Goal: Task Accomplishment & Management: Use online tool/utility

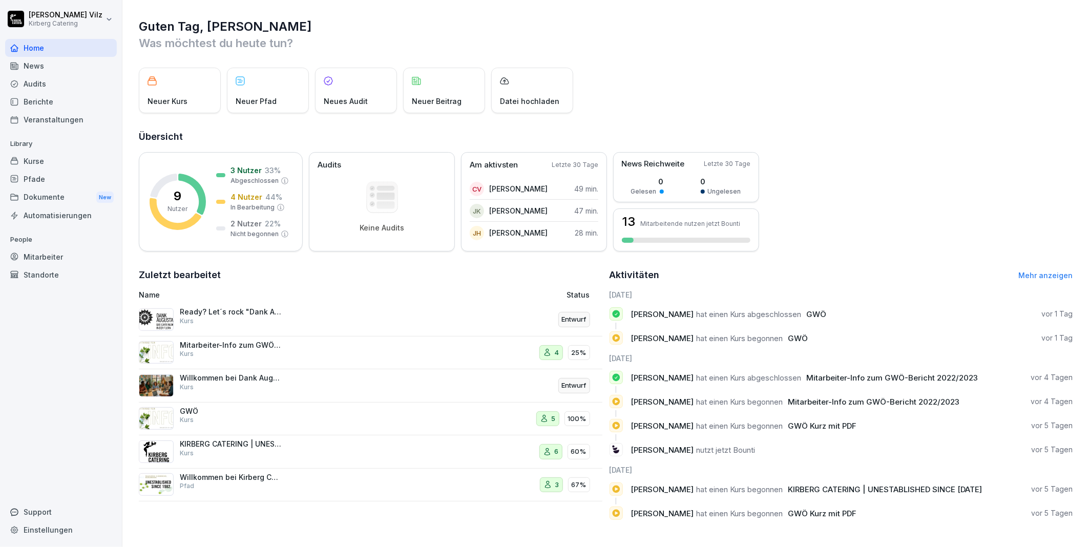
click at [32, 162] on div "Kurse" at bounding box center [61, 161] width 112 height 18
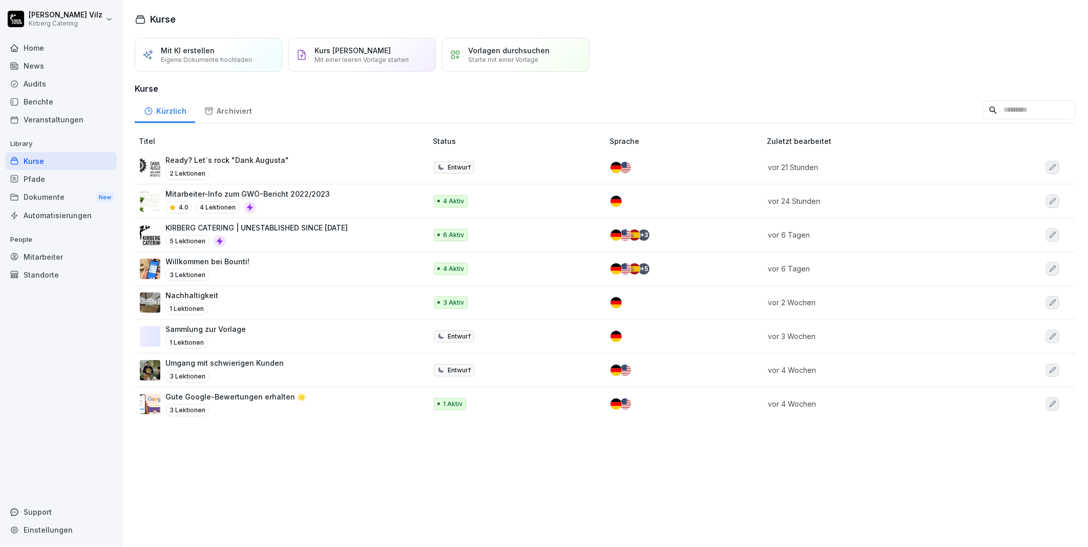
click at [314, 198] on p "Mitarbeiter-Info zum GWÖ-Bericht 2022/2023" at bounding box center [247, 193] width 164 height 11
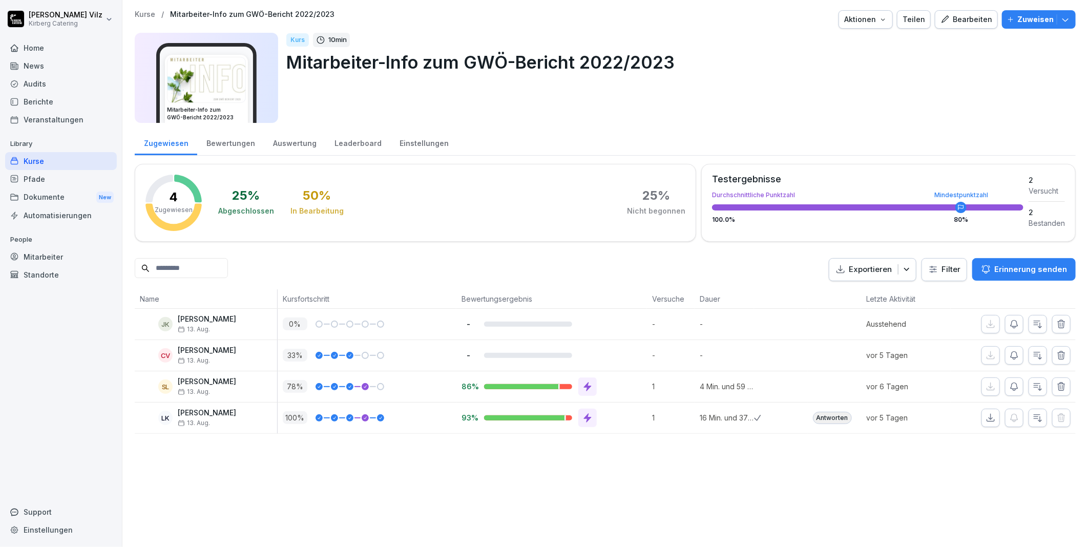
click at [947, 16] on div "Bearbeiten" at bounding box center [966, 19] width 52 height 11
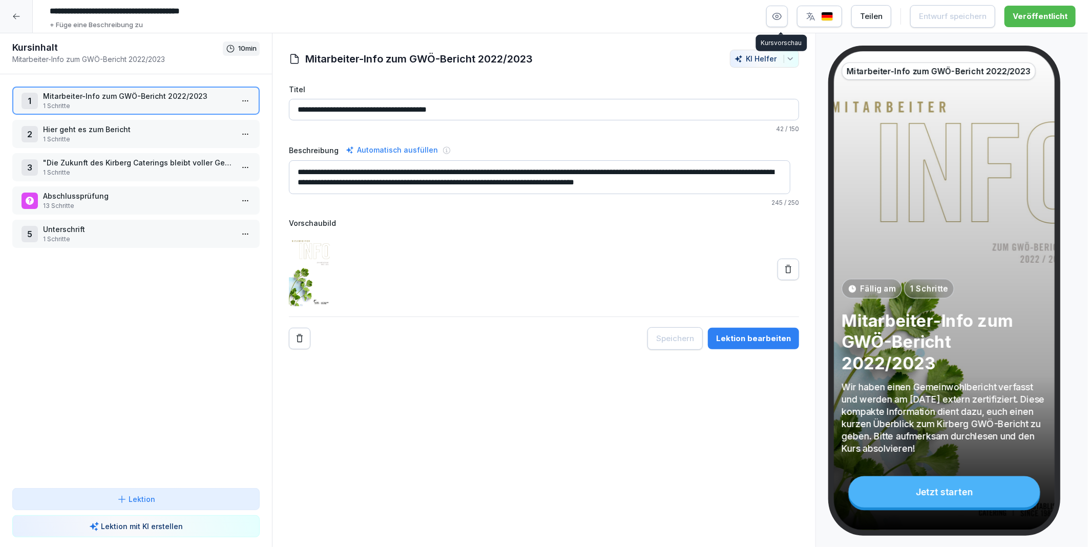
click at [787, 22] on button "button" at bounding box center [777, 17] width 22 height 22
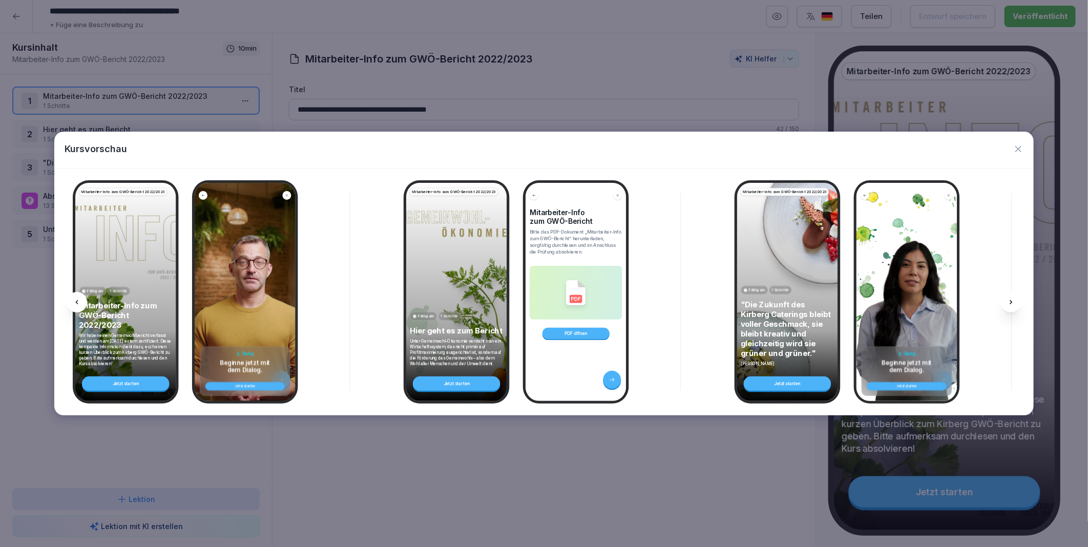
click at [1020, 146] on icon "button" at bounding box center [1018, 149] width 10 height 10
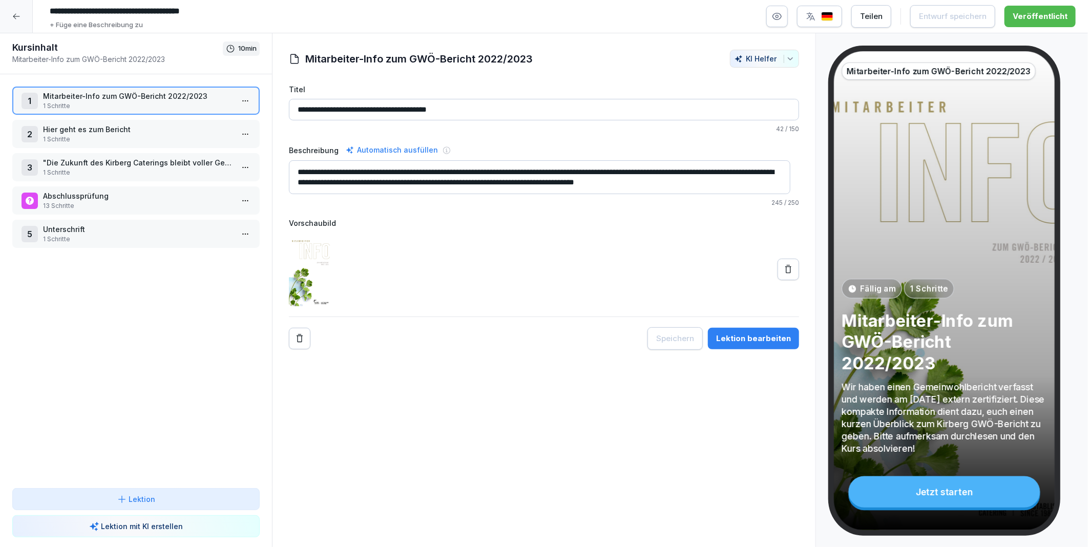
click at [15, 18] on icon at bounding box center [16, 16] width 8 height 8
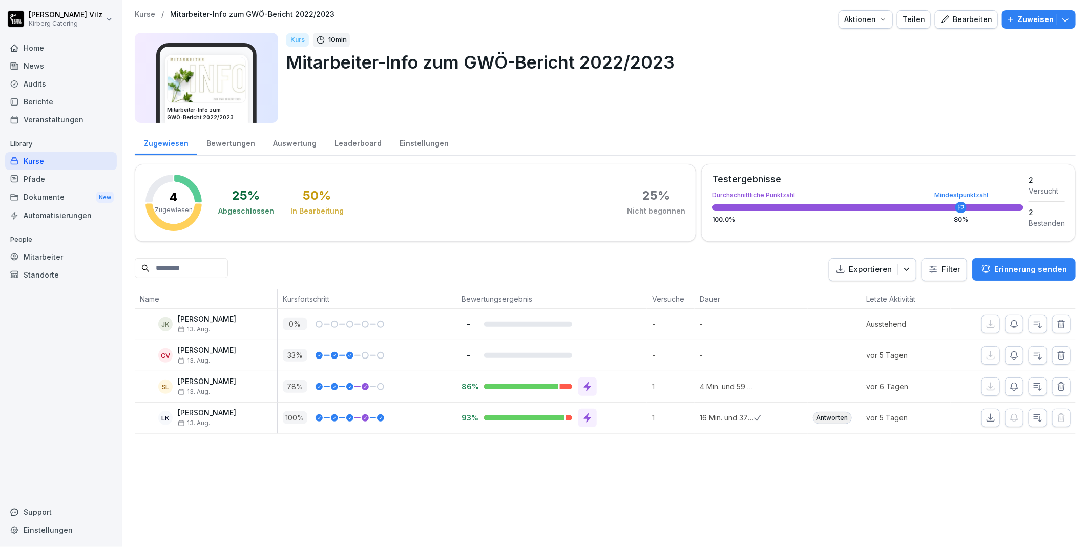
click at [34, 162] on div "Kurse" at bounding box center [61, 161] width 112 height 18
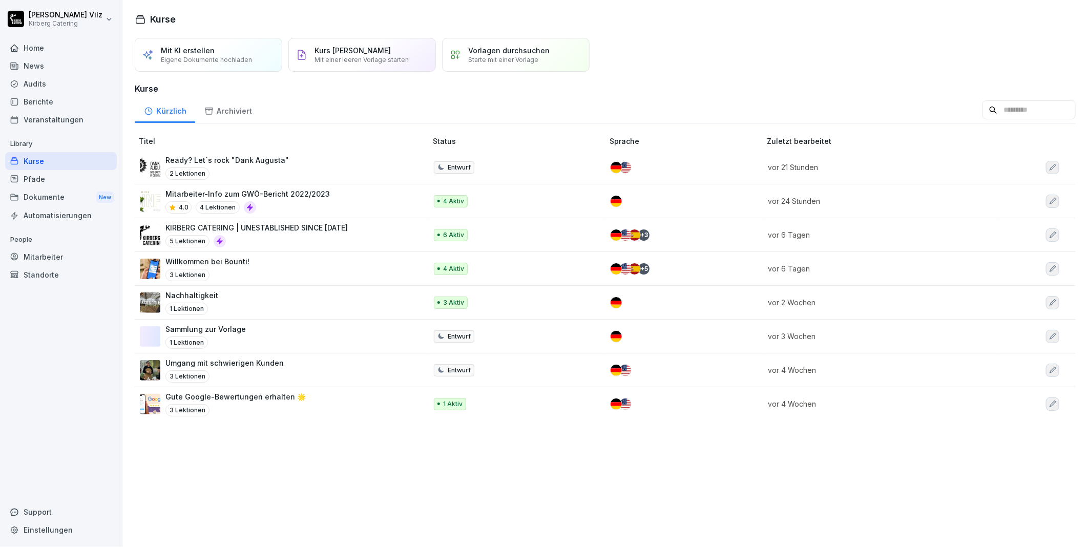
click at [298, 306] on div "Nachhaltigkeit 1 Lektionen" at bounding box center [278, 302] width 277 height 25
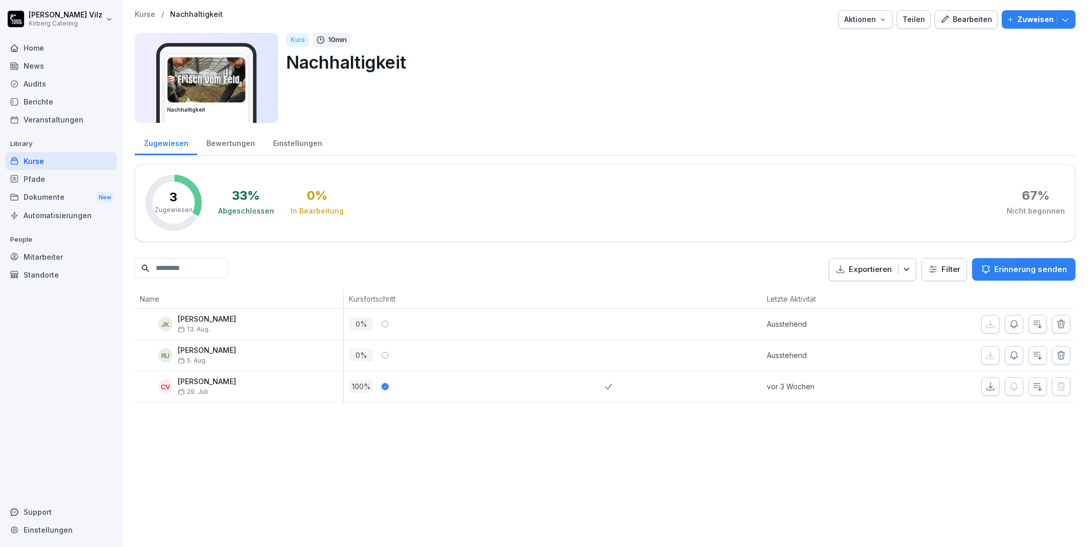
click at [945, 24] on div "Bearbeiten" at bounding box center [966, 19] width 52 height 11
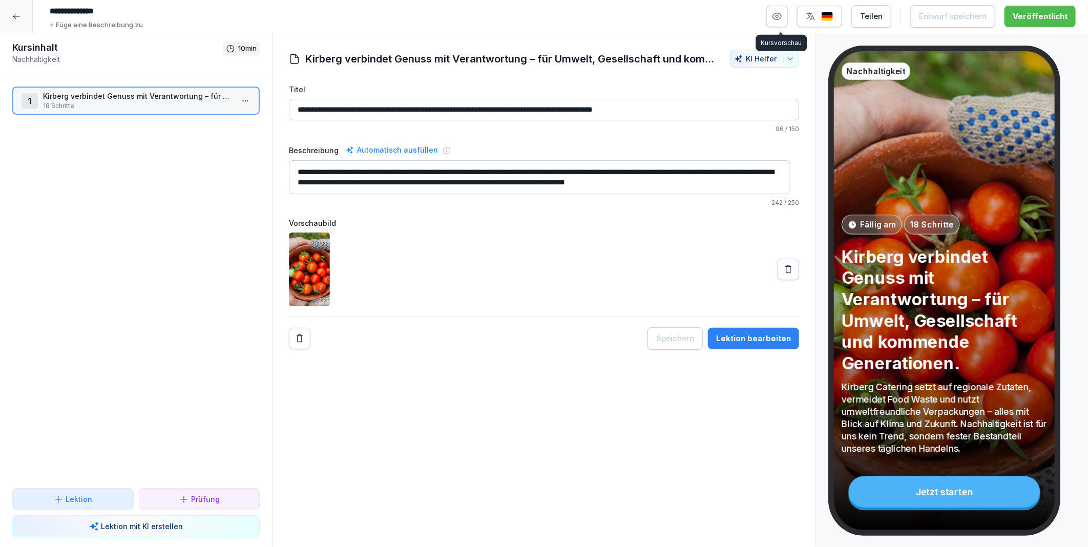
click at [779, 18] on icon "button" at bounding box center [777, 16] width 10 height 10
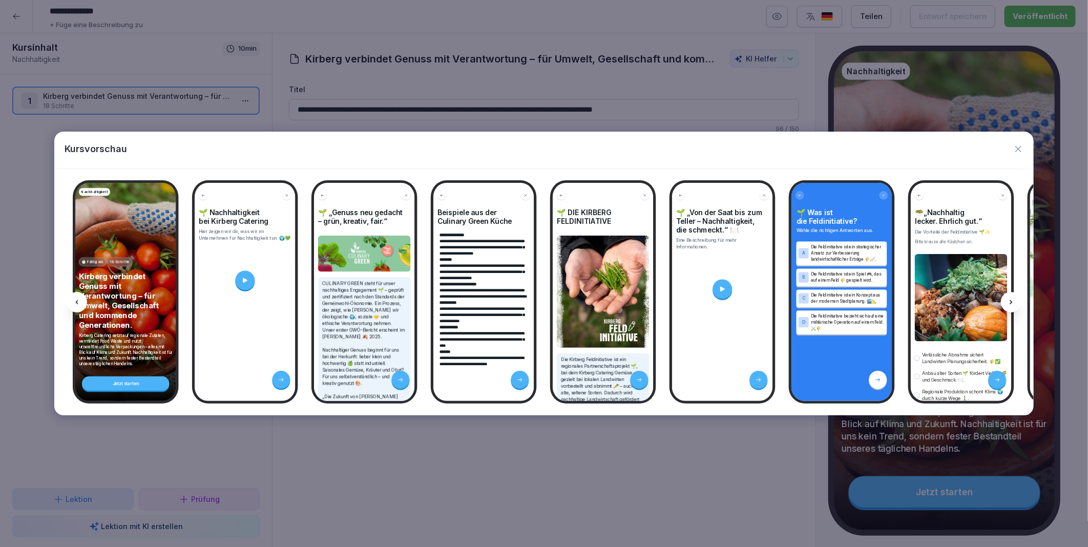
click at [1015, 302] on icon at bounding box center [1011, 302] width 8 height 8
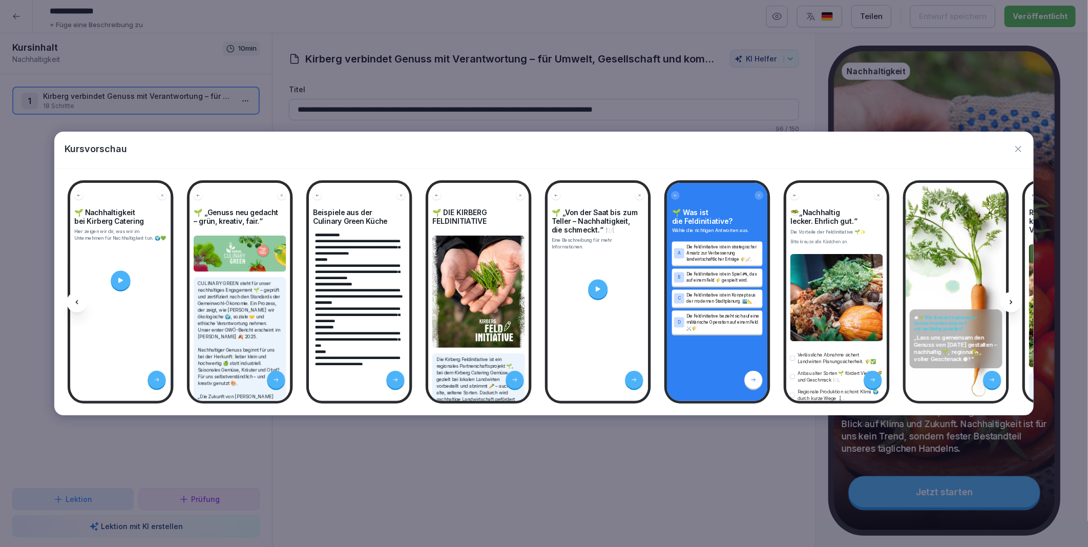
click at [1015, 302] on icon at bounding box center [1011, 302] width 8 height 8
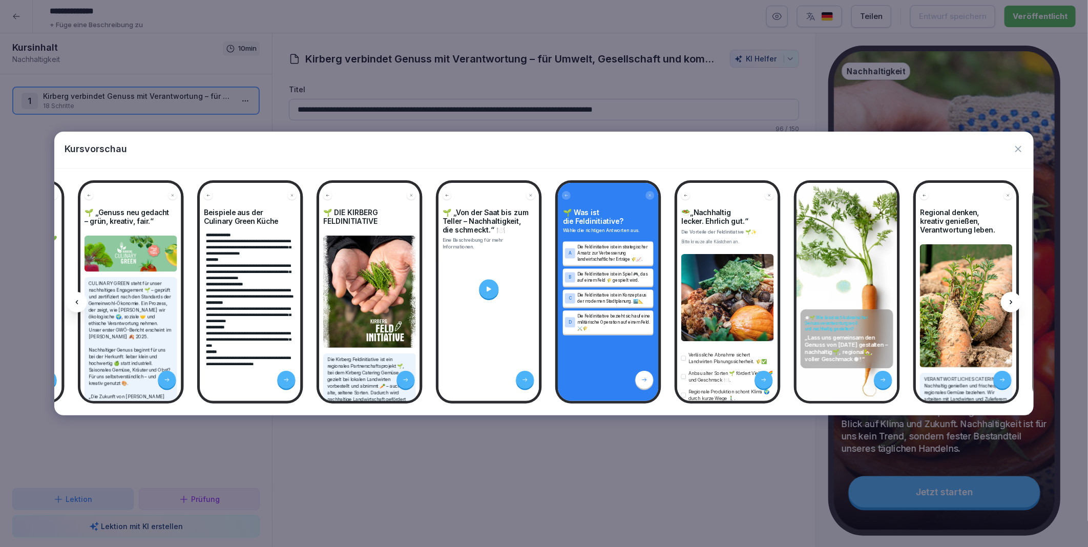
click at [1015, 302] on icon at bounding box center [1011, 302] width 8 height 8
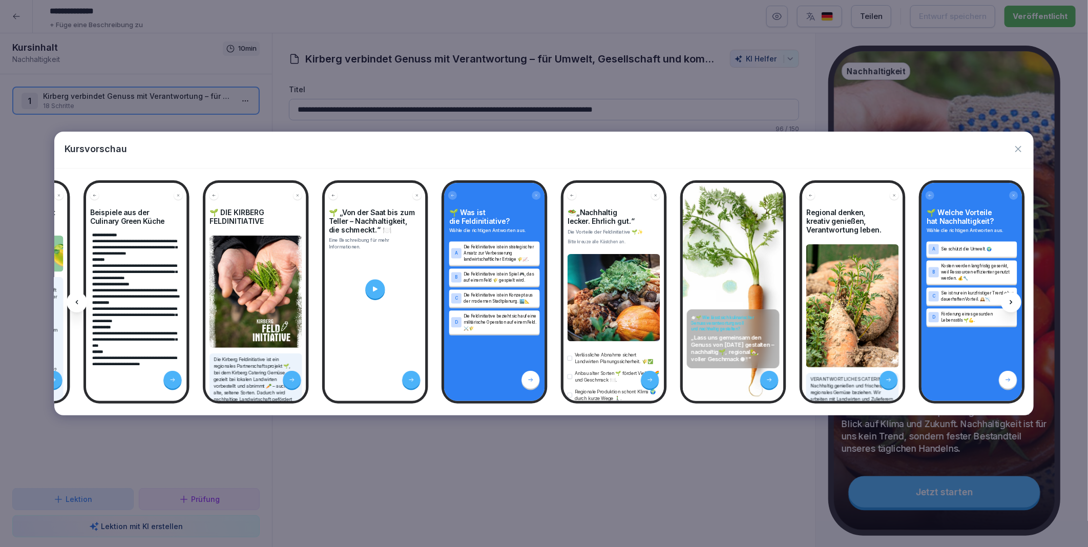
click at [1015, 302] on icon at bounding box center [1011, 302] width 8 height 8
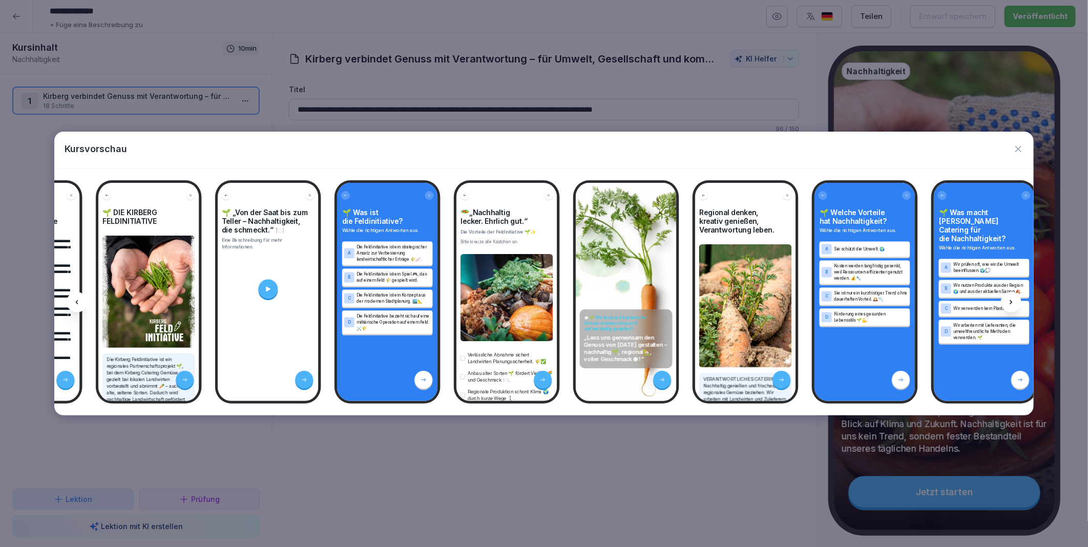
click at [1015, 302] on icon at bounding box center [1011, 302] width 8 height 8
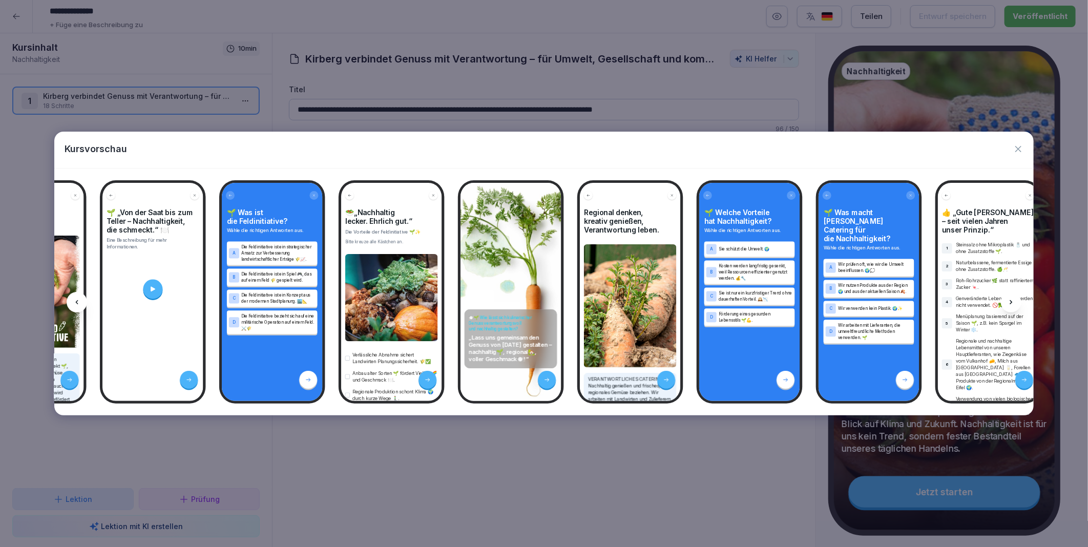
click at [1015, 302] on icon at bounding box center [1011, 302] width 8 height 8
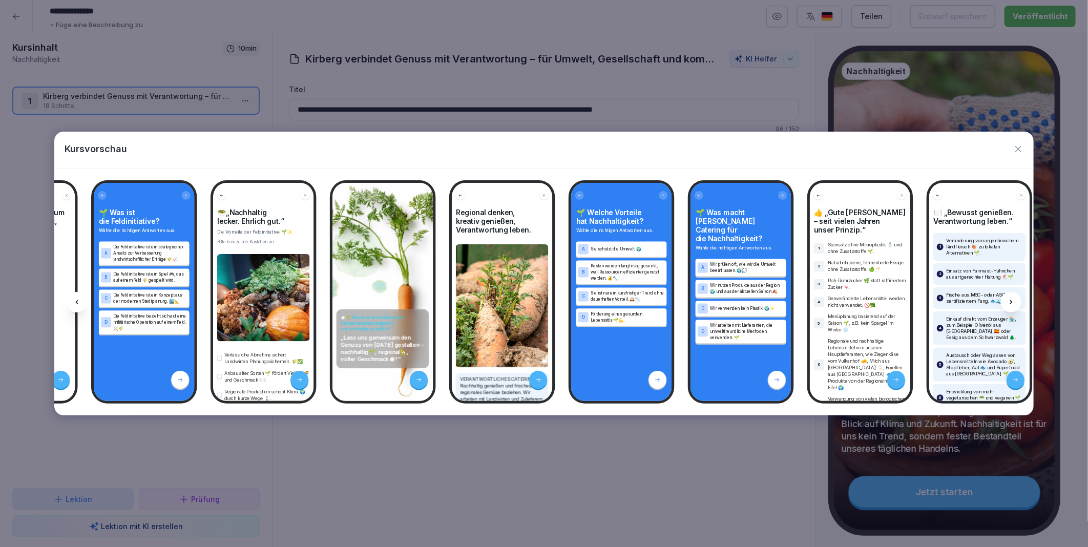
click at [1015, 302] on icon at bounding box center [1011, 302] width 8 height 8
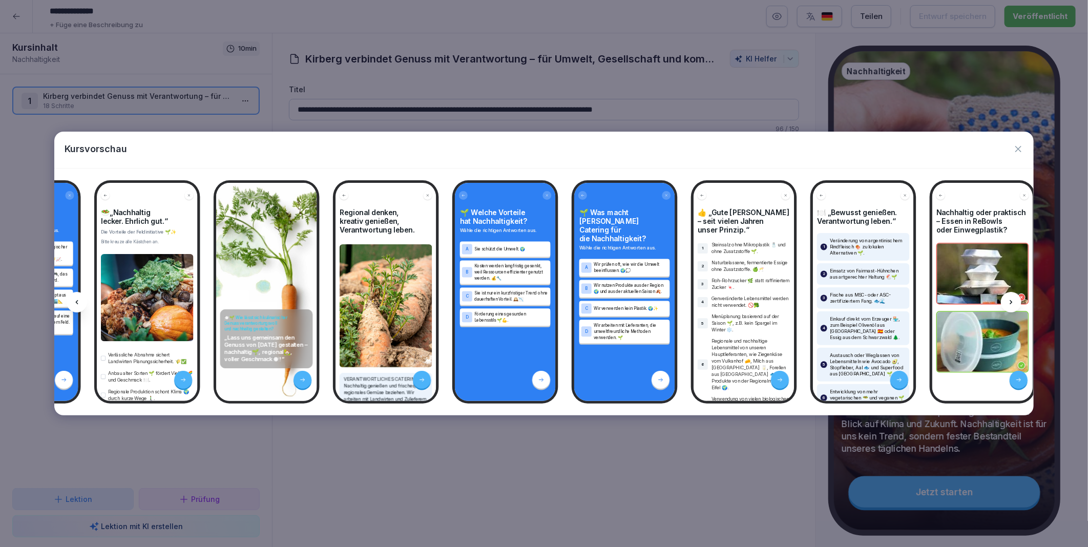
click at [1015, 302] on icon at bounding box center [1011, 302] width 8 height 8
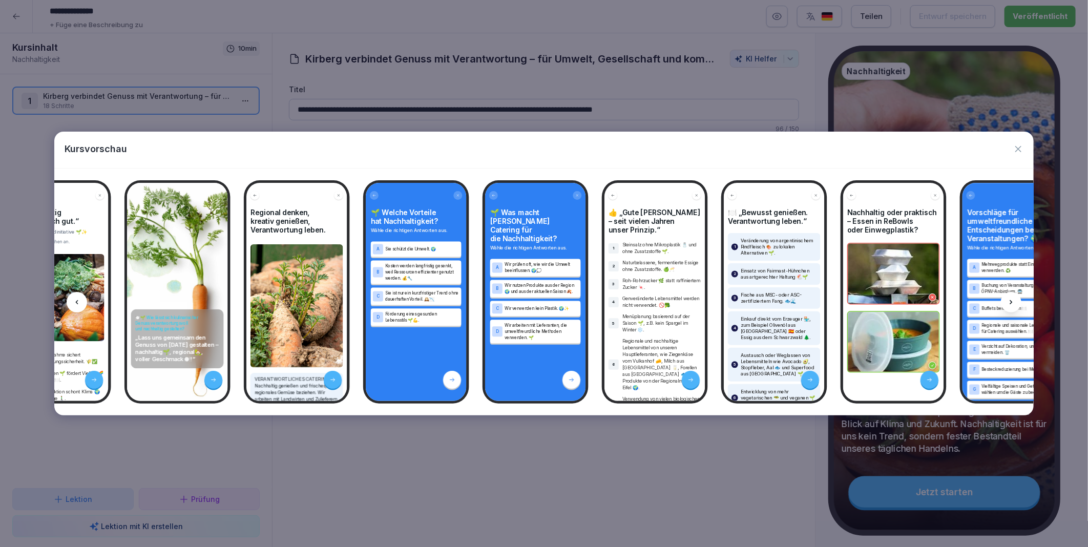
click at [1015, 302] on icon at bounding box center [1011, 302] width 8 height 8
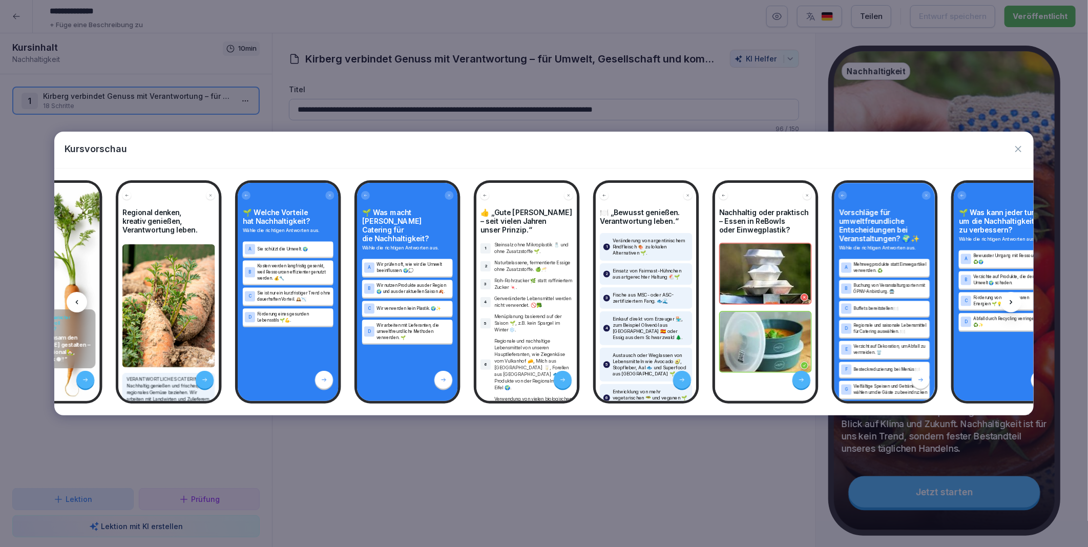
click at [1015, 302] on icon at bounding box center [1011, 302] width 8 height 8
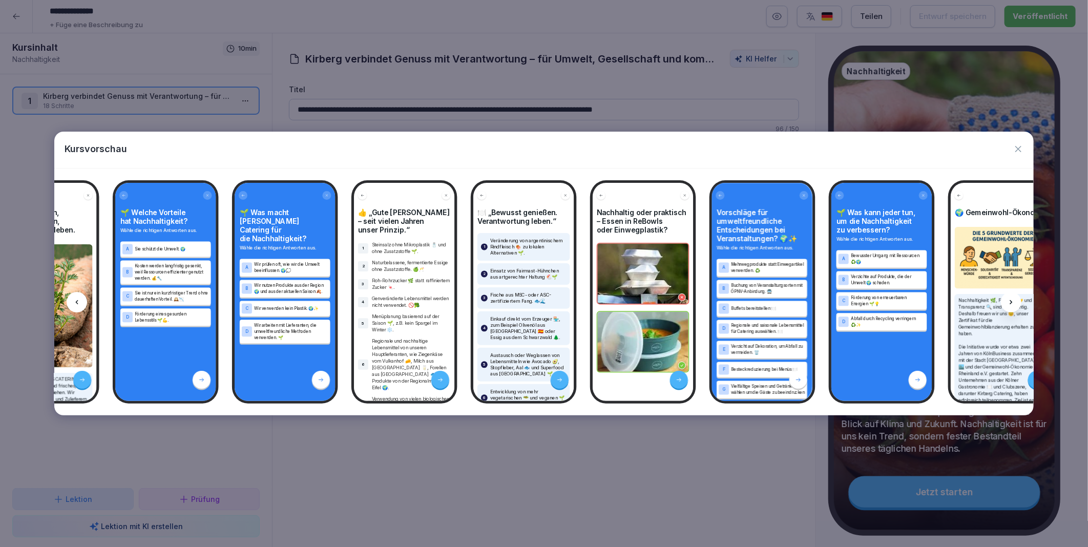
click at [1015, 302] on icon at bounding box center [1011, 302] width 8 height 8
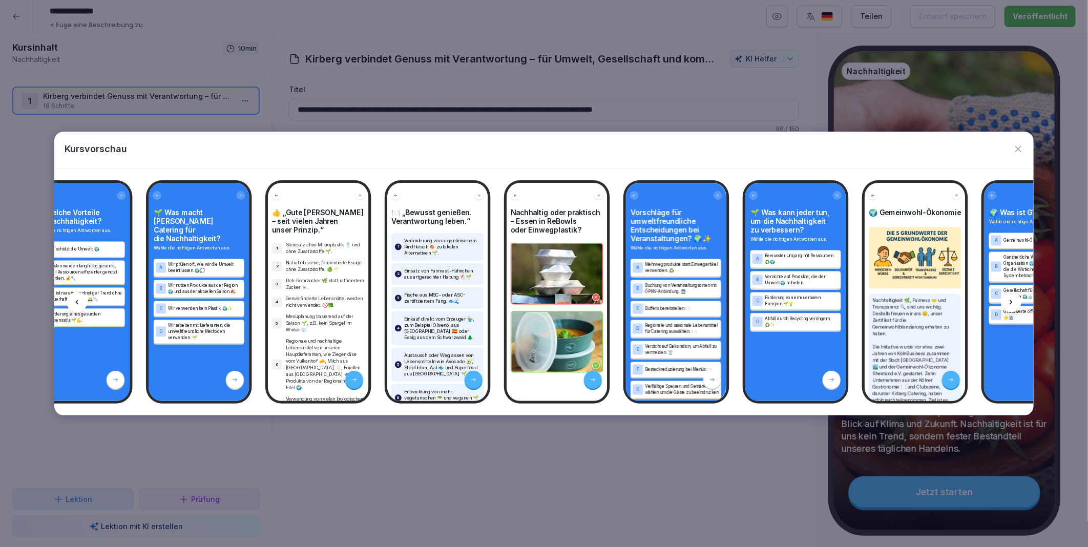
click at [1015, 302] on icon at bounding box center [1011, 302] width 8 height 8
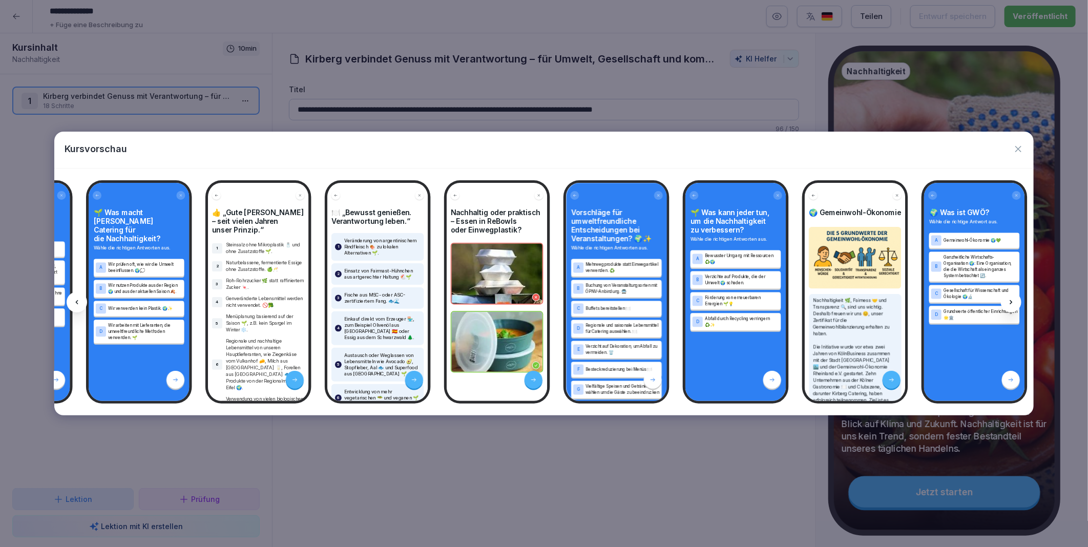
scroll to position [0, 1310]
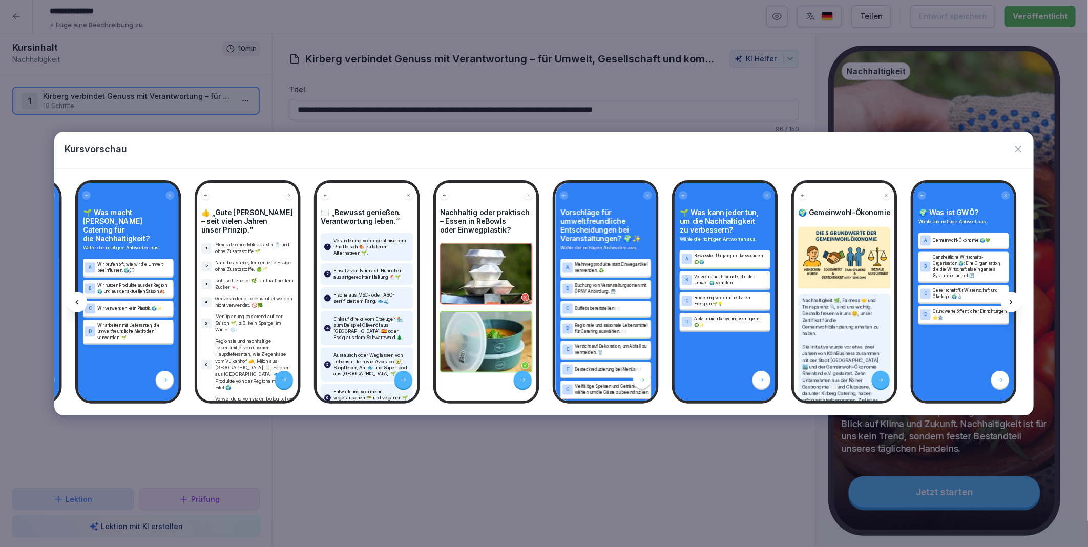
click at [1015, 302] on icon at bounding box center [1011, 302] width 8 height 8
drag, startPoint x: 1015, startPoint y: 302, endPoint x: 1015, endPoint y: 150, distance: 152.6
click at [1015, 150] on icon "button" at bounding box center [1018, 149] width 10 height 10
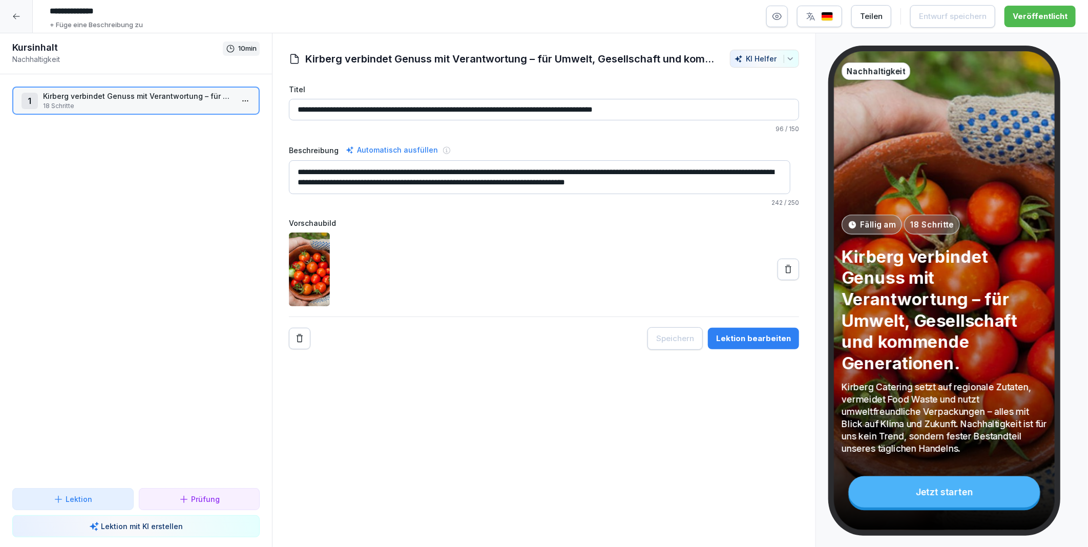
click at [22, 18] on div at bounding box center [16, 16] width 33 height 33
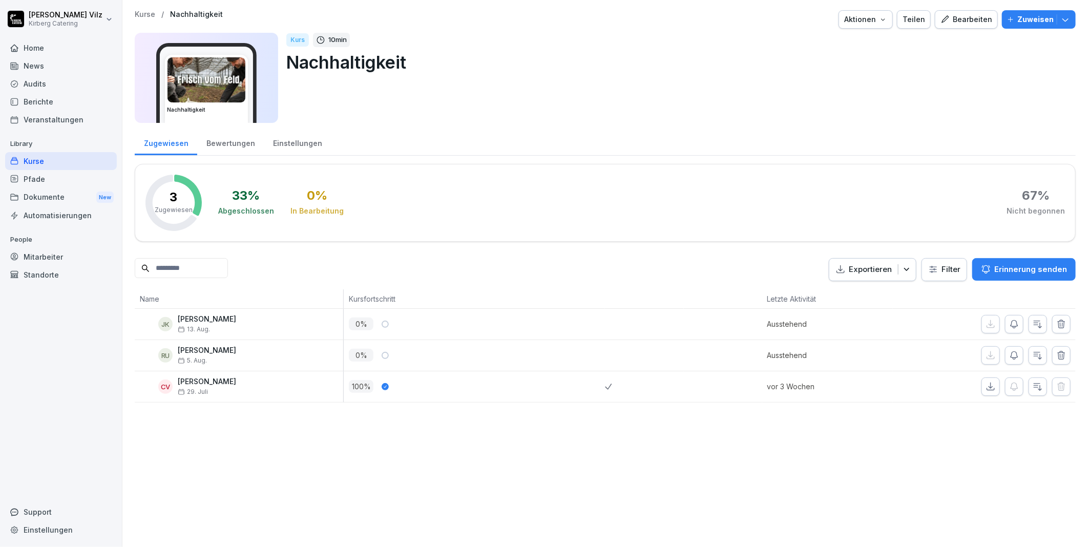
click at [39, 198] on div "Dokumente New" at bounding box center [61, 197] width 112 height 19
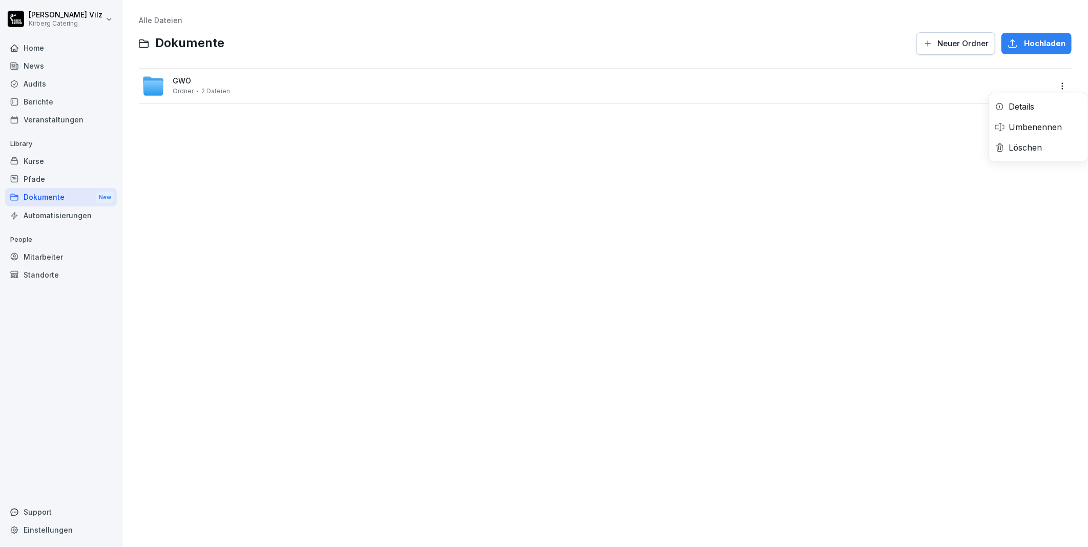
click at [1050, 86] on html "Christiane Vilz Kirberg Catering Home News Audits Berichte Veranstaltungen Libr…" at bounding box center [544, 273] width 1088 height 547
click at [1022, 107] on div "Details" at bounding box center [1021, 106] width 26 height 12
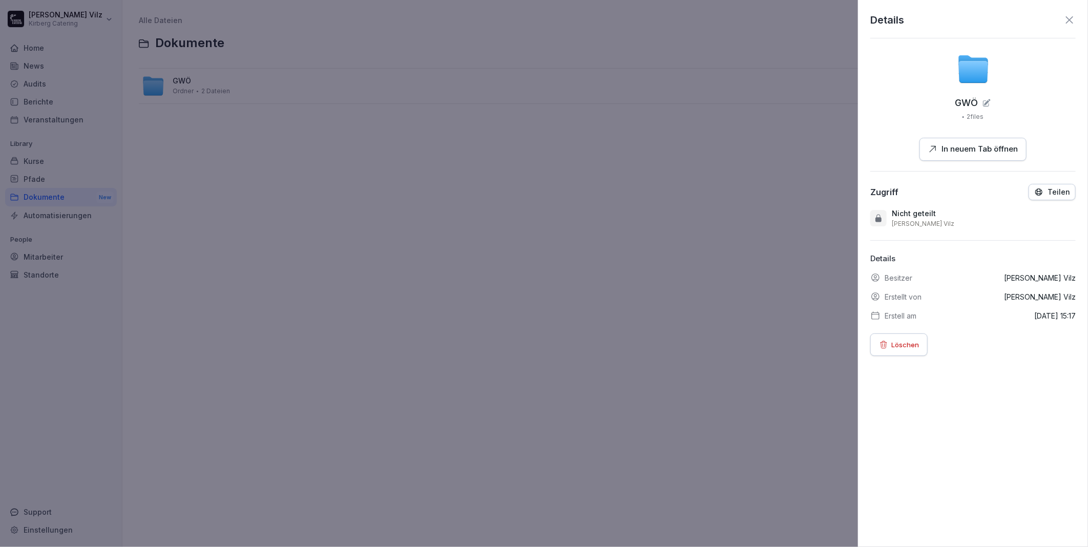
click at [539, 297] on div at bounding box center [544, 273] width 1088 height 547
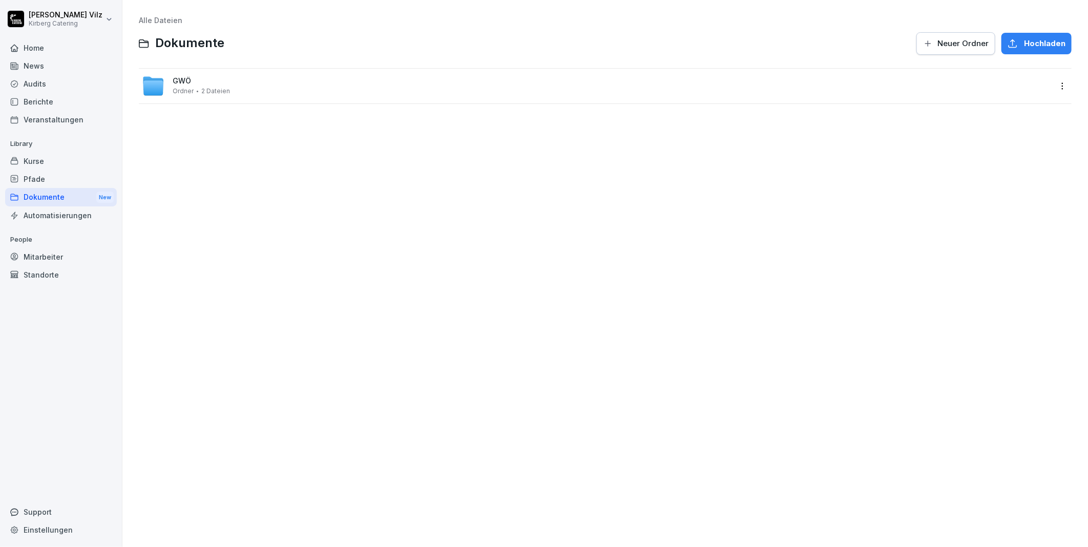
click at [1053, 86] on html "Christiane Vilz Kirberg Catering Home News Audits Berichte Veranstaltungen Libr…" at bounding box center [544, 273] width 1088 height 547
click at [1023, 101] on div "Details" at bounding box center [1021, 106] width 26 height 12
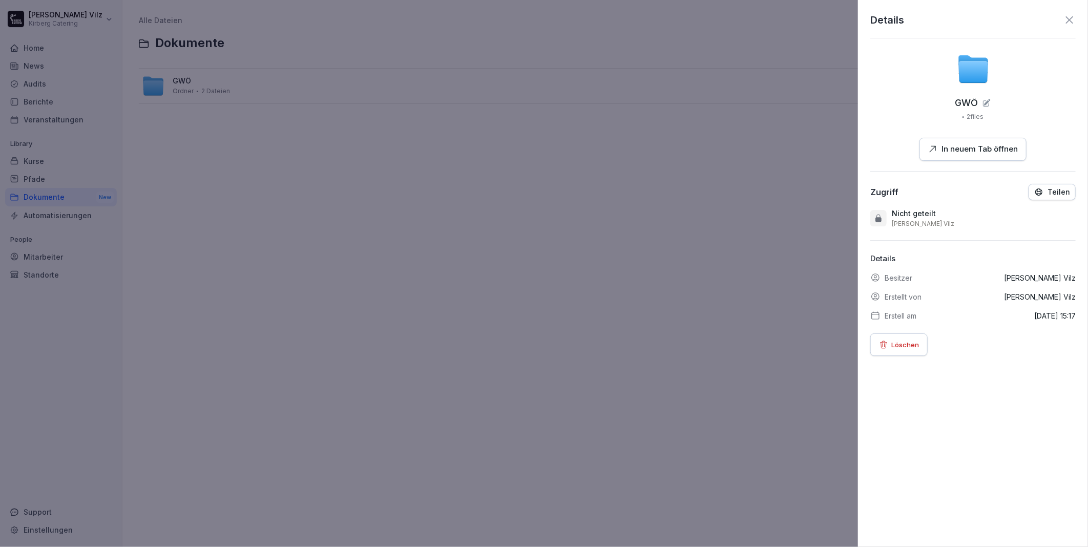
click at [561, 355] on div at bounding box center [544, 273] width 1088 height 547
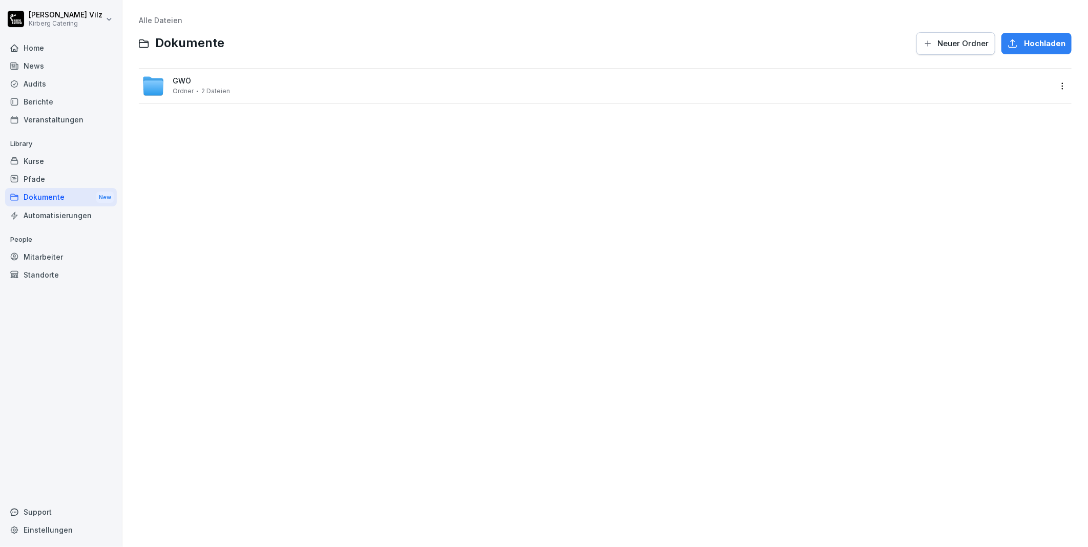
click at [953, 43] on span "Neuer Ordner" at bounding box center [962, 43] width 51 height 11
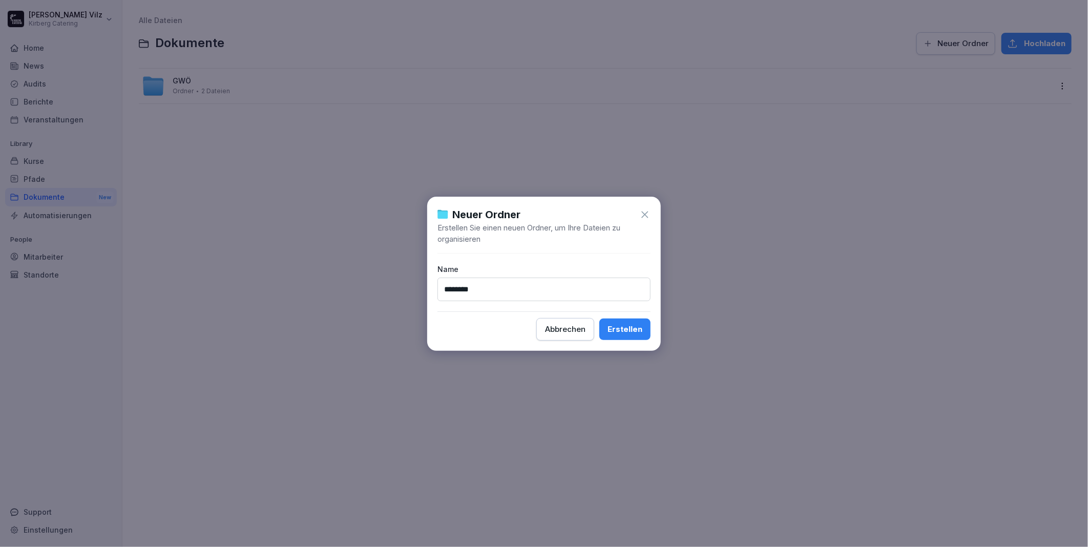
type input "********"
click at [637, 325] on div "Erstellen" at bounding box center [624, 329] width 35 height 11
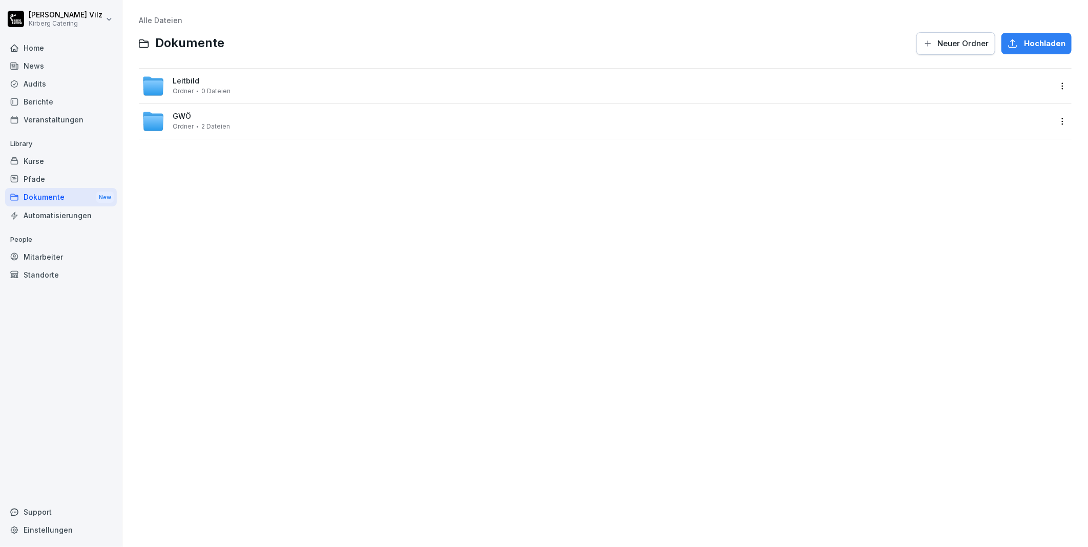
click at [222, 78] on div "Leitbild Ordner 0 Dateien" at bounding box center [202, 86] width 58 height 18
click at [273, 88] on div "Leitbild Ordner 0 Dateien" at bounding box center [597, 86] width 910 height 23
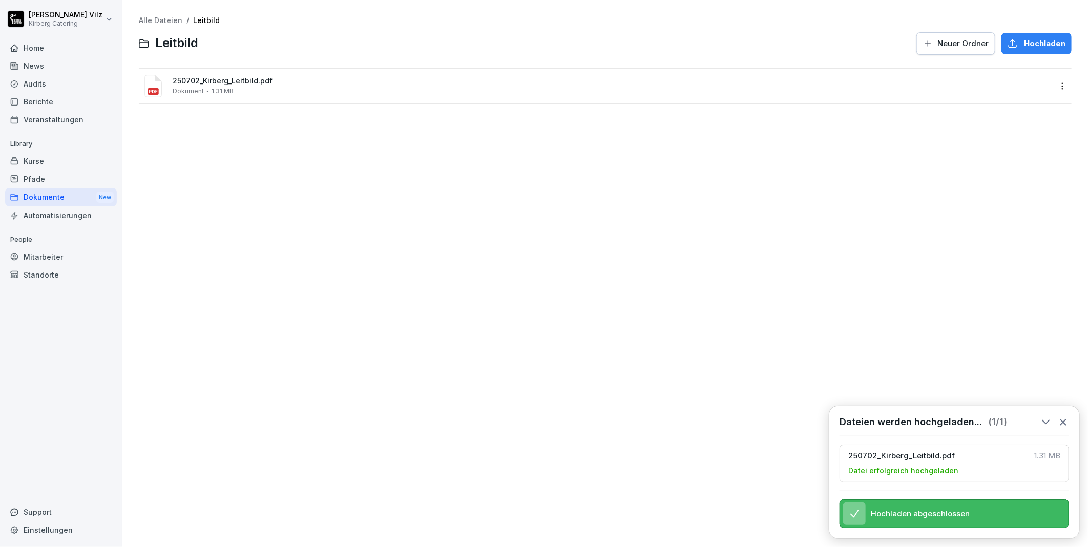
click at [1064, 416] on icon at bounding box center [1063, 421] width 11 height 11
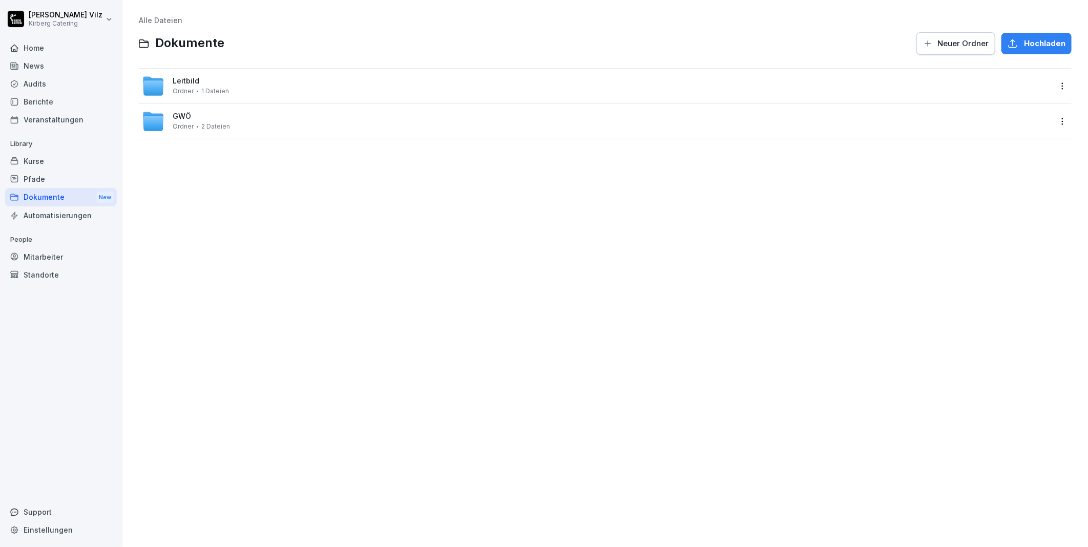
click at [937, 42] on span "Neuer Ordner" at bounding box center [962, 43] width 51 height 11
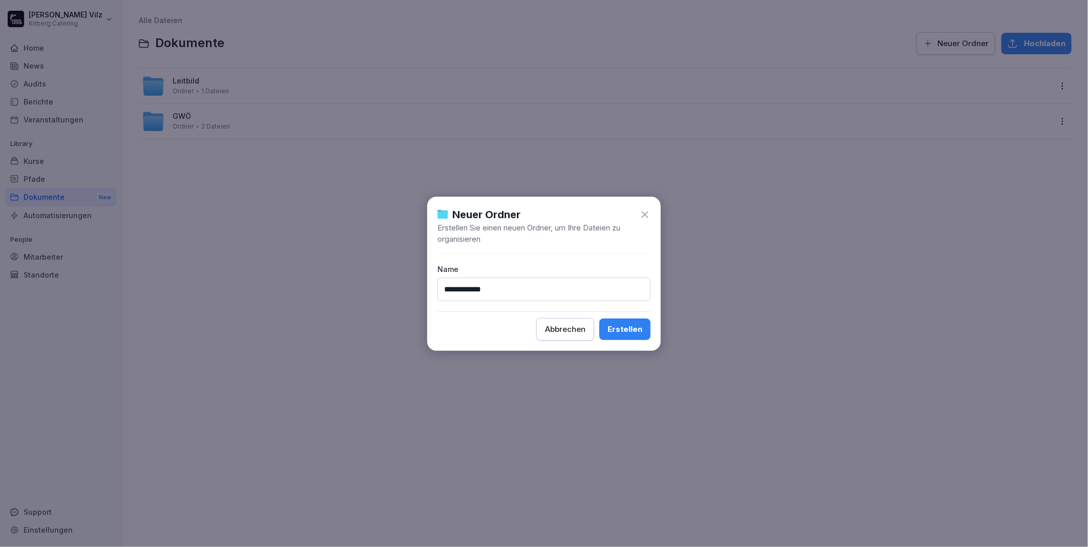
type input "**********"
click at [636, 330] on div "Erstellen" at bounding box center [624, 329] width 35 height 11
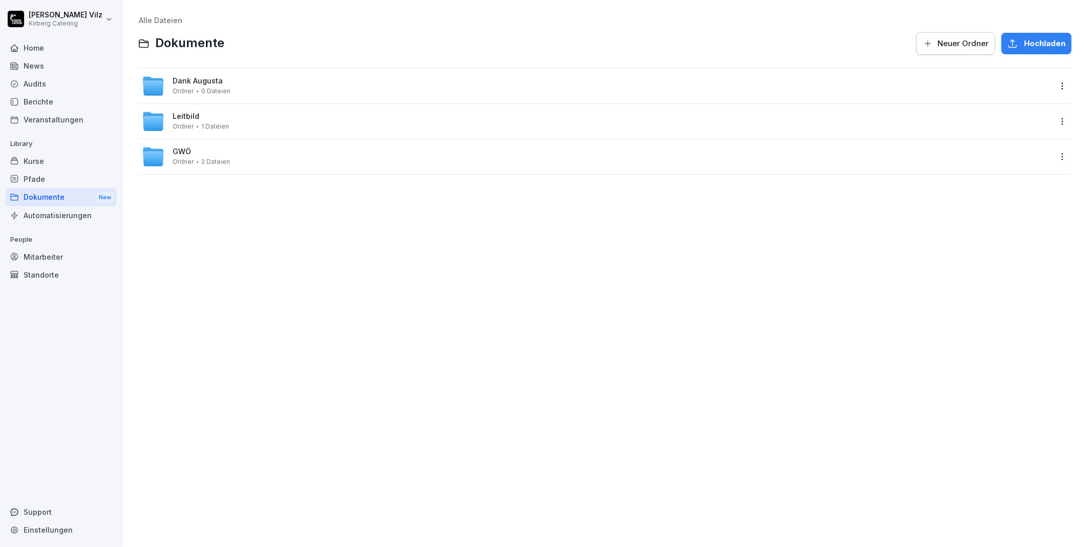
click at [287, 88] on div "Dank [PERSON_NAME] 0 Dateien" at bounding box center [597, 86] width 910 height 23
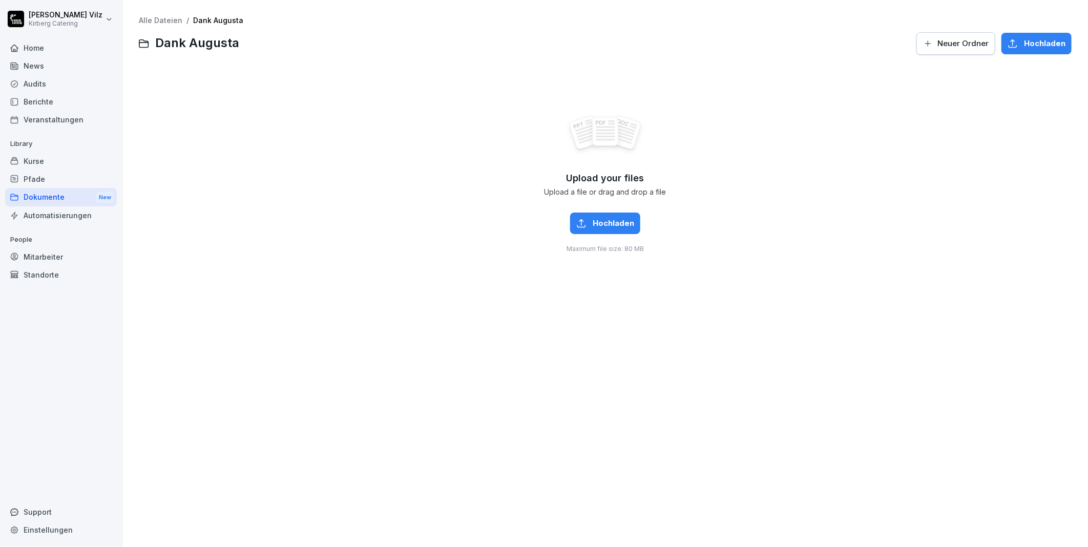
click at [940, 38] on span "Neuer Ordner" at bounding box center [962, 43] width 51 height 11
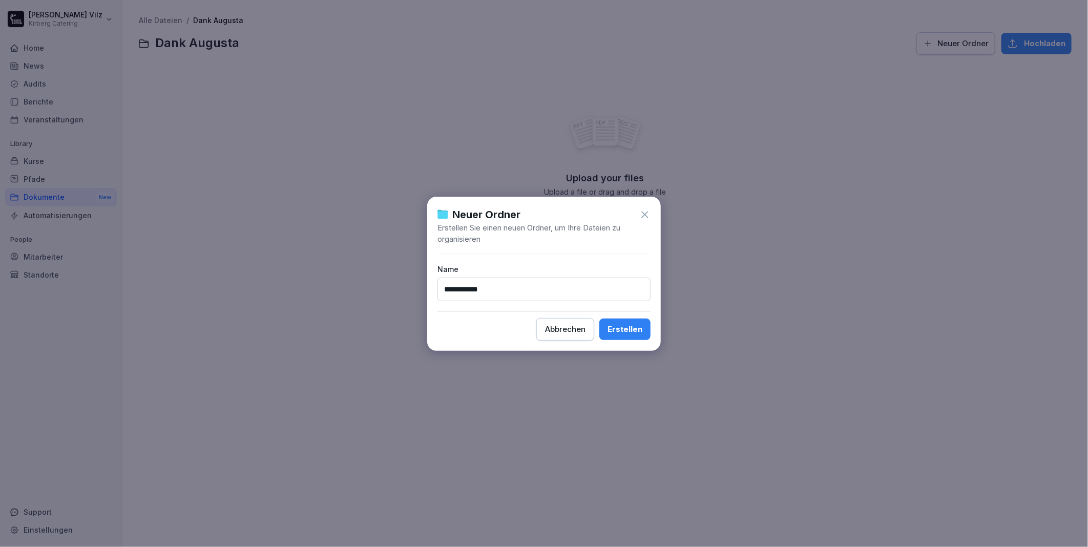
type input "**********"
click at [622, 335] on button "Erstellen" at bounding box center [624, 330] width 51 height 22
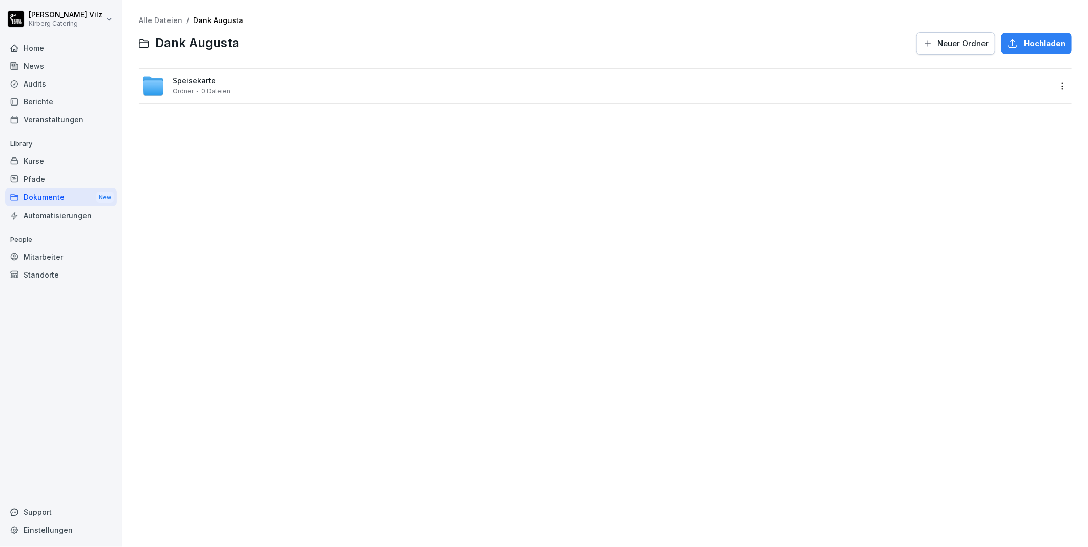
click at [268, 87] on div "Speisekarte Ordner 0 Dateien" at bounding box center [597, 86] width 910 height 23
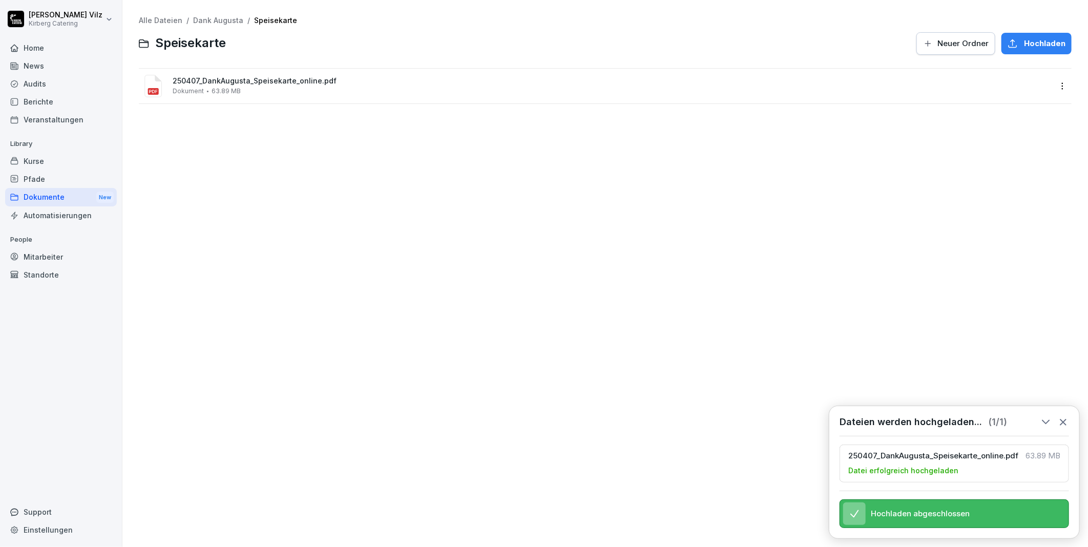
click at [1064, 416] on icon at bounding box center [1063, 421] width 11 height 11
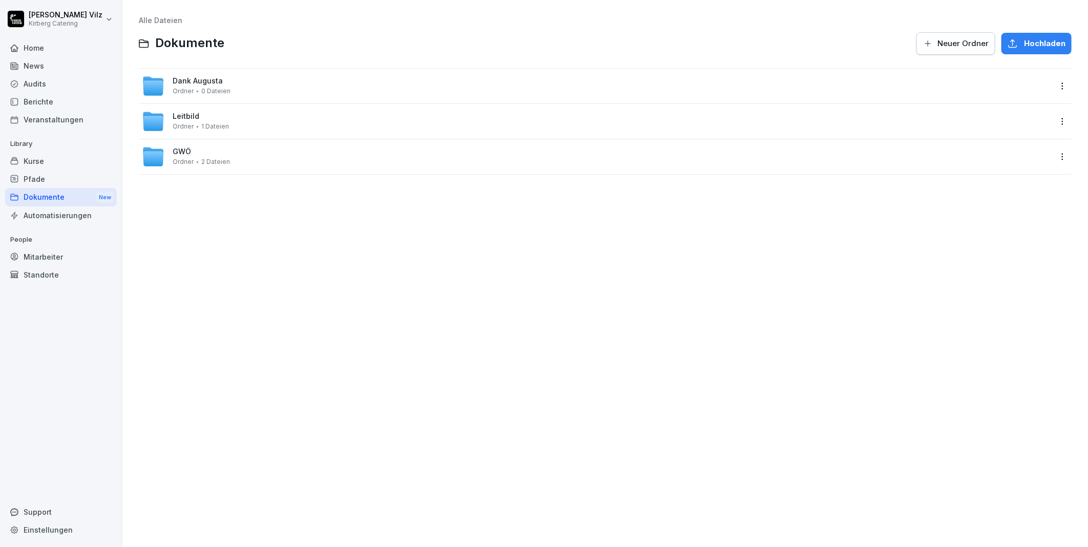
click at [212, 83] on span "Dank Augusta" at bounding box center [198, 81] width 50 height 9
click at [925, 43] on icon "button" at bounding box center [928, 43] width 6 height 6
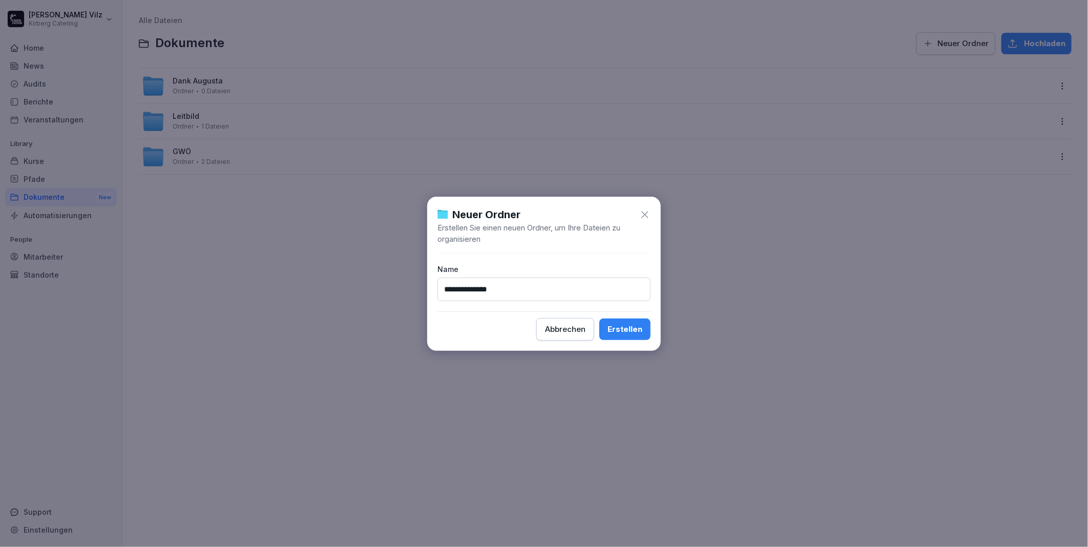
type input "**********"
click at [634, 333] on div "Erstellen" at bounding box center [624, 329] width 35 height 11
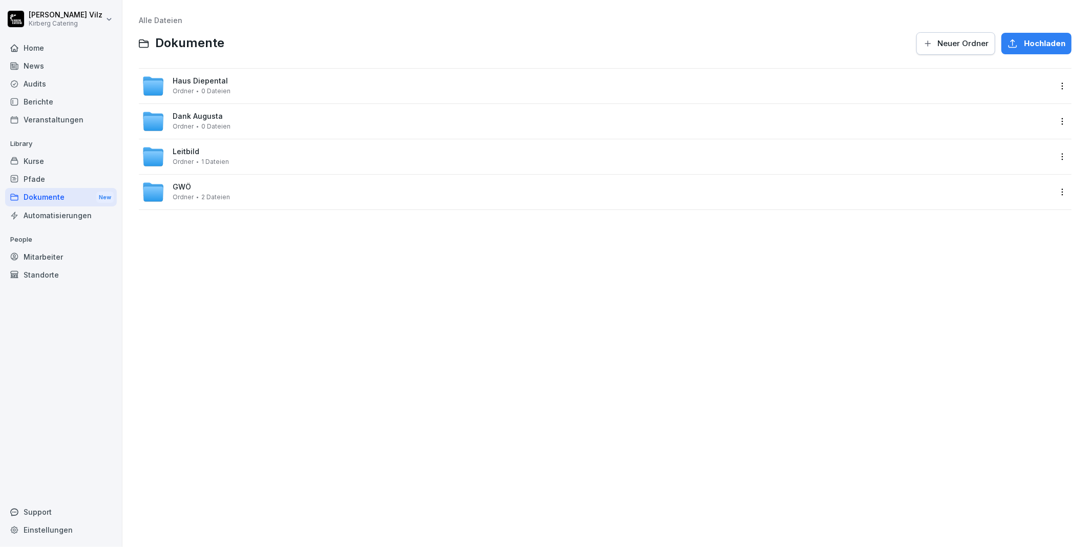
click at [257, 88] on div "Haus Diepental Ordner 0 Dateien" at bounding box center [597, 86] width 910 height 23
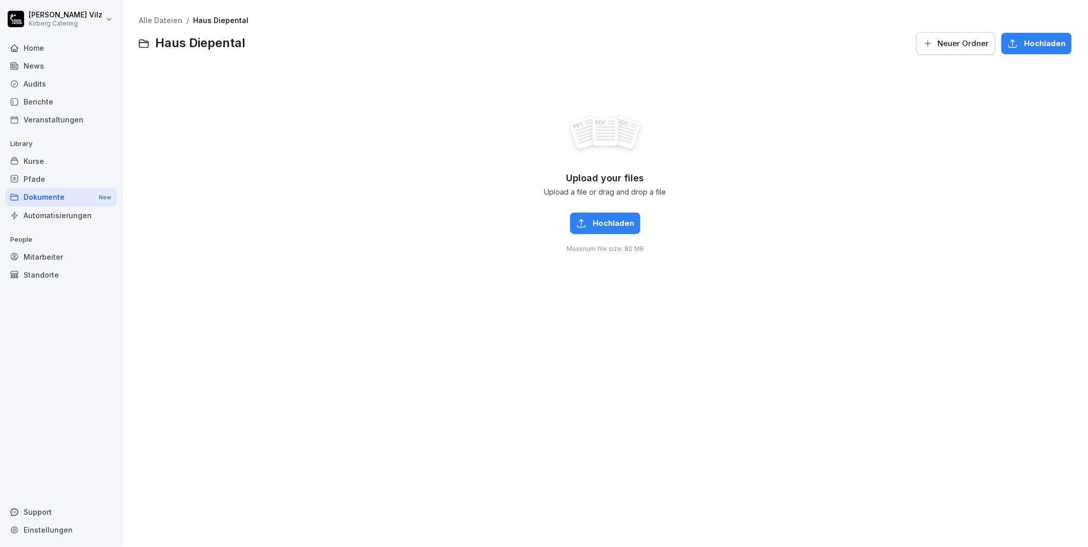
click at [946, 43] on span "Neuer Ordner" at bounding box center [962, 43] width 51 height 11
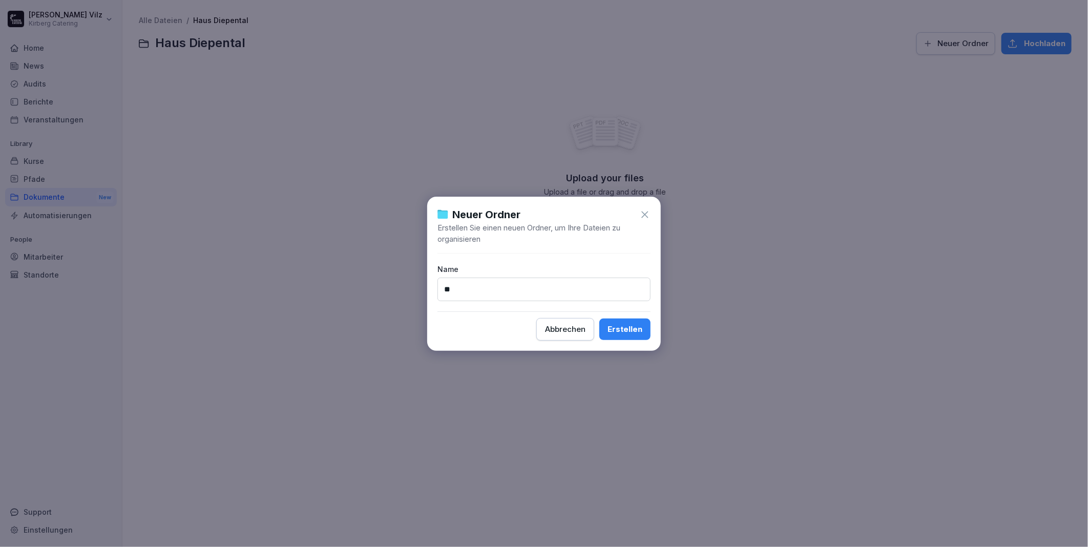
type input "**********"
click at [621, 331] on div "Erstellen" at bounding box center [624, 329] width 35 height 11
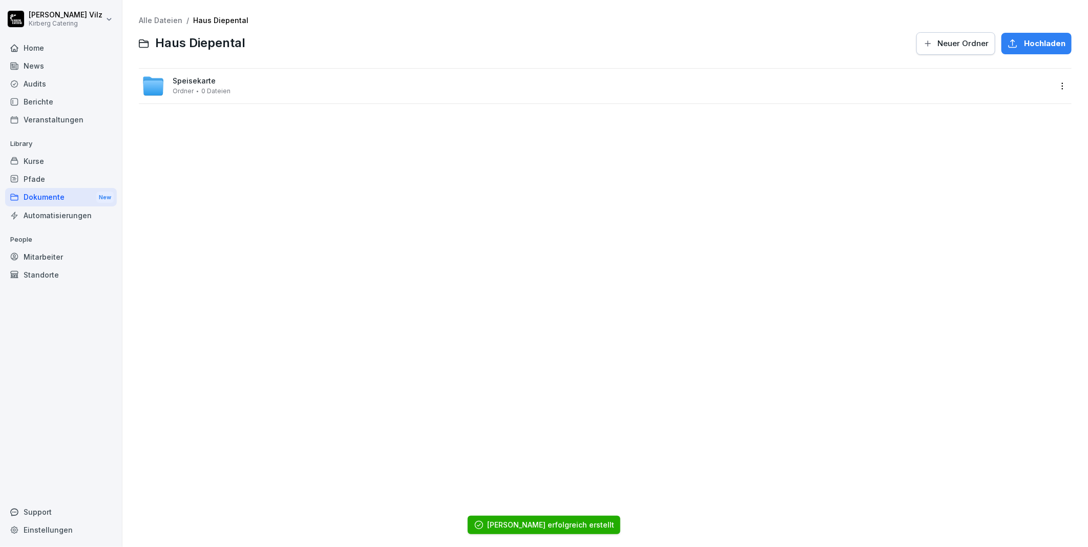
click at [292, 90] on div "Speisekarte Ordner 0 Dateien" at bounding box center [597, 86] width 910 height 23
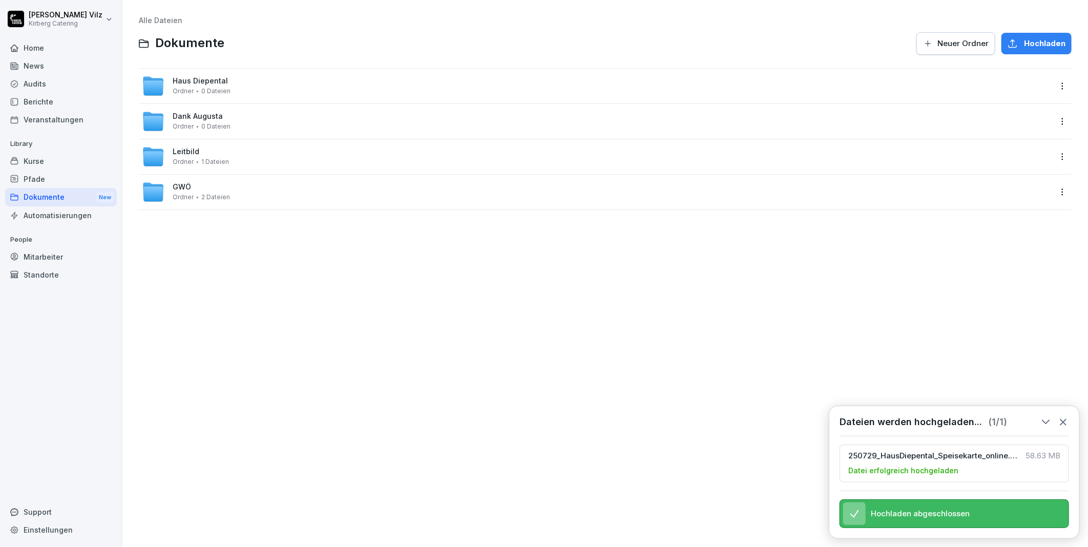
click at [337, 387] on div "Alle Dateien Dokumente Neuer Ordner Hochladen Haus Diepental Ordner 0 Dateien D…" at bounding box center [605, 274] width 950 height 532
click at [1063, 416] on icon at bounding box center [1063, 421] width 11 height 11
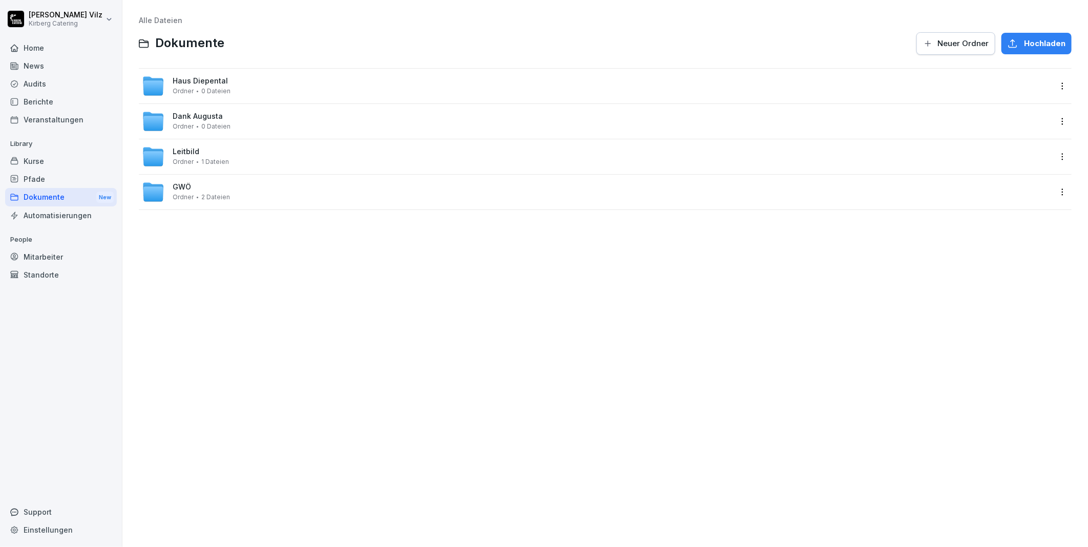
click at [37, 161] on div "Kurse" at bounding box center [61, 161] width 112 height 18
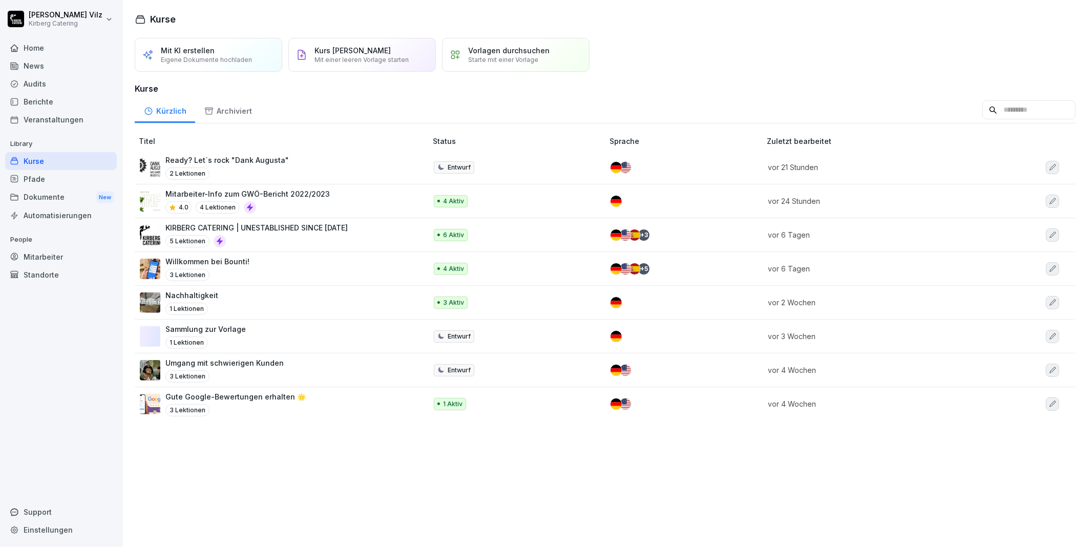
click at [503, 43] on div "Vorlagen durchsuchen Starte mit einer Vorlage" at bounding box center [515, 55] width 147 height 34
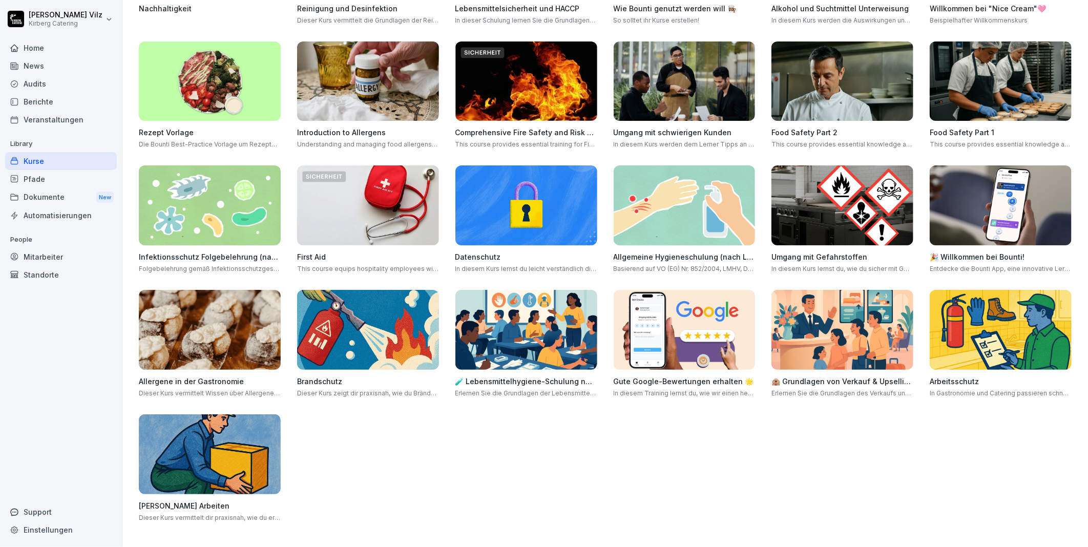
scroll to position [103, 0]
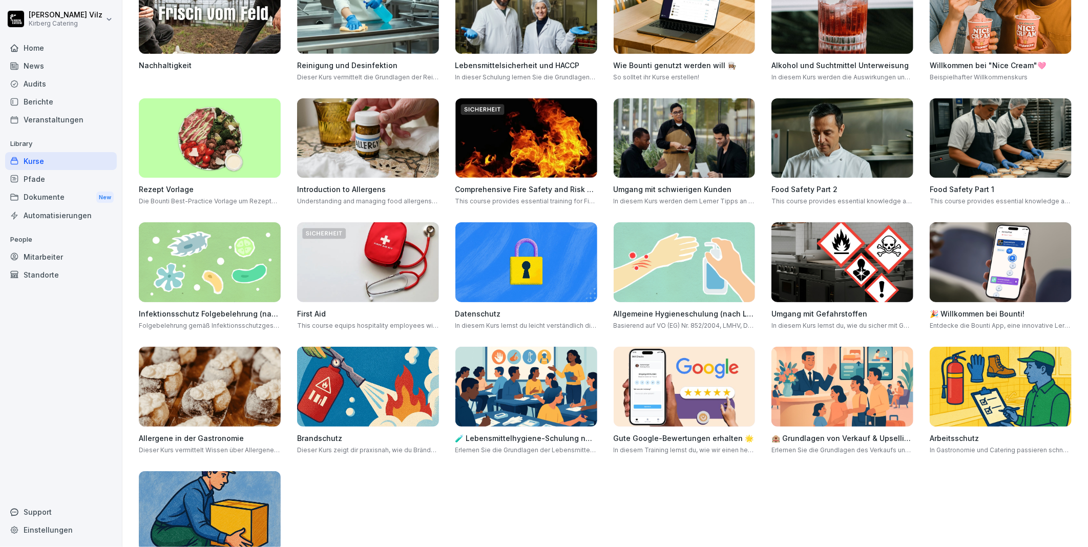
click at [321, 126] on img at bounding box center [368, 138] width 142 height 80
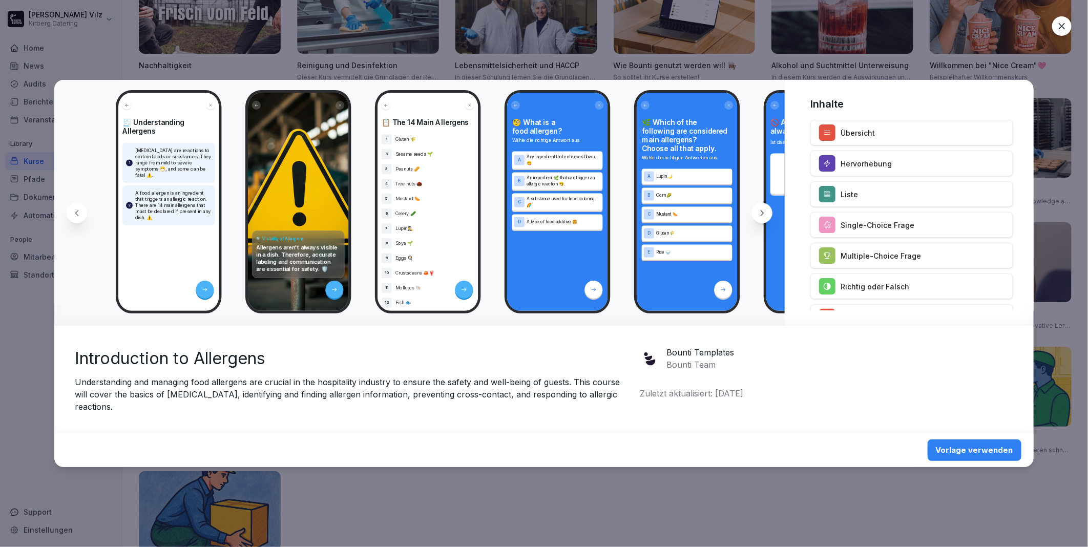
click at [765, 217] on icon at bounding box center [762, 213] width 8 height 8
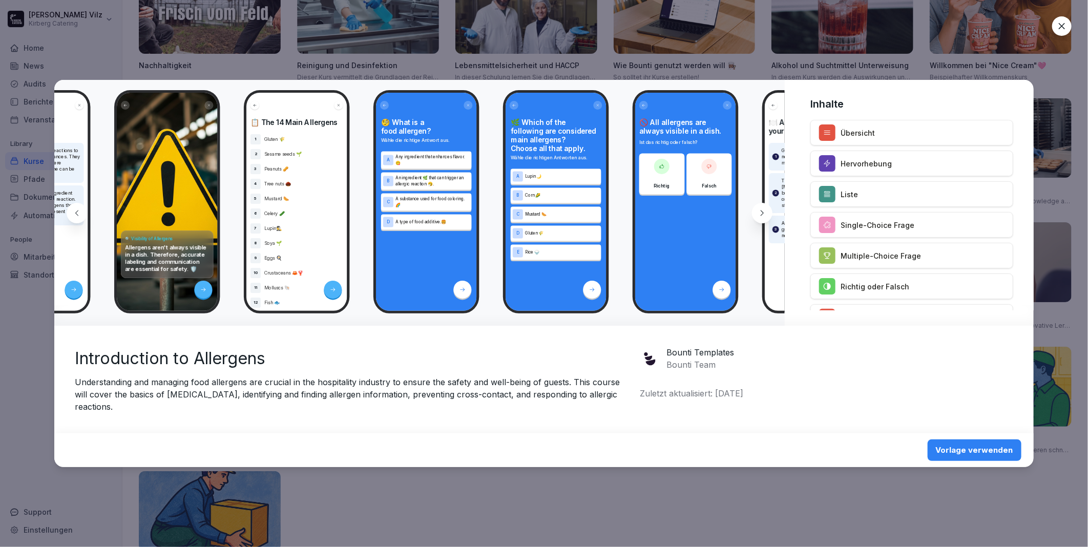
click at [765, 217] on icon at bounding box center [762, 213] width 8 height 8
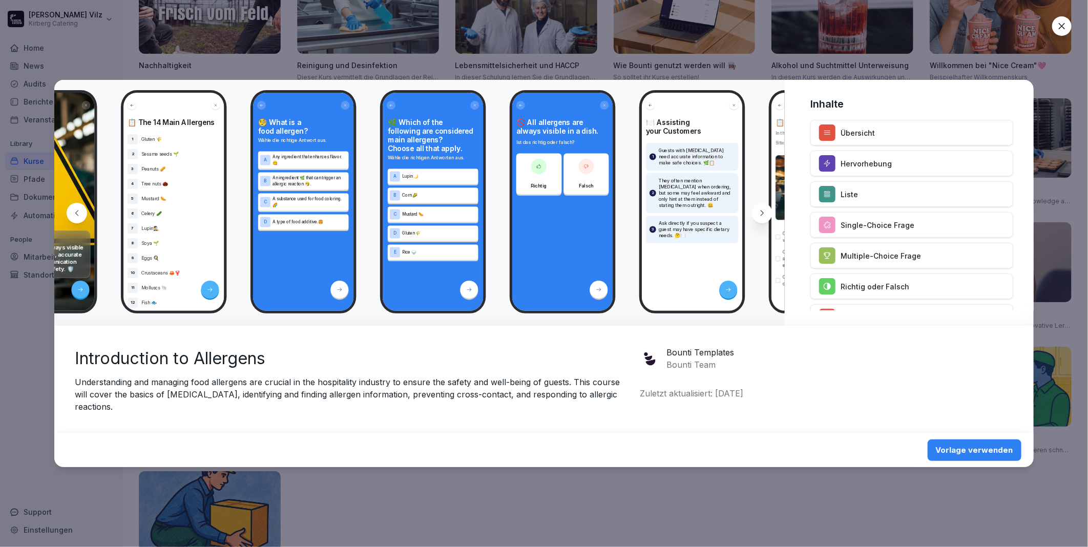
click at [765, 217] on icon at bounding box center [762, 213] width 8 height 8
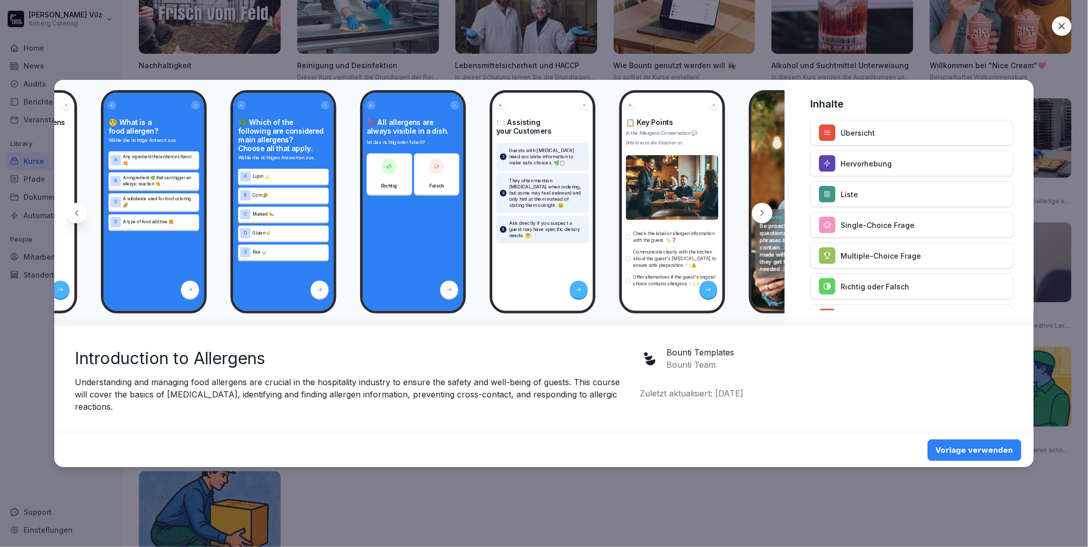
click at [765, 217] on icon at bounding box center [762, 213] width 8 height 8
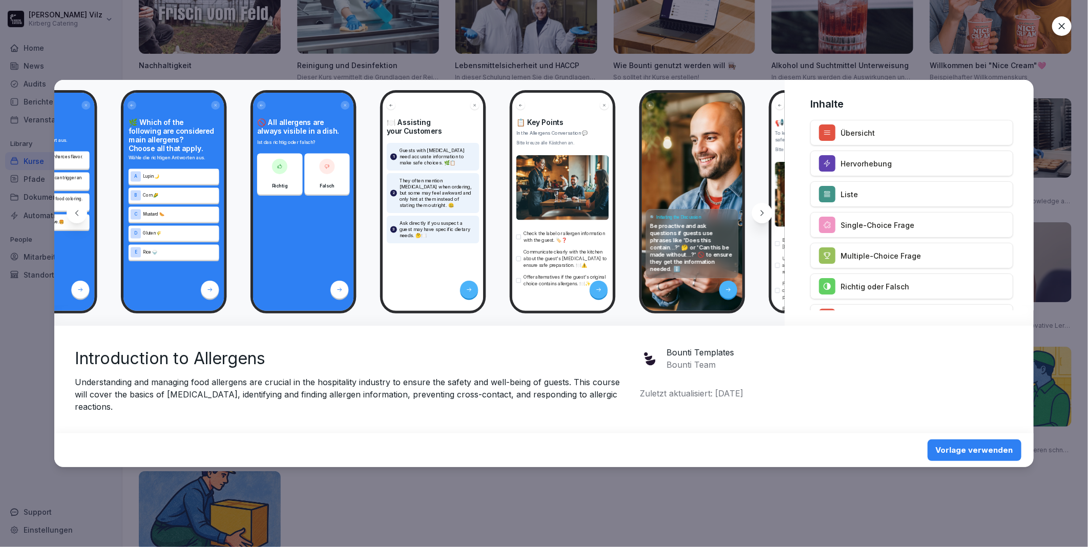
click at [765, 217] on icon at bounding box center [762, 213] width 8 height 8
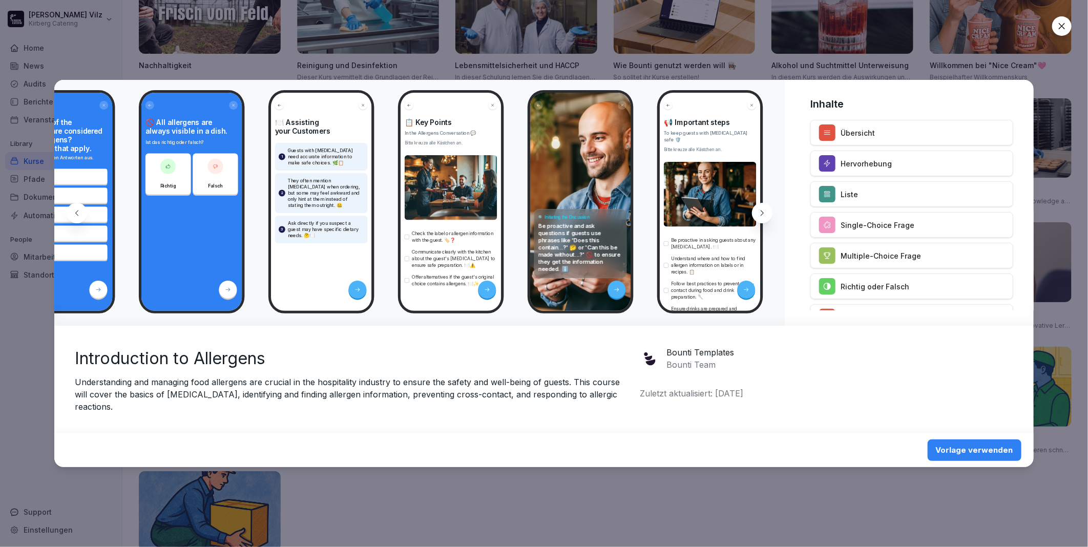
click at [765, 217] on icon at bounding box center [762, 213] width 8 height 8
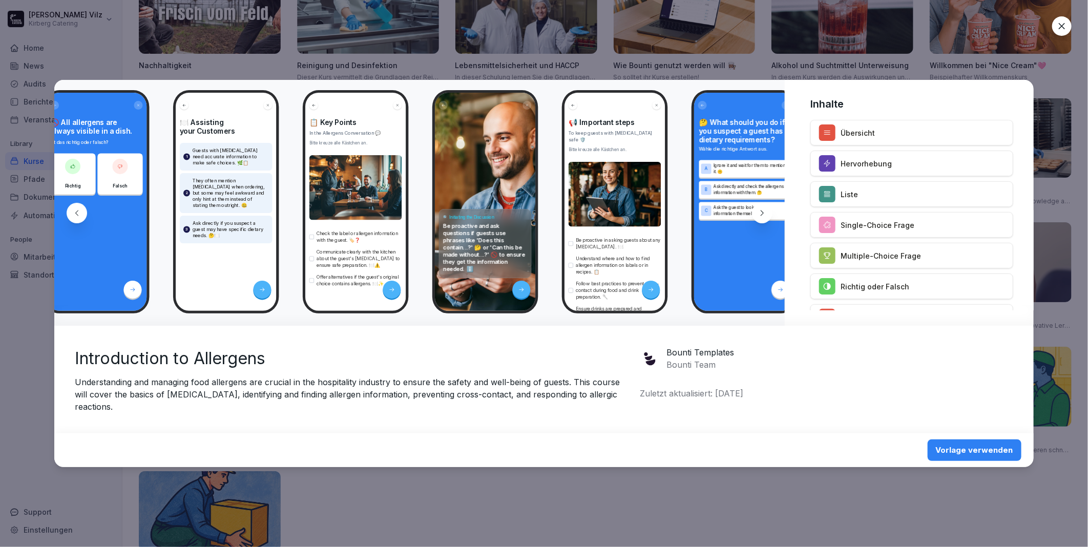
click at [765, 217] on icon at bounding box center [762, 213] width 8 height 8
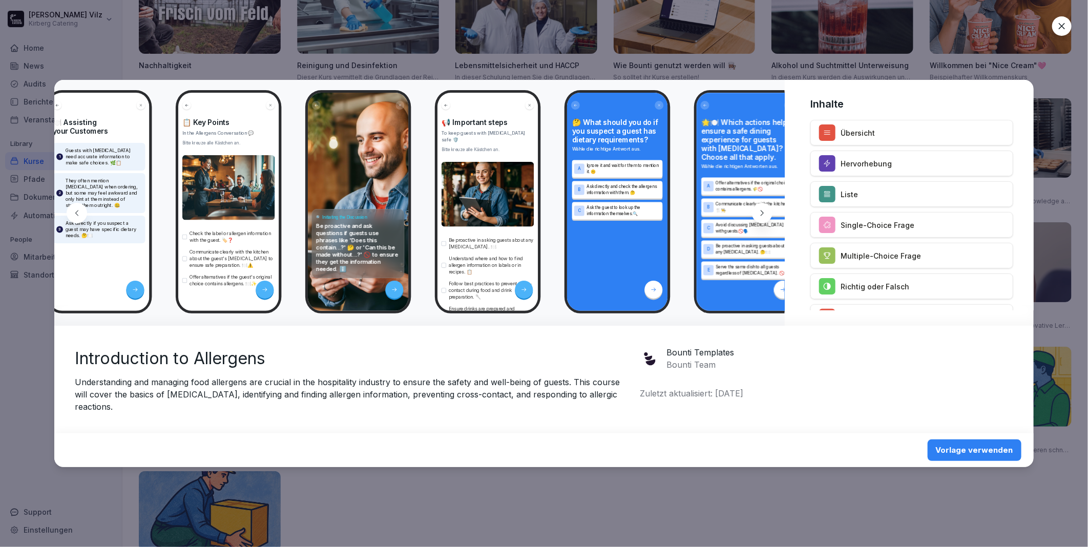
click at [765, 217] on icon at bounding box center [762, 213] width 8 height 8
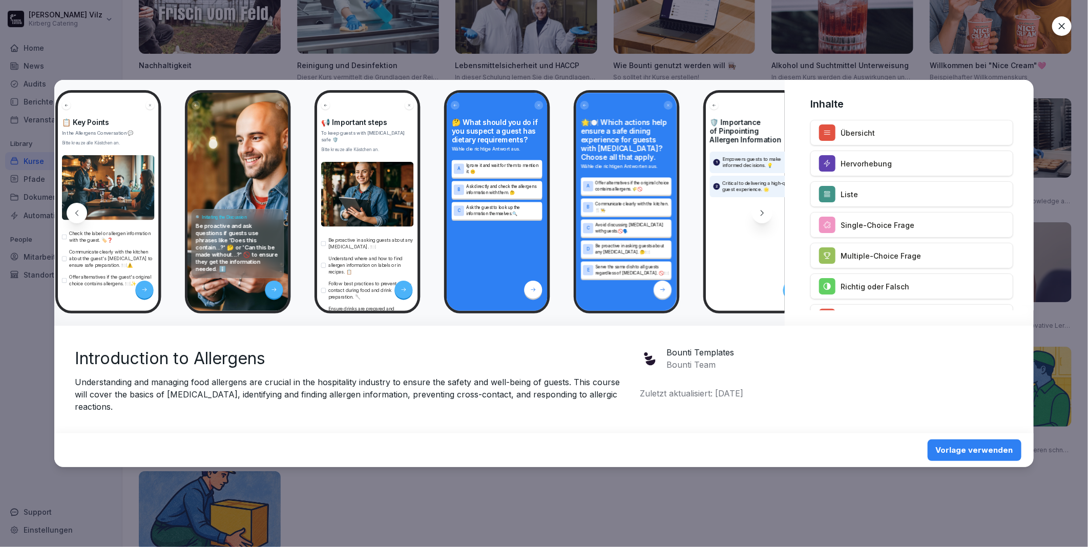
click at [765, 217] on icon at bounding box center [762, 213] width 8 height 8
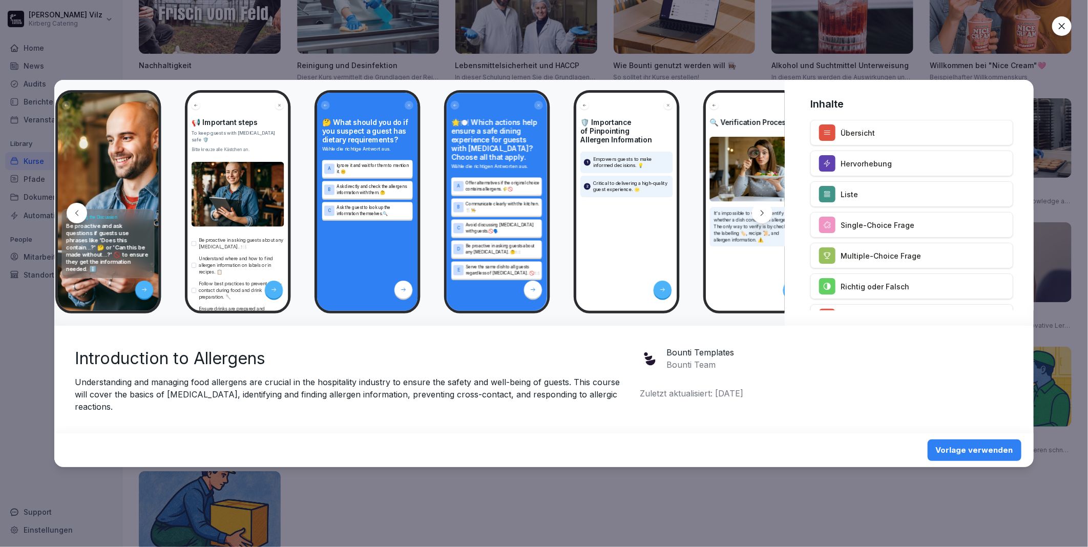
click at [765, 217] on icon at bounding box center [762, 213] width 8 height 8
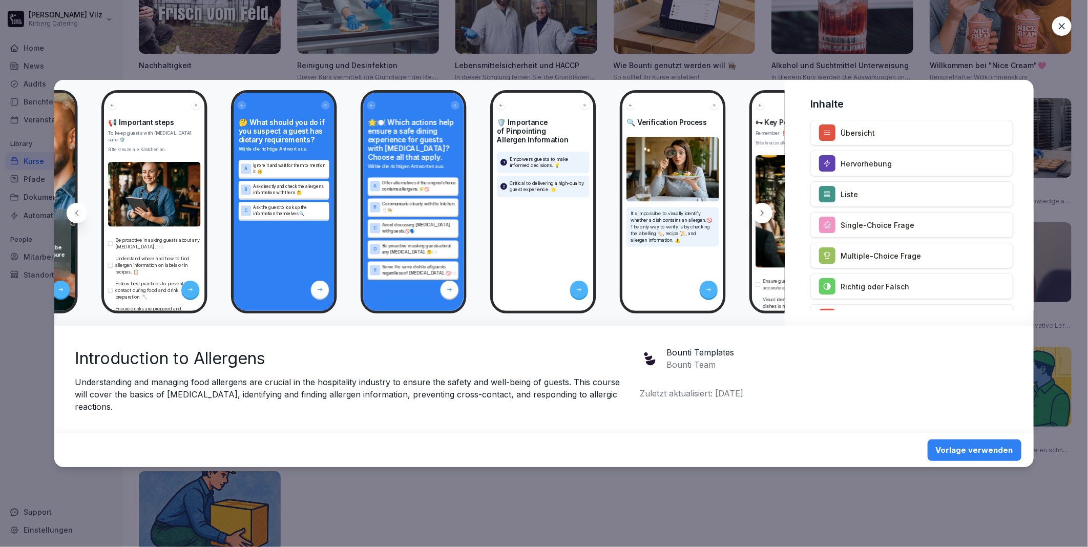
click at [765, 217] on icon at bounding box center [762, 213] width 8 height 8
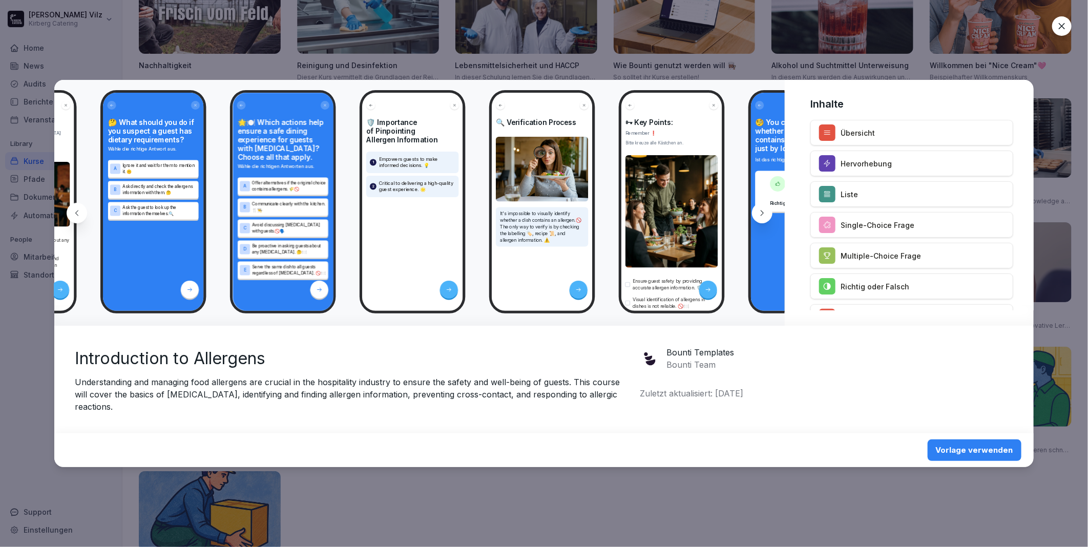
click at [765, 217] on icon at bounding box center [762, 213] width 8 height 8
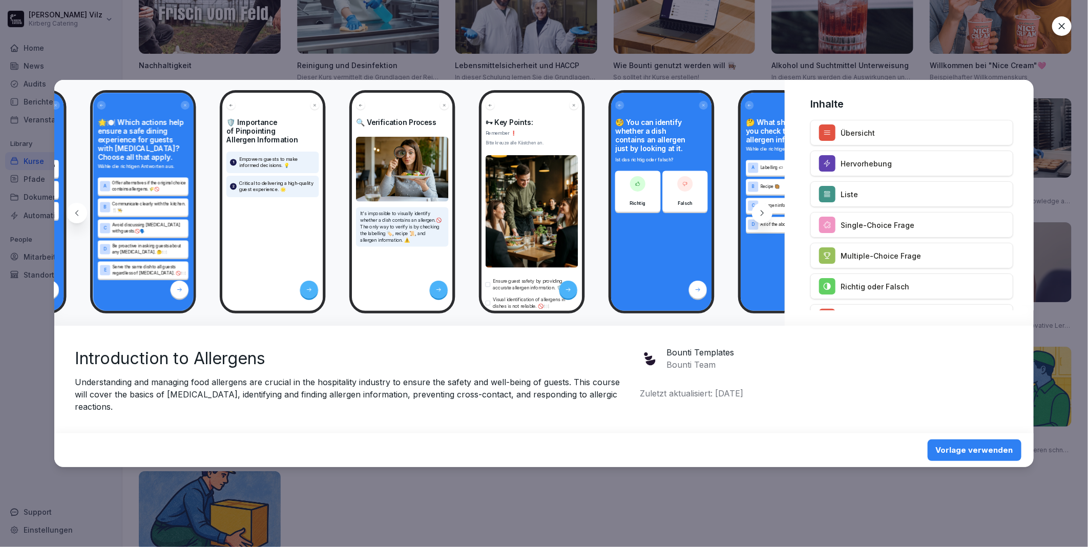
click at [765, 217] on icon at bounding box center [762, 213] width 8 height 8
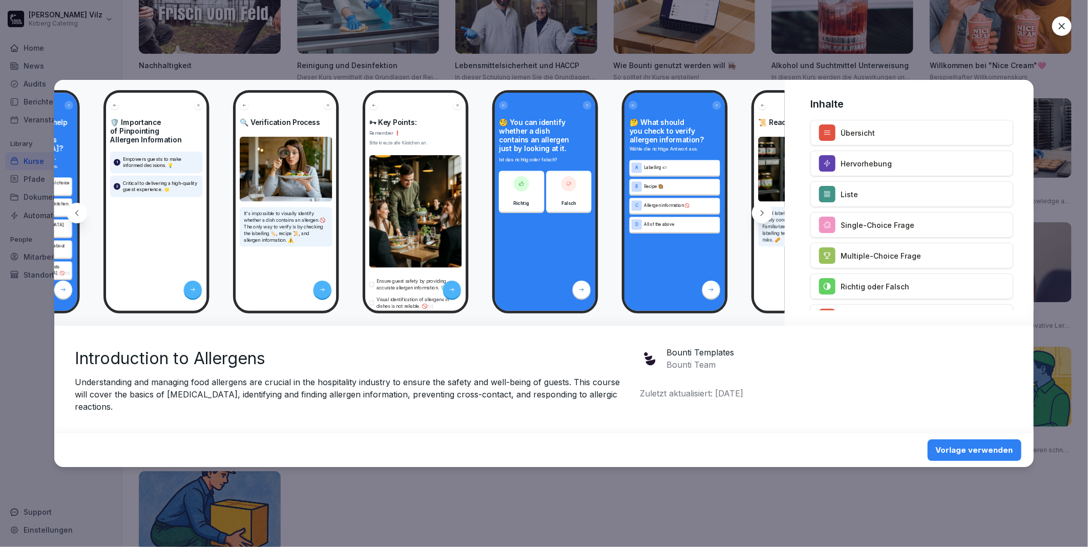
click at [765, 217] on icon at bounding box center [762, 213] width 8 height 8
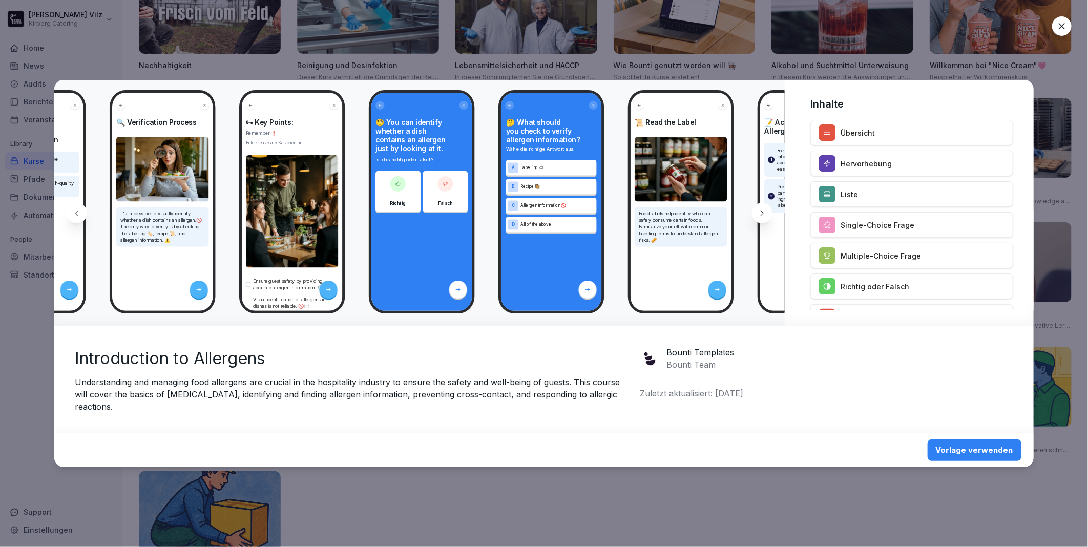
click at [765, 217] on icon at bounding box center [762, 213] width 8 height 8
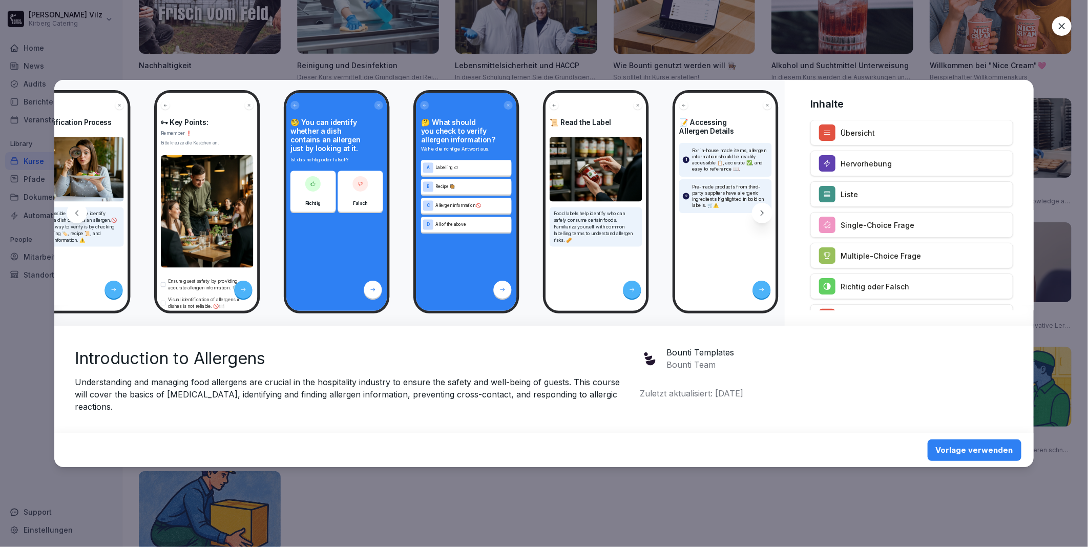
click at [765, 217] on icon at bounding box center [762, 213] width 8 height 8
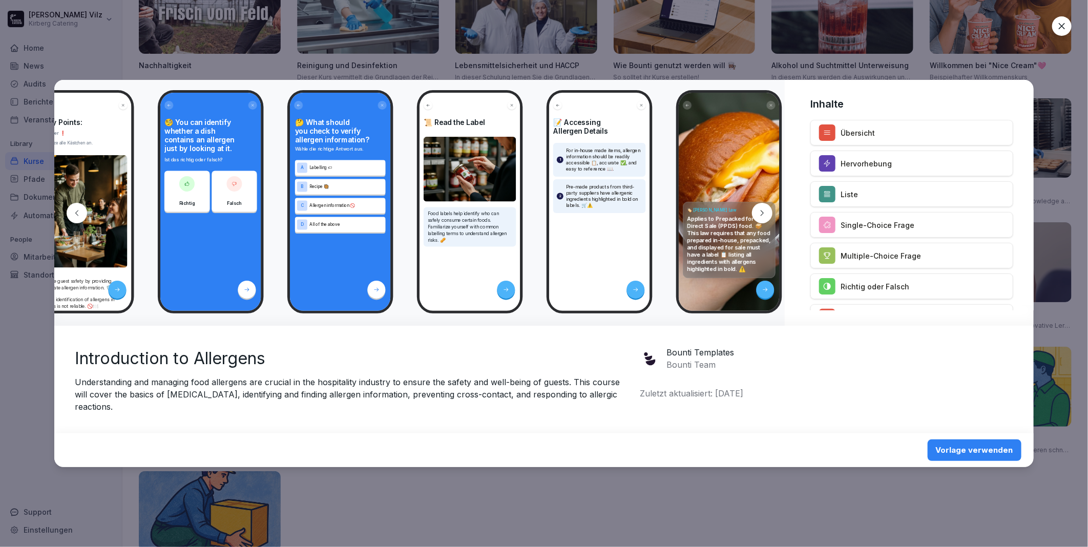
click at [765, 217] on icon at bounding box center [762, 213] width 8 height 8
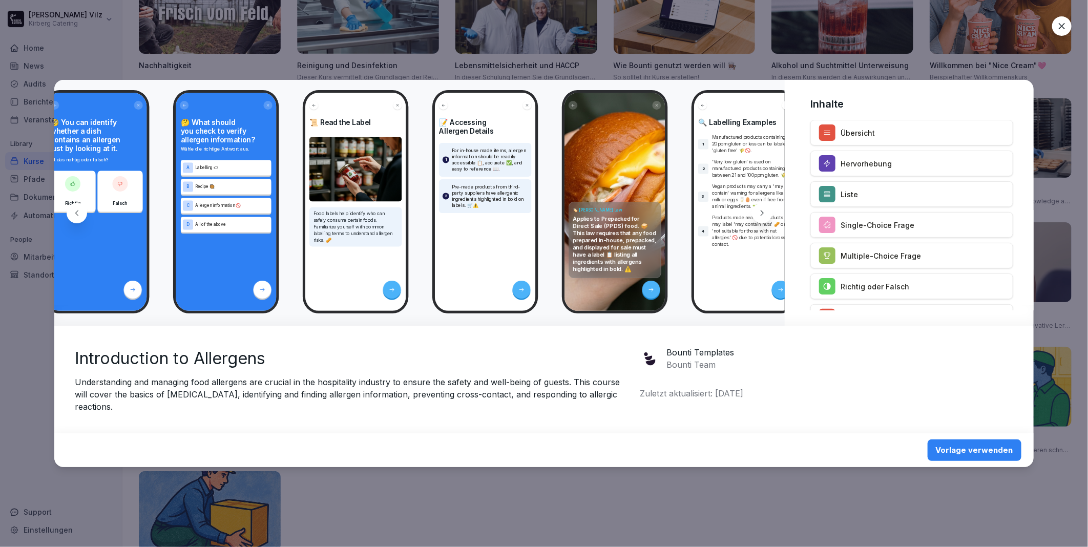
click at [765, 217] on icon at bounding box center [762, 213] width 8 height 8
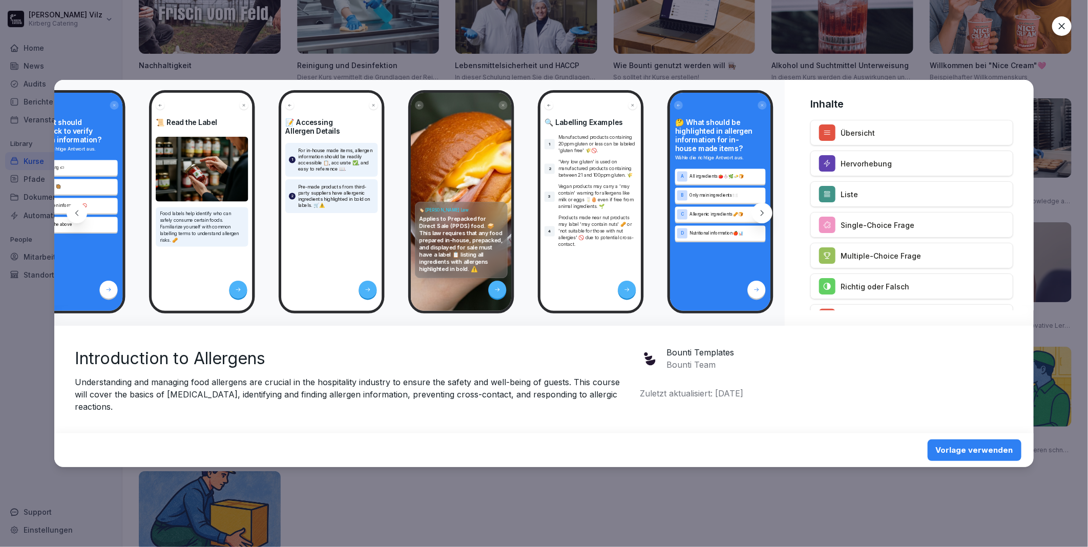
click at [765, 217] on icon at bounding box center [762, 213] width 8 height 8
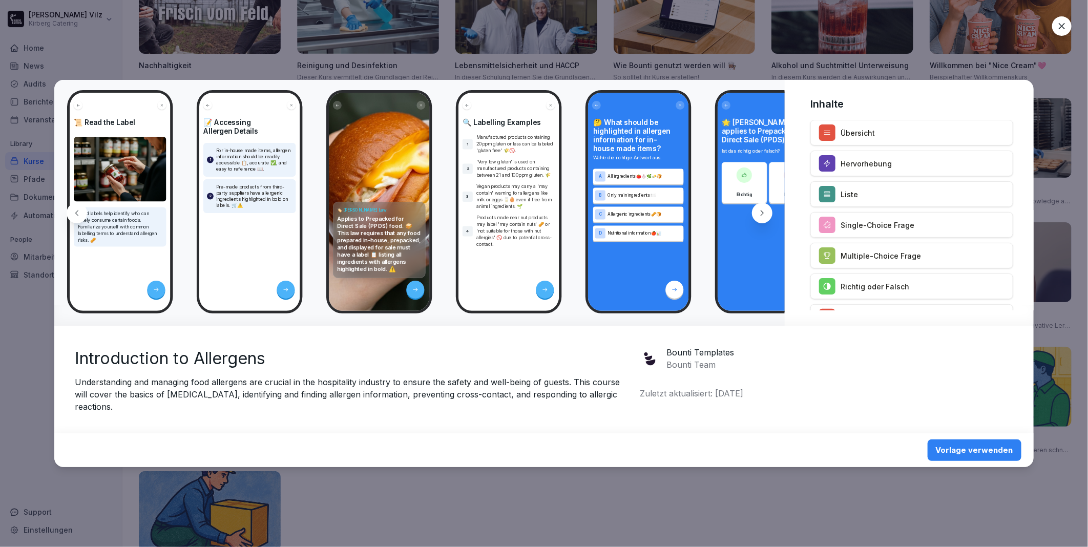
click at [765, 217] on icon at bounding box center [762, 213] width 8 height 8
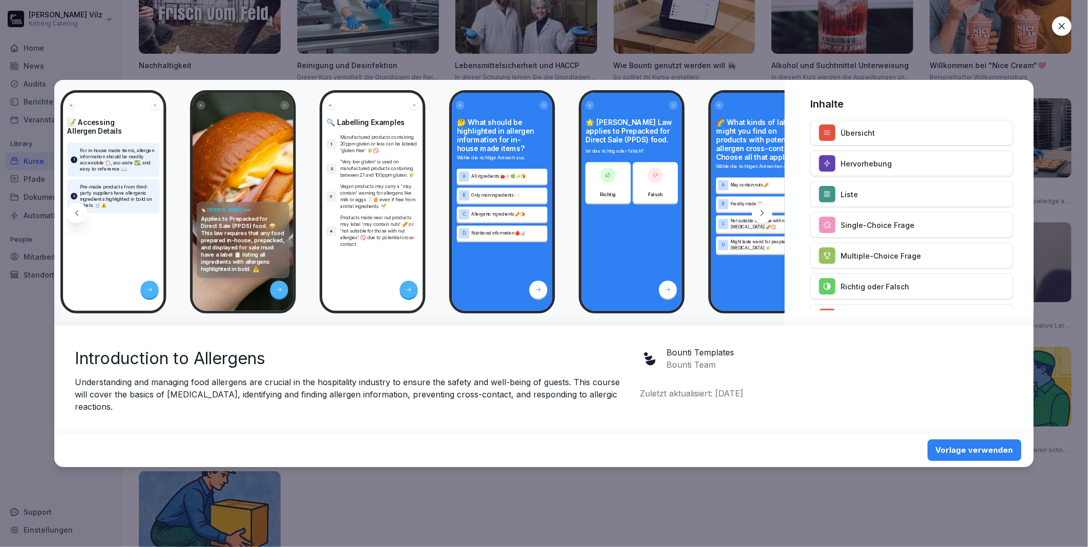
click at [765, 217] on icon at bounding box center [762, 213] width 8 height 8
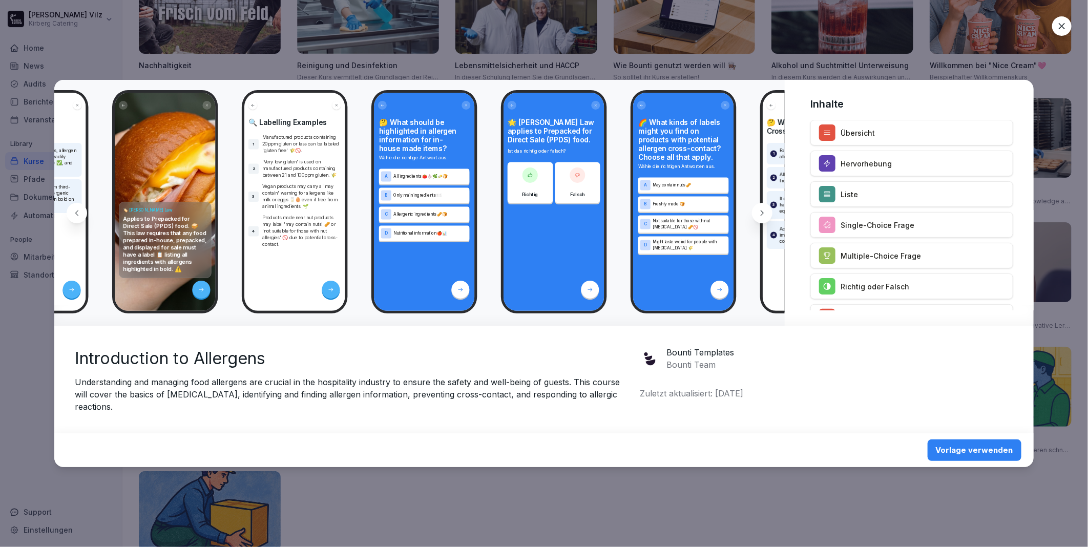
click at [765, 217] on icon at bounding box center [762, 213] width 8 height 8
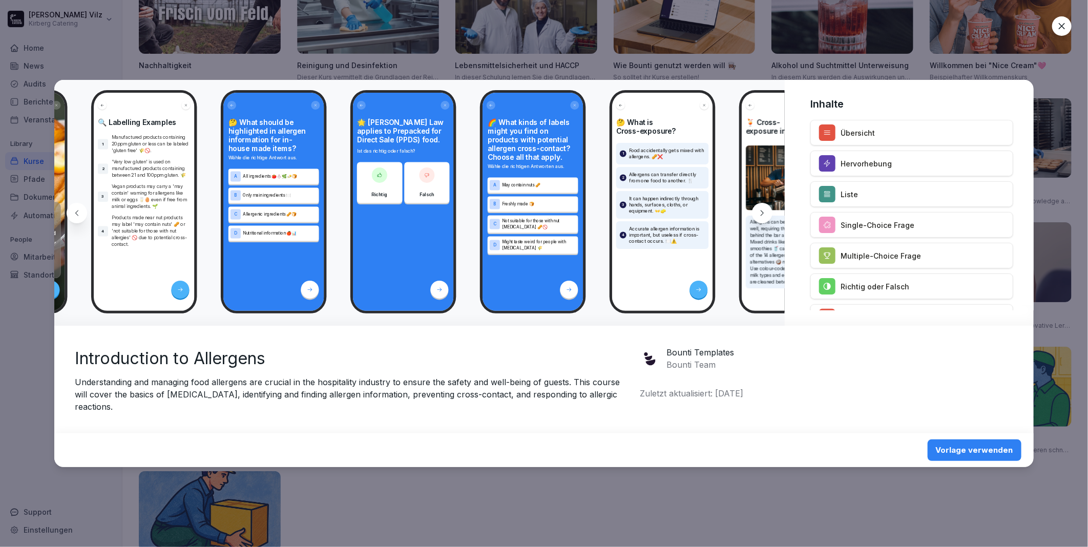
click at [765, 217] on icon at bounding box center [762, 213] width 8 height 8
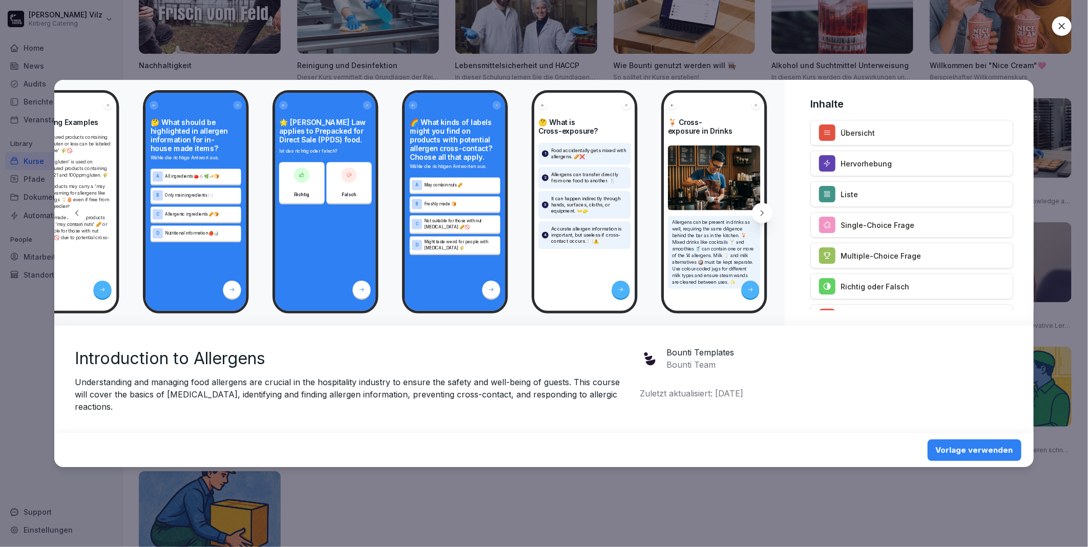
click at [765, 217] on icon at bounding box center [762, 213] width 8 height 8
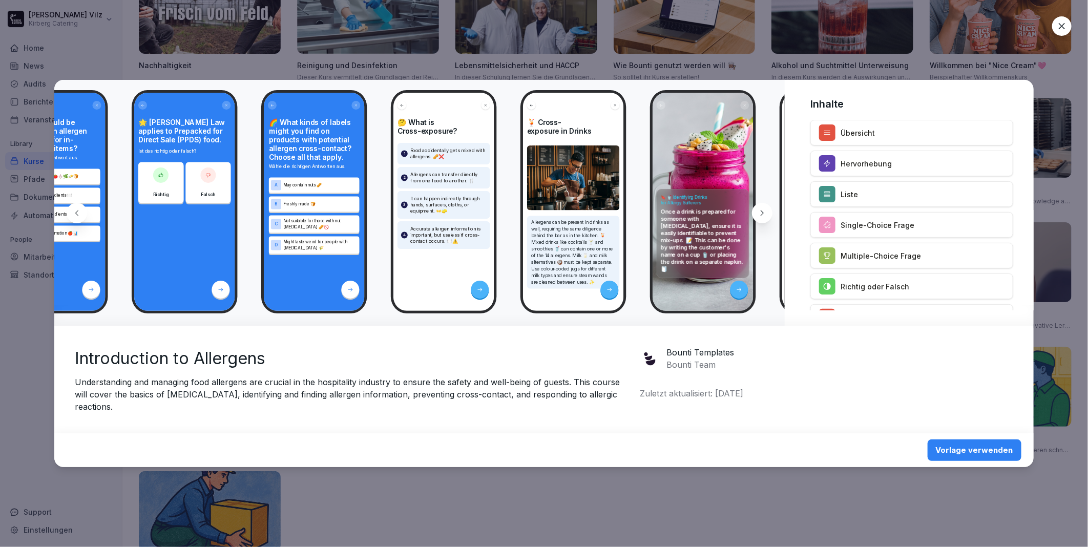
click at [765, 217] on icon at bounding box center [762, 213] width 8 height 8
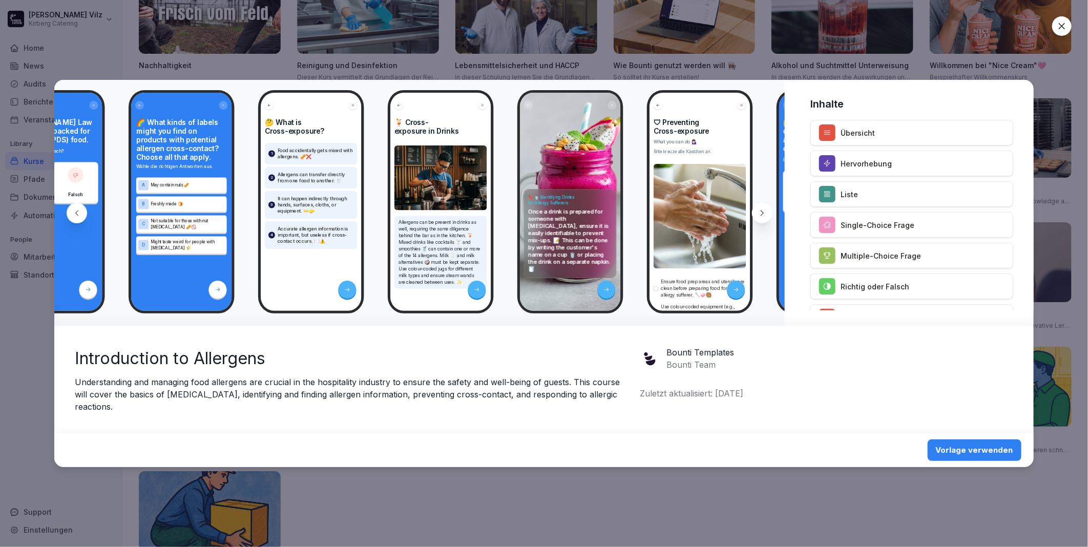
click at [765, 217] on icon at bounding box center [762, 213] width 8 height 8
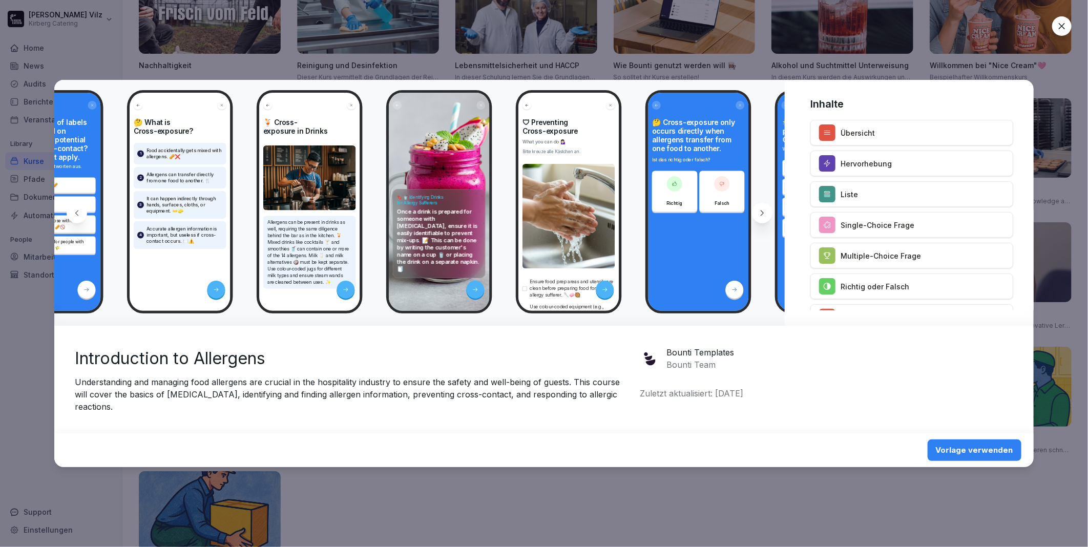
click at [765, 217] on icon at bounding box center [762, 213] width 8 height 8
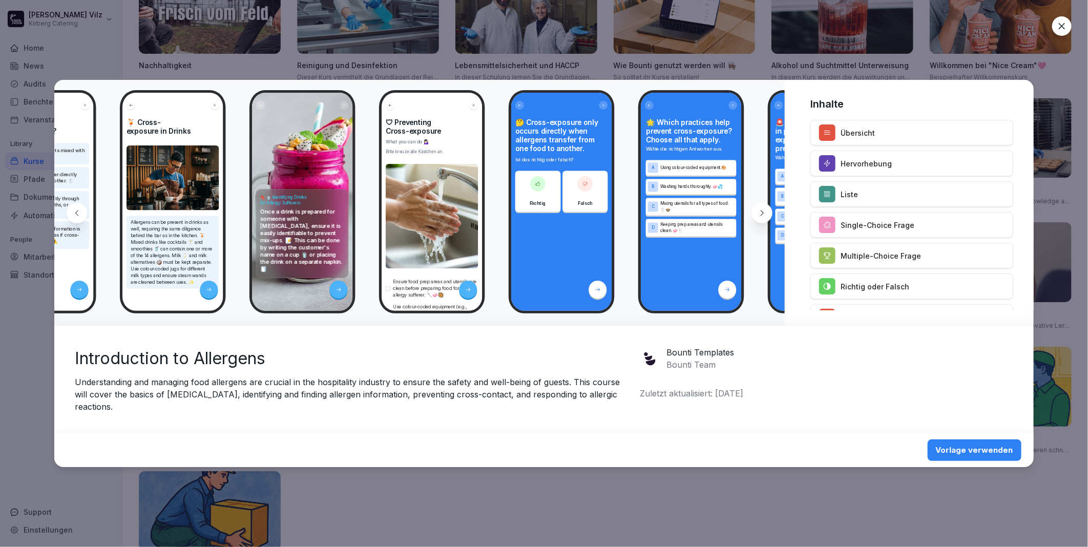
click at [765, 217] on icon at bounding box center [762, 213] width 8 height 8
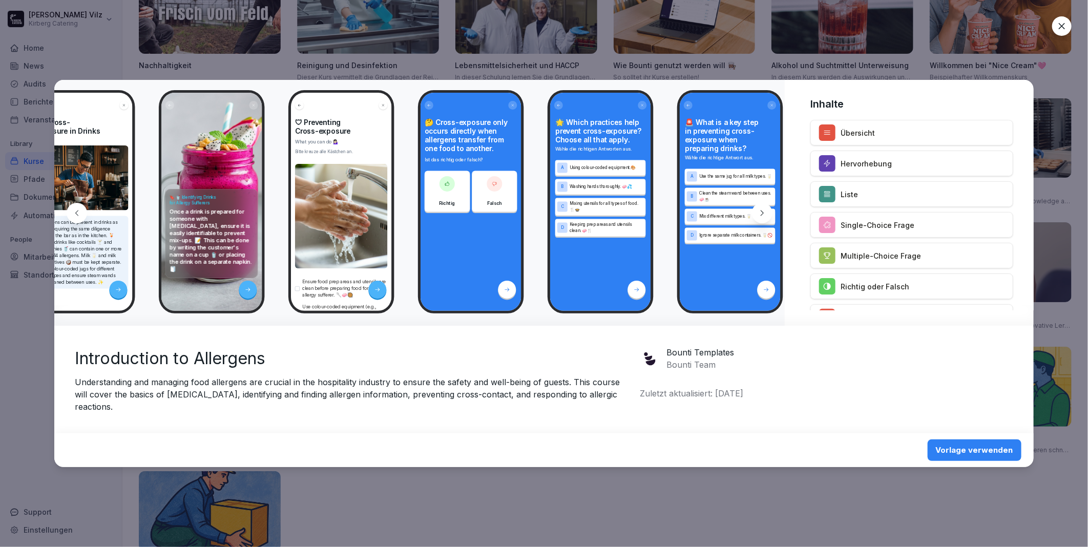
click at [765, 217] on icon at bounding box center [762, 213] width 8 height 8
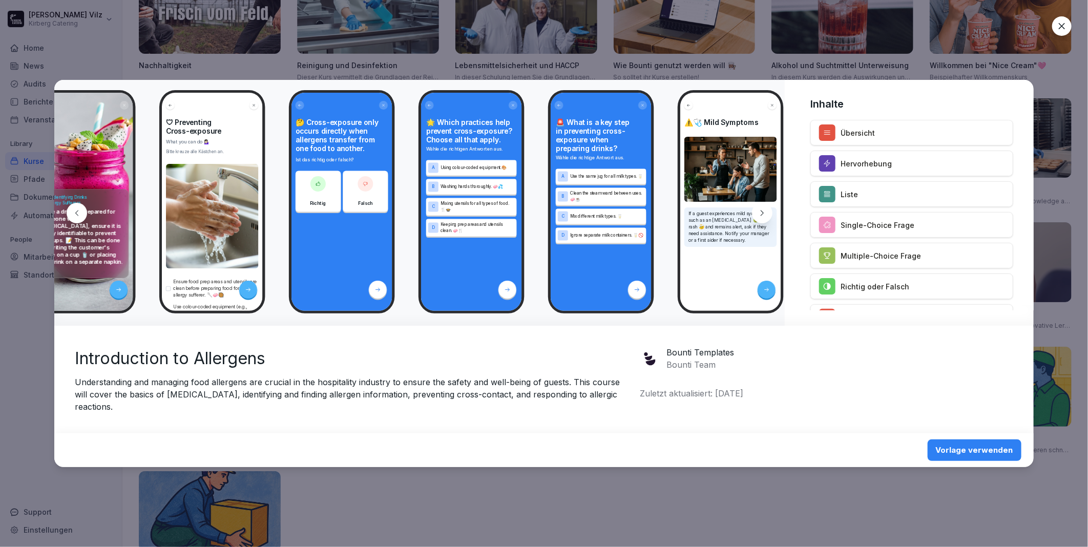
click at [765, 217] on icon at bounding box center [762, 213] width 8 height 8
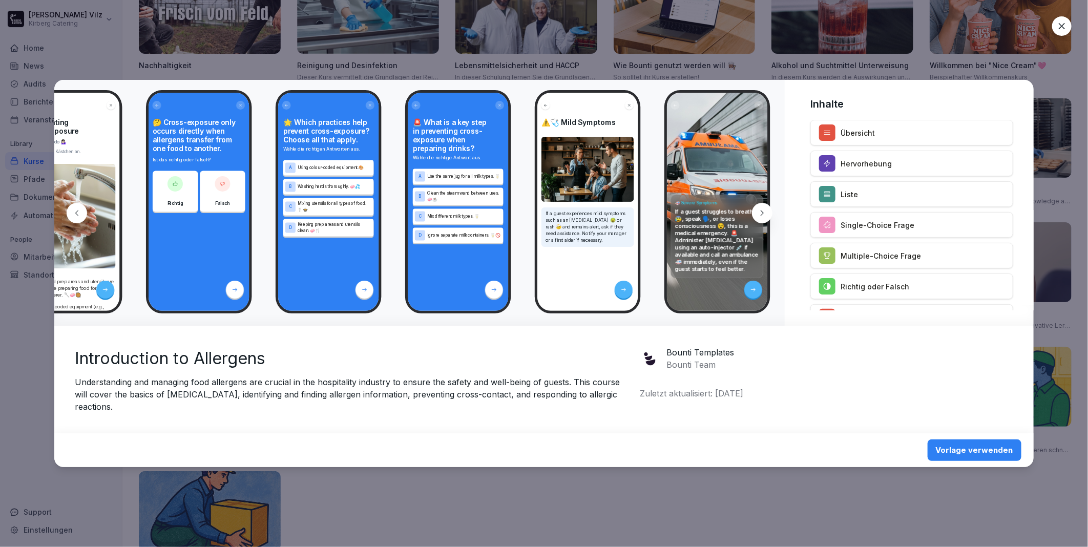
click at [765, 217] on icon at bounding box center [762, 213] width 8 height 8
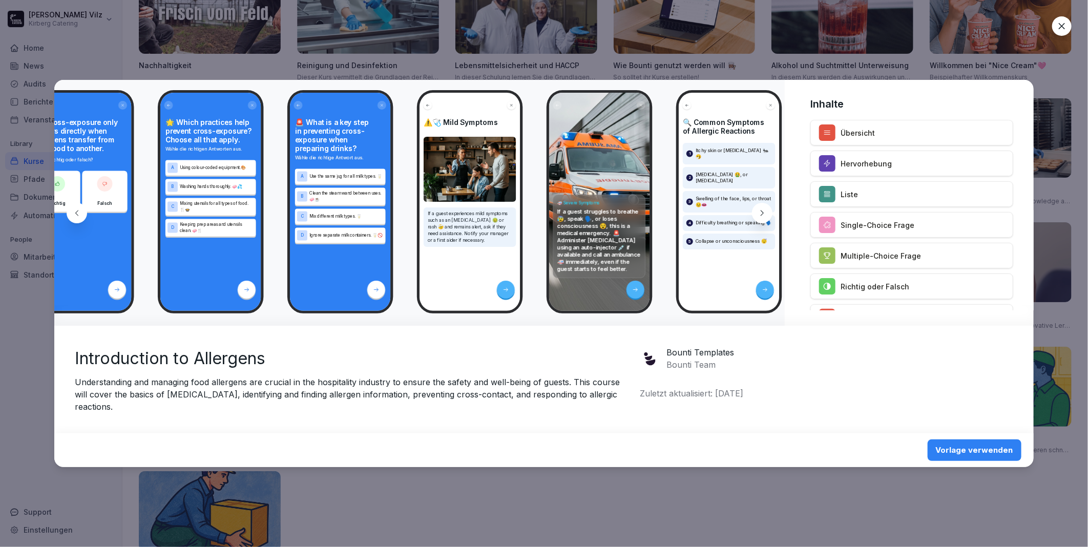
click at [765, 217] on icon at bounding box center [762, 213] width 8 height 8
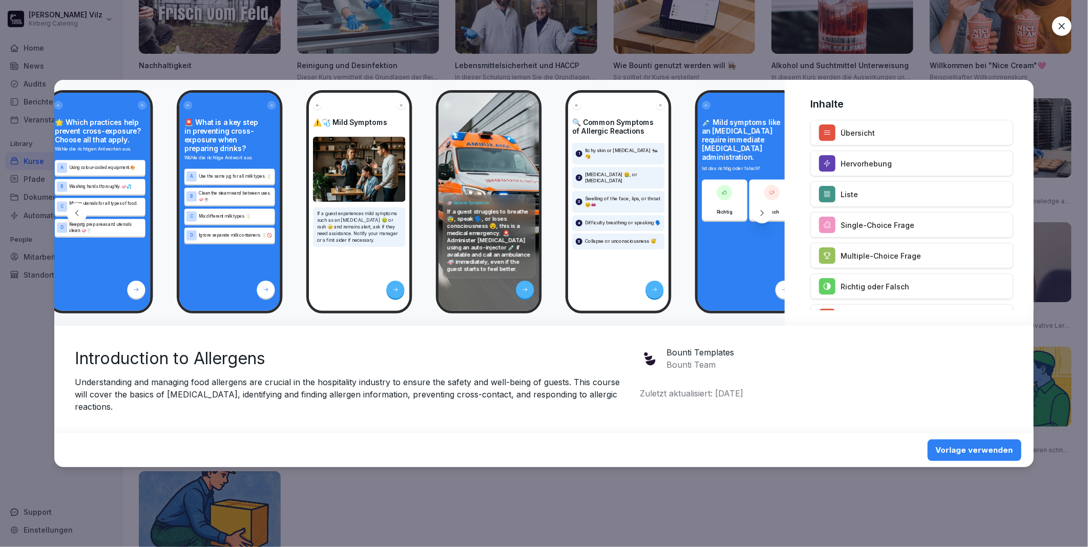
click at [765, 217] on icon at bounding box center [762, 213] width 8 height 8
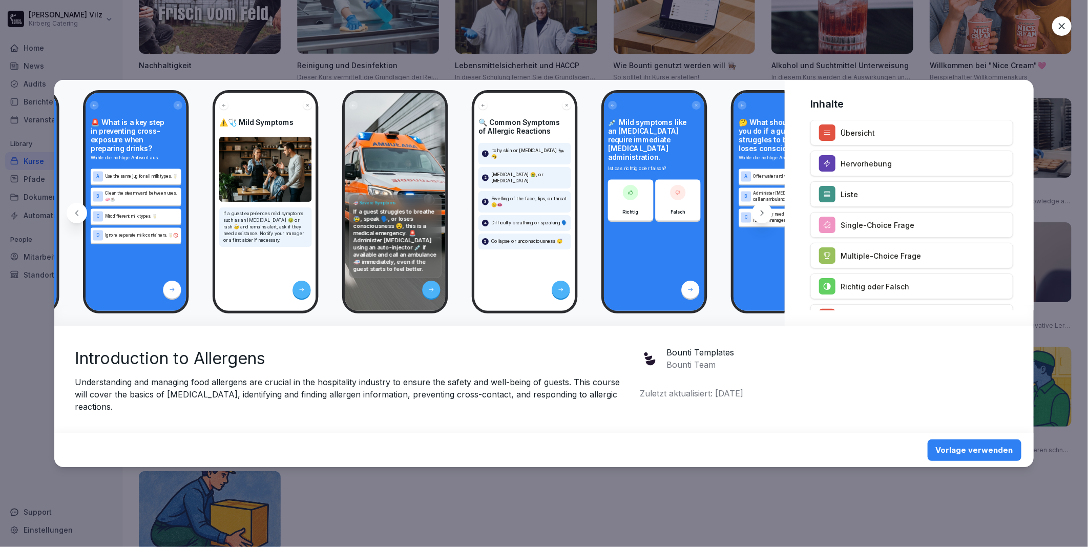
click at [765, 217] on icon at bounding box center [762, 213] width 8 height 8
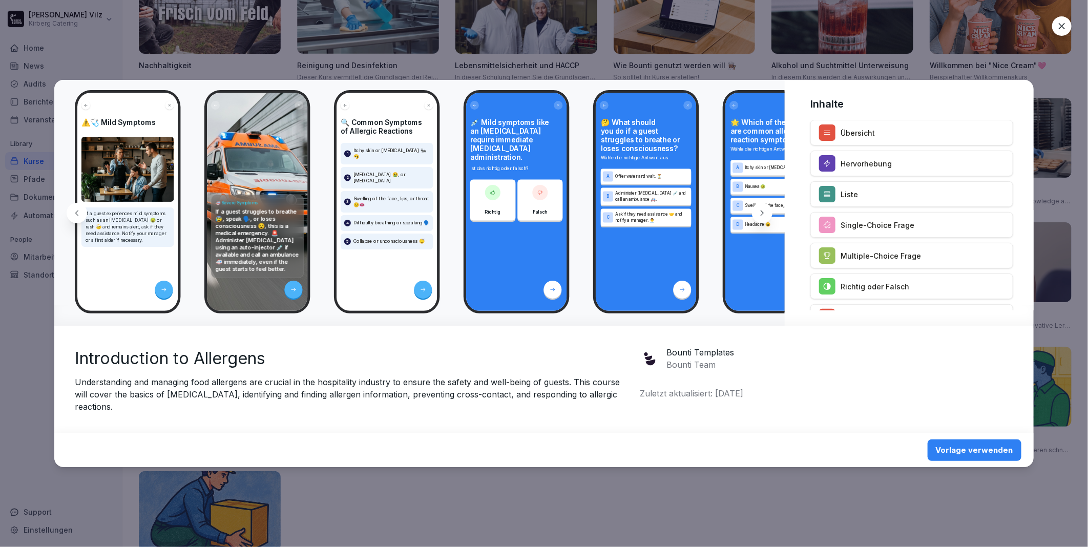
click at [765, 217] on icon at bounding box center [762, 213] width 8 height 8
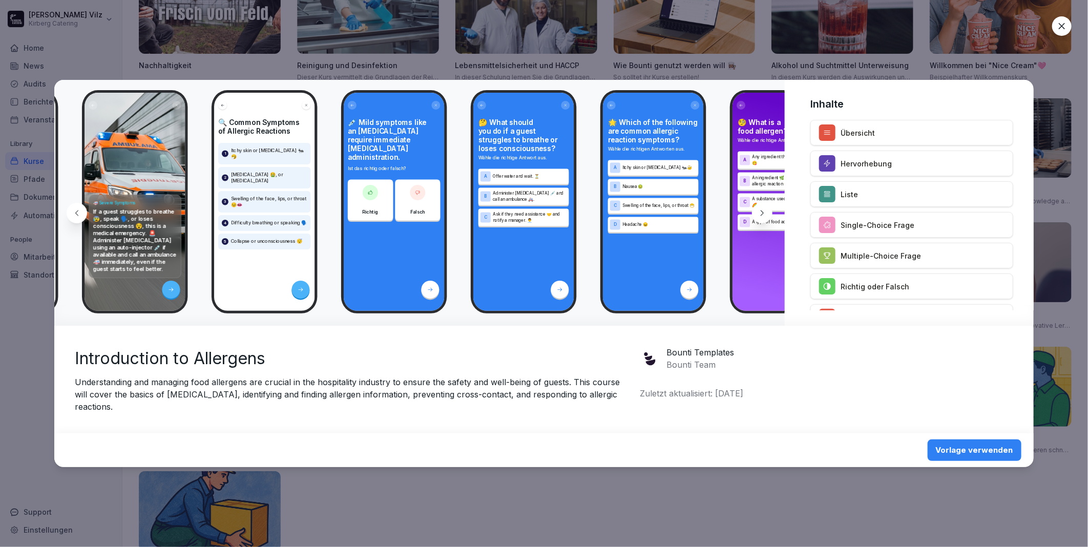
click at [765, 217] on icon at bounding box center [762, 213] width 8 height 8
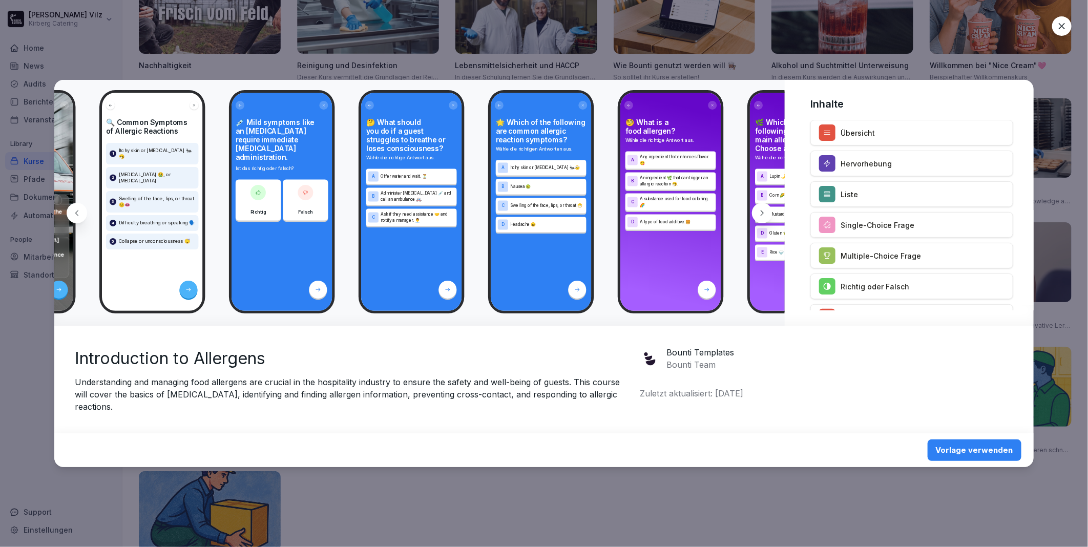
click at [765, 217] on icon at bounding box center [762, 213] width 8 height 8
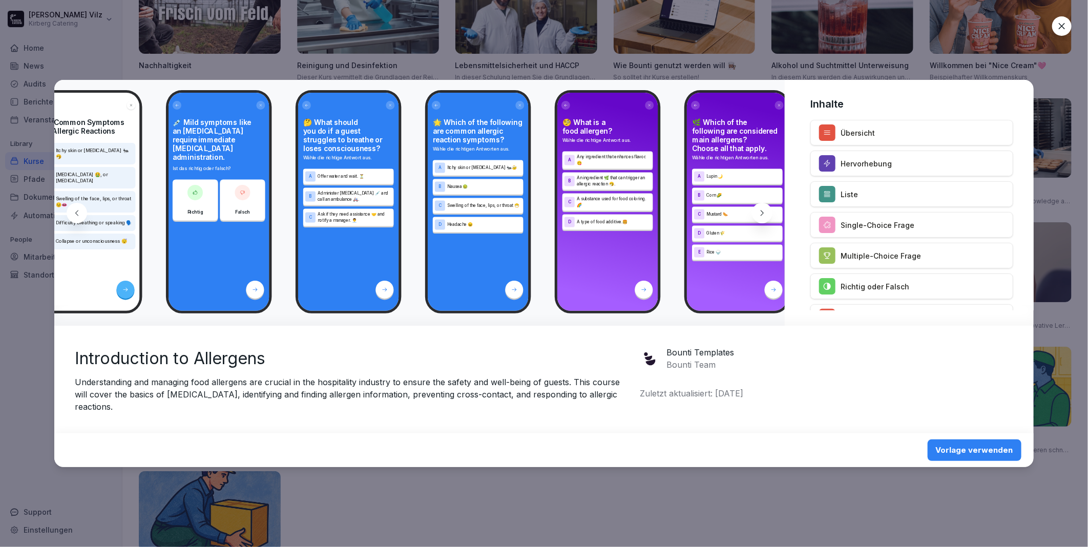
click at [765, 217] on icon at bounding box center [762, 213] width 8 height 8
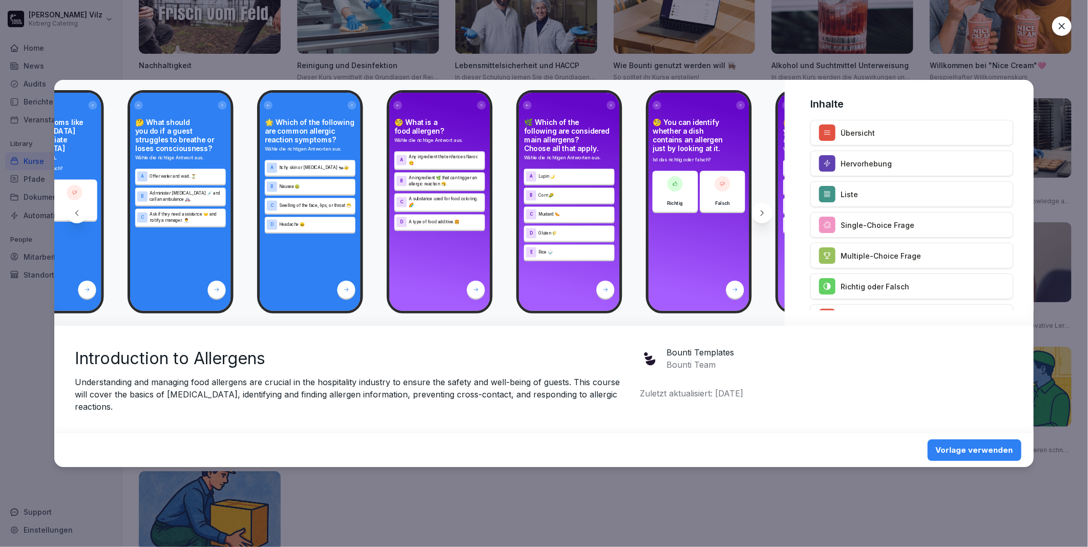
click at [765, 217] on icon at bounding box center [762, 213] width 8 height 8
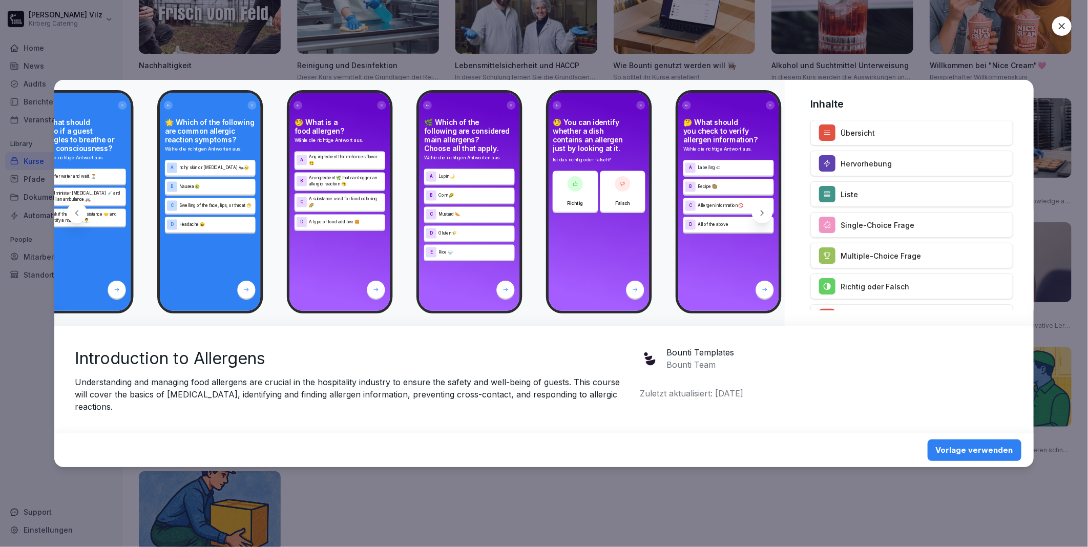
click at [765, 217] on icon at bounding box center [762, 213] width 8 height 8
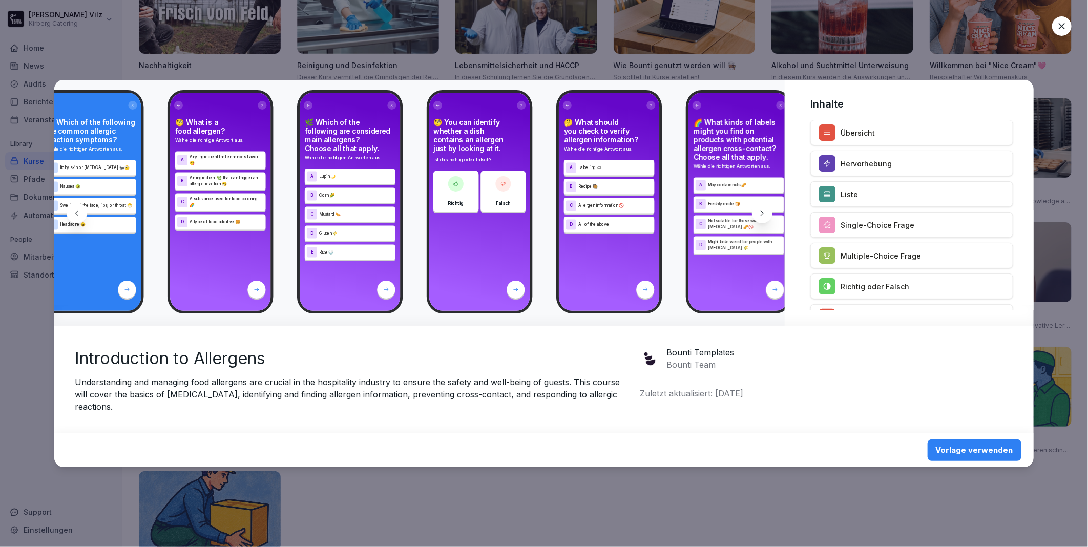
click at [765, 217] on icon at bounding box center [762, 213] width 8 height 8
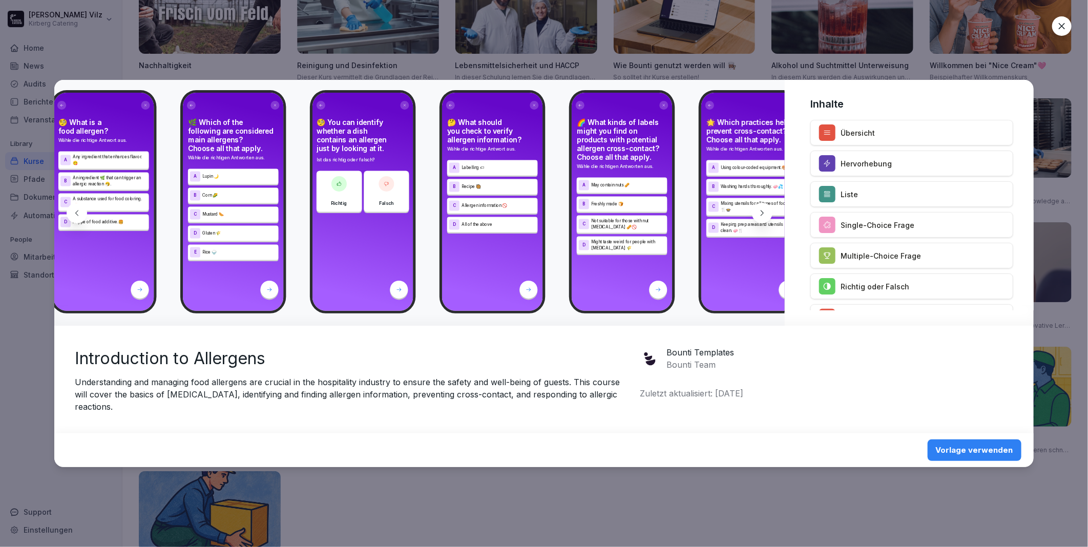
click at [765, 217] on icon at bounding box center [762, 213] width 8 height 8
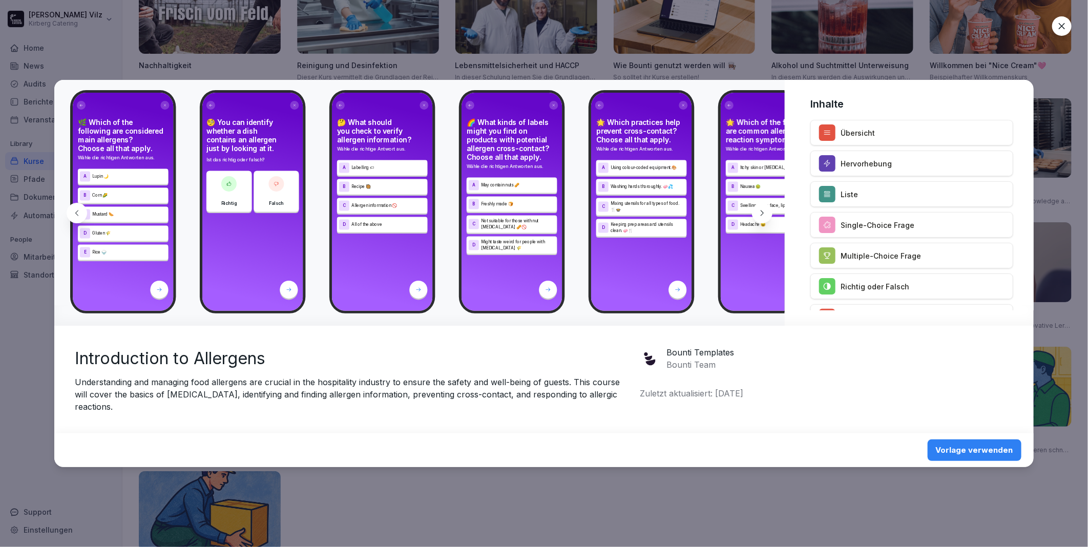
click at [765, 217] on icon at bounding box center [762, 213] width 8 height 8
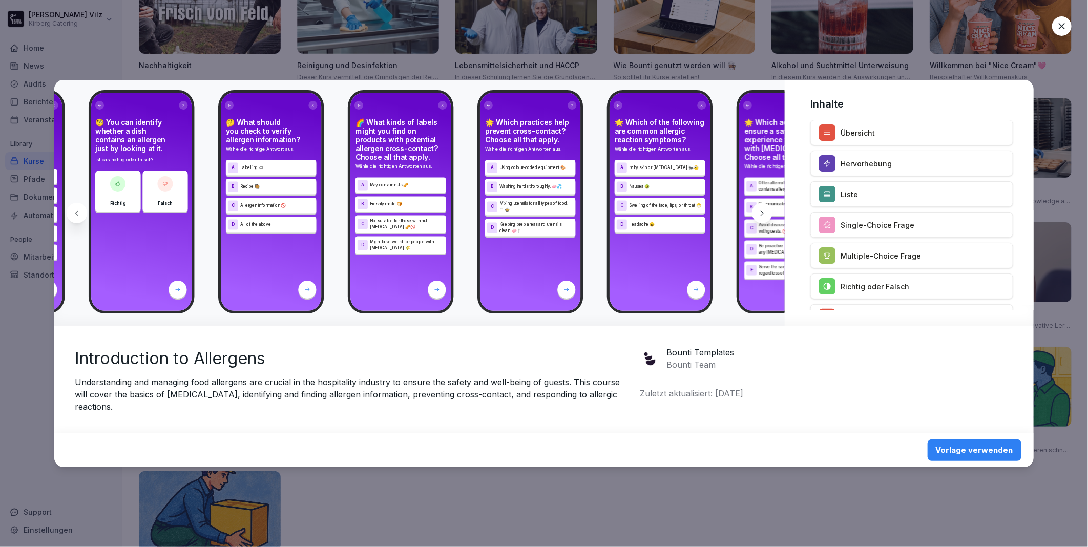
click at [765, 217] on icon at bounding box center [762, 213] width 8 height 8
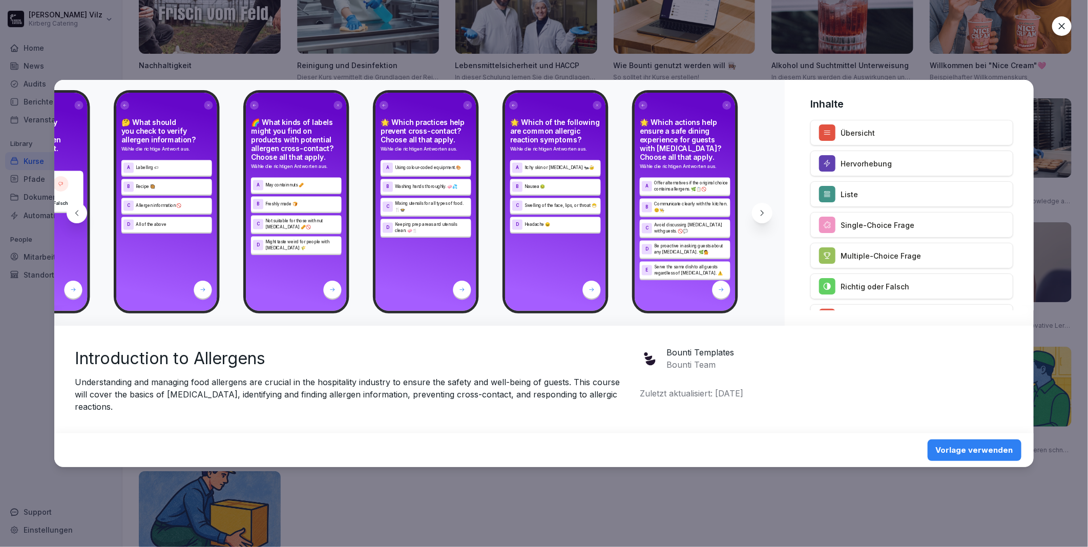
click at [765, 217] on icon at bounding box center [762, 213] width 8 height 8
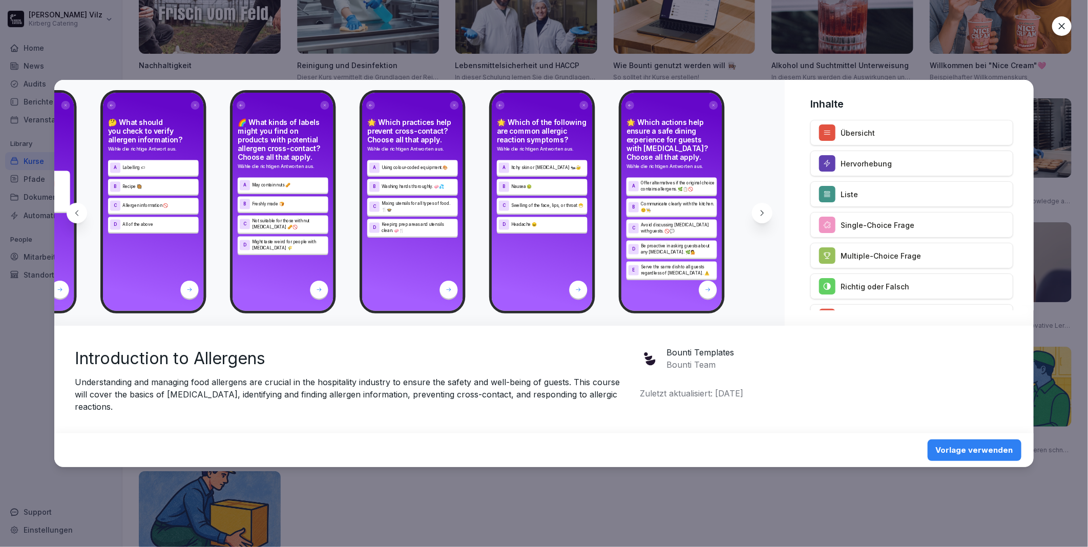
click at [765, 217] on icon at bounding box center [762, 213] width 8 height 8
drag, startPoint x: 765, startPoint y: 219, endPoint x: 792, endPoint y: 101, distance: 120.9
click at [792, 101] on div "Inhalte Übersicht Hervorhebung Liste Single-Choice Frage Multiple-Choice Frage …" at bounding box center [911, 195] width 243 height 230
click at [1065, 24] on icon at bounding box center [1062, 26] width 10 height 10
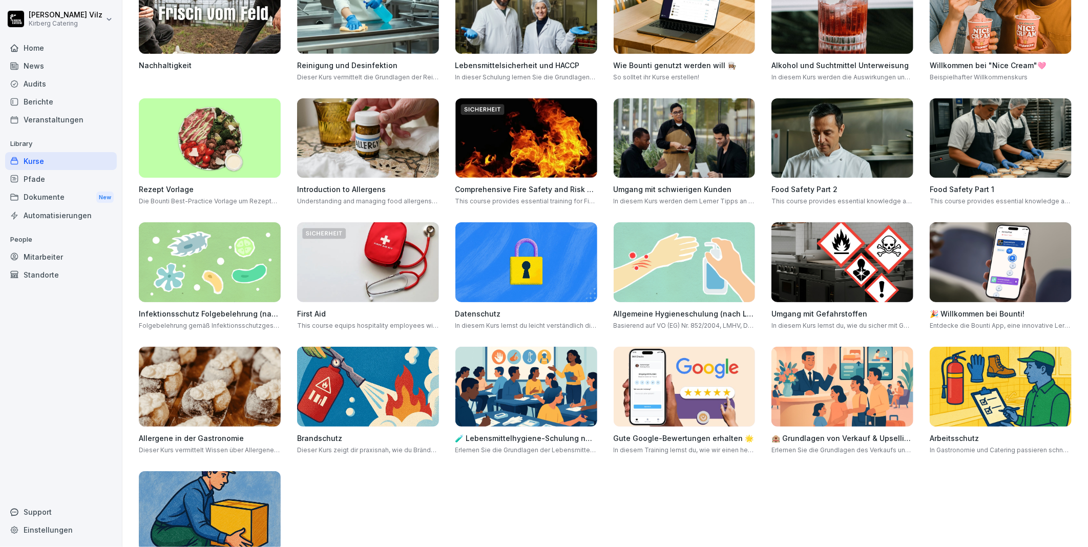
click at [368, 139] on img at bounding box center [368, 138] width 142 height 80
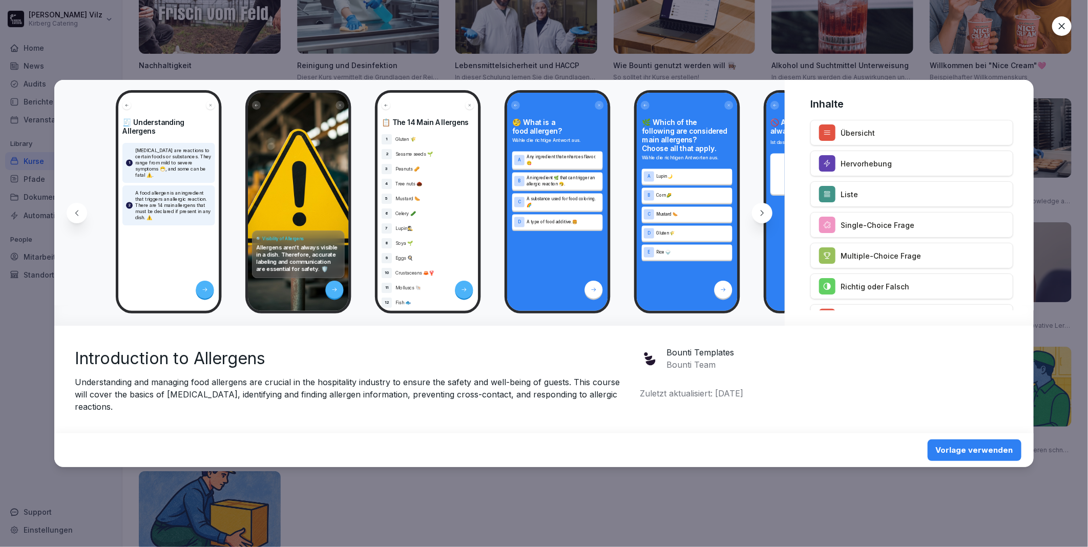
click at [974, 445] on div "Vorlage verwenden" at bounding box center [974, 450] width 77 height 11
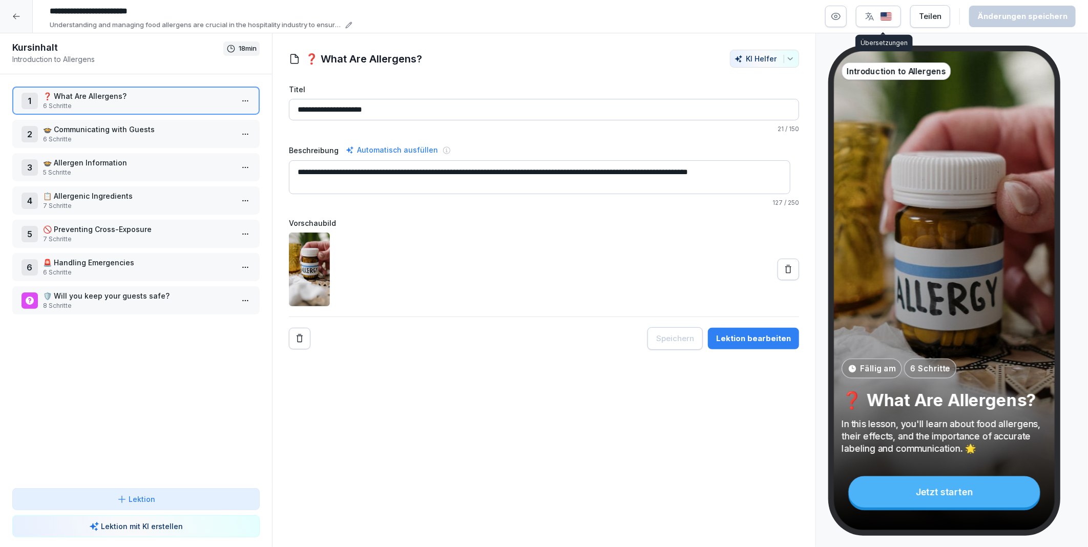
click at [872, 13] on icon "button" at bounding box center [870, 16] width 8 height 8
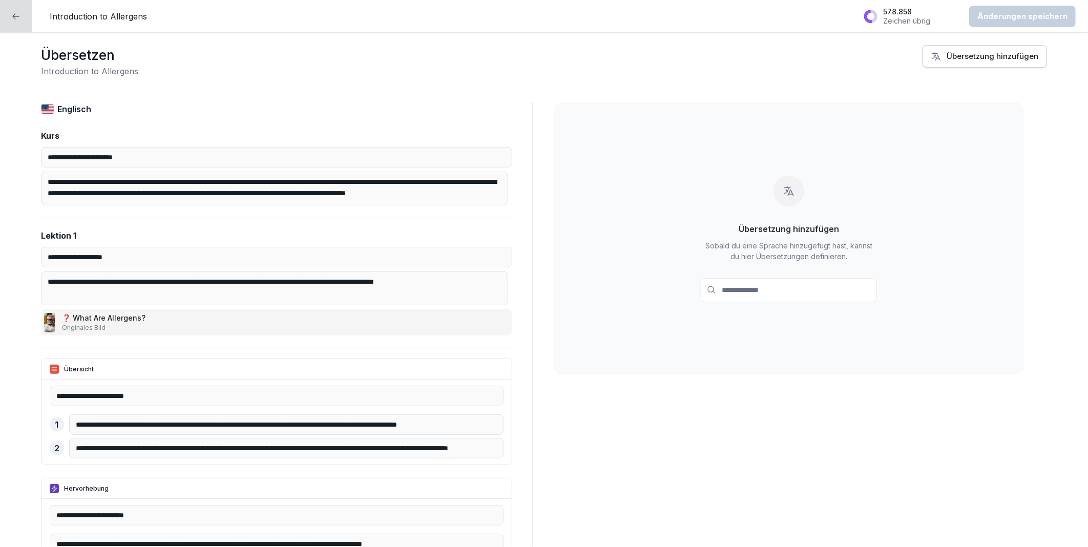
click at [956, 54] on div "Übersetzung hinzufügen" at bounding box center [984, 56] width 107 height 11
type input "**"
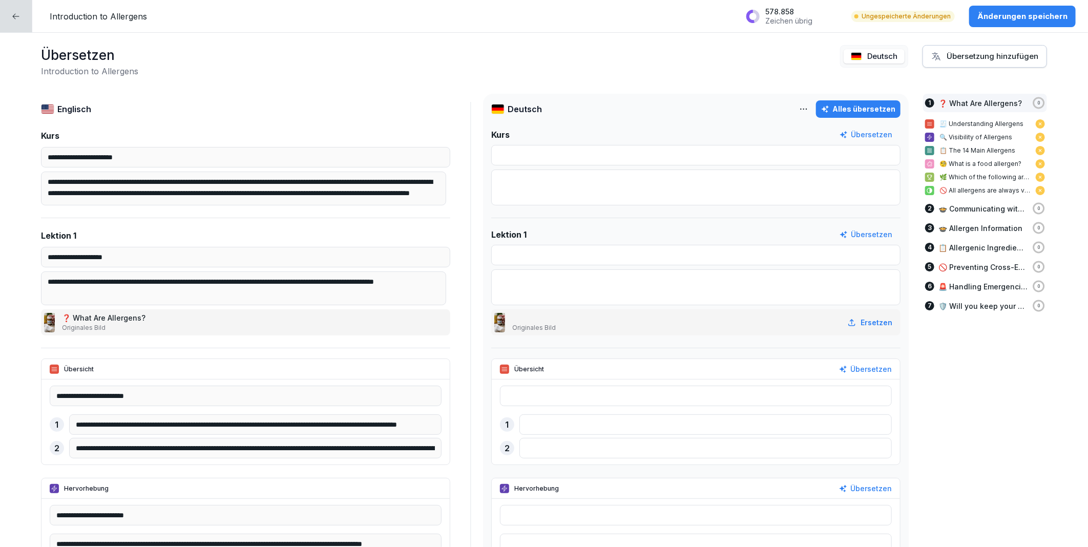
click at [852, 104] on div "Alles übersetzen" at bounding box center [858, 108] width 74 height 11
type input "**********"
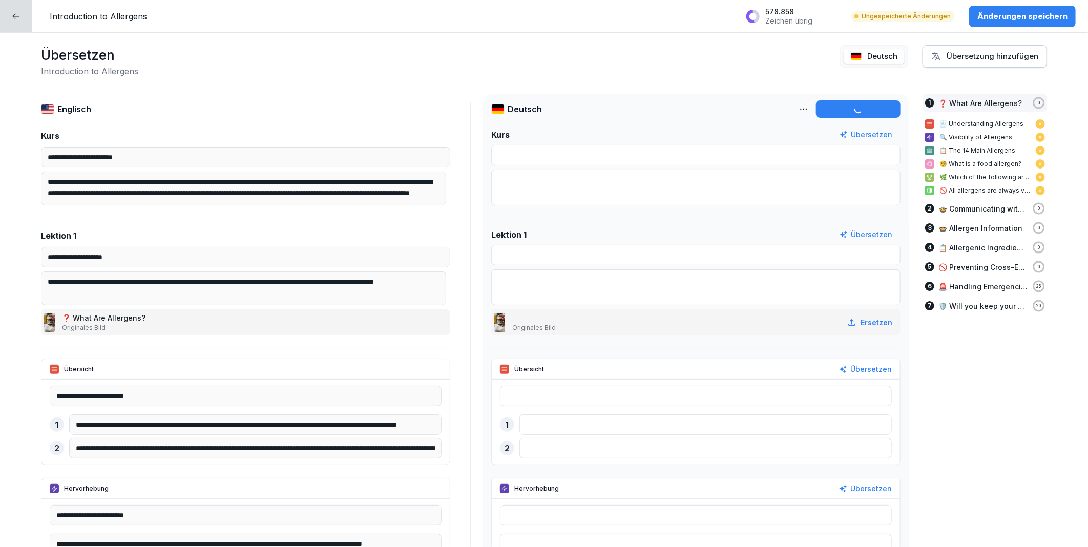
type input "**********"
type textarea "**********"
type input "**********"
type textarea "**********"
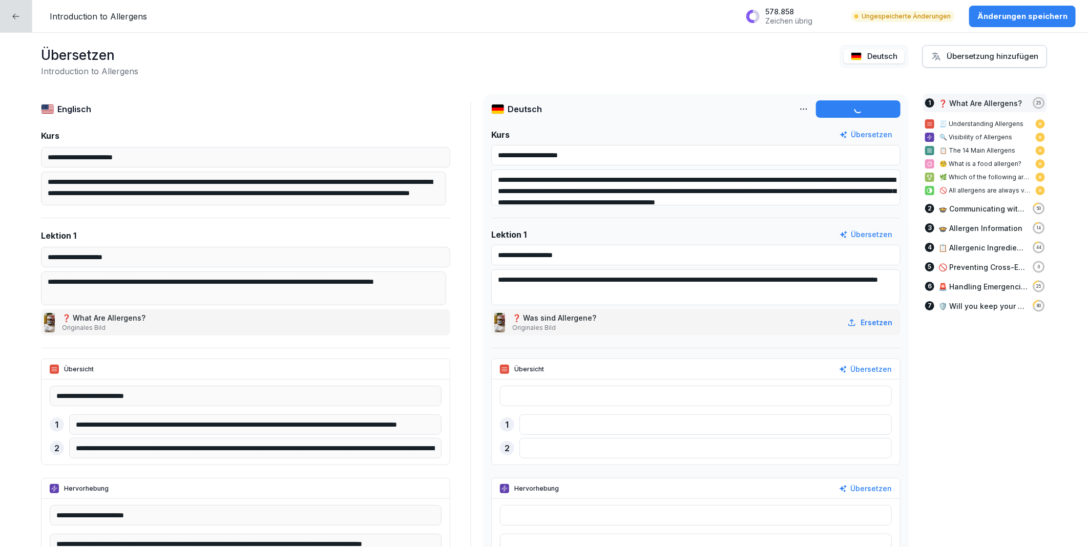
type input "**********"
type textarea "**********"
type input "**********"
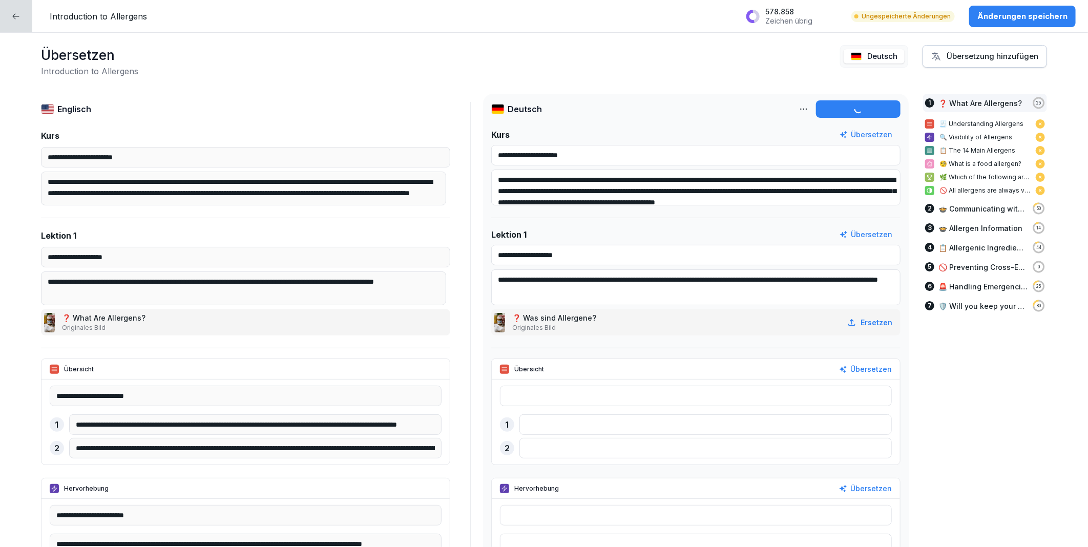
type input "**********"
type input "********"
type input "**********"
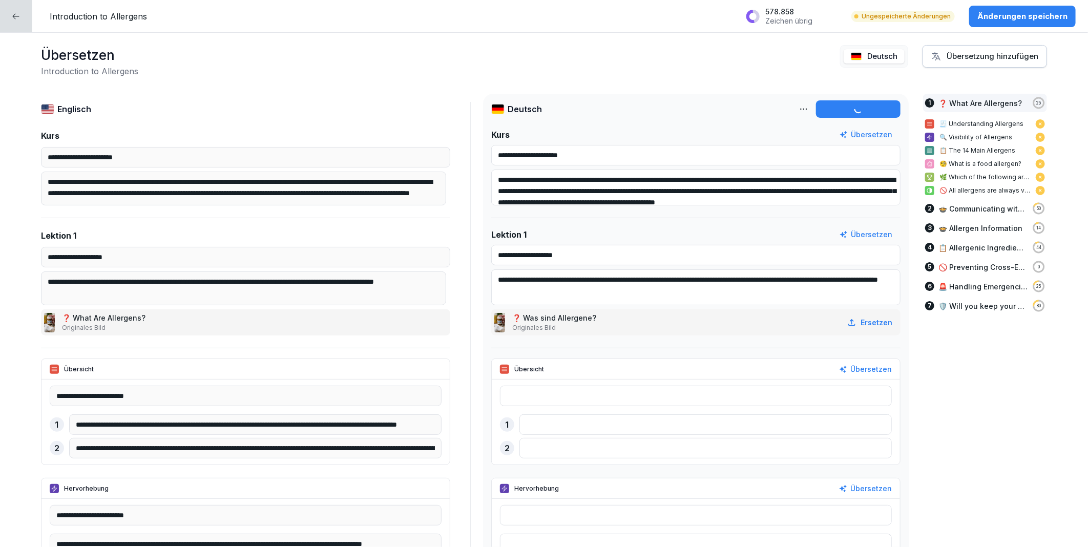
type input "********"
type input "*******"
type input "**********"
type input "********"
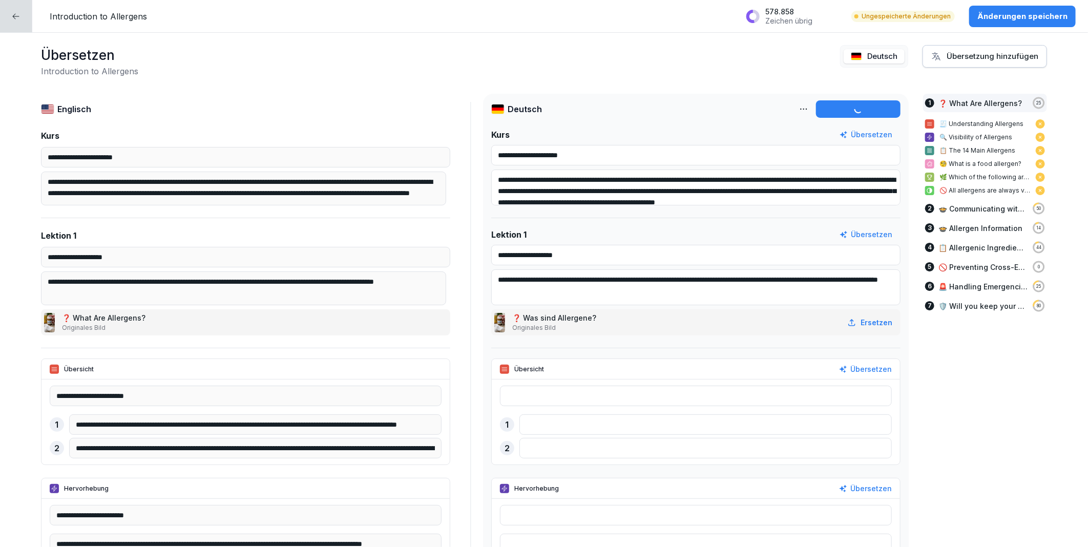
type input "*********"
type input "**********"
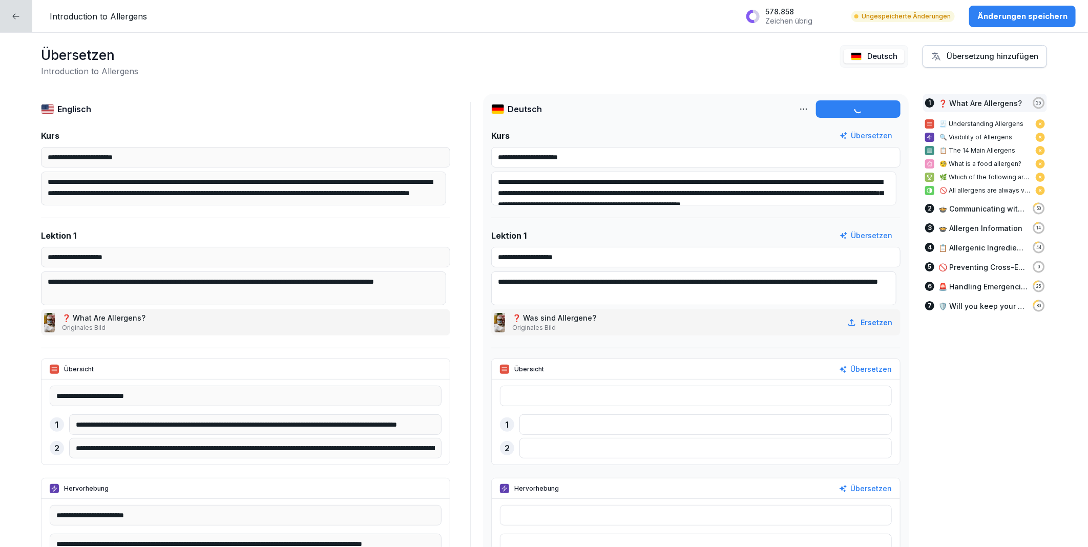
type input "**********"
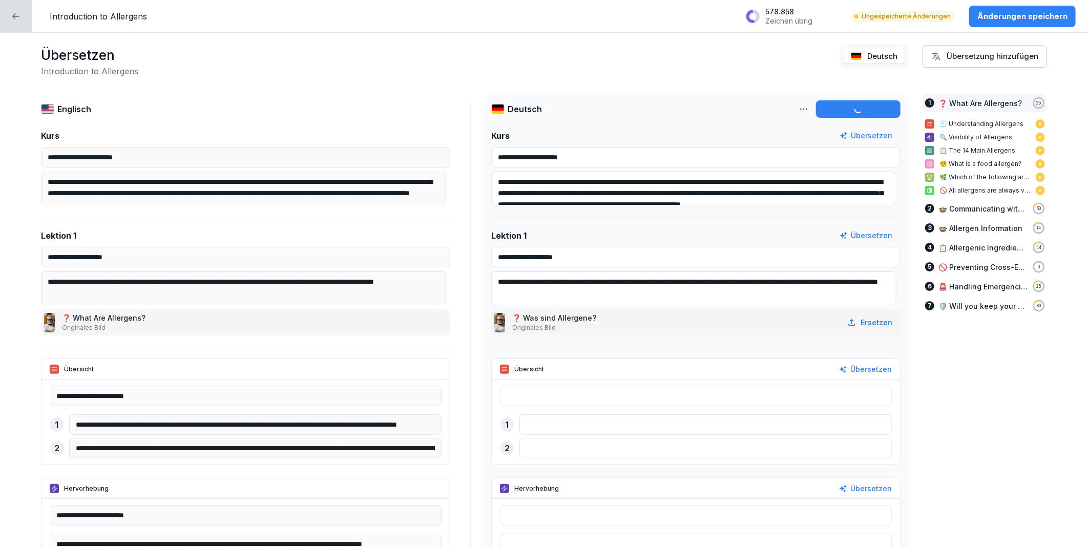
type input "**********"
type input "********"
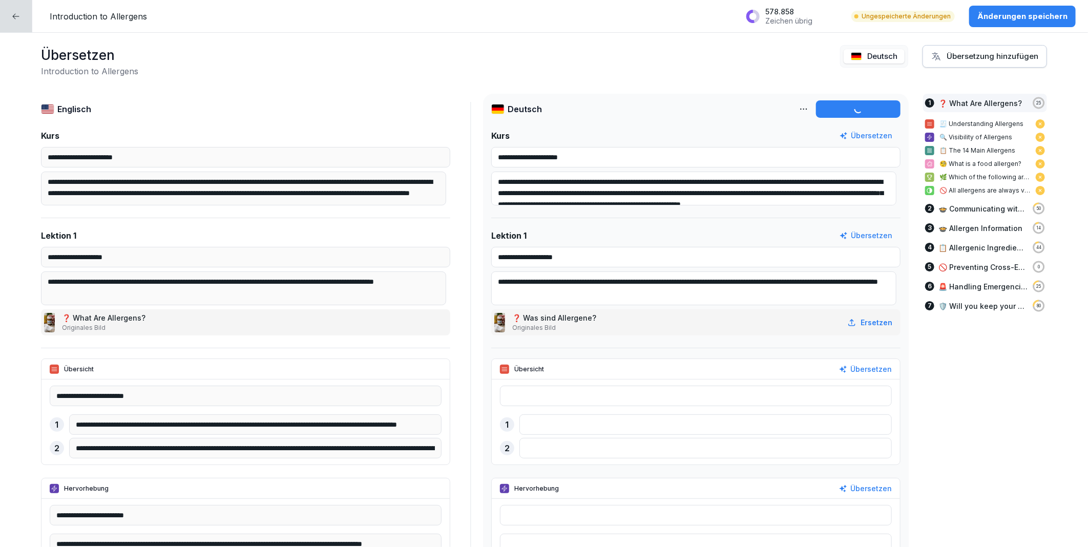
type input "********"
type input "**********"
type input "*******"
type input "**********"
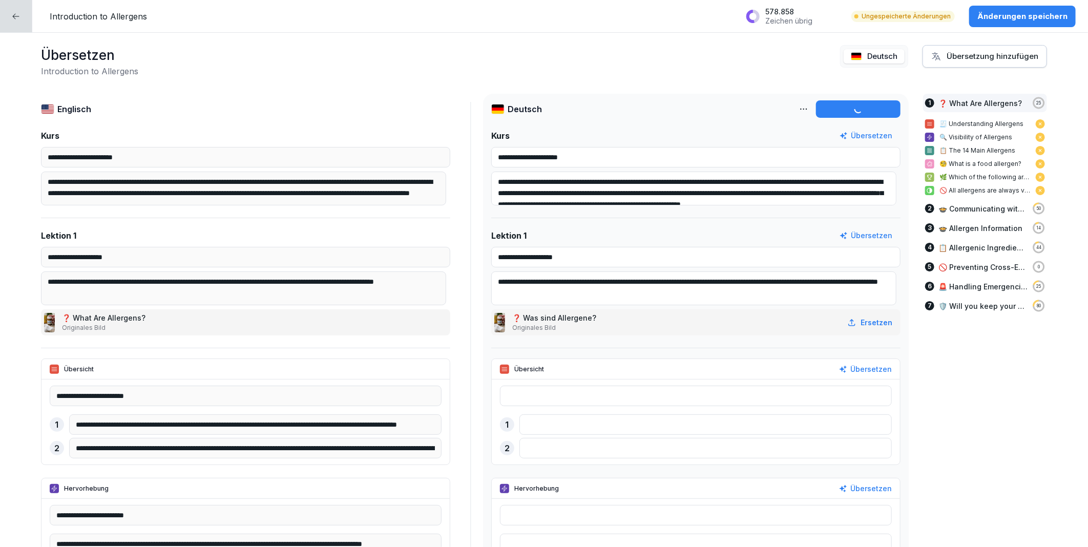
type input "**********"
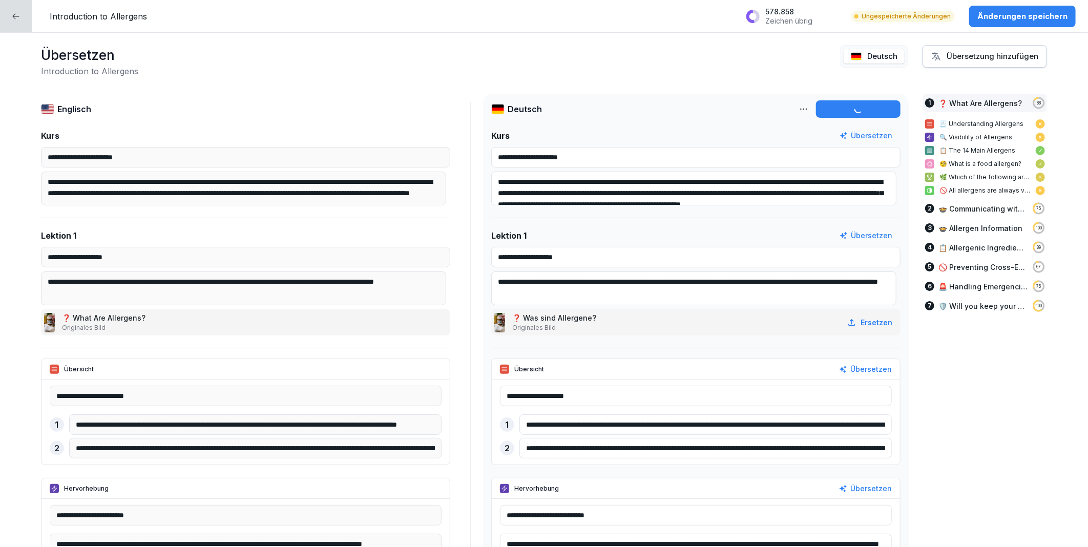
type input "**********"
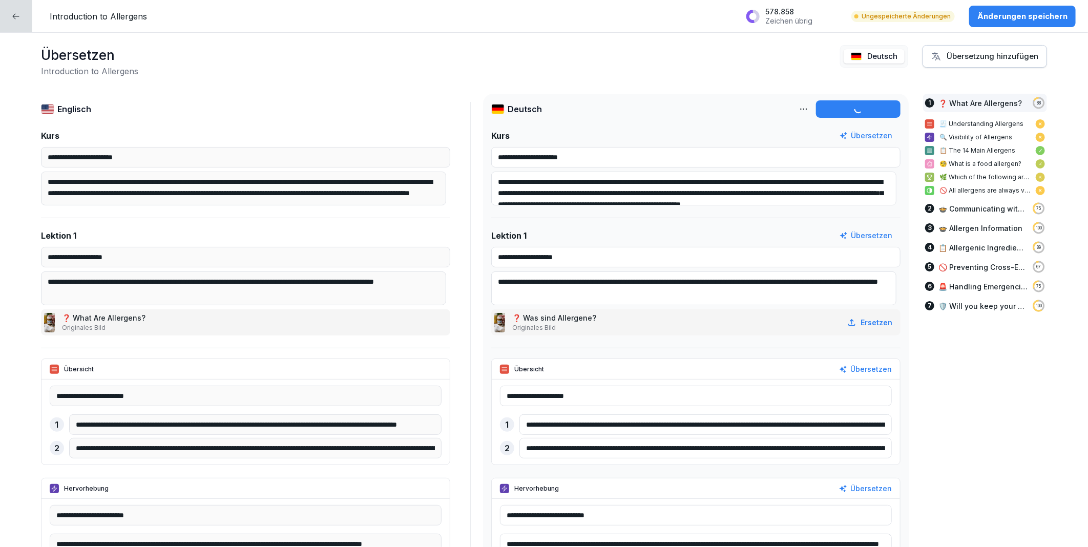
type input "**********"
click at [797, 108] on html "**********" at bounding box center [544, 273] width 1088 height 547
click at [786, 129] on div "Als Basissprache festlegen" at bounding box center [740, 133] width 131 height 20
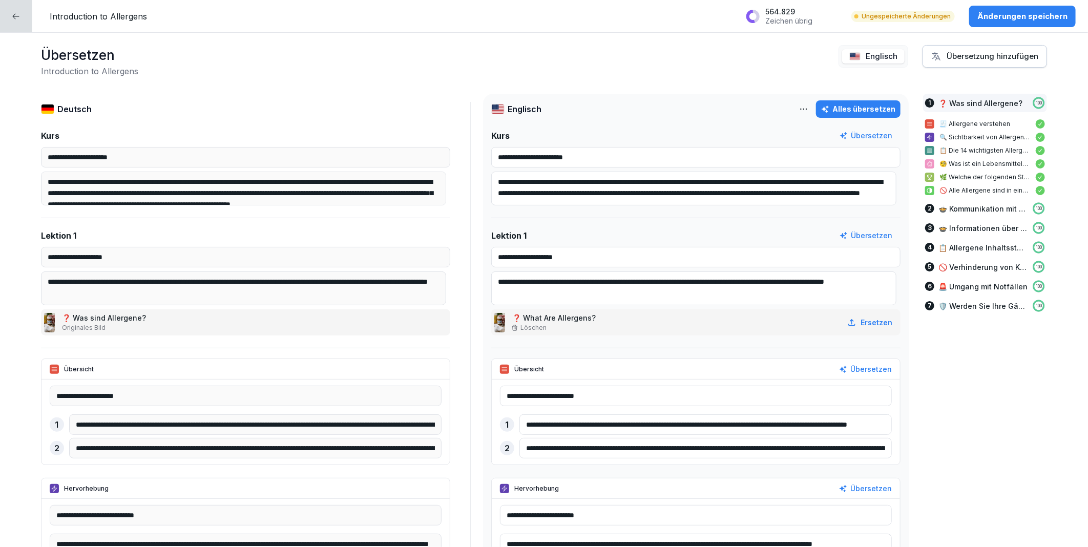
click at [984, 13] on p "Änderungen speichern" at bounding box center [1022, 16] width 90 height 11
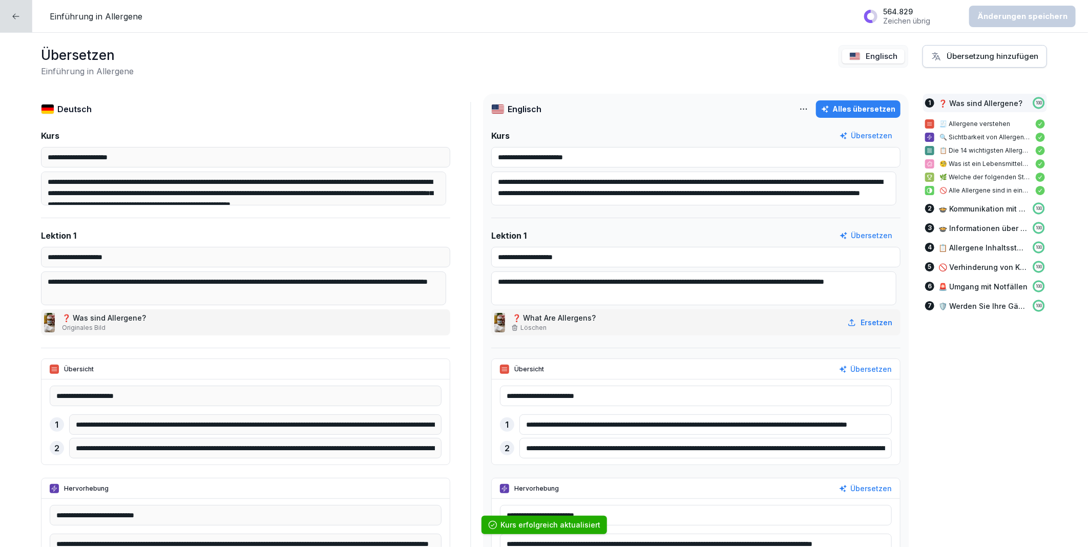
click at [22, 17] on div at bounding box center [16, 16] width 32 height 32
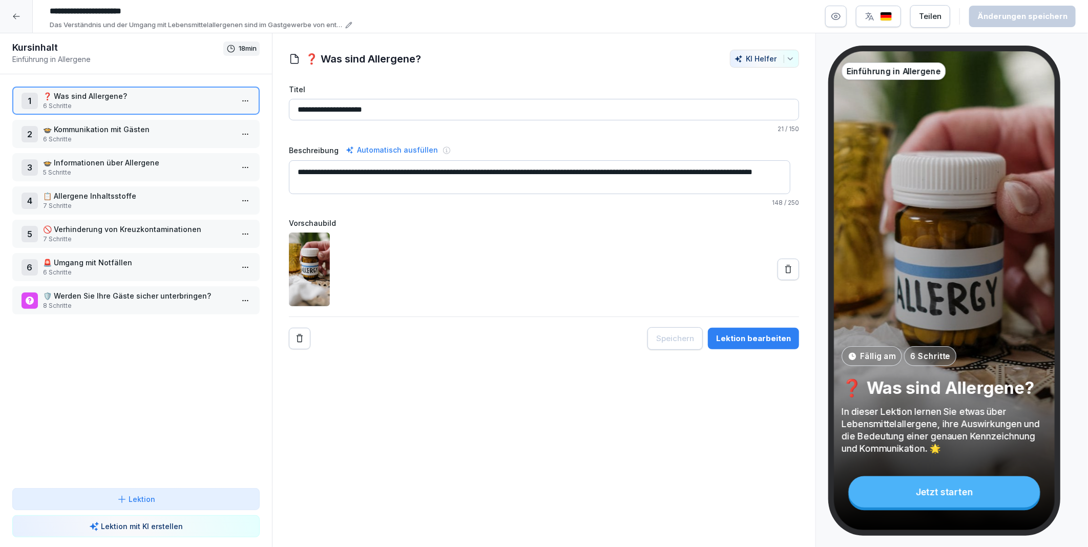
click at [12, 12] on icon at bounding box center [16, 16] width 8 height 8
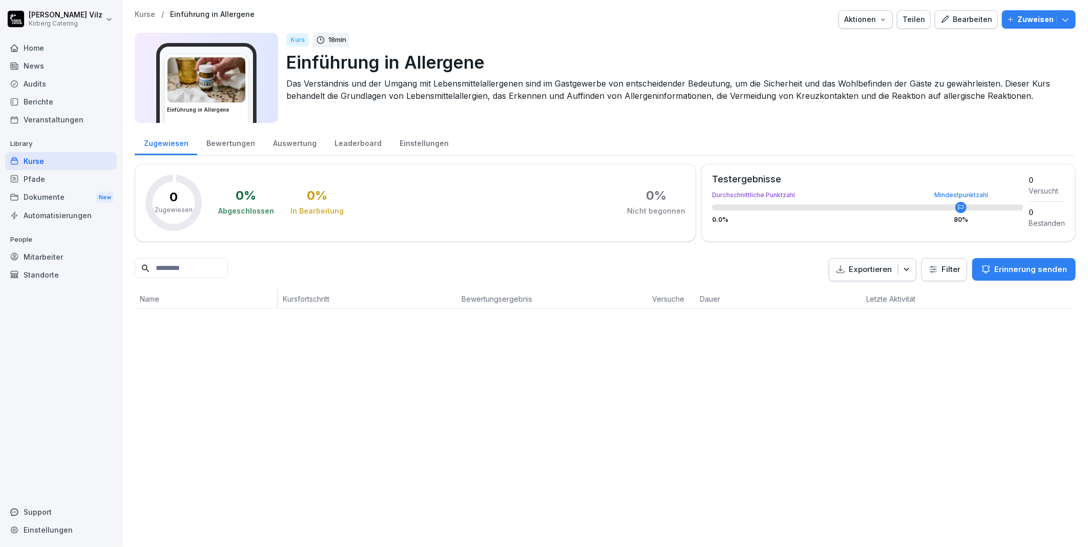
click at [60, 162] on div "Kurse" at bounding box center [61, 161] width 112 height 18
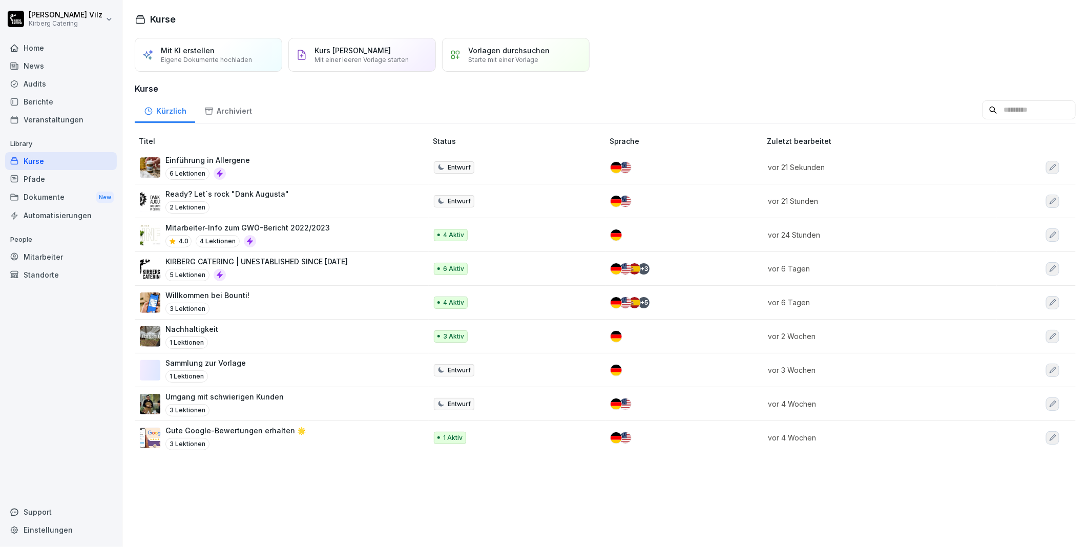
click at [289, 166] on div "Einführung in Allergene 6 Lektionen" at bounding box center [278, 167] width 277 height 25
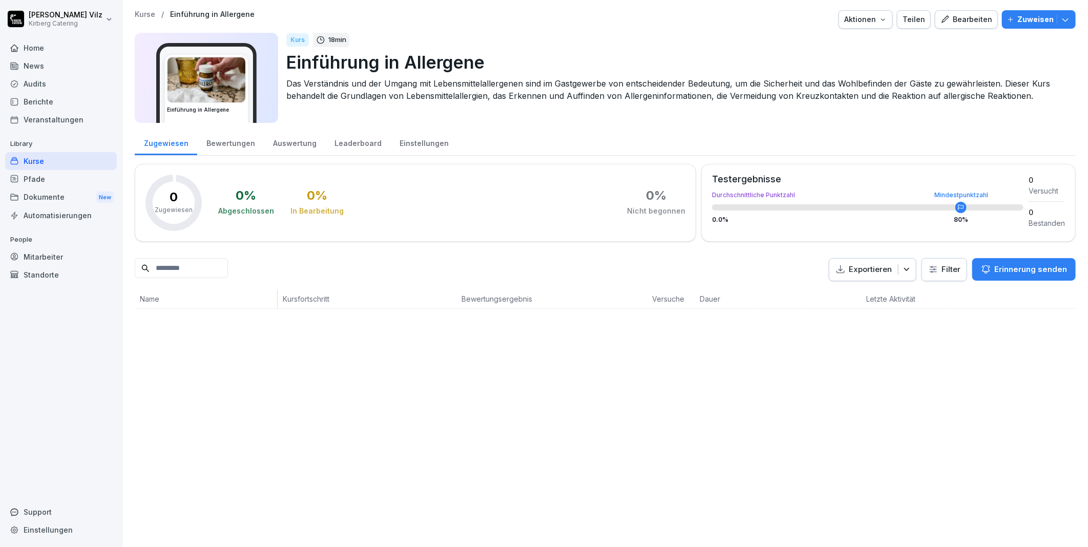
click at [943, 18] on icon "button" at bounding box center [944, 19] width 9 height 9
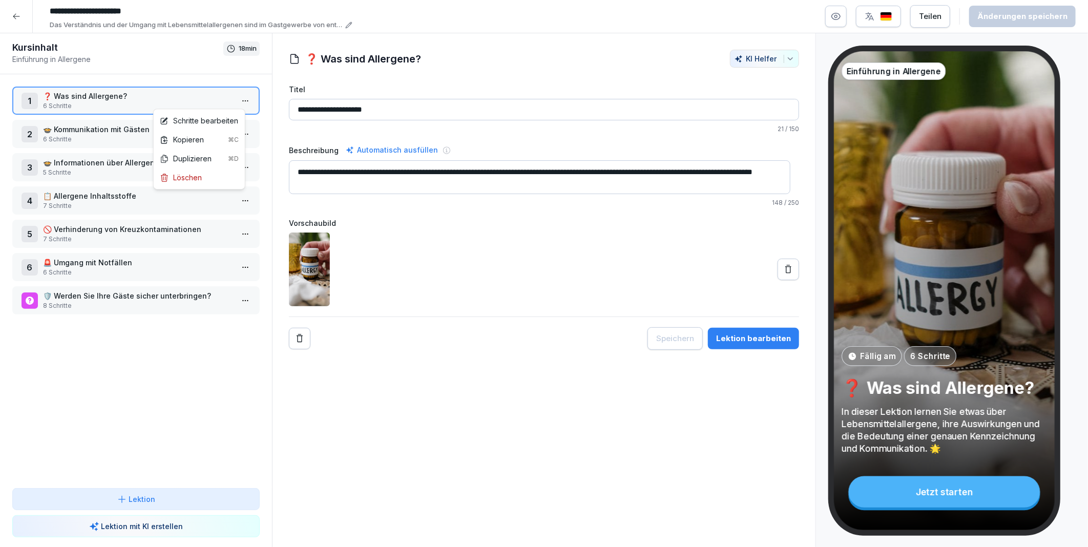
click at [242, 98] on html "**********" at bounding box center [544, 273] width 1088 height 547
click at [837, 17] on icon "button" at bounding box center [836, 16] width 3 height 3
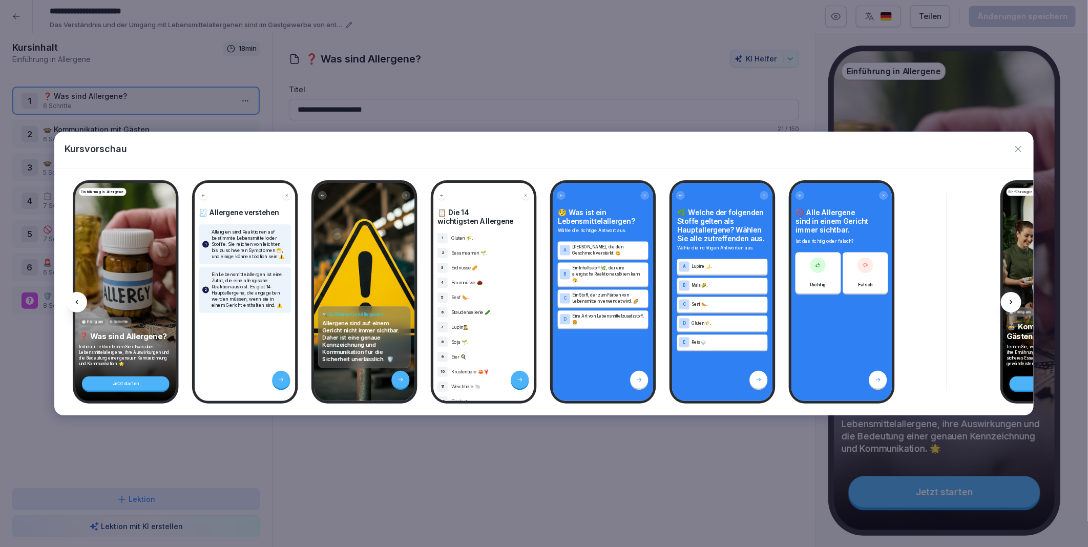
click at [1009, 298] on icon at bounding box center [1011, 302] width 8 height 8
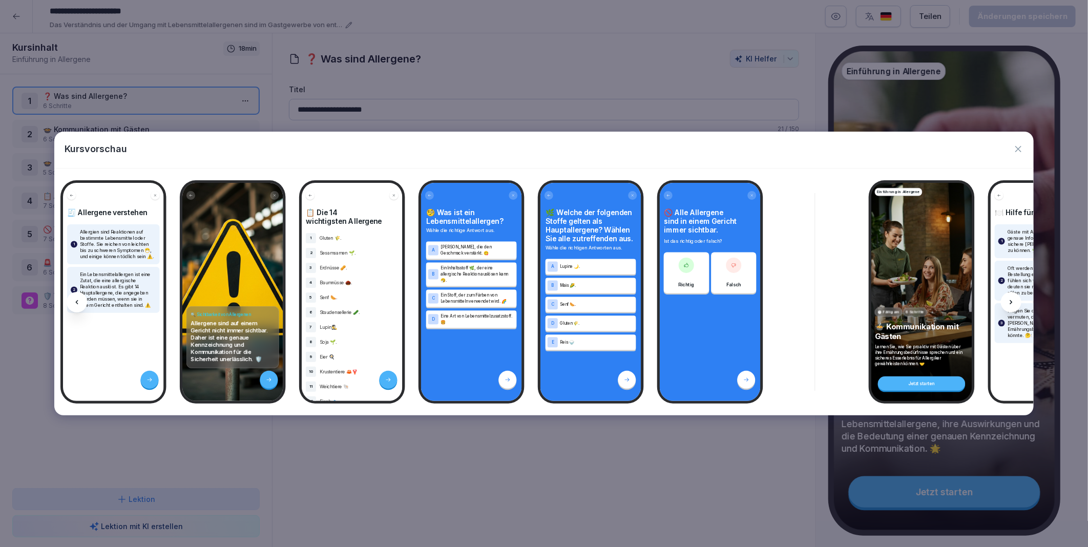
click at [1009, 298] on icon at bounding box center [1011, 302] width 8 height 8
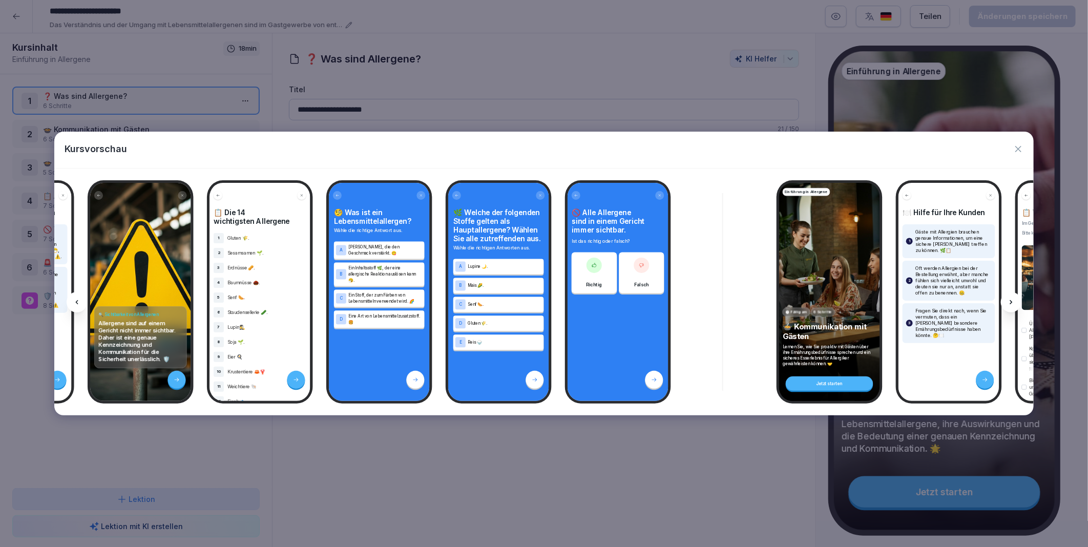
click at [1009, 298] on icon at bounding box center [1011, 302] width 8 height 8
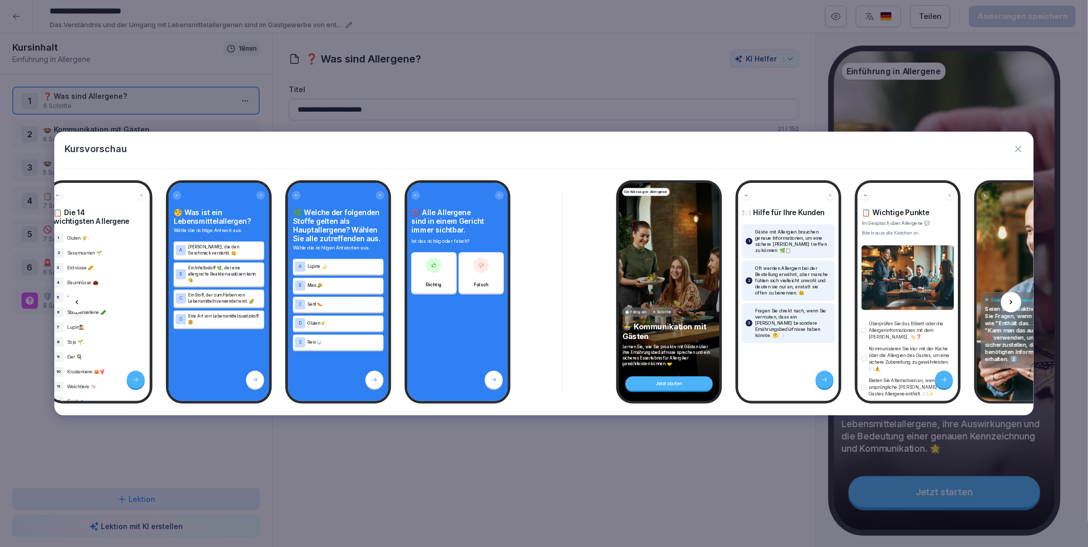
scroll to position [0, 385]
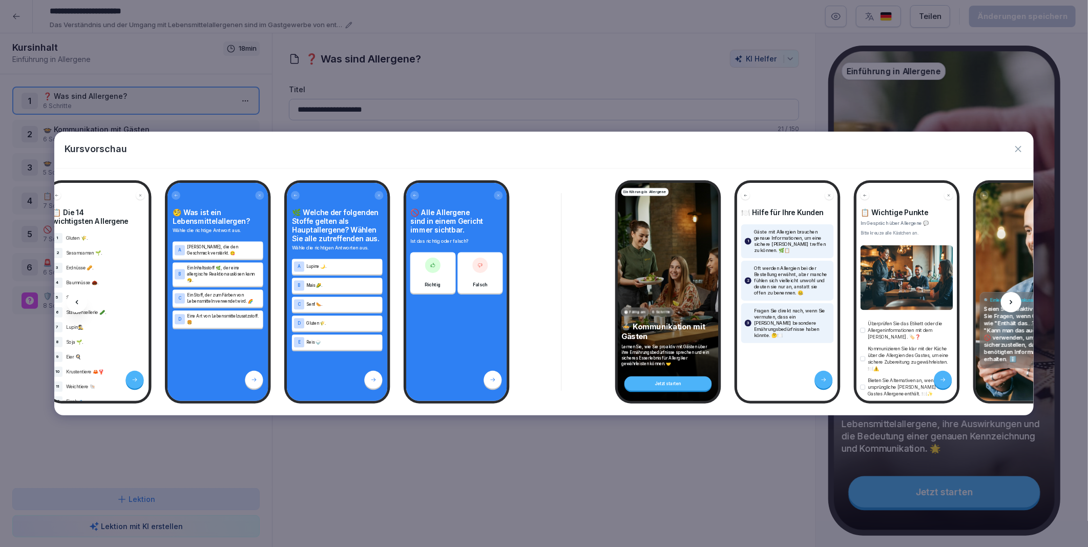
click at [1009, 298] on icon at bounding box center [1011, 302] width 8 height 8
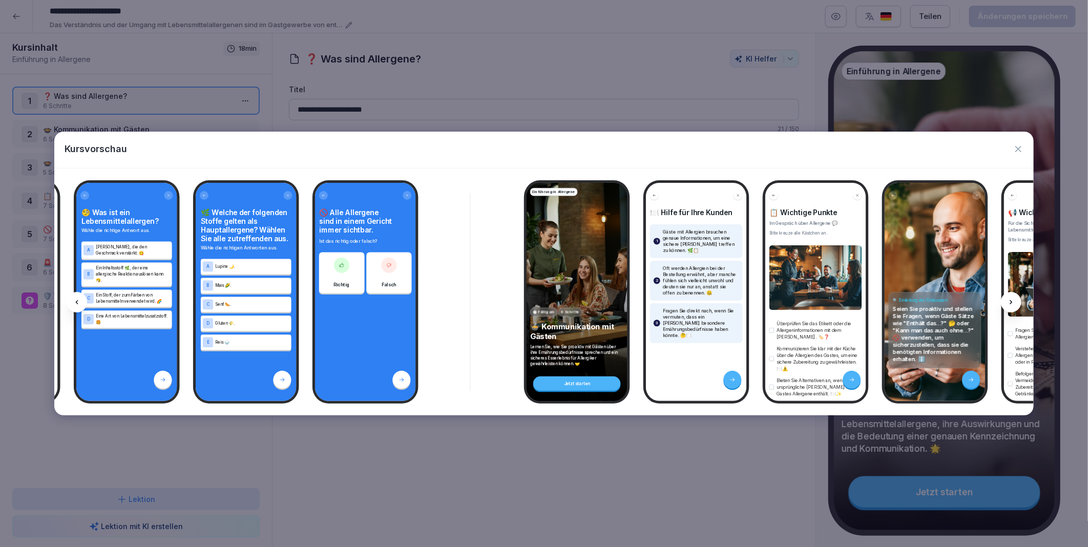
click at [1009, 298] on icon at bounding box center [1011, 302] width 8 height 8
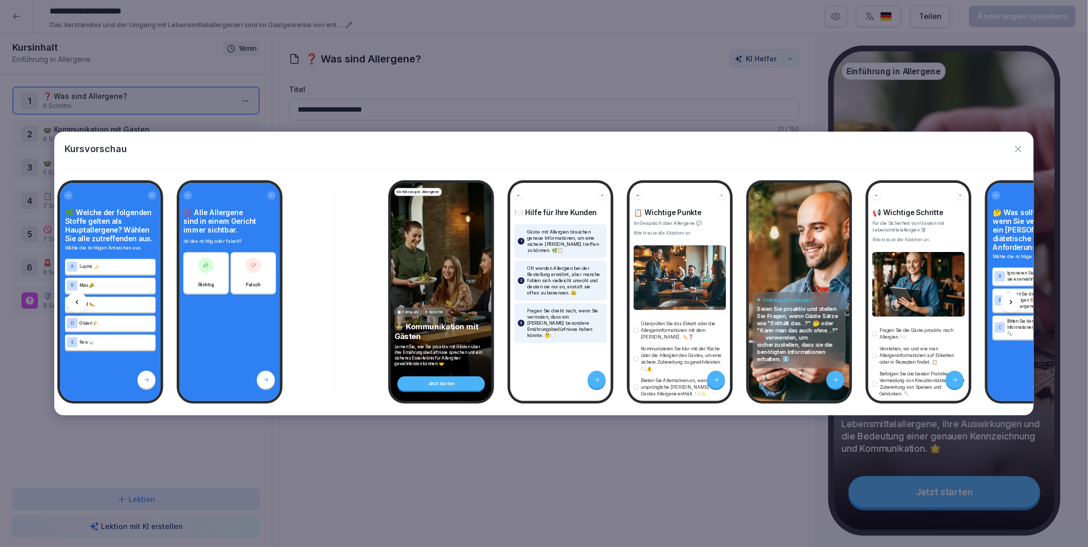
click at [1009, 298] on icon at bounding box center [1011, 302] width 8 height 8
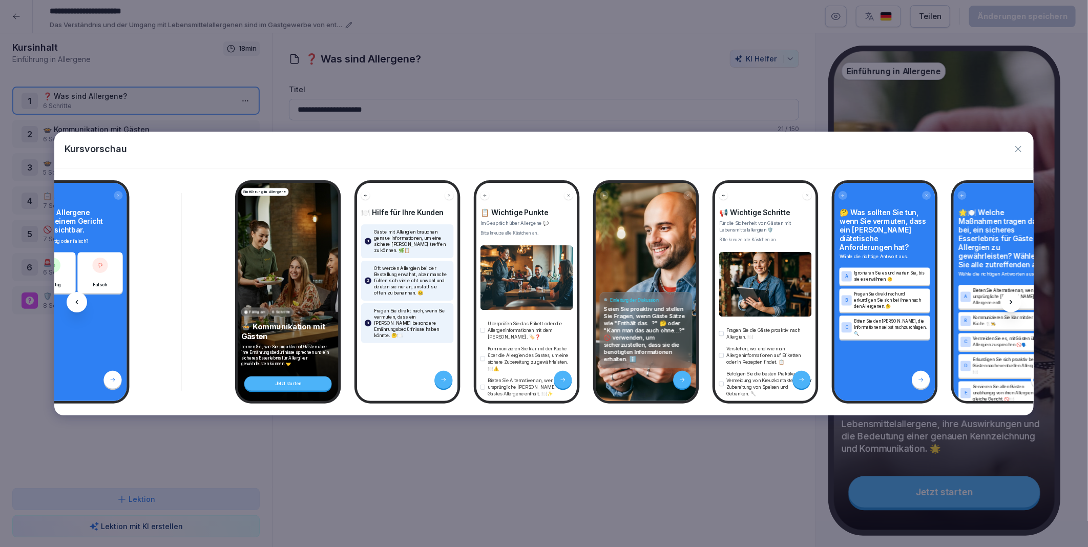
click at [1009, 298] on icon at bounding box center [1011, 302] width 8 height 8
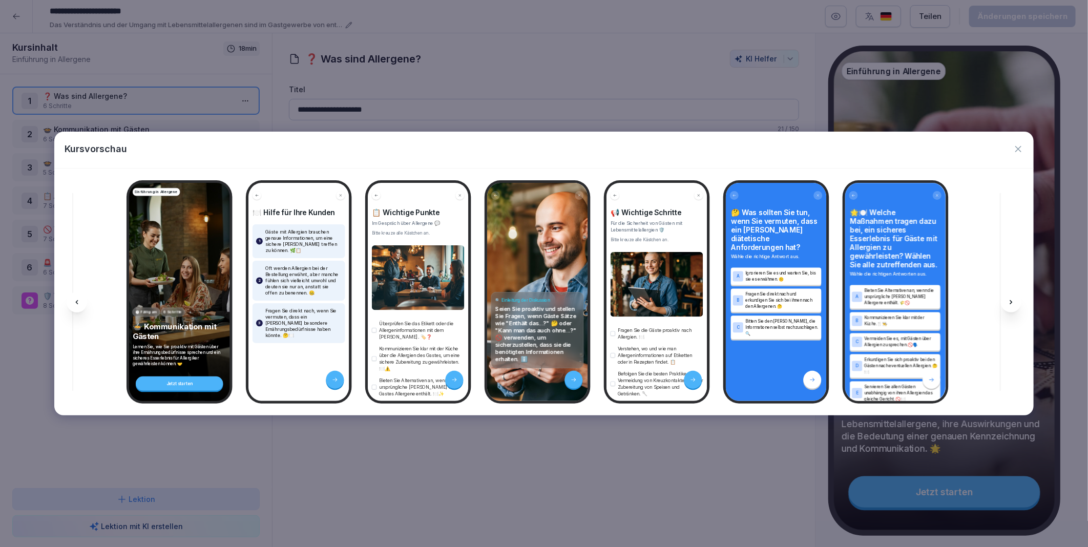
scroll to position [0, 907]
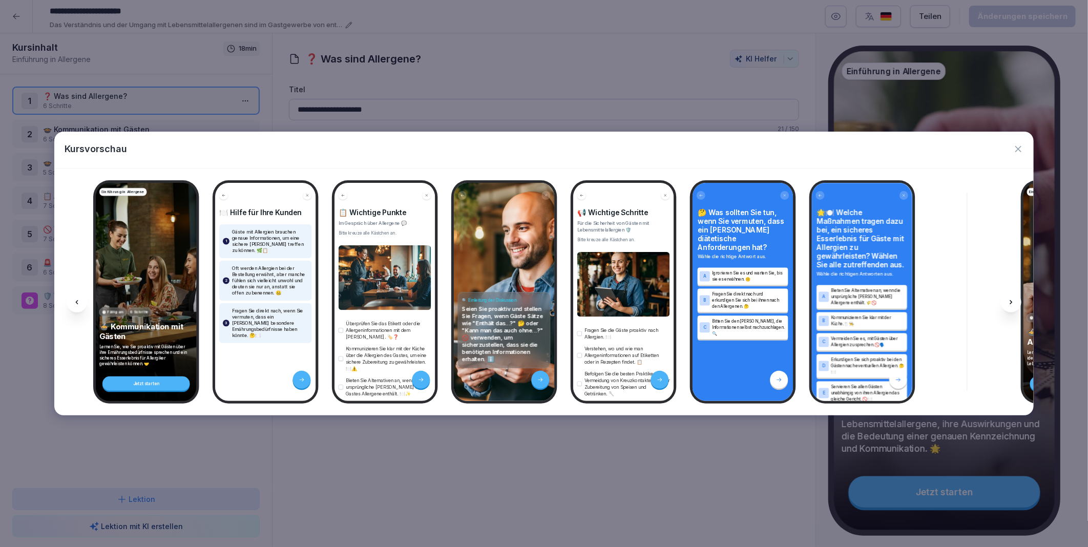
click at [1009, 298] on icon at bounding box center [1011, 302] width 8 height 8
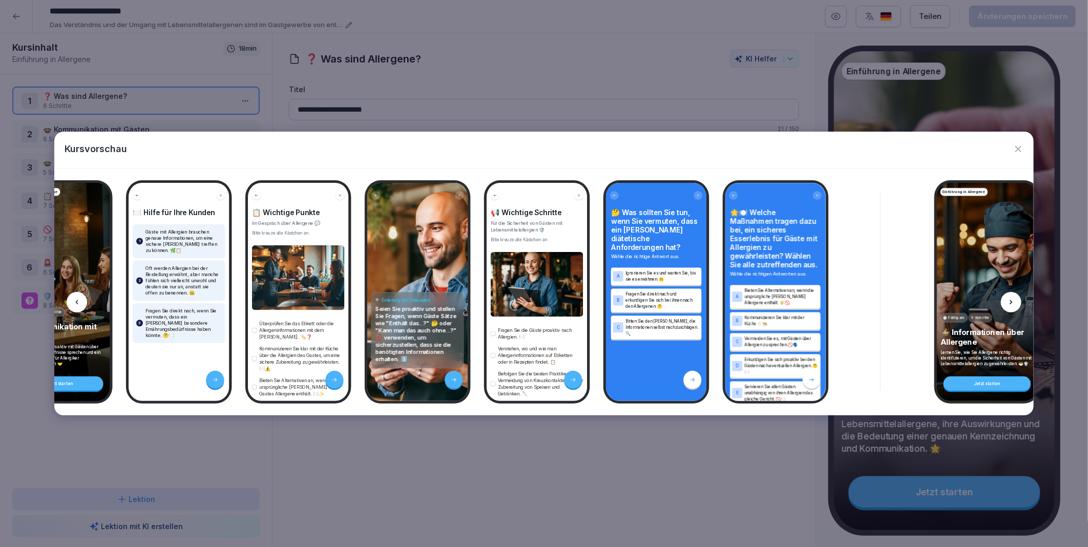
click at [1009, 298] on icon at bounding box center [1011, 302] width 8 height 8
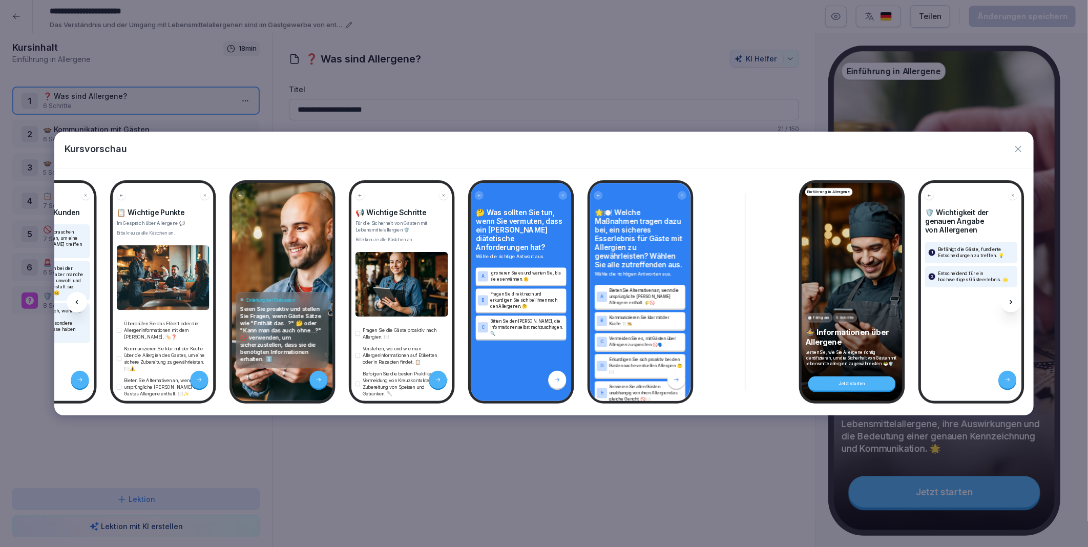
click at [1009, 298] on icon at bounding box center [1011, 302] width 8 height 8
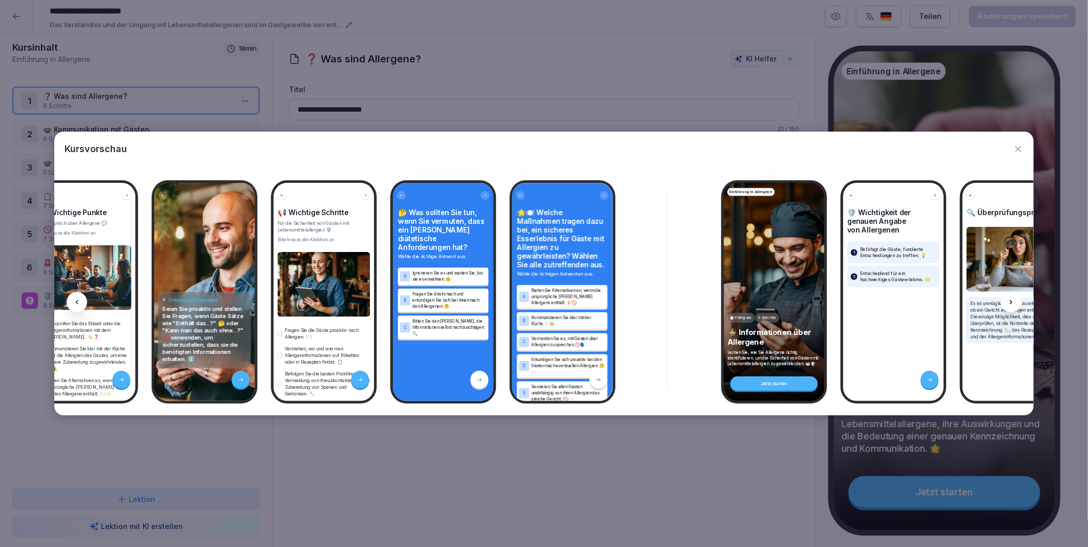
click at [1009, 298] on icon at bounding box center [1011, 302] width 8 height 8
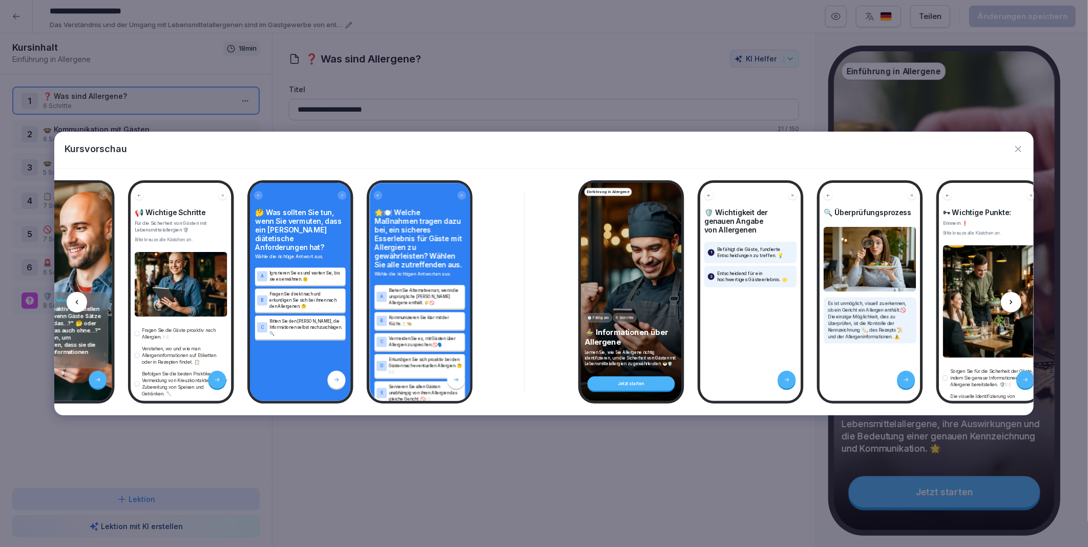
click at [1009, 298] on icon at bounding box center [1011, 302] width 8 height 8
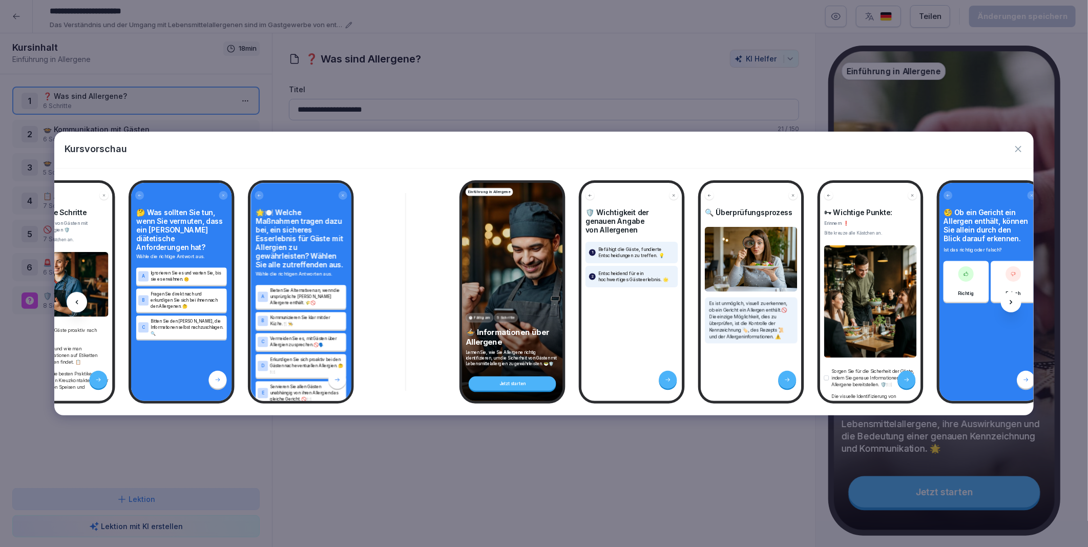
click at [1009, 298] on icon at bounding box center [1011, 302] width 8 height 8
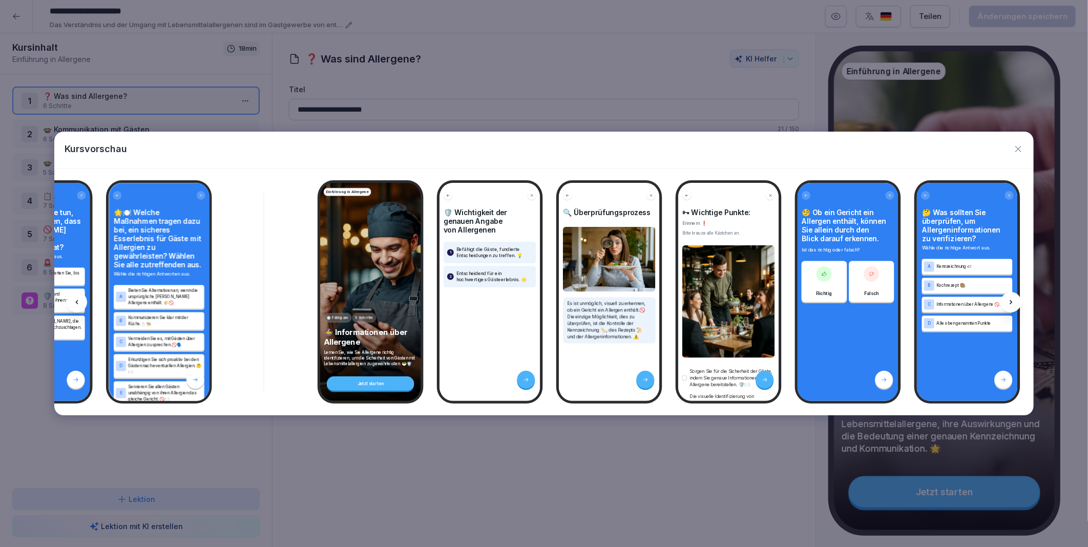
click at [1009, 298] on icon at bounding box center [1011, 302] width 8 height 8
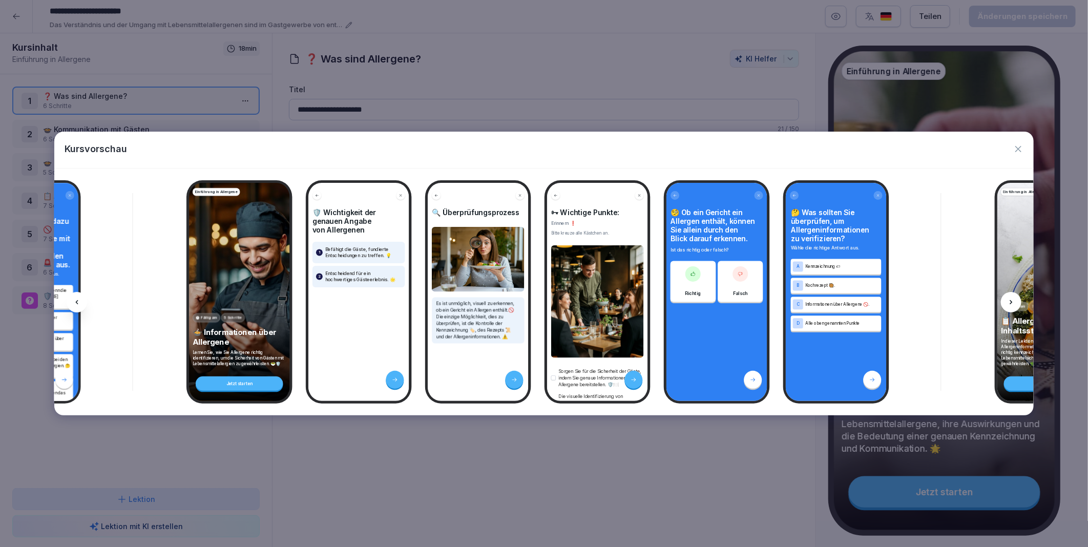
scroll to position [0, 1742]
click at [1011, 302] on icon at bounding box center [1010, 302] width 3 height 4
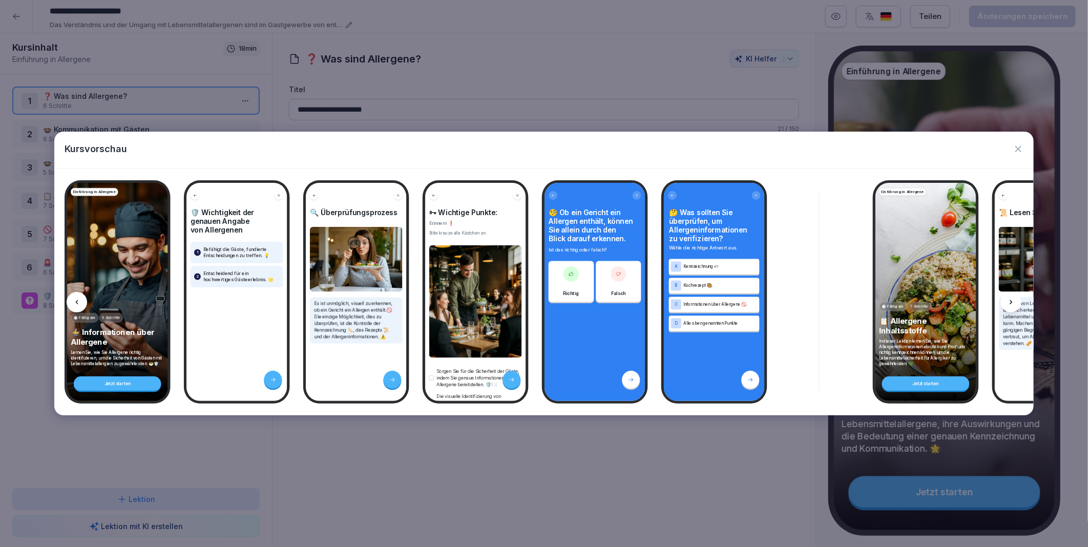
click at [1011, 302] on icon at bounding box center [1010, 302] width 3 height 4
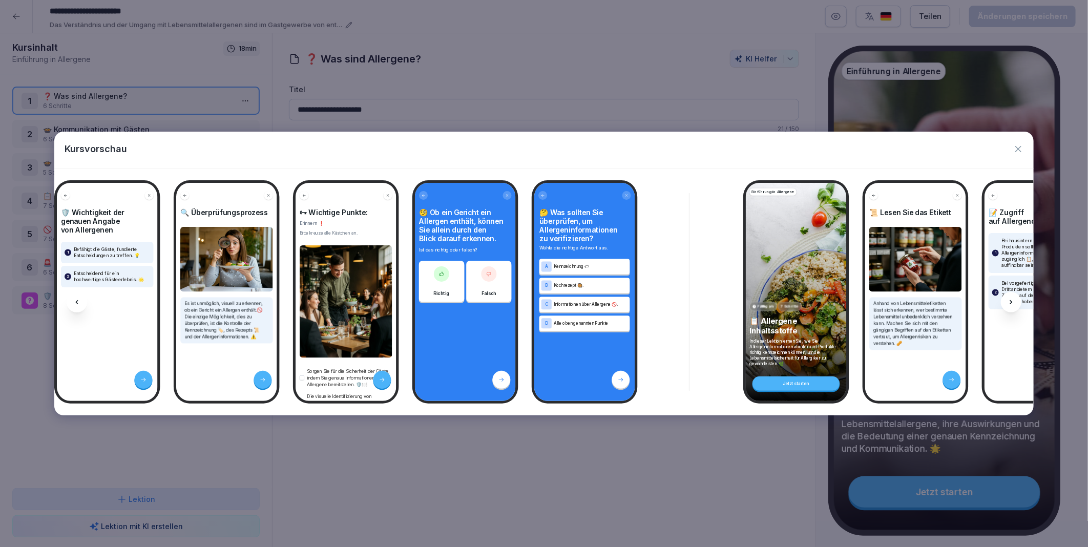
click at [1011, 302] on icon at bounding box center [1010, 302] width 3 height 4
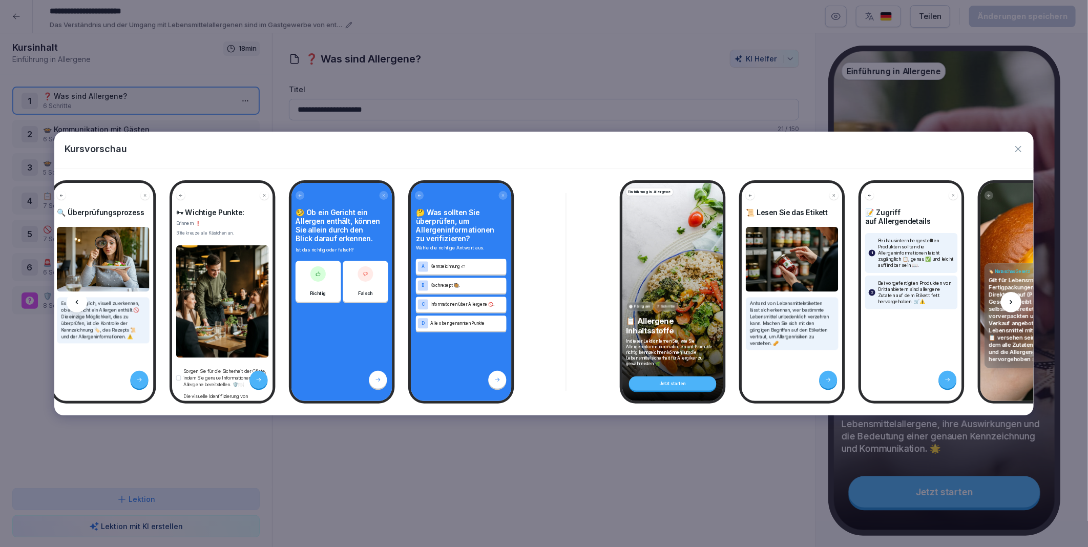
click at [1011, 302] on icon at bounding box center [1010, 302] width 3 height 4
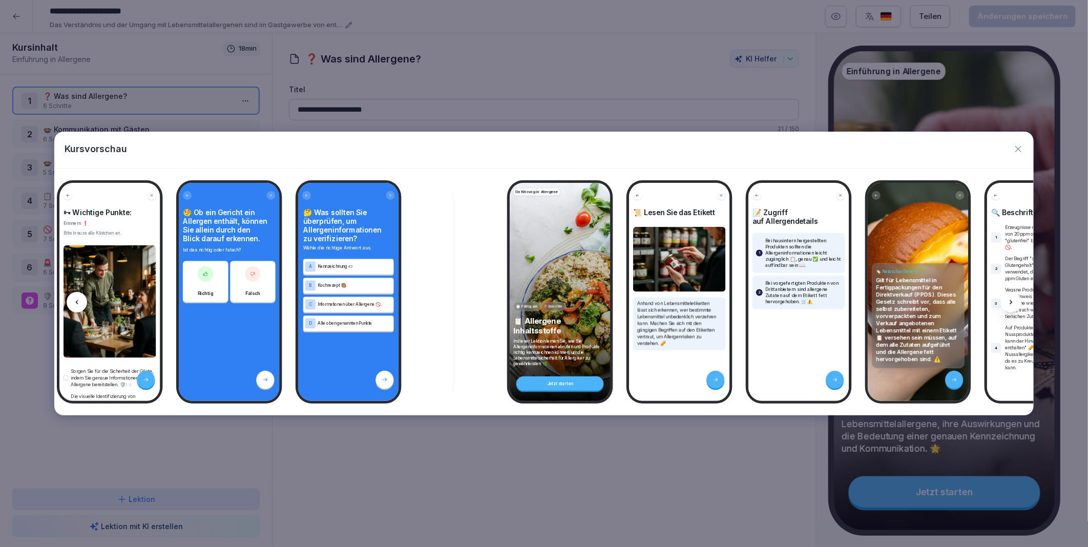
click at [1011, 302] on icon at bounding box center [1010, 302] width 3 height 4
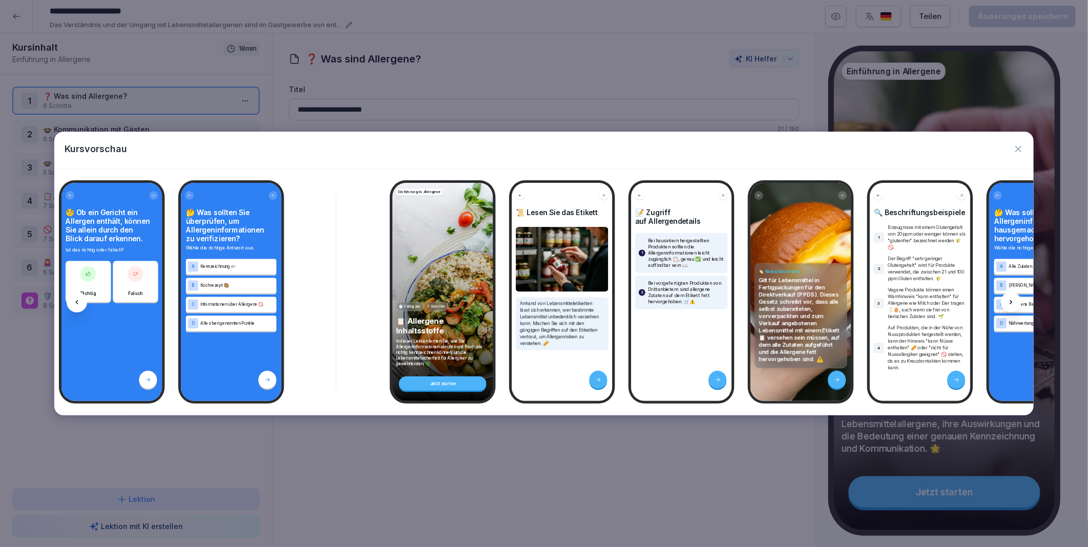
click at [1011, 302] on icon at bounding box center [1010, 302] width 3 height 4
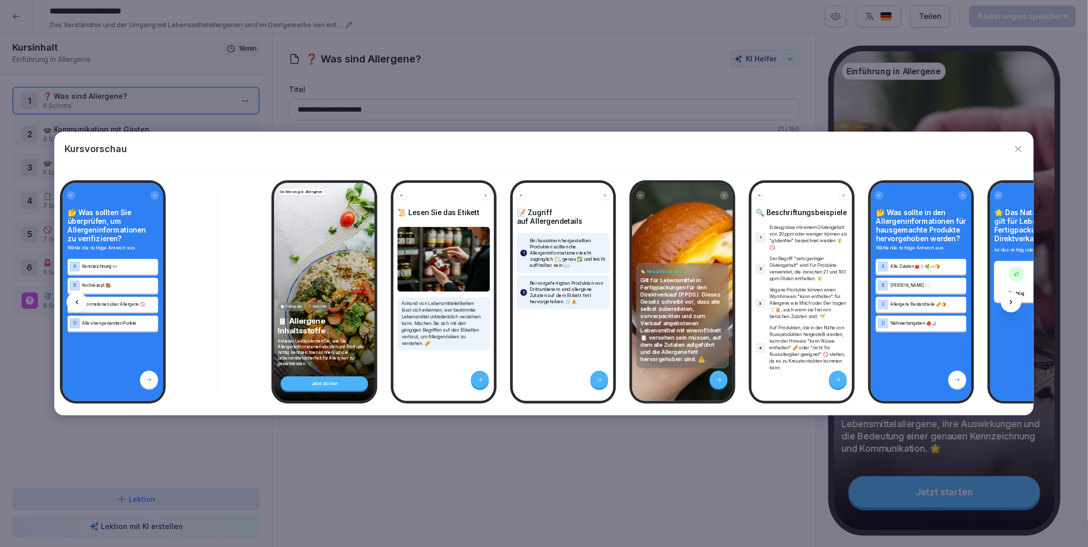
click at [1011, 302] on icon at bounding box center [1010, 302] width 3 height 4
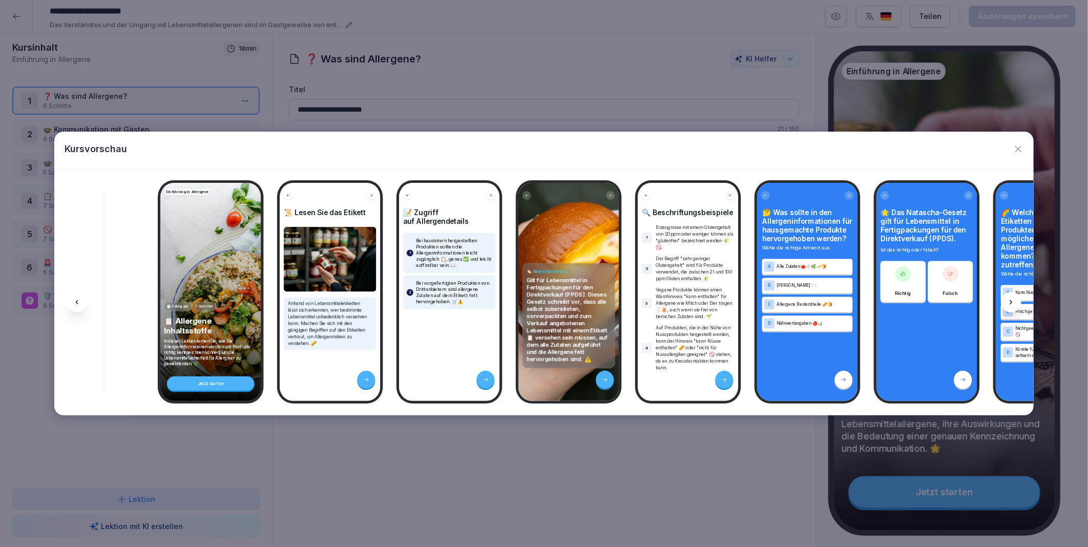
click at [1011, 302] on icon at bounding box center [1010, 302] width 3 height 4
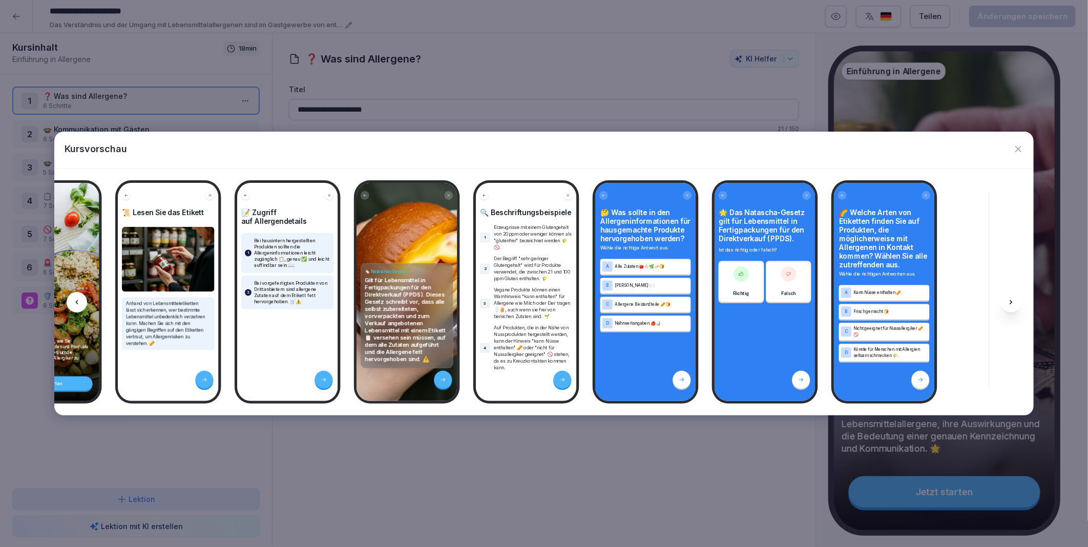
scroll to position [0, 2740]
click at [1011, 302] on icon at bounding box center [1010, 302] width 3 height 4
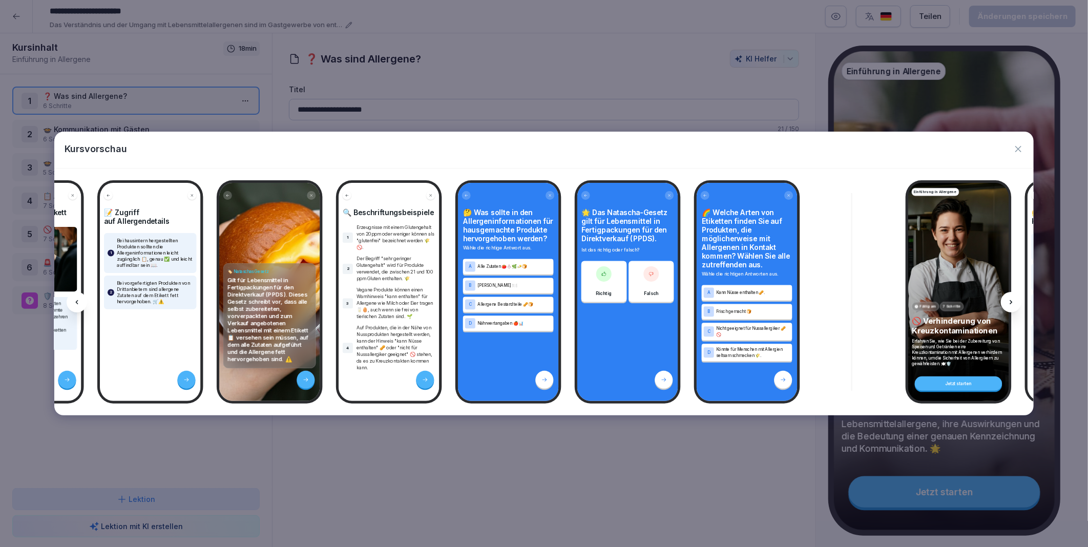
click at [1011, 302] on icon at bounding box center [1010, 302] width 3 height 4
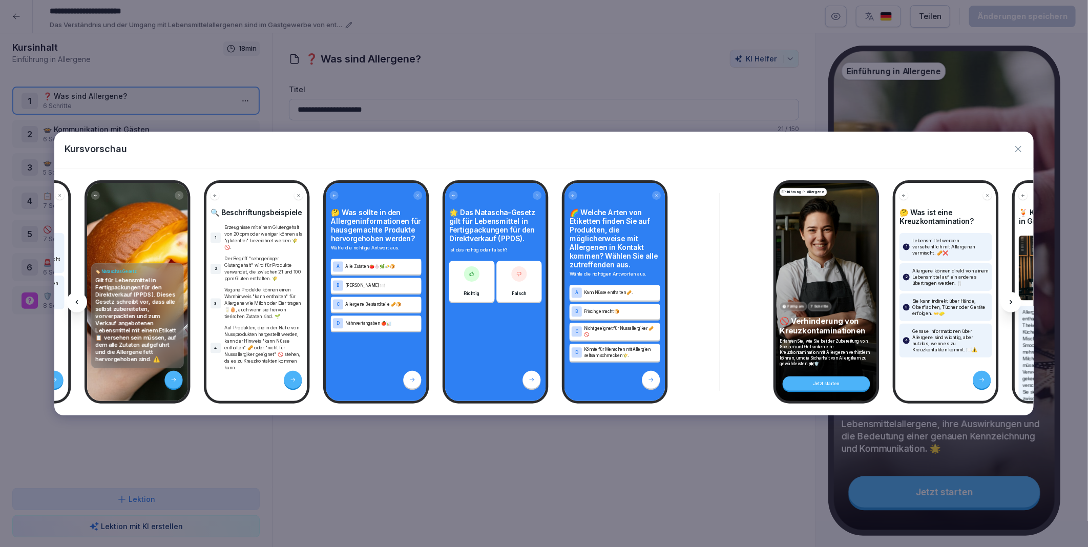
click at [1011, 302] on icon at bounding box center [1010, 302] width 3 height 4
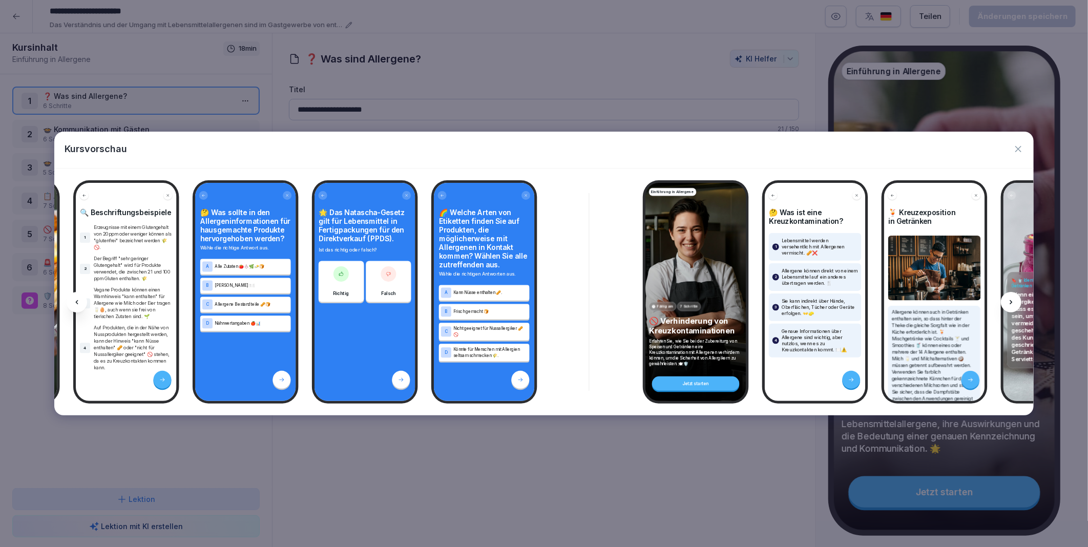
scroll to position [0, 3145]
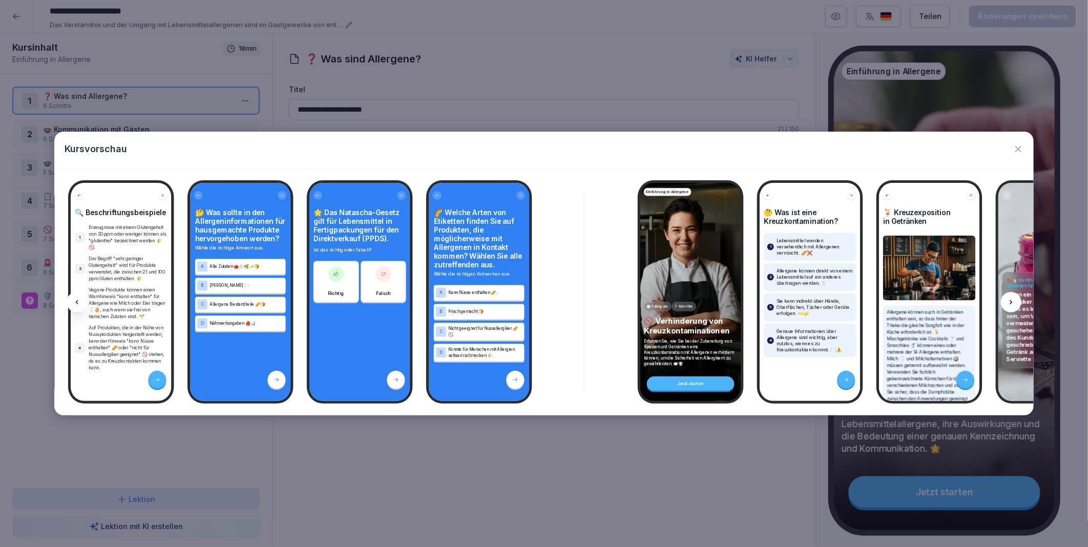
click at [1011, 302] on icon at bounding box center [1010, 302] width 3 height 4
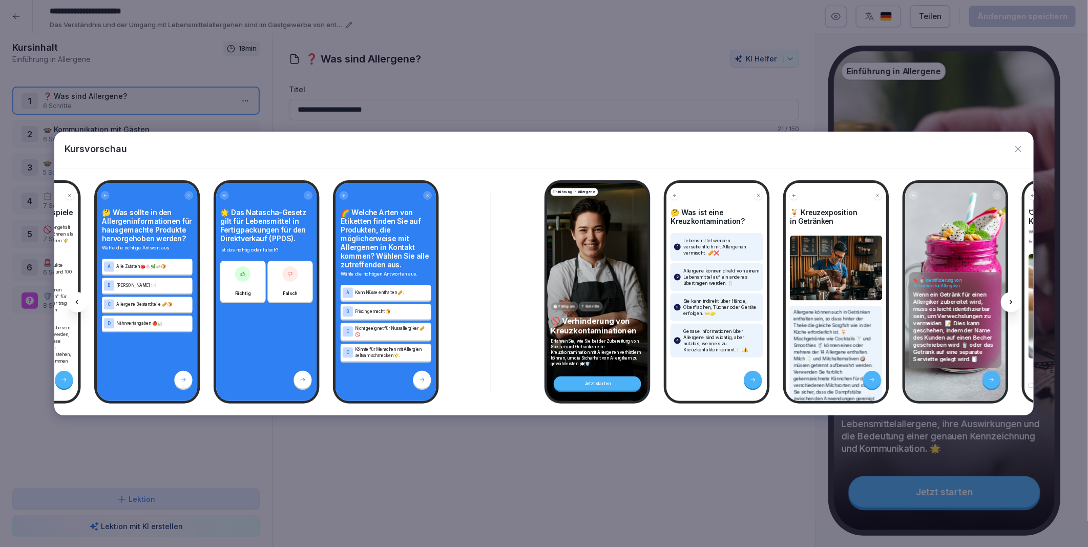
click at [1011, 302] on icon at bounding box center [1010, 302] width 3 height 4
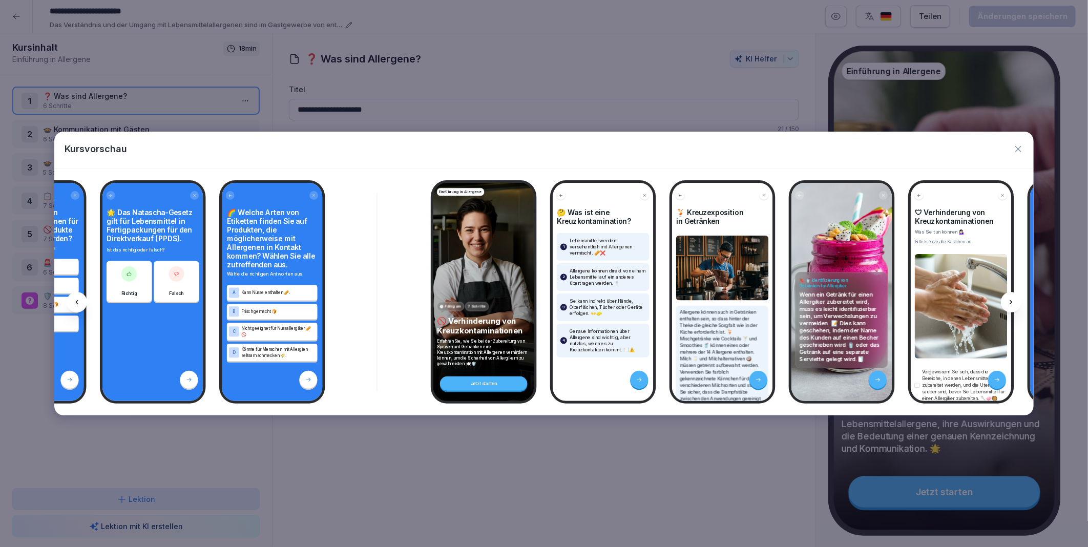
click at [1011, 302] on icon at bounding box center [1010, 302] width 3 height 4
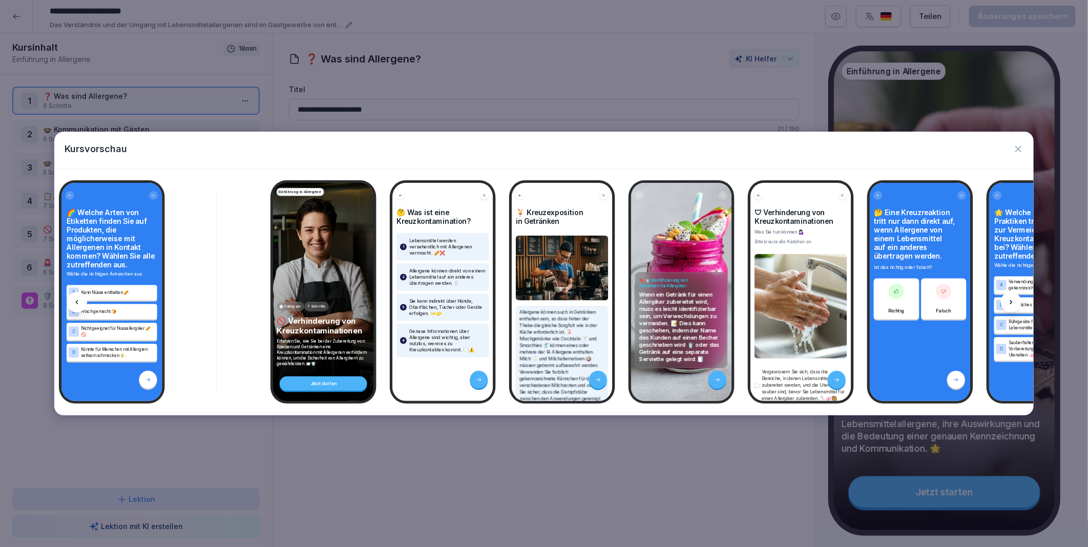
click at [1011, 302] on icon at bounding box center [1010, 302] width 3 height 4
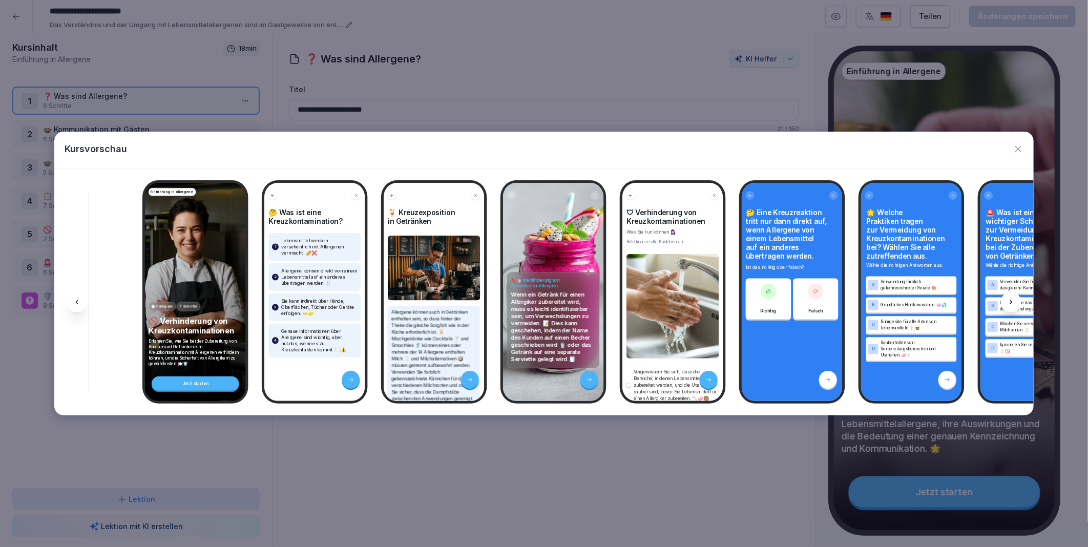
scroll to position [0, 3649]
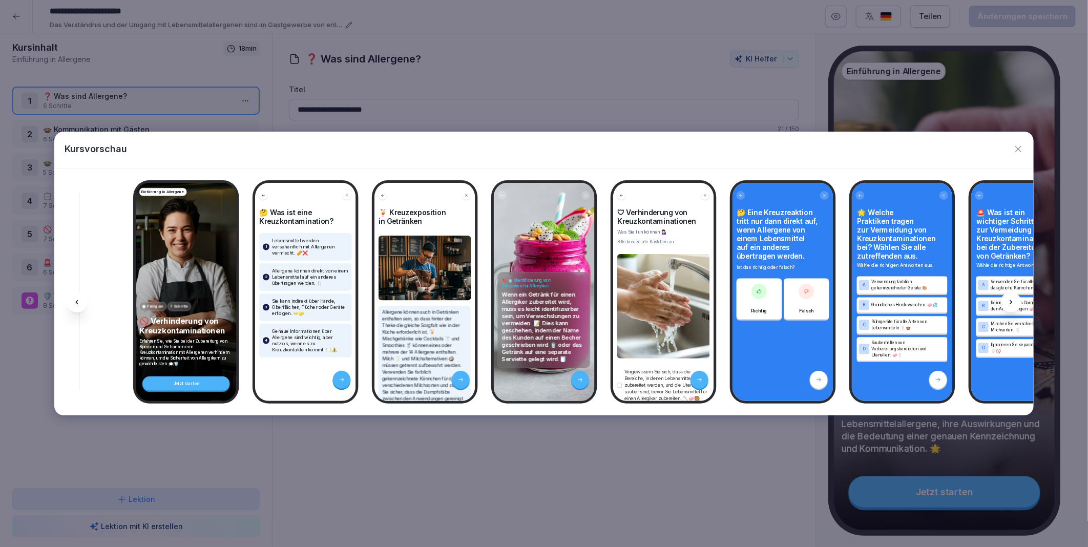
click at [1011, 302] on icon at bounding box center [1010, 302] width 3 height 4
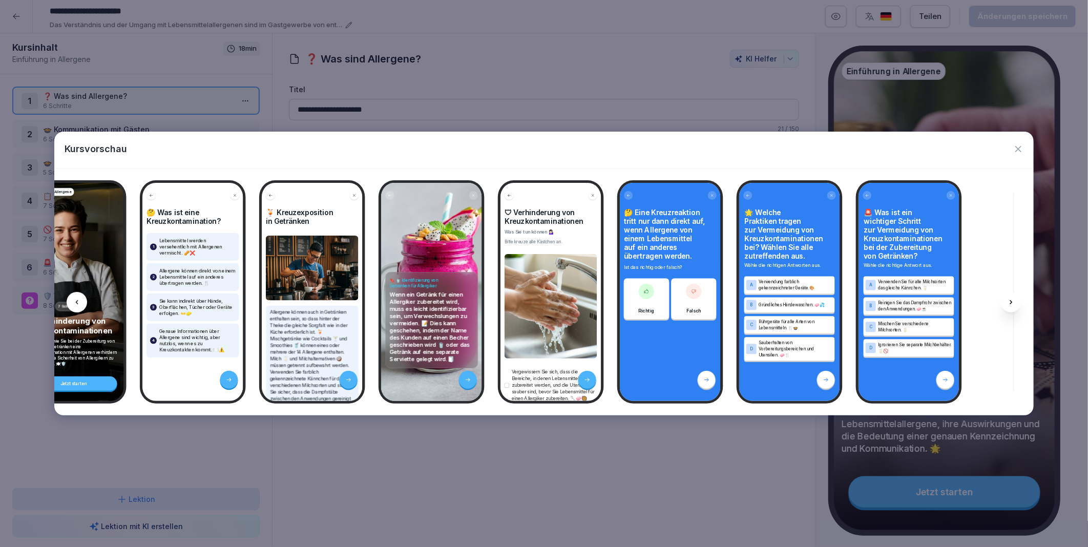
click at [1011, 302] on icon at bounding box center [1010, 302] width 3 height 4
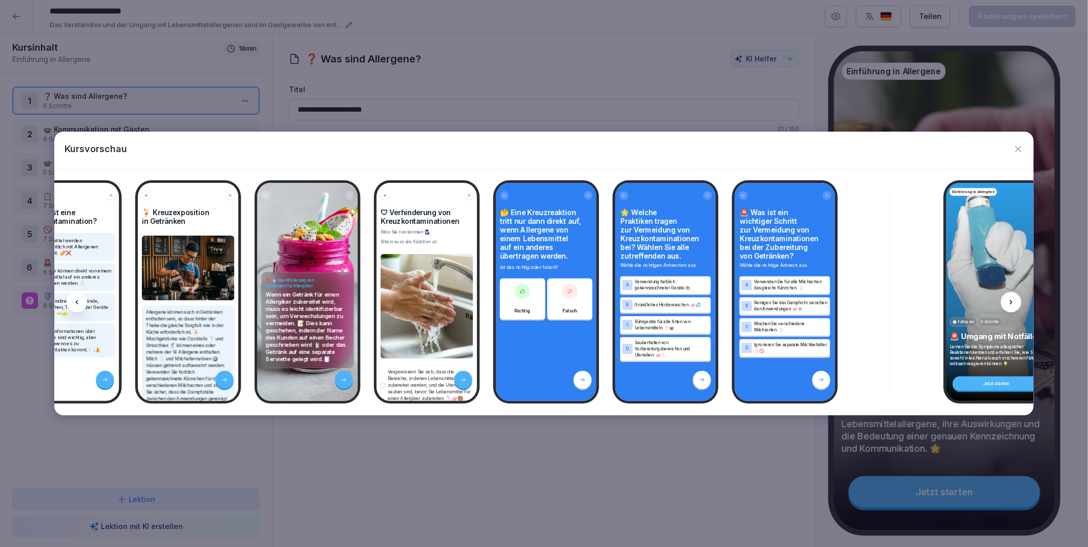
click at [1011, 302] on icon at bounding box center [1010, 302] width 3 height 4
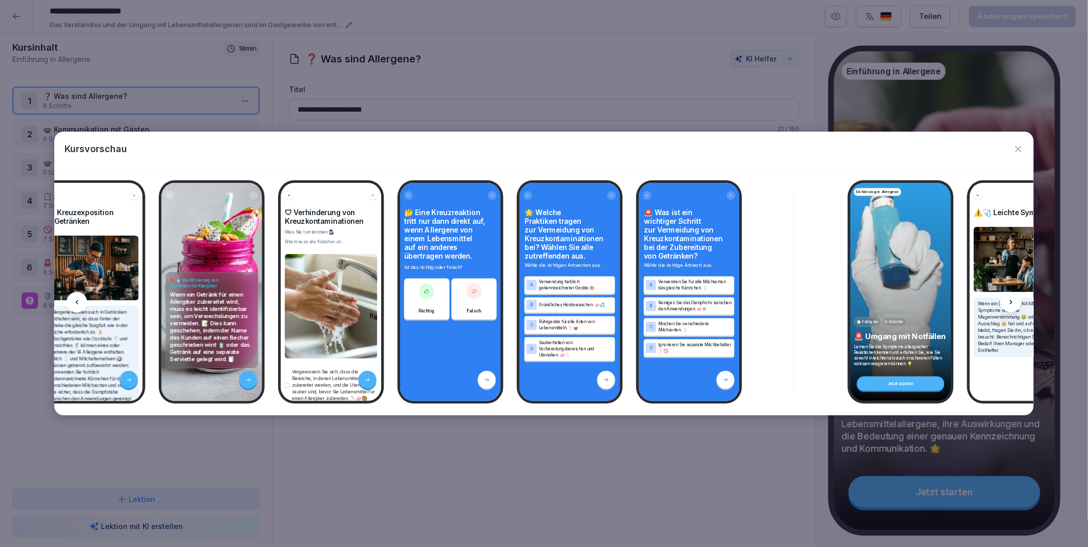
click at [1011, 302] on icon at bounding box center [1010, 302] width 3 height 4
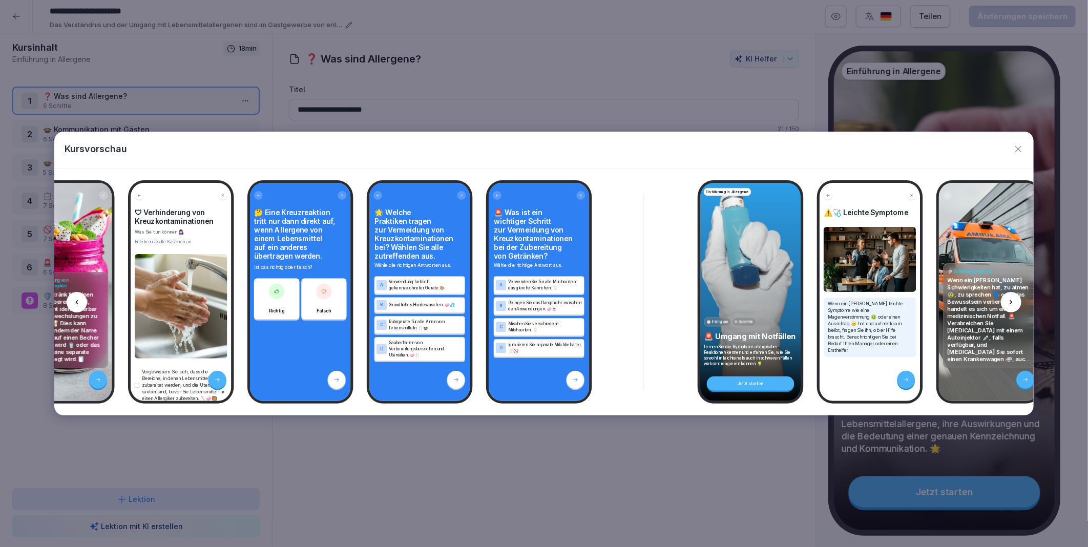
click at [1011, 302] on icon at bounding box center [1010, 302] width 3 height 4
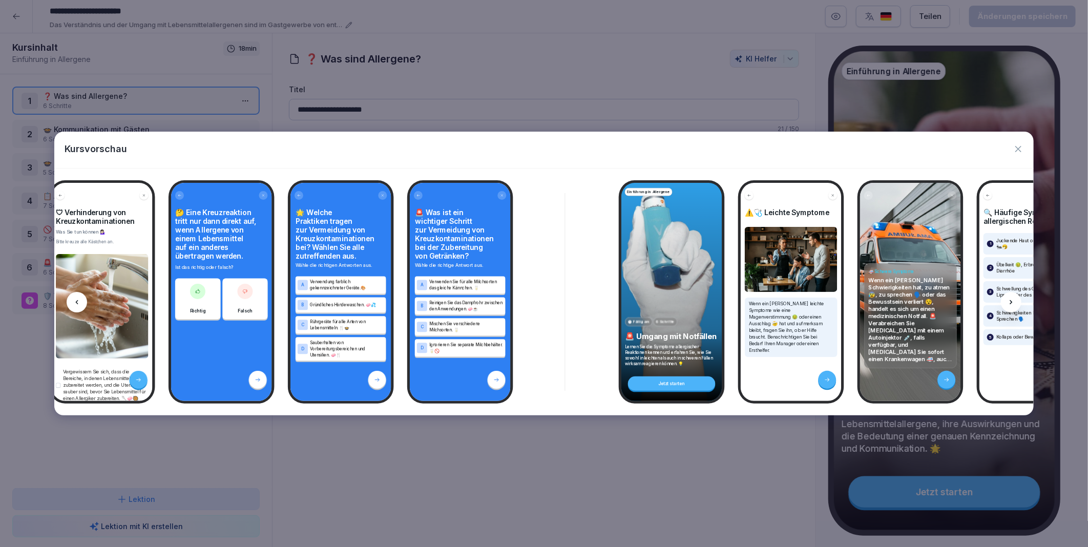
click at [1011, 302] on icon at bounding box center [1010, 302] width 3 height 4
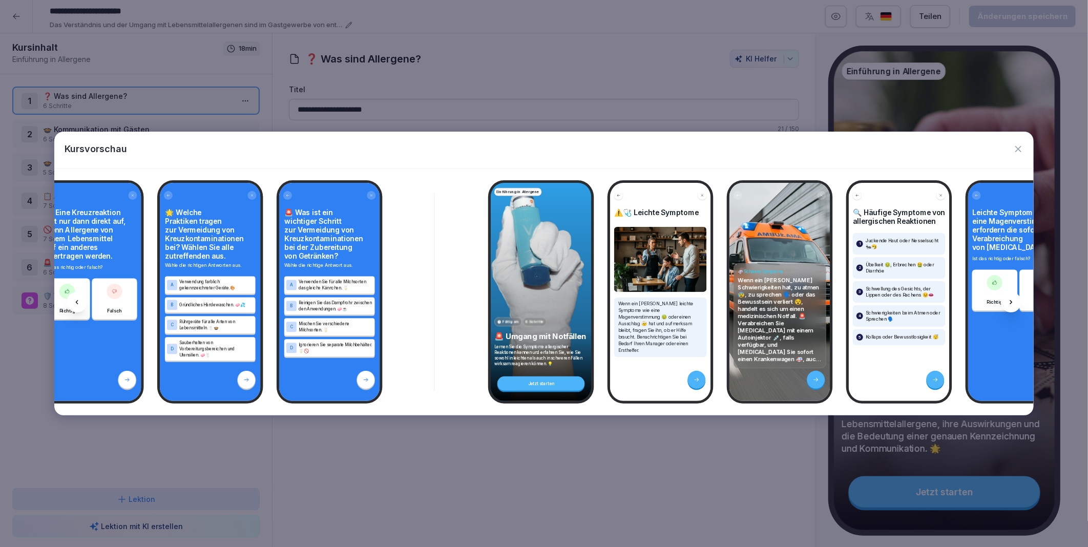
click at [1011, 302] on icon at bounding box center [1010, 302] width 3 height 4
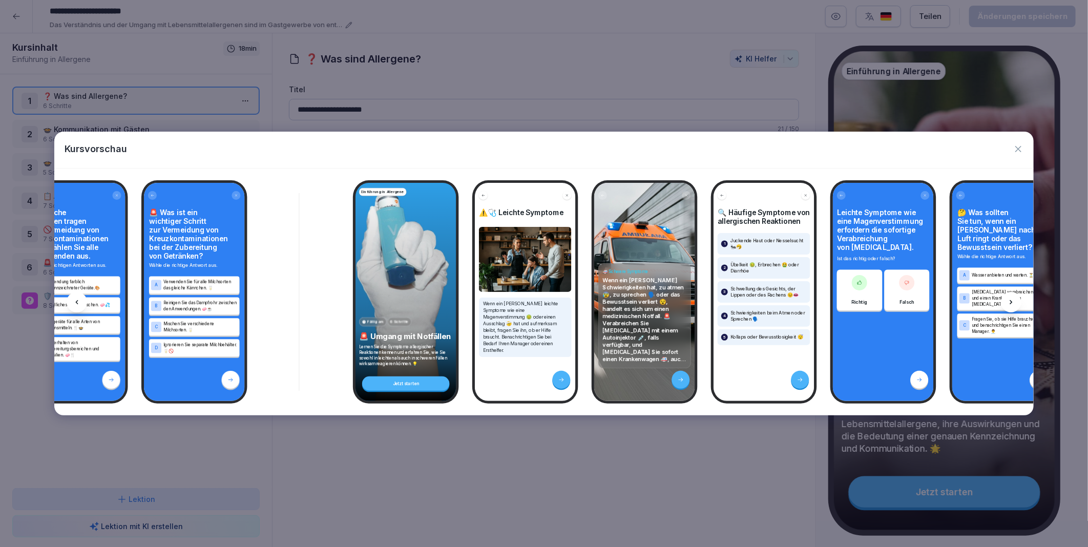
click at [1011, 302] on icon at bounding box center [1010, 302] width 3 height 4
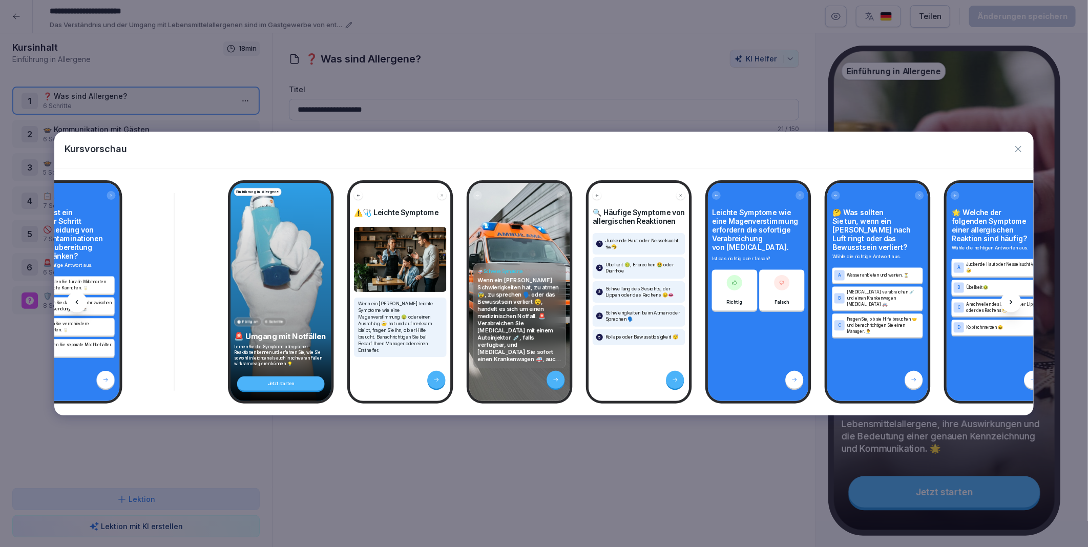
click at [1011, 302] on icon at bounding box center [1010, 302] width 3 height 4
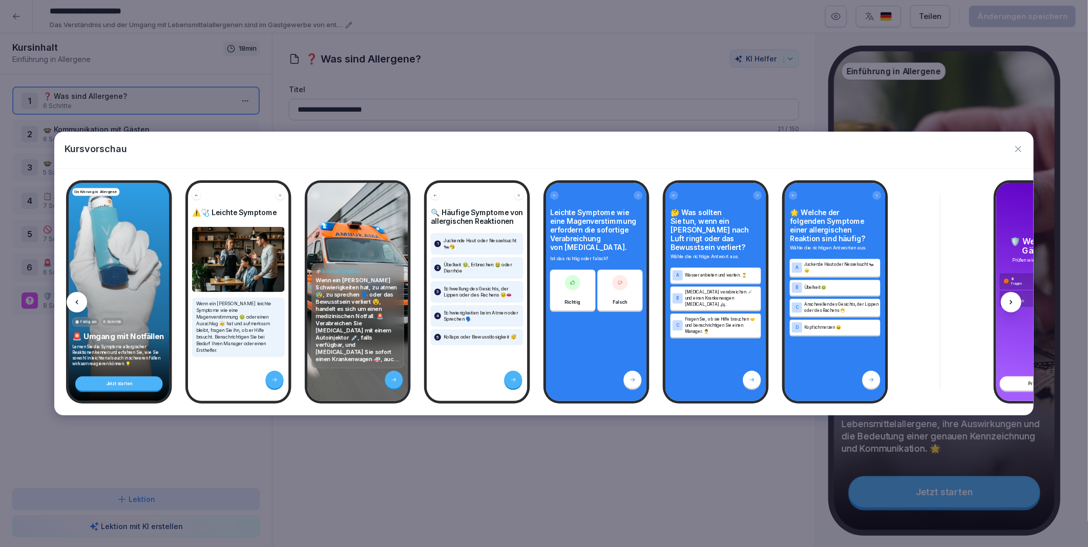
click at [1011, 302] on icon at bounding box center [1010, 302] width 3 height 4
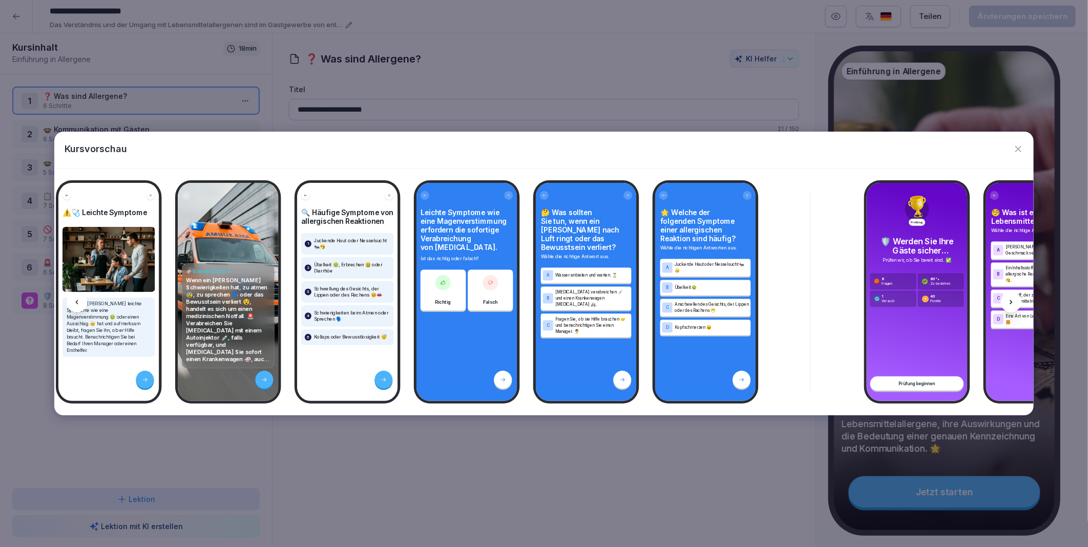
click at [1011, 302] on icon at bounding box center [1010, 302] width 3 height 4
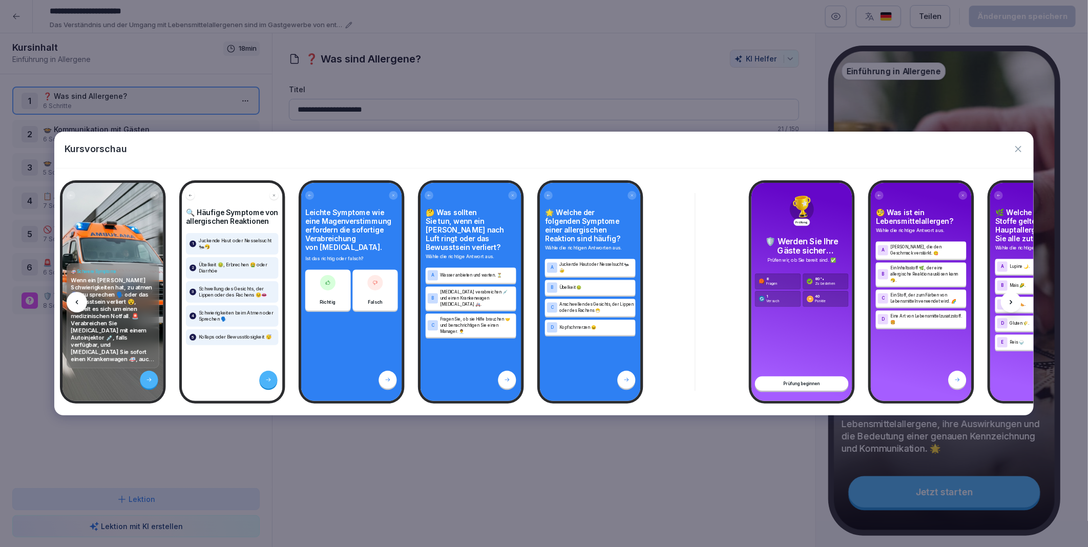
click at [1011, 302] on icon at bounding box center [1010, 302] width 3 height 4
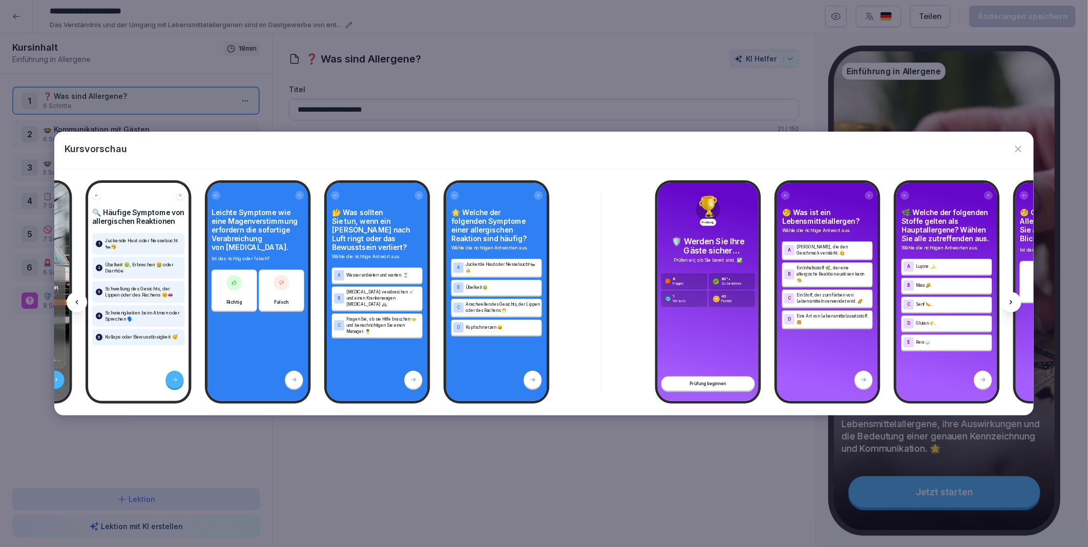
click at [1011, 302] on icon at bounding box center [1010, 302] width 3 height 4
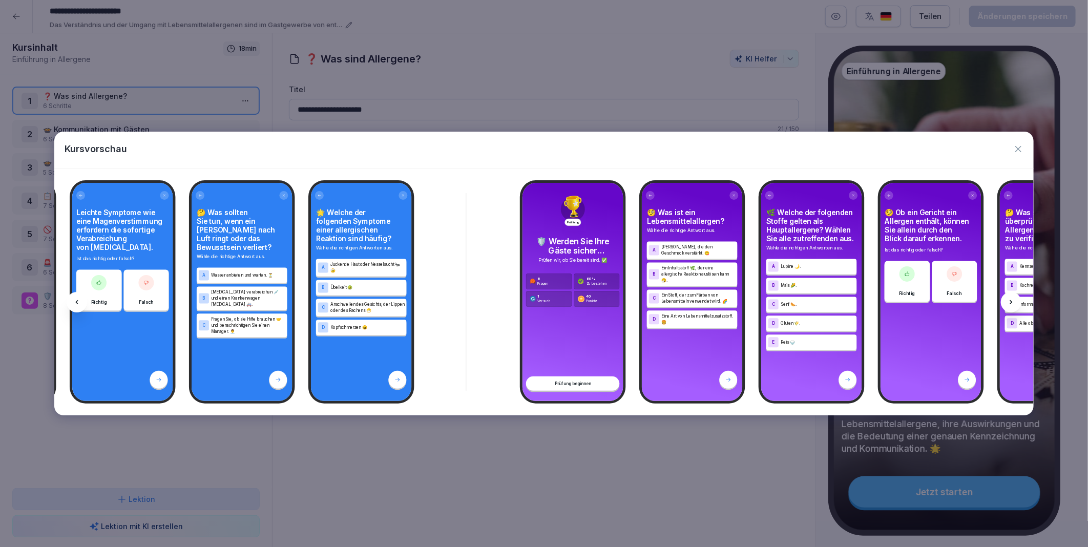
click at [1011, 302] on icon at bounding box center [1010, 302] width 3 height 4
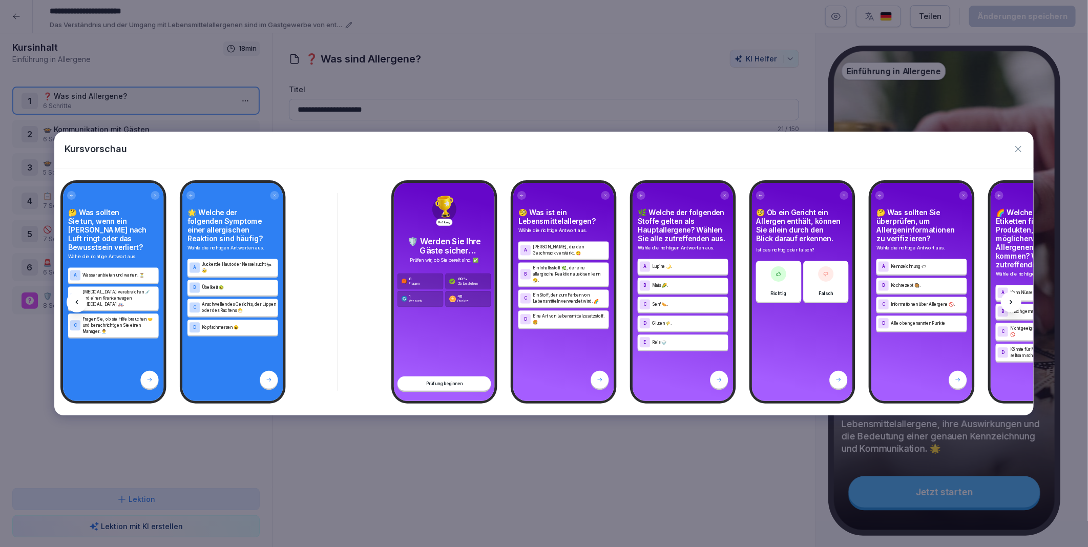
click at [1011, 302] on icon at bounding box center [1010, 302] width 3 height 4
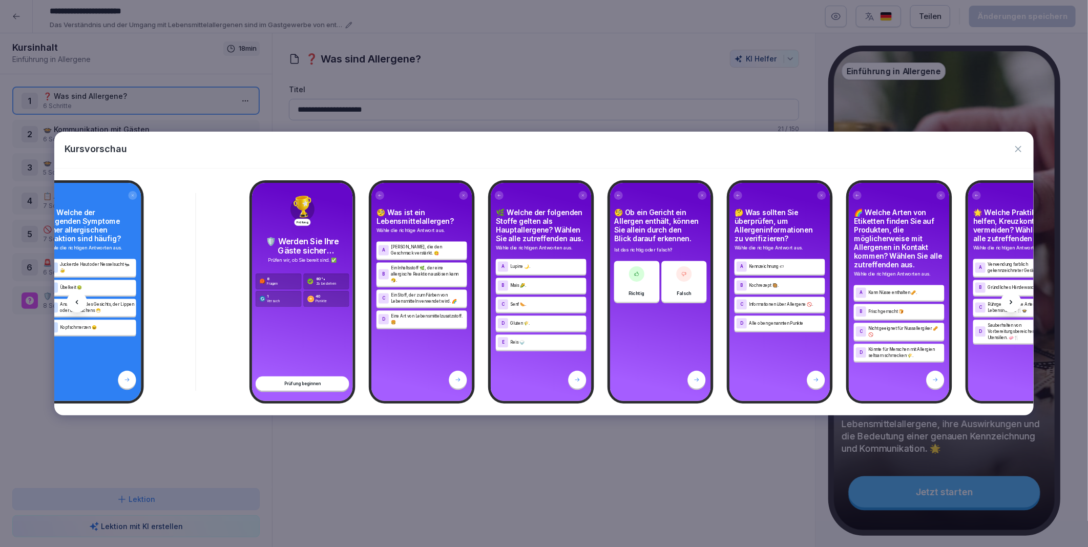
click at [1011, 302] on icon at bounding box center [1010, 302] width 3 height 4
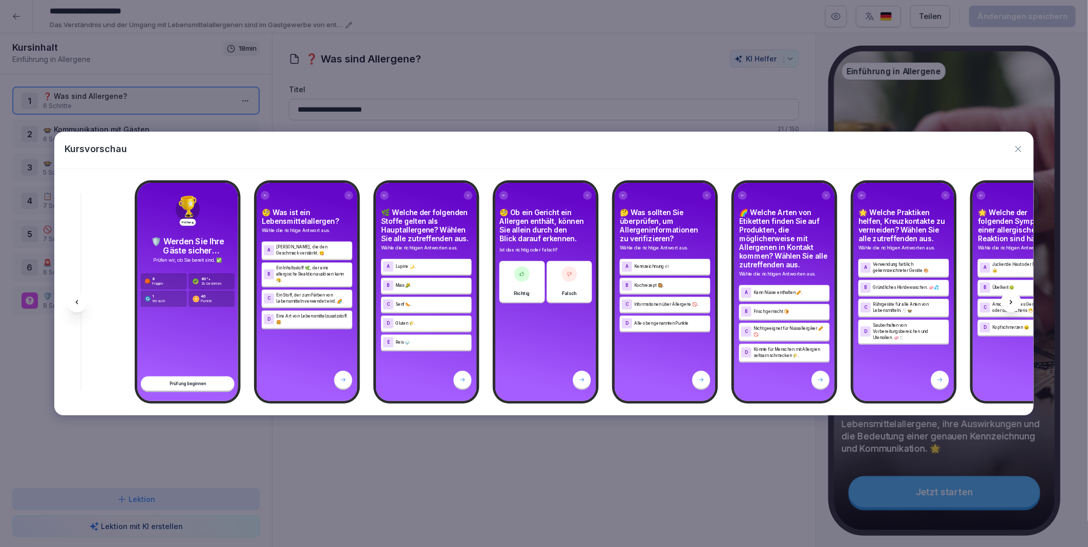
click at [1011, 302] on icon at bounding box center [1010, 302] width 3 height 4
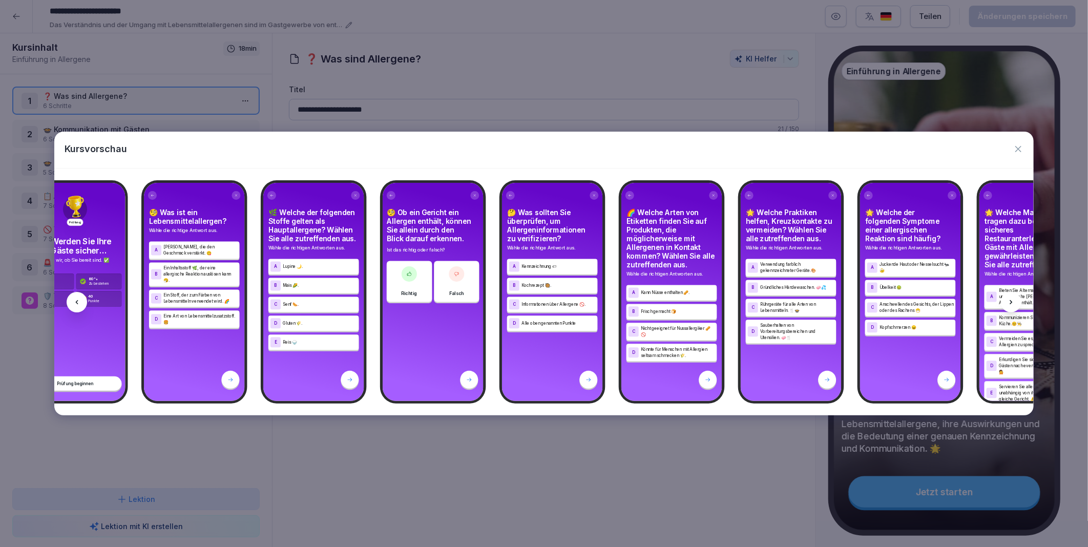
click at [1011, 302] on icon at bounding box center [1010, 302] width 3 height 4
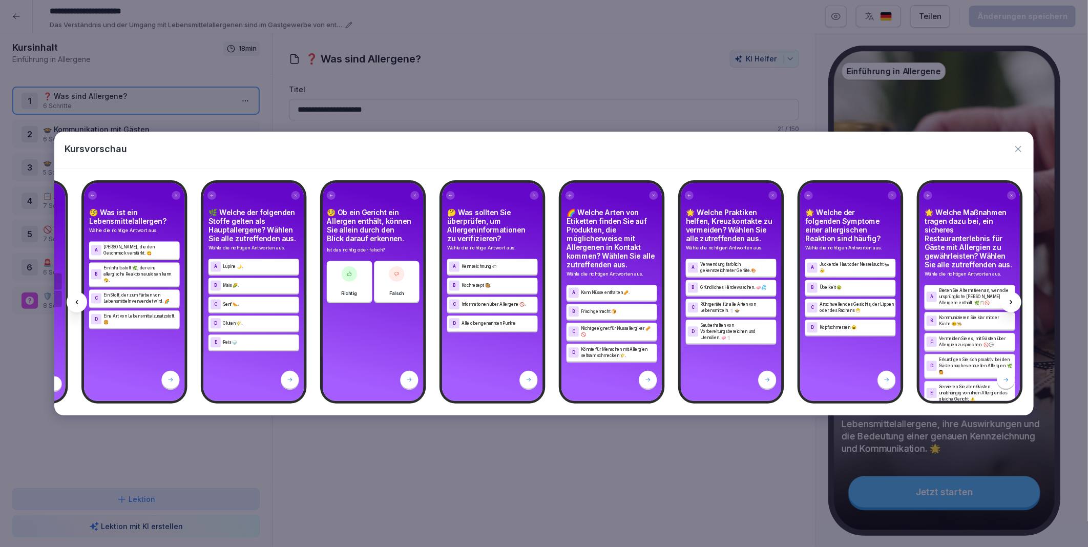
click at [1011, 302] on icon at bounding box center [1010, 302] width 3 height 4
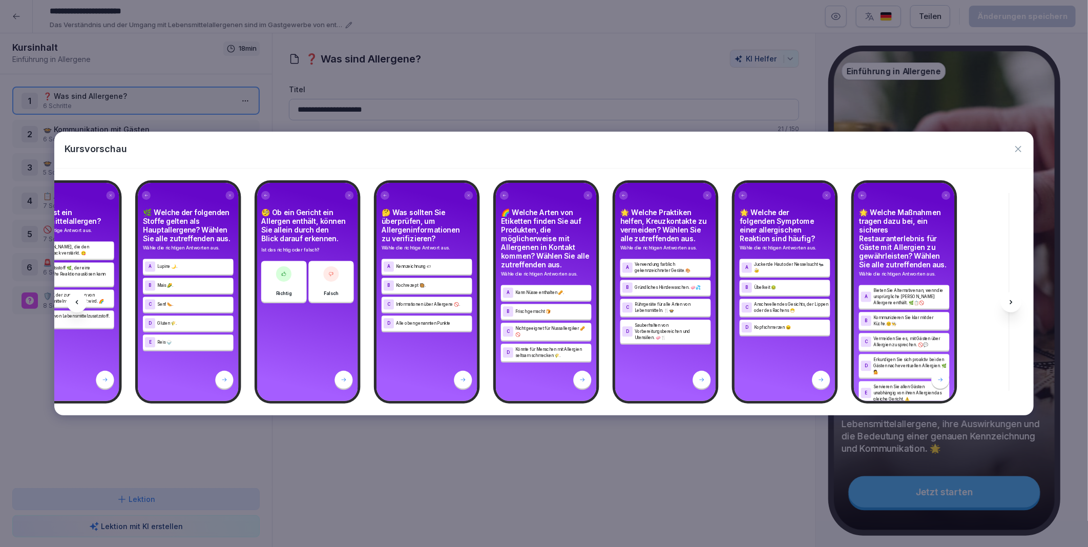
scroll to position [0, 5893]
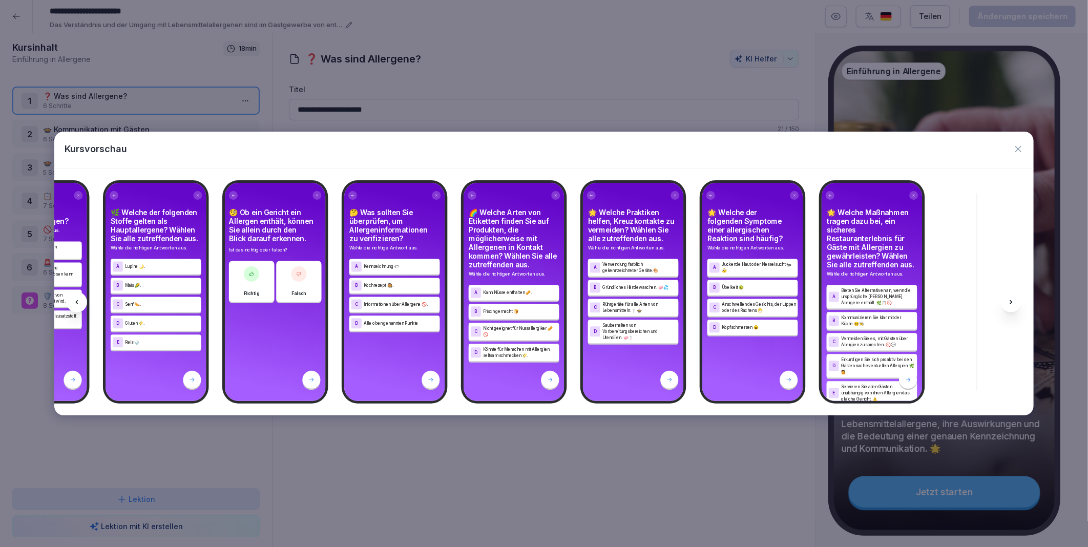
click at [1011, 302] on icon at bounding box center [1010, 302] width 3 height 4
drag, startPoint x: 1011, startPoint y: 302, endPoint x: 1017, endPoint y: 150, distance: 152.7
click at [1017, 150] on icon "button" at bounding box center [1018, 149] width 6 height 6
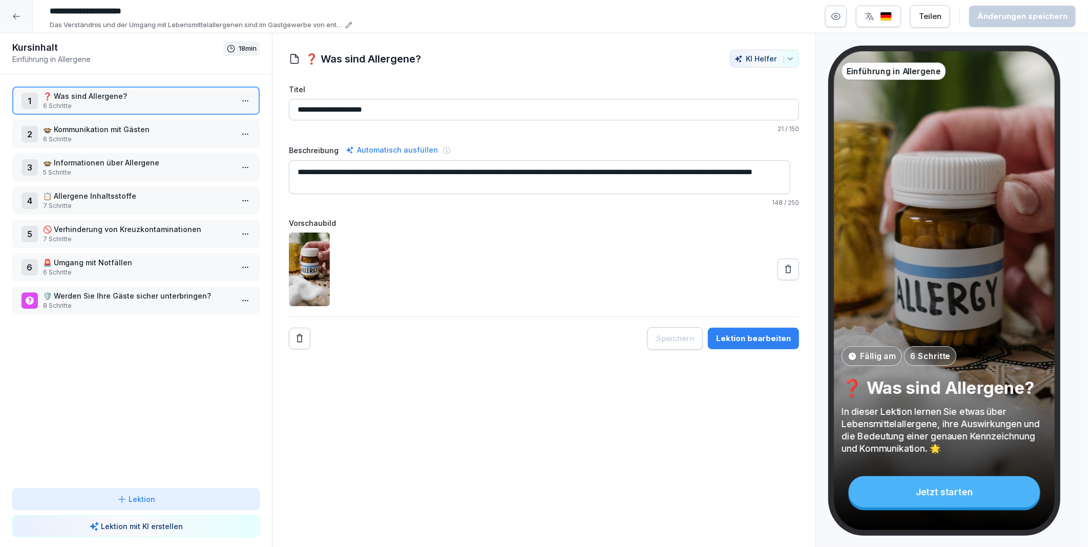
click at [17, 17] on icon at bounding box center [16, 16] width 8 height 8
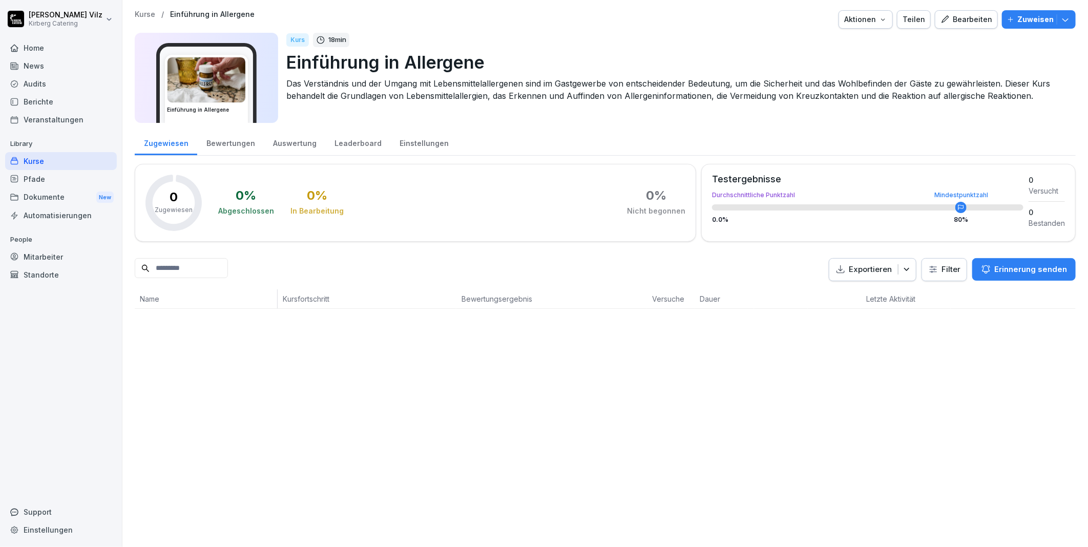
click at [30, 157] on div "Kurse" at bounding box center [61, 161] width 112 height 18
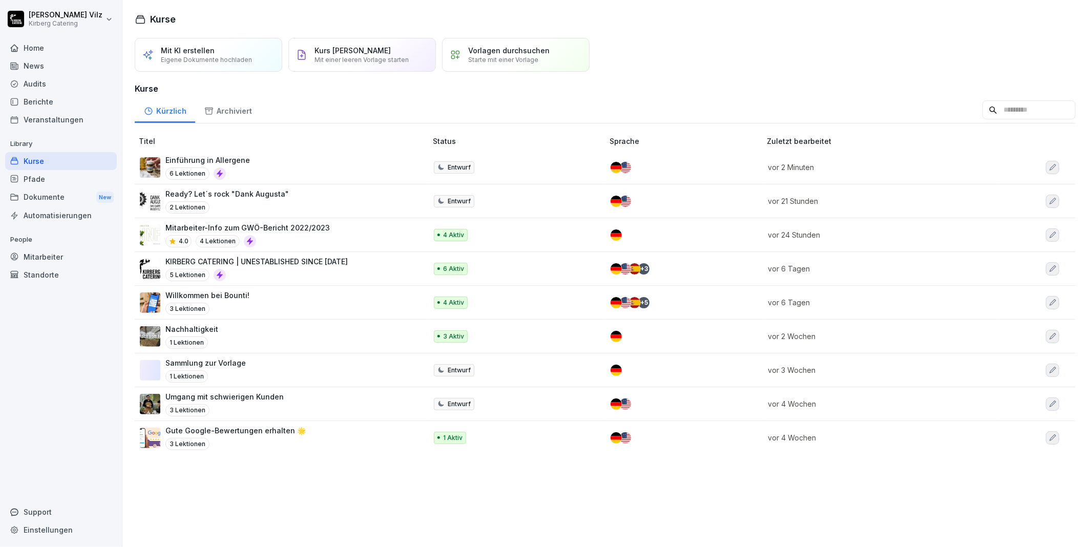
click at [41, 280] on div "Standorte" at bounding box center [61, 275] width 112 height 18
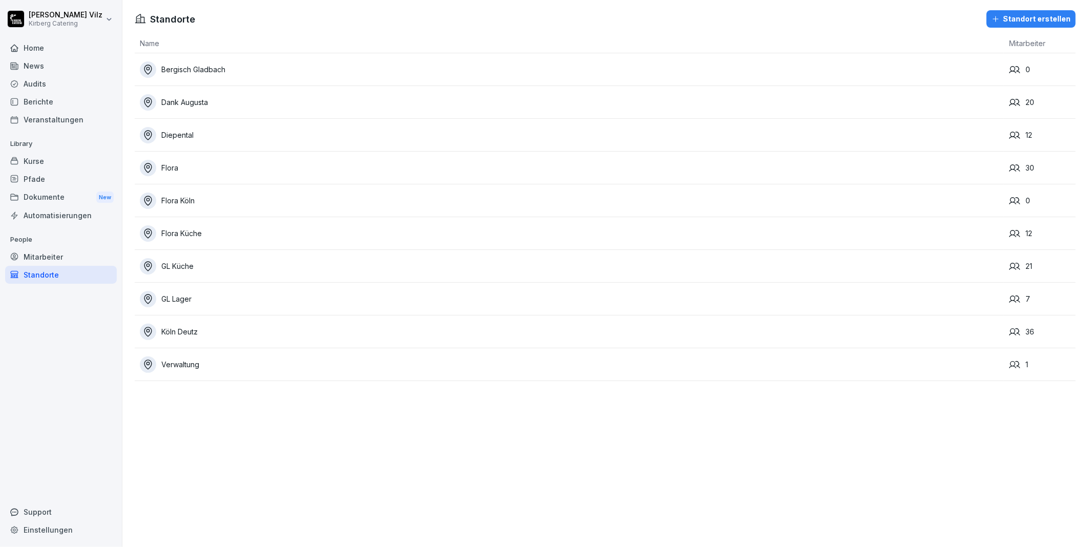
click at [179, 135] on div "Diepental" at bounding box center [572, 135] width 864 height 16
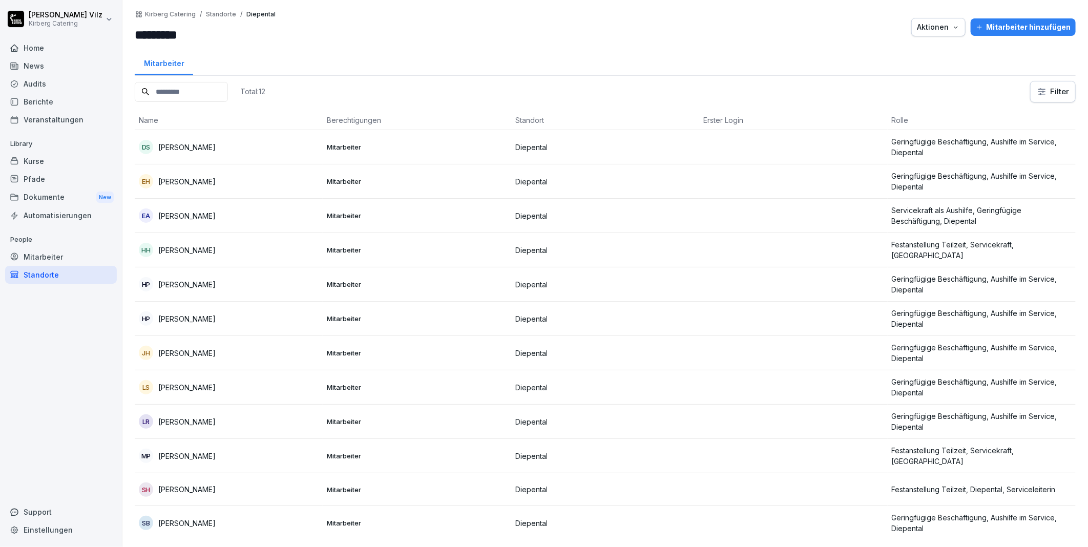
click at [51, 276] on div "Standorte" at bounding box center [61, 275] width 112 height 18
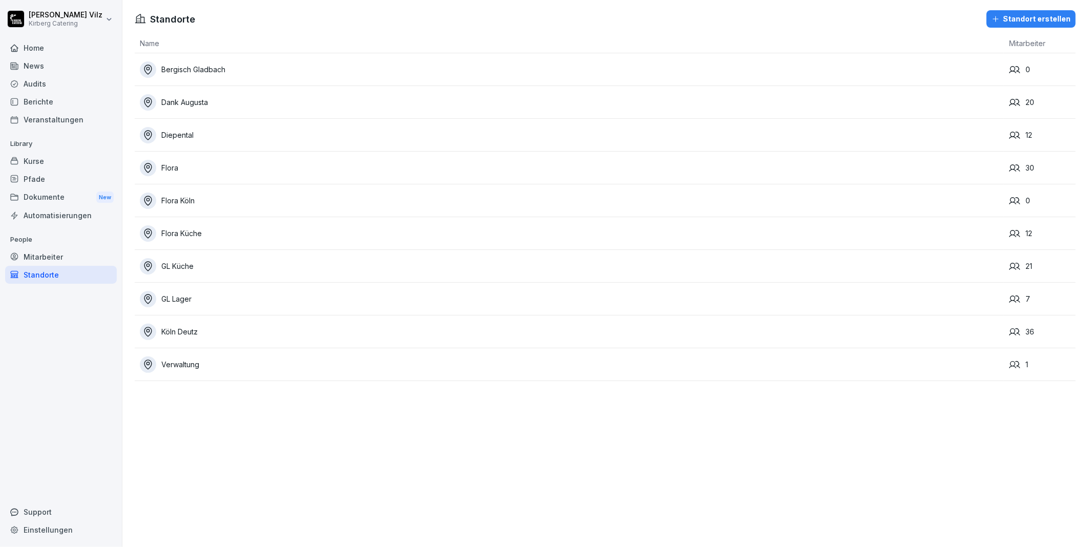
click at [213, 200] on div "Flora Köln" at bounding box center [572, 201] width 864 height 16
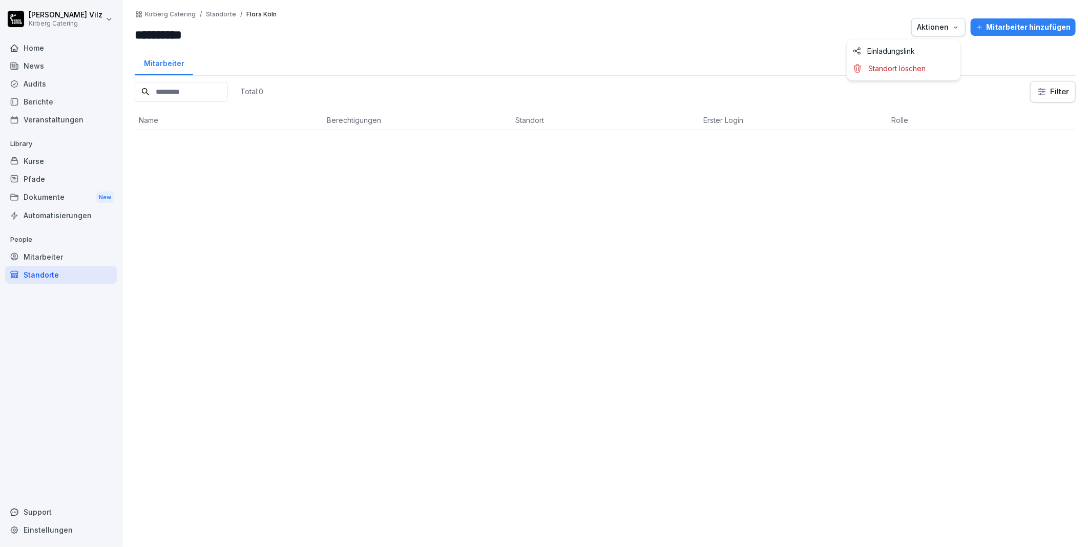
click at [952, 27] on icon "button" at bounding box center [956, 27] width 8 height 8
click at [916, 236] on html "**********" at bounding box center [544, 273] width 1088 height 547
click at [48, 275] on div "Standorte" at bounding box center [61, 275] width 112 height 18
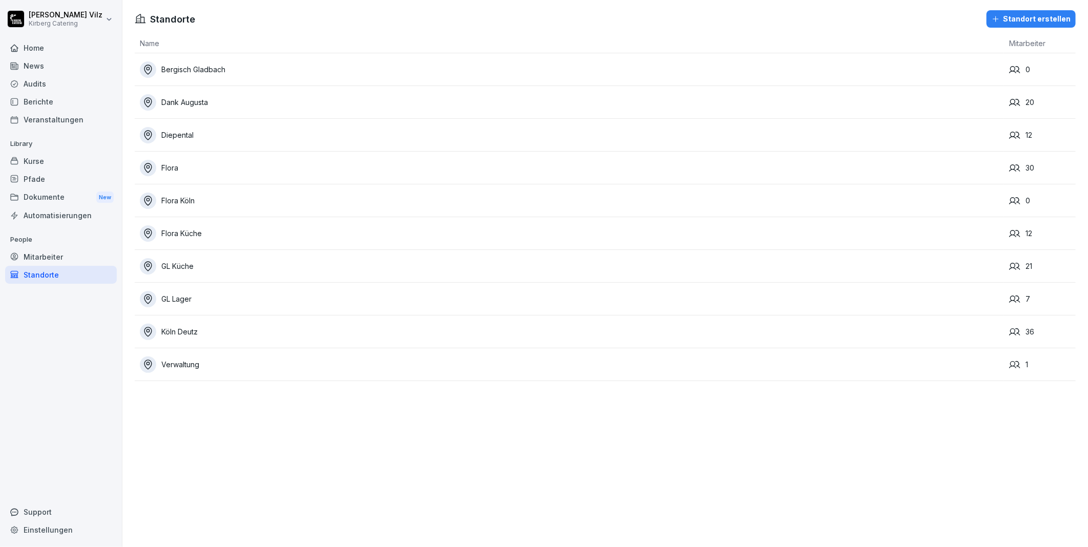
click at [157, 352] on td "Verwaltung" at bounding box center [569, 364] width 869 height 33
click at [162, 361] on div "Verwaltung" at bounding box center [572, 364] width 864 height 16
click at [214, 327] on div "Köln Deutz" at bounding box center [572, 332] width 864 height 16
click at [779, 374] on td "Verwaltung" at bounding box center [569, 364] width 869 height 33
click at [755, 362] on div "Verwaltung" at bounding box center [572, 364] width 864 height 16
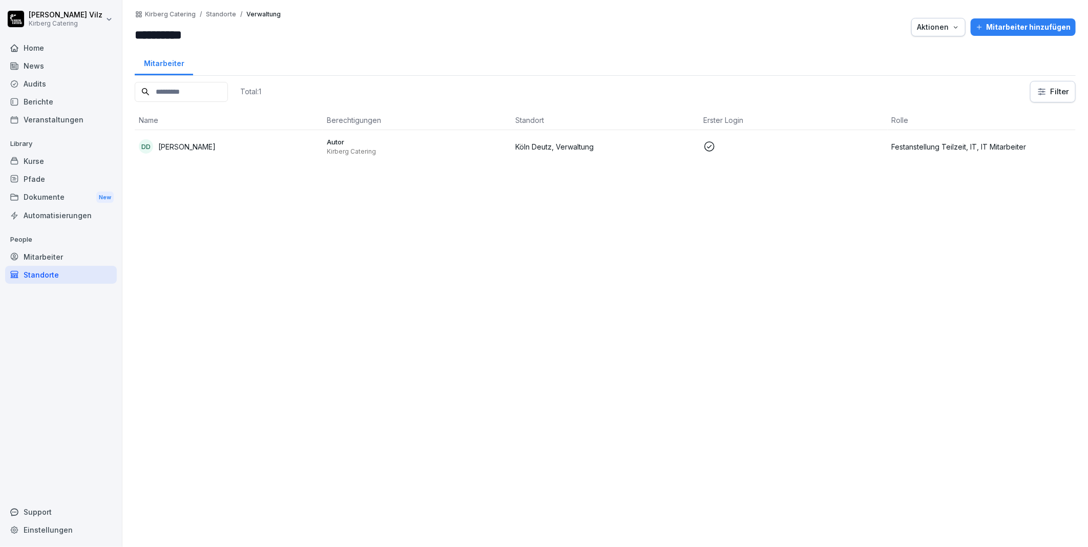
click at [943, 29] on div "Aktionen" at bounding box center [938, 27] width 43 height 11
click at [924, 66] on p "Standort löschen" at bounding box center [896, 68] width 57 height 9
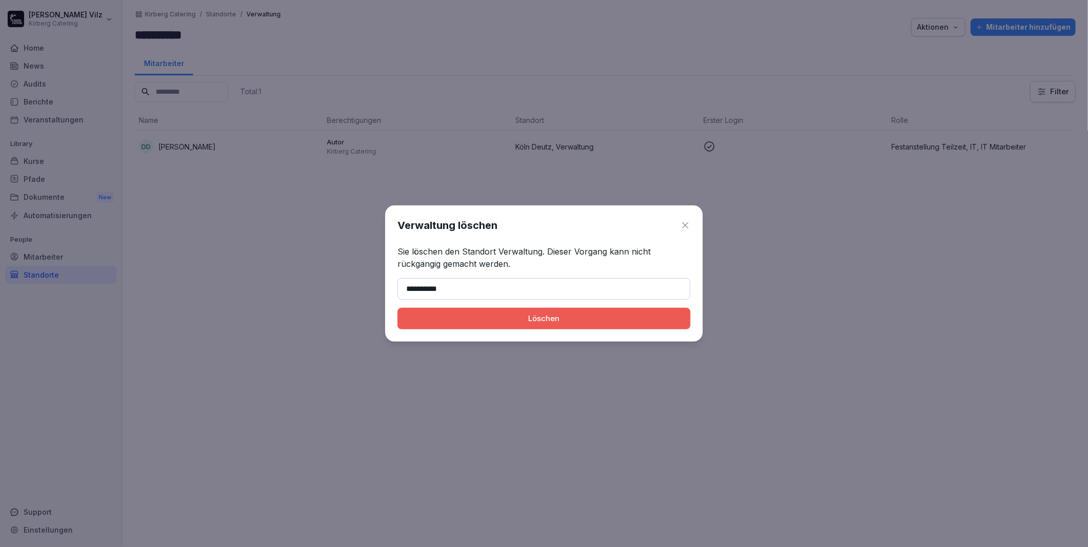
type input "**********"
click at [524, 318] on div "Löschen" at bounding box center [544, 318] width 277 height 11
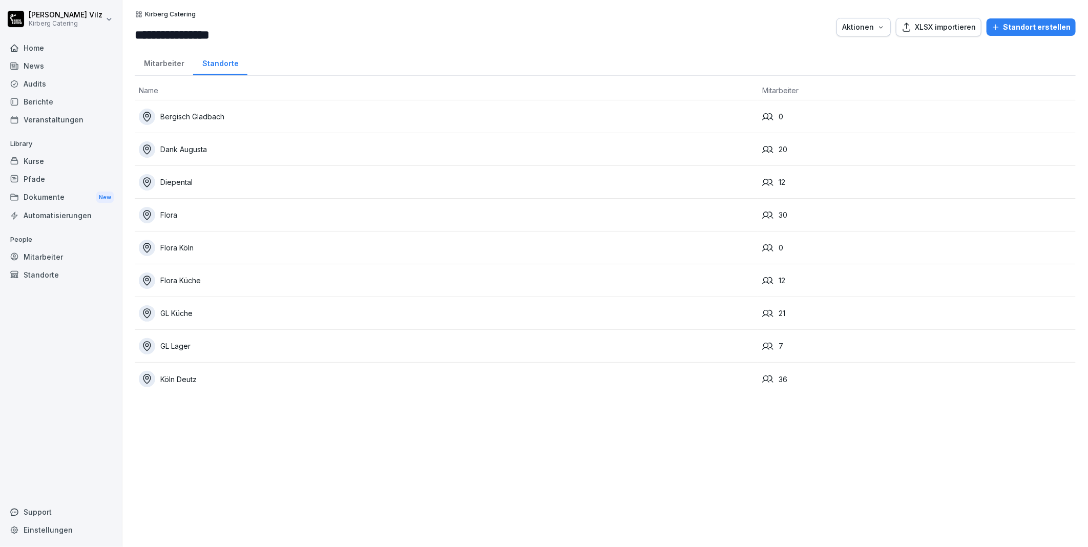
click at [349, 482] on div "**********" at bounding box center [604, 273] width 965 height 547
click at [354, 219] on div "Flora" at bounding box center [446, 215] width 615 height 16
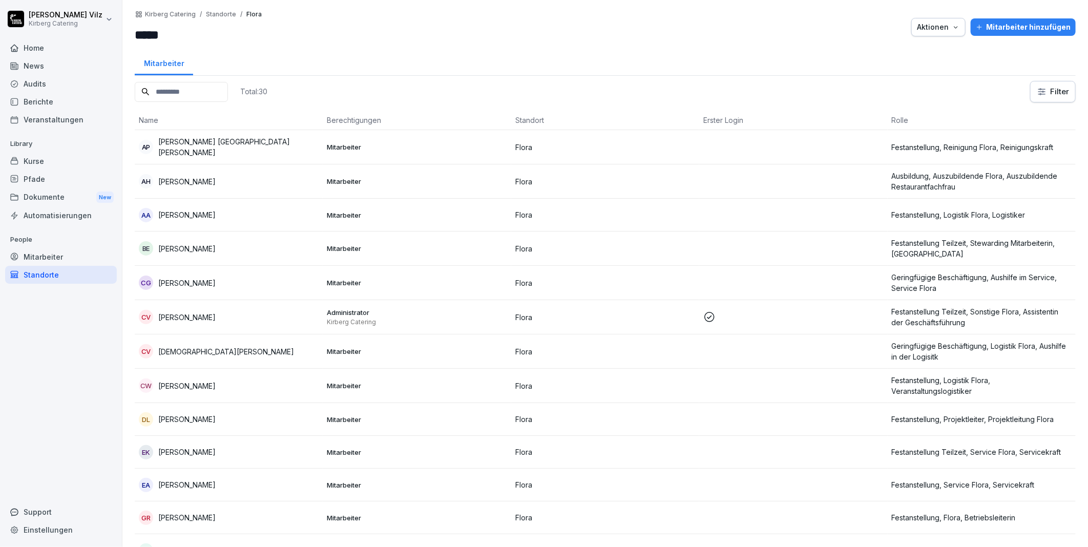
click at [60, 276] on div "Standorte" at bounding box center [61, 275] width 112 height 18
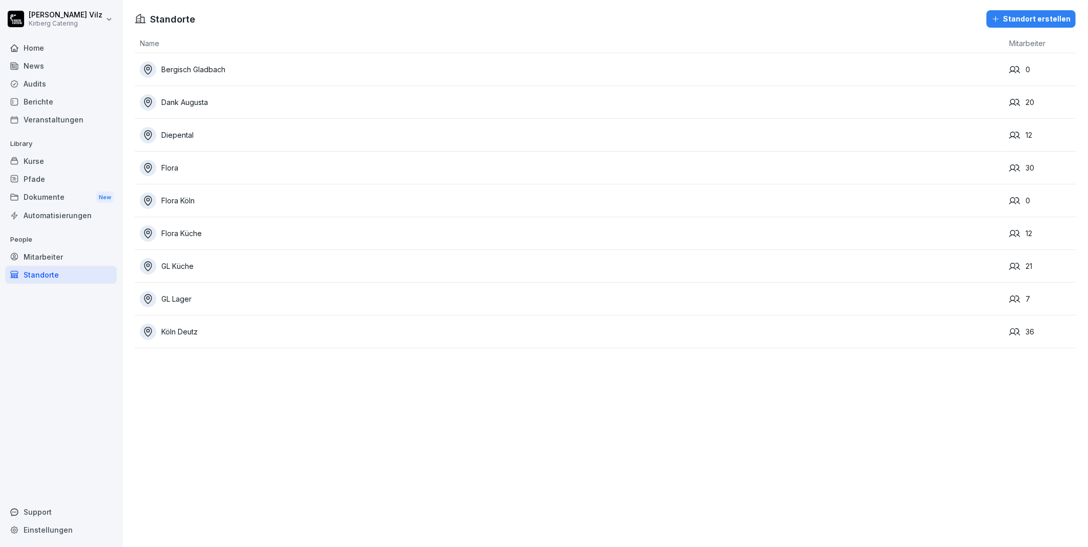
click at [301, 422] on div "Standorte Standort erstellen Name Mitarbeiter Bergisch Gladbach 0 Dank Augusta …" at bounding box center [604, 273] width 965 height 547
click at [198, 304] on div "GL Lager" at bounding box center [572, 299] width 864 height 16
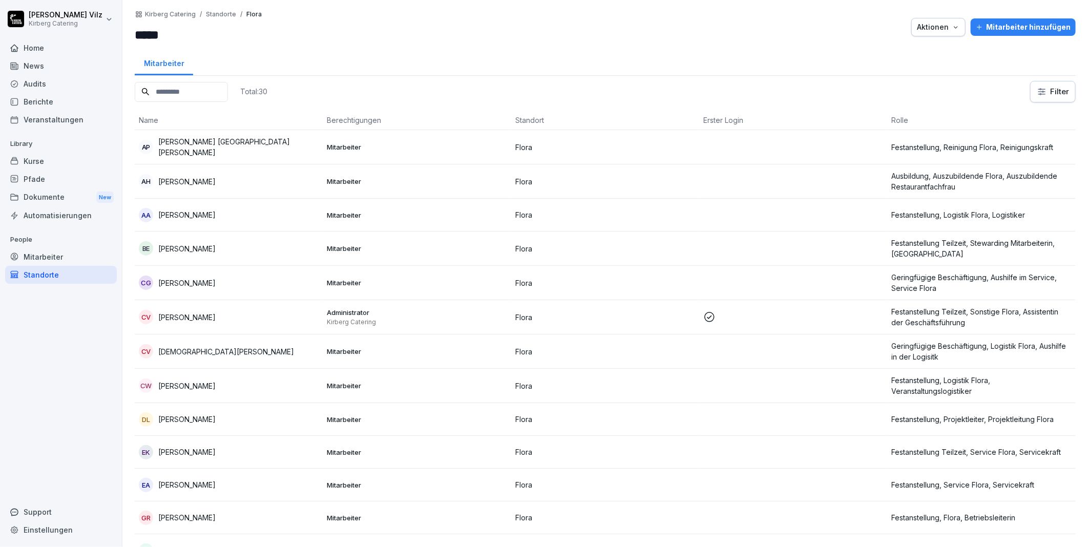
click at [49, 179] on div "Pfade" at bounding box center [61, 179] width 112 height 18
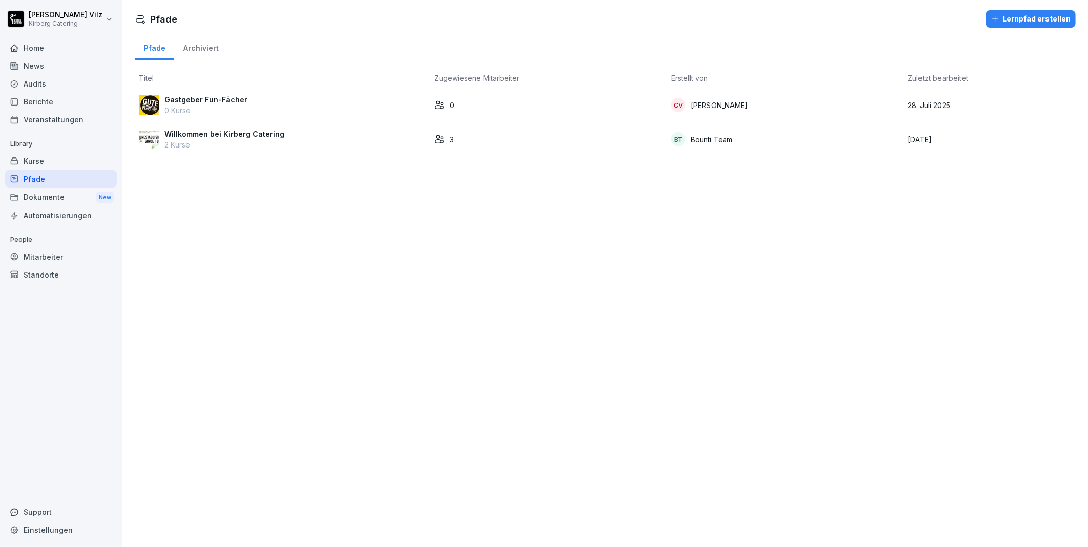
click at [39, 160] on div "Kurse" at bounding box center [61, 161] width 112 height 18
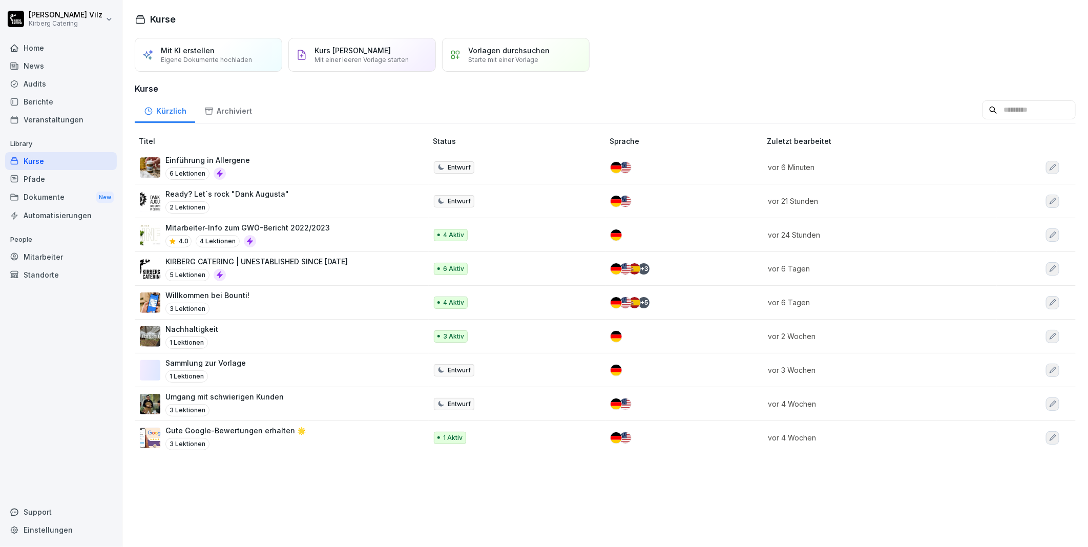
click at [236, 192] on p "Ready? Let´s rock "Dank Augusta"" at bounding box center [226, 193] width 123 height 11
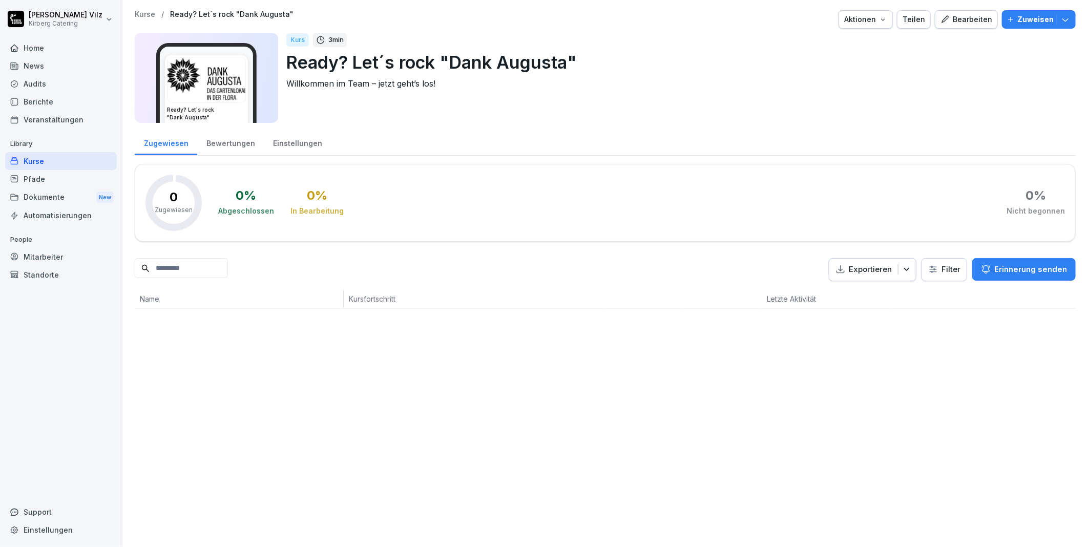
click at [972, 17] on div "Bearbeiten" at bounding box center [966, 19] width 52 height 11
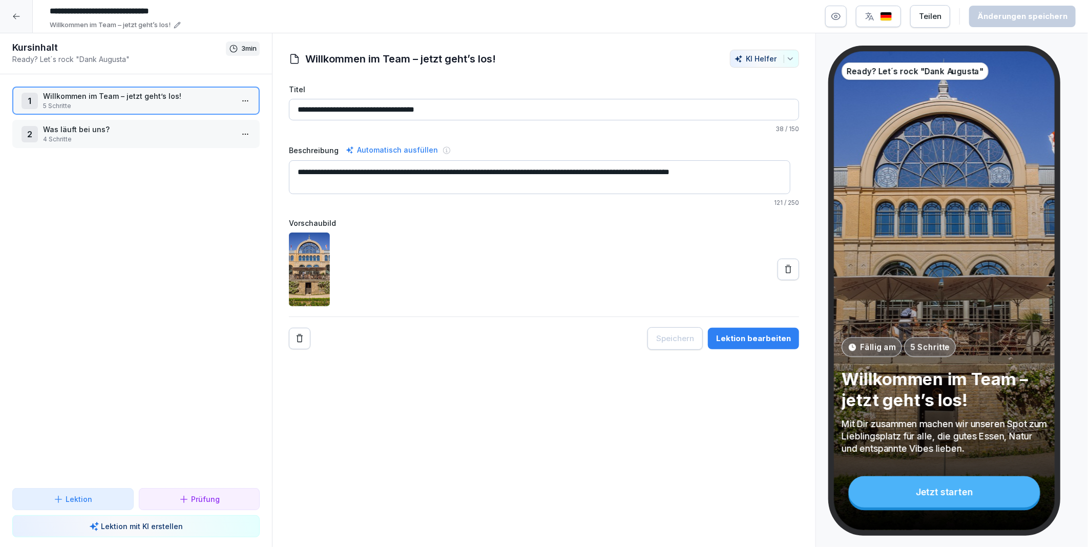
click at [172, 130] on p "Was läuft bei uns?" at bounding box center [138, 129] width 190 height 11
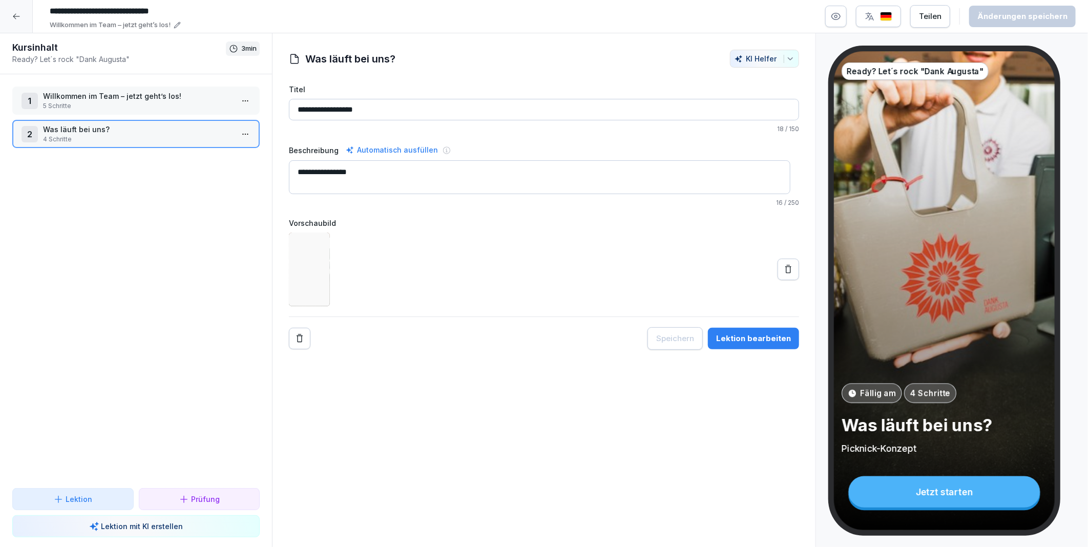
click at [238, 132] on html "**********" at bounding box center [544, 273] width 1088 height 547
click at [217, 149] on div "Schritte bearbeiten" at bounding box center [199, 152] width 78 height 11
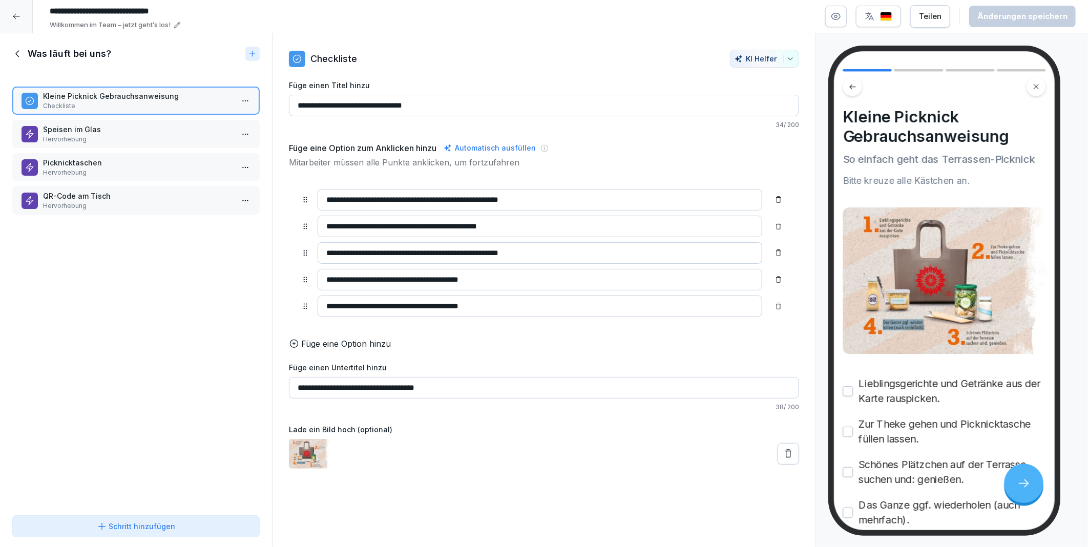
click at [91, 201] on p "Hervorhebung" at bounding box center [138, 205] width 190 height 9
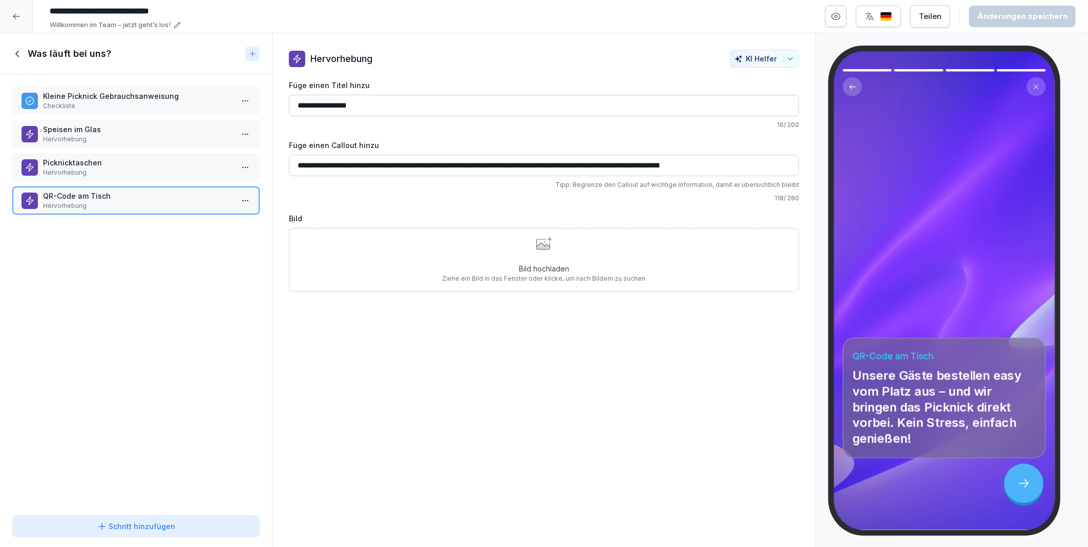
click at [19, 52] on icon at bounding box center [17, 53] width 11 height 11
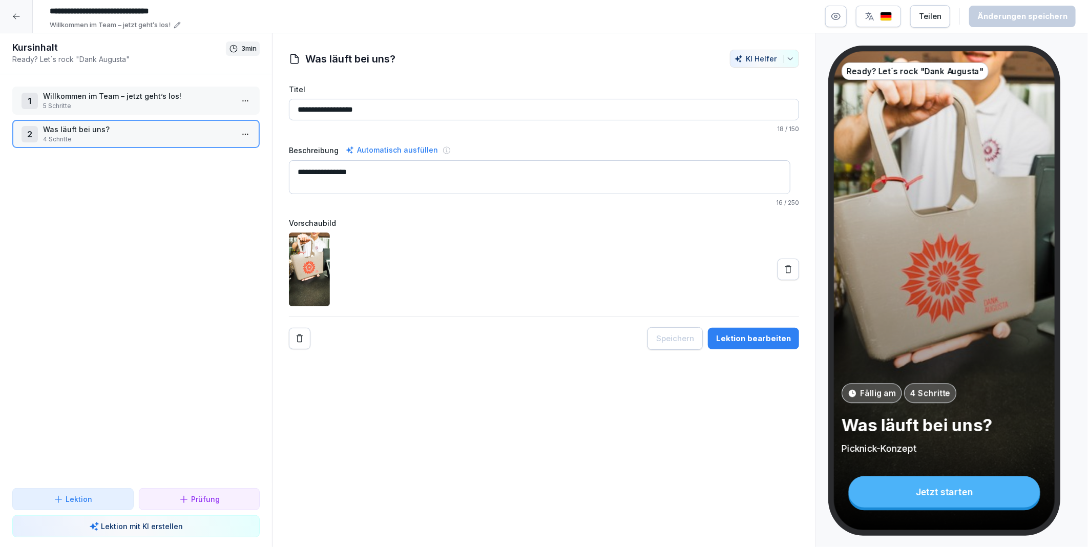
click at [18, 16] on icon at bounding box center [16, 16] width 8 height 8
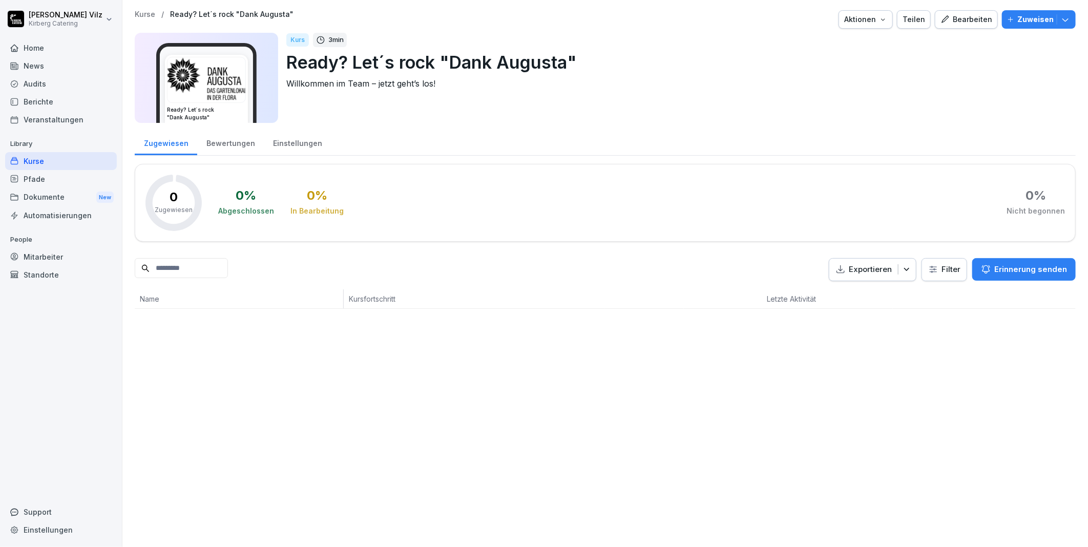
click at [951, 23] on div "Bearbeiten" at bounding box center [966, 19] width 52 height 11
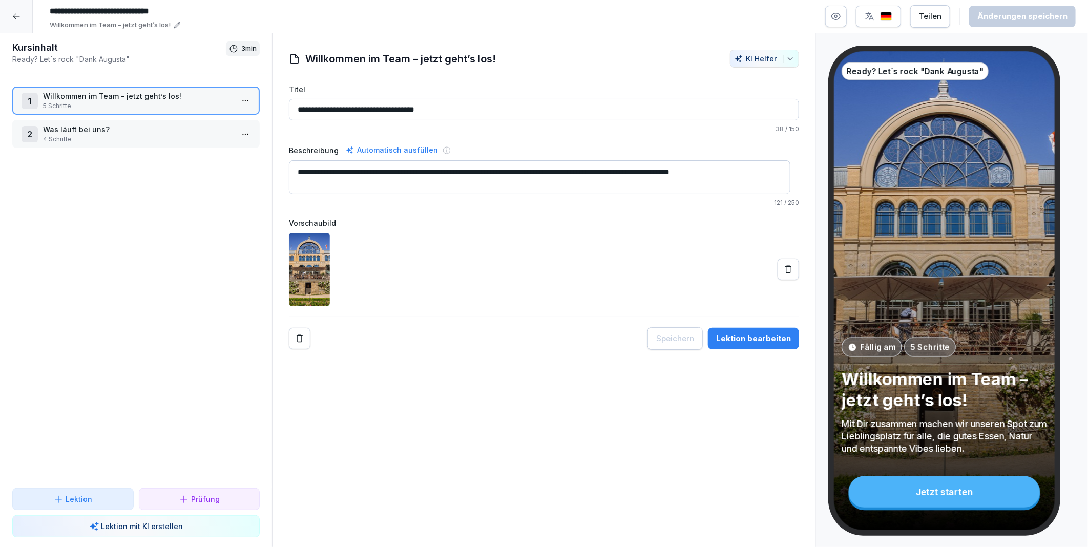
click at [841, 18] on icon "button" at bounding box center [836, 16] width 10 height 10
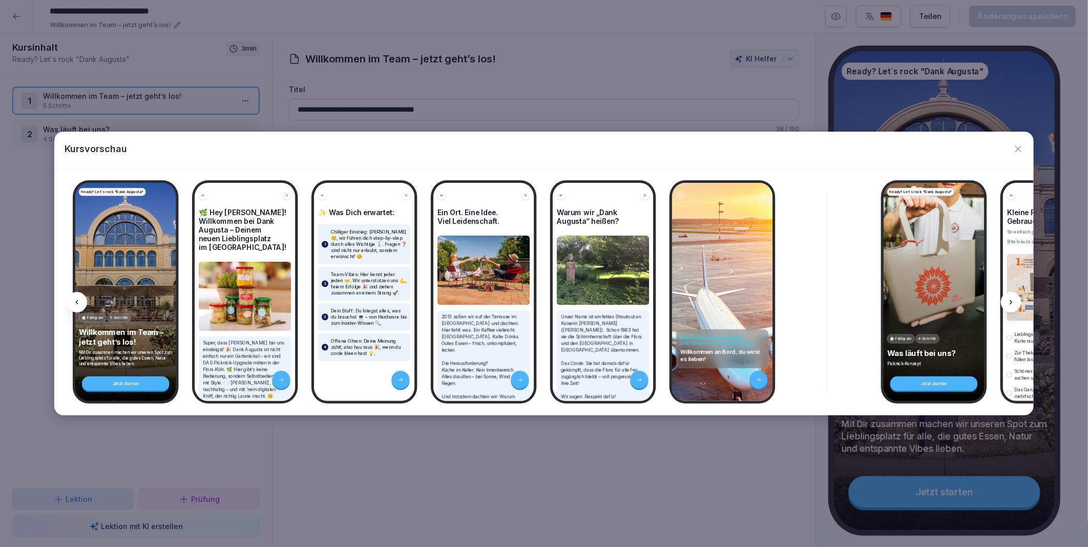
click at [1012, 302] on icon at bounding box center [1011, 302] width 8 height 8
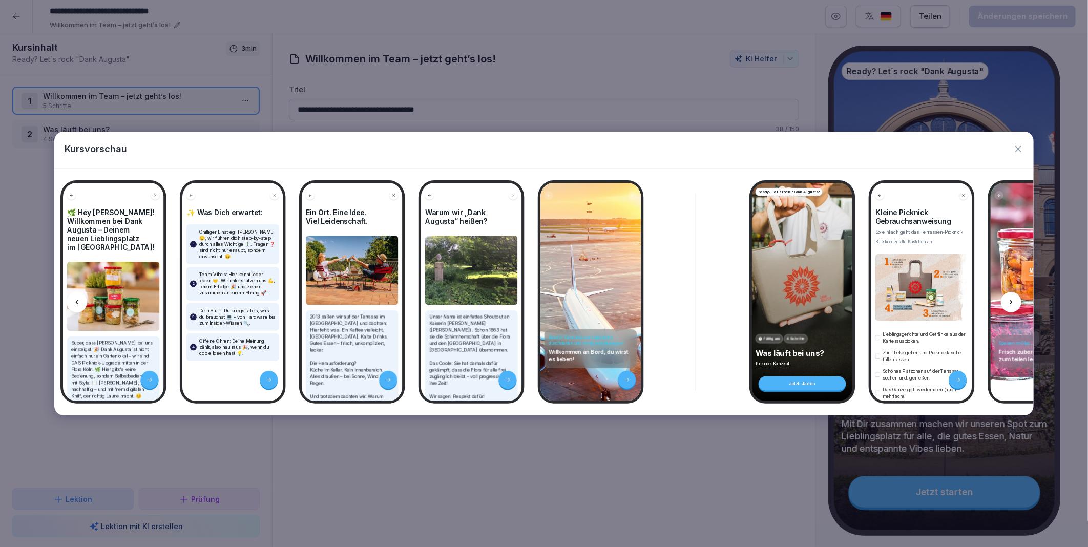
click at [1012, 302] on icon at bounding box center [1011, 302] width 8 height 8
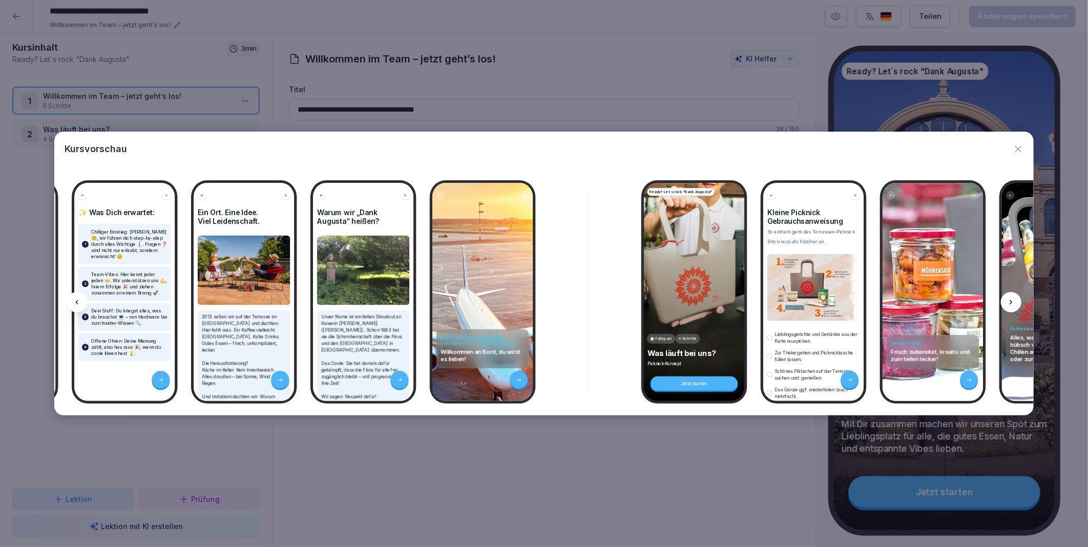
click at [1012, 302] on icon at bounding box center [1011, 302] width 8 height 8
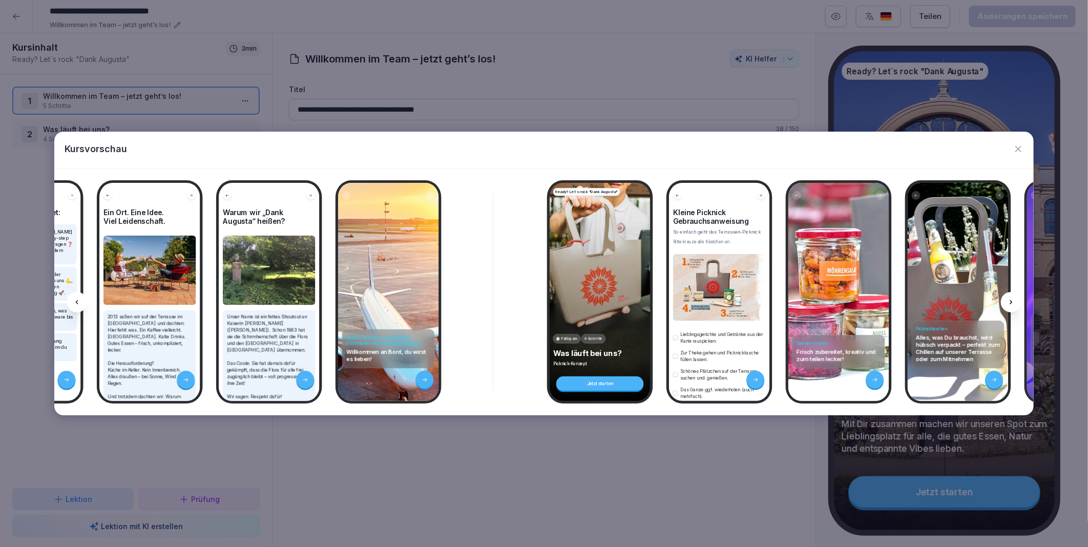
click at [1012, 302] on icon at bounding box center [1011, 302] width 8 height 8
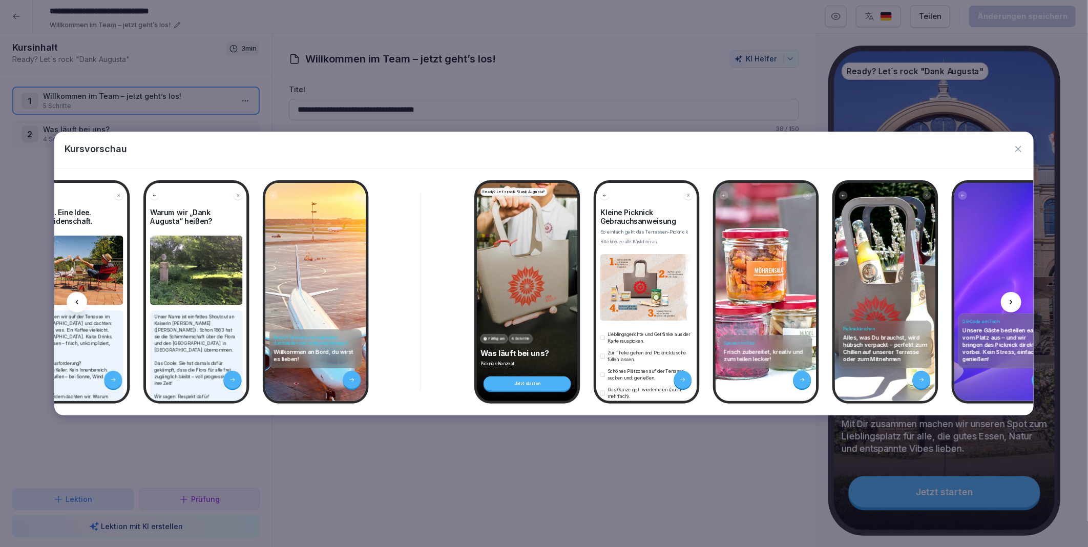
click at [1012, 302] on icon at bounding box center [1011, 302] width 8 height 8
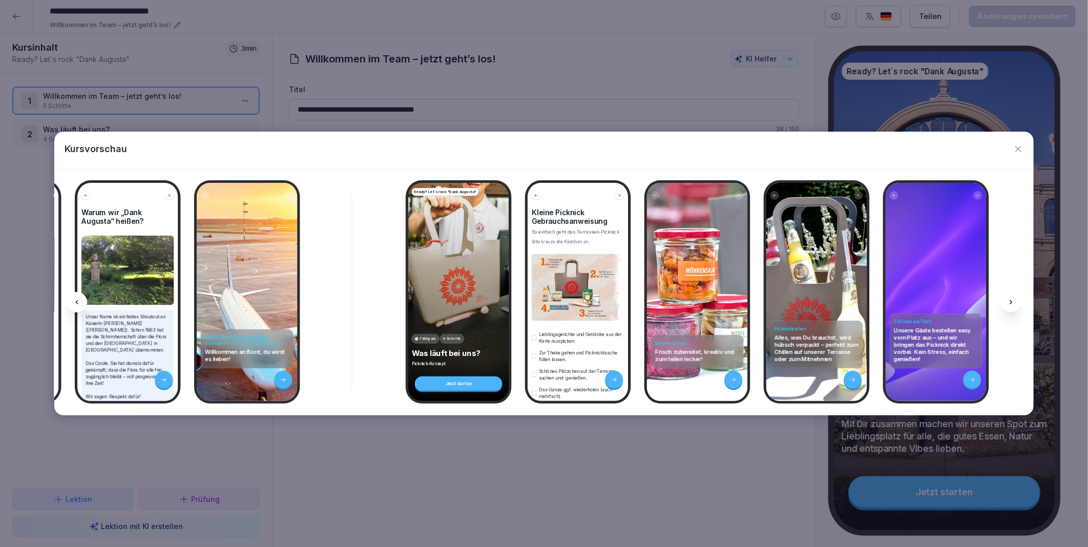
scroll to position [0, 540]
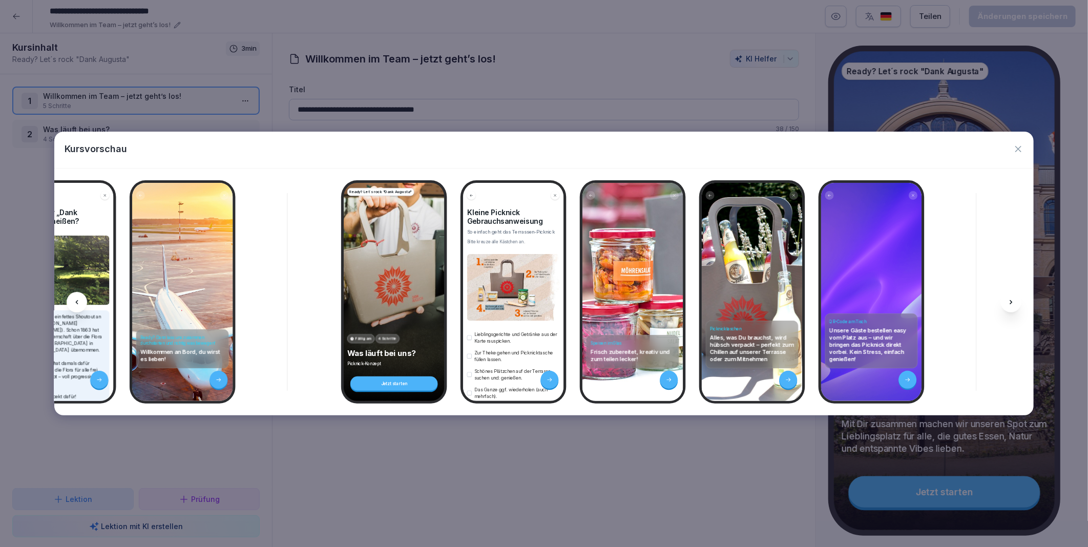
click at [1012, 302] on icon at bounding box center [1011, 302] width 8 height 8
drag, startPoint x: 1012, startPoint y: 302, endPoint x: 1013, endPoint y: 151, distance: 151.1
click at [1013, 151] on icon "button" at bounding box center [1018, 149] width 10 height 10
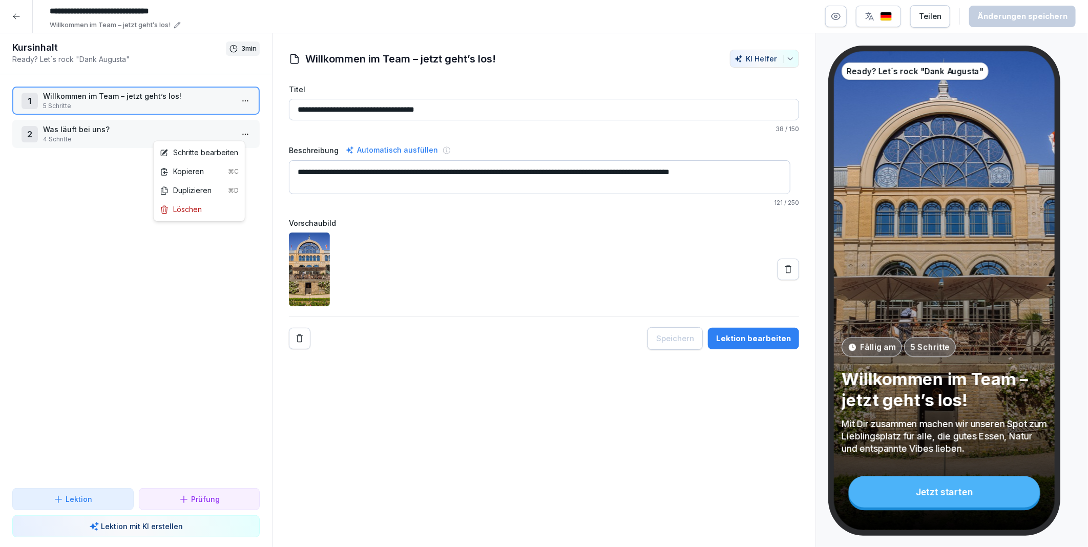
click at [236, 132] on html "**********" at bounding box center [544, 273] width 1088 height 547
click at [225, 150] on div "Schritte bearbeiten" at bounding box center [199, 152] width 78 height 11
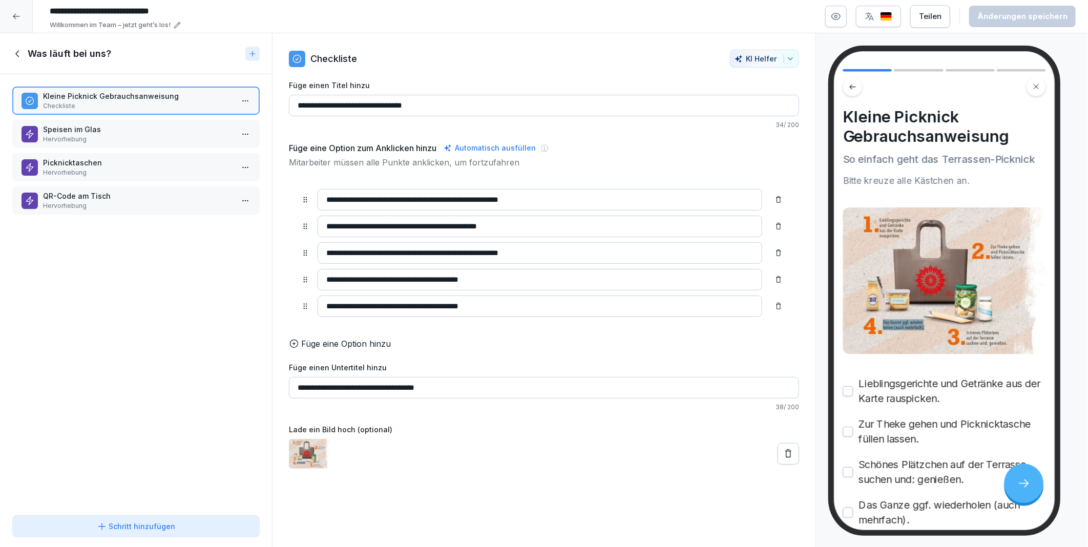
click at [112, 201] on p "Hervorhebung" at bounding box center [138, 205] width 190 height 9
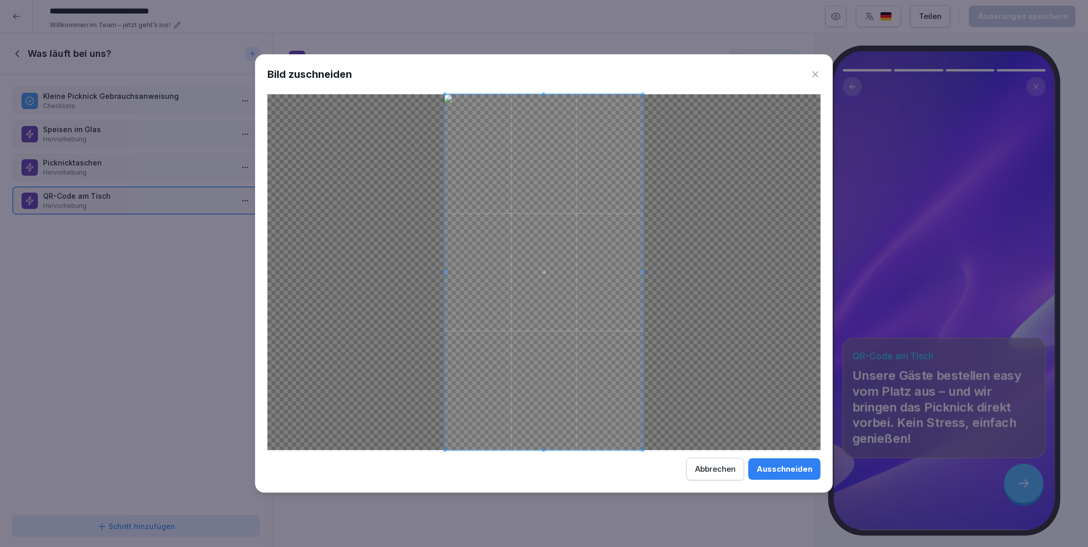
click at [794, 466] on div "Ausschneiden" at bounding box center [784, 468] width 56 height 11
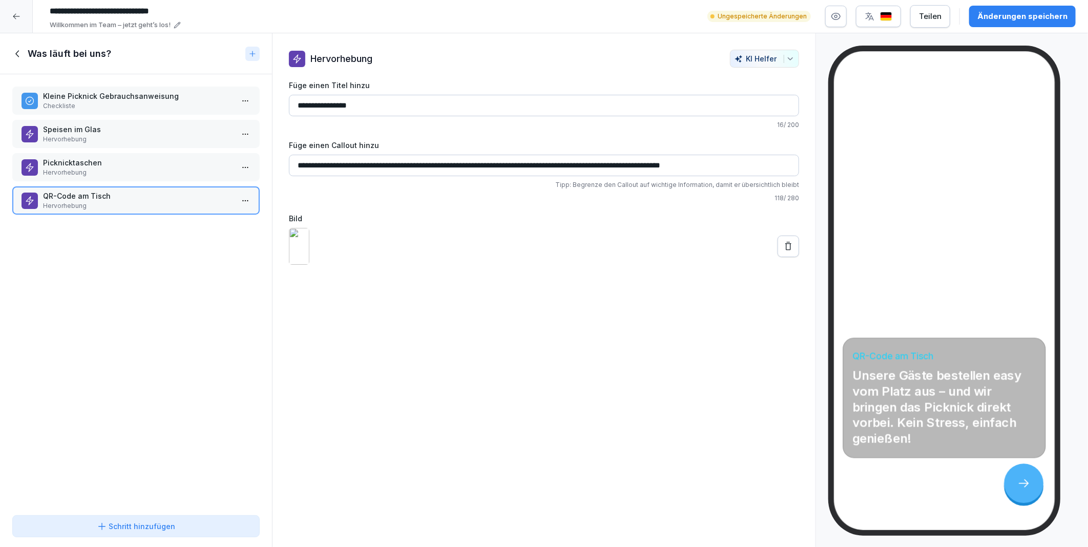
click at [1017, 14] on div "Änderungen speichern" at bounding box center [1022, 16] width 90 height 11
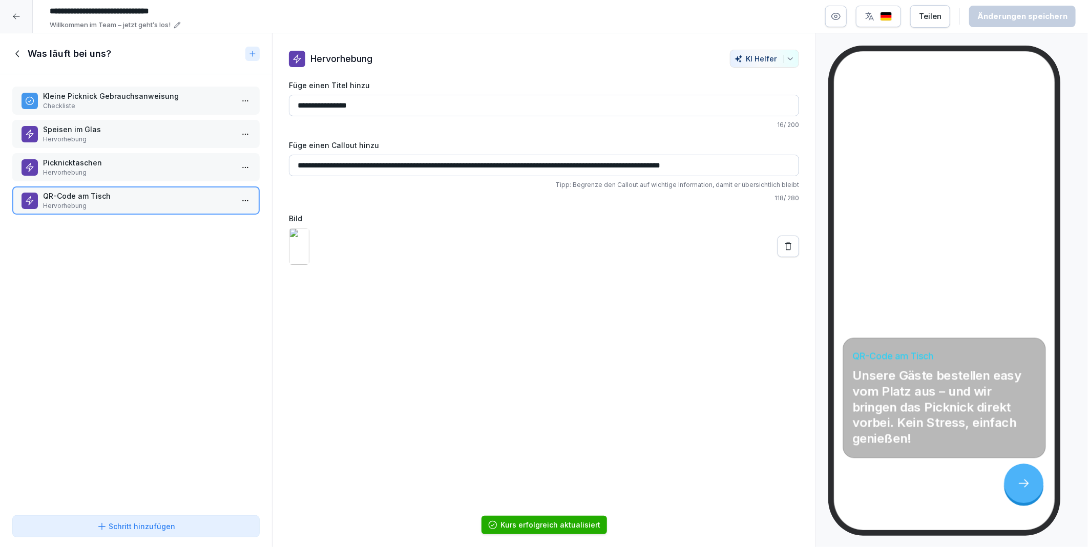
click at [13, 52] on icon at bounding box center [17, 53] width 11 height 11
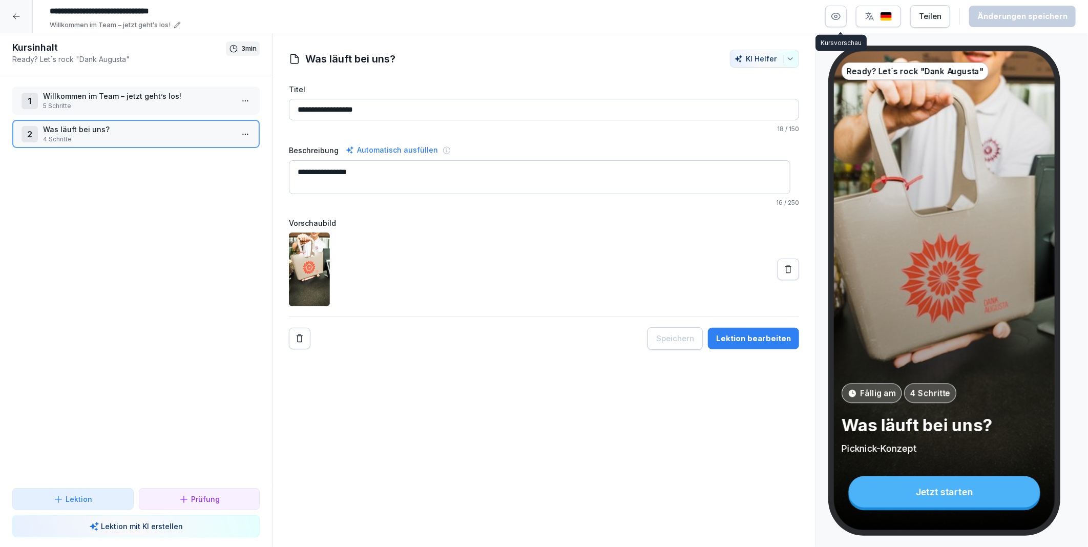
click at [832, 17] on button "button" at bounding box center [836, 17] width 22 height 22
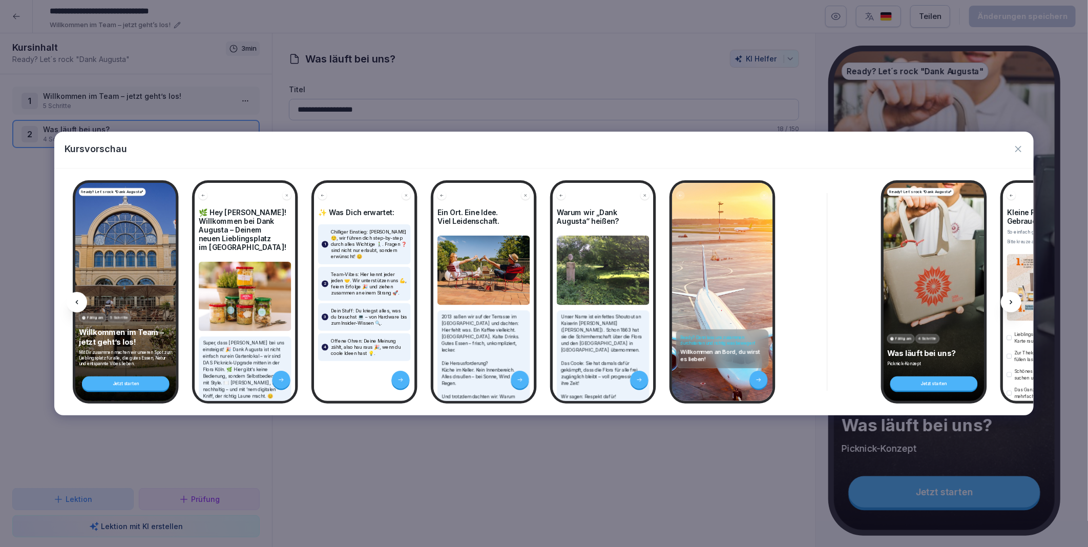
click at [1013, 302] on icon at bounding box center [1011, 302] width 8 height 8
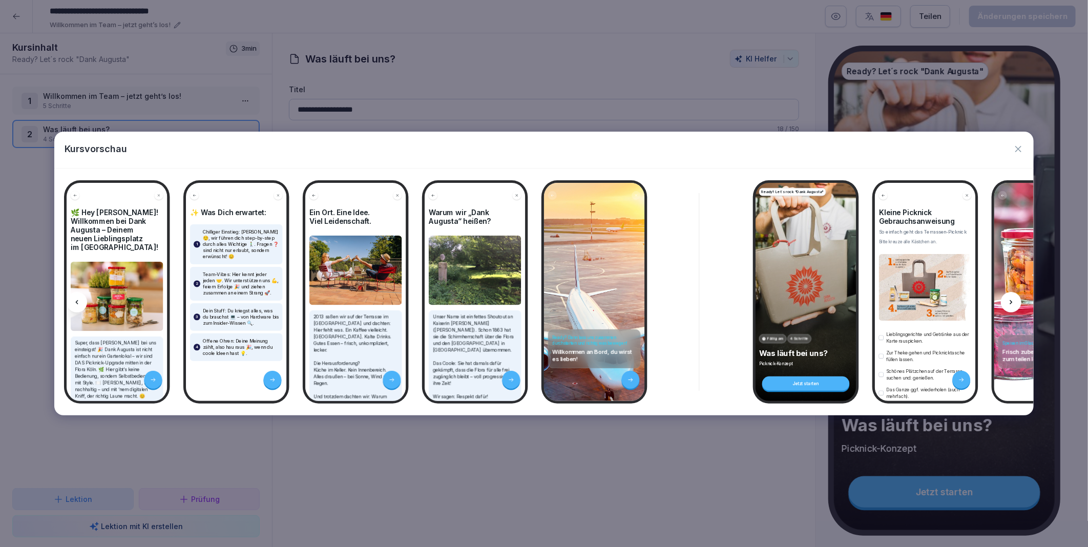
click at [1013, 302] on icon at bounding box center [1011, 302] width 8 height 8
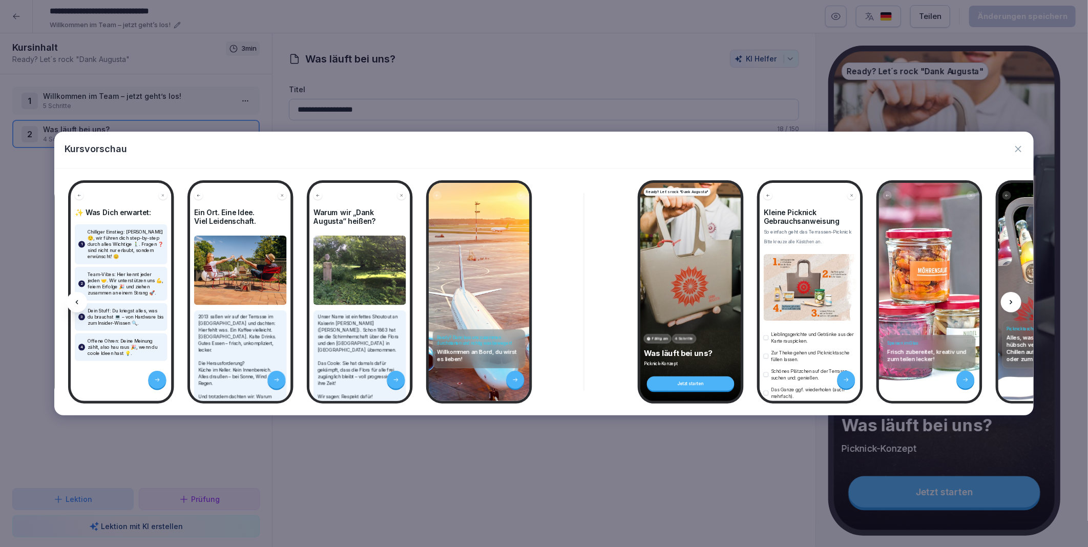
click at [1013, 302] on icon at bounding box center [1011, 302] width 8 height 8
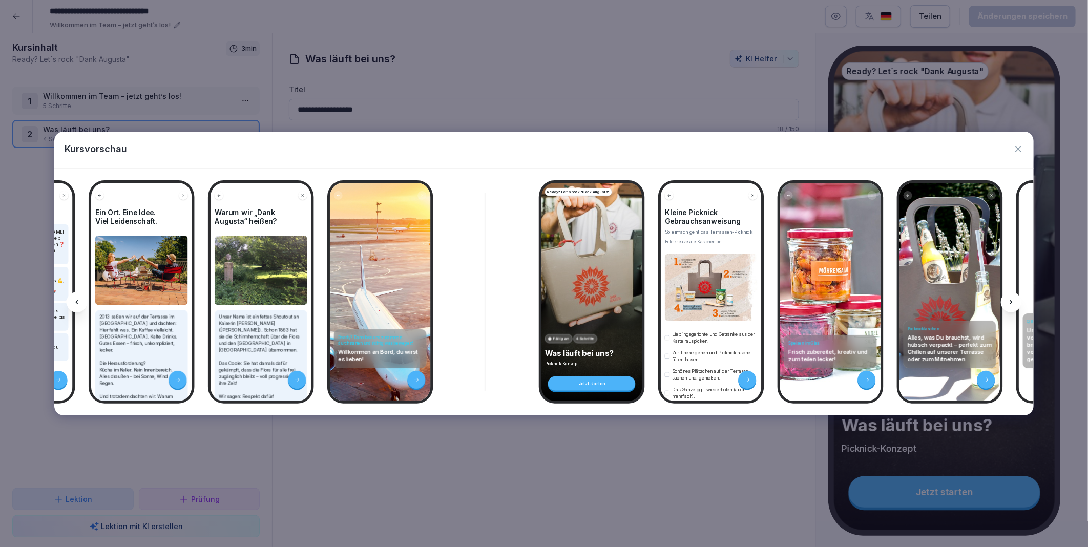
click at [1013, 302] on icon at bounding box center [1011, 302] width 8 height 8
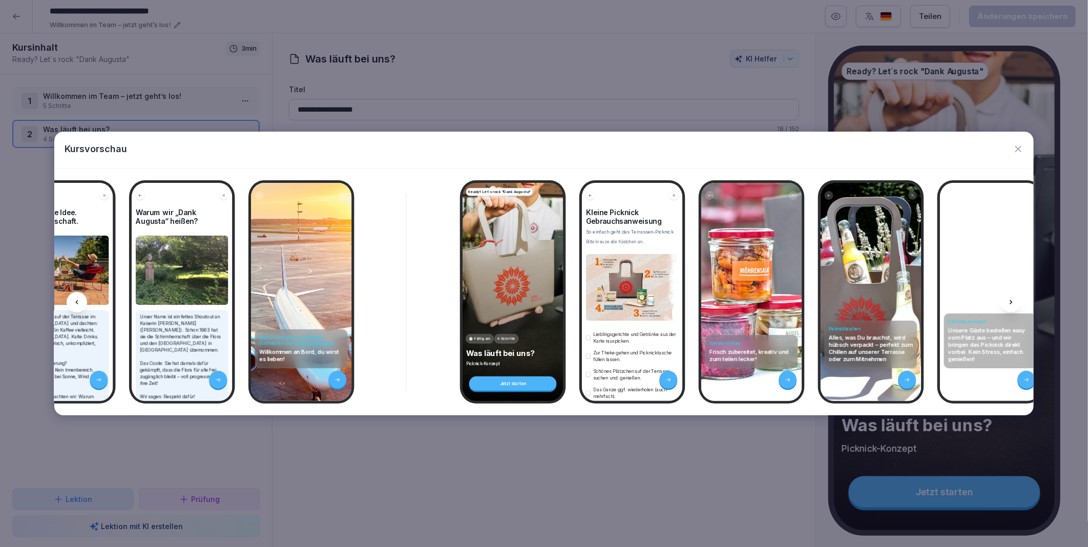
click at [1013, 302] on icon at bounding box center [1011, 302] width 8 height 8
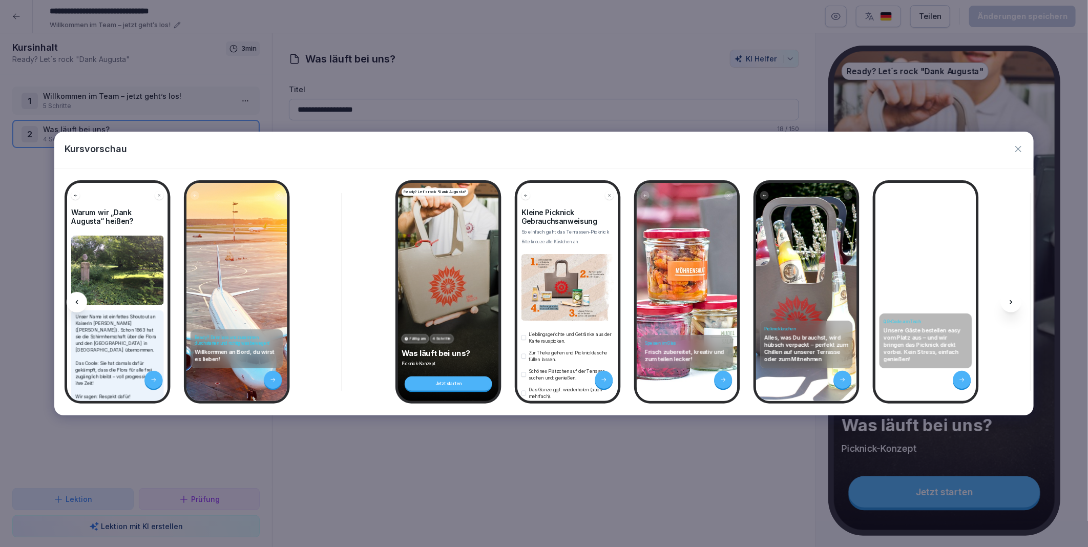
scroll to position [0, 540]
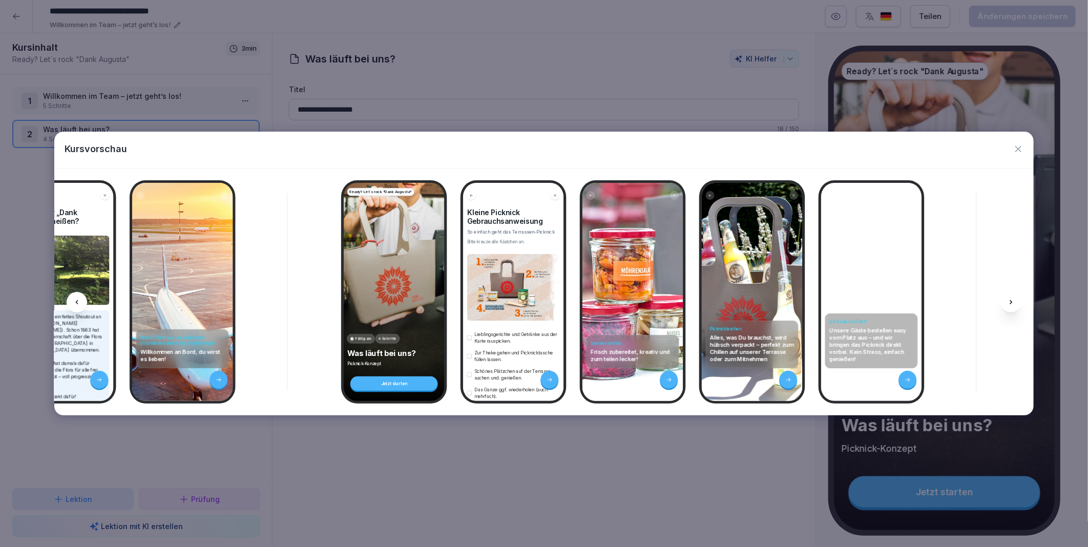
click at [1013, 302] on icon at bounding box center [1011, 302] width 8 height 8
drag, startPoint x: 1013, startPoint y: 302, endPoint x: 1014, endPoint y: 151, distance: 151.6
click at [1014, 151] on icon "button" at bounding box center [1018, 149] width 10 height 10
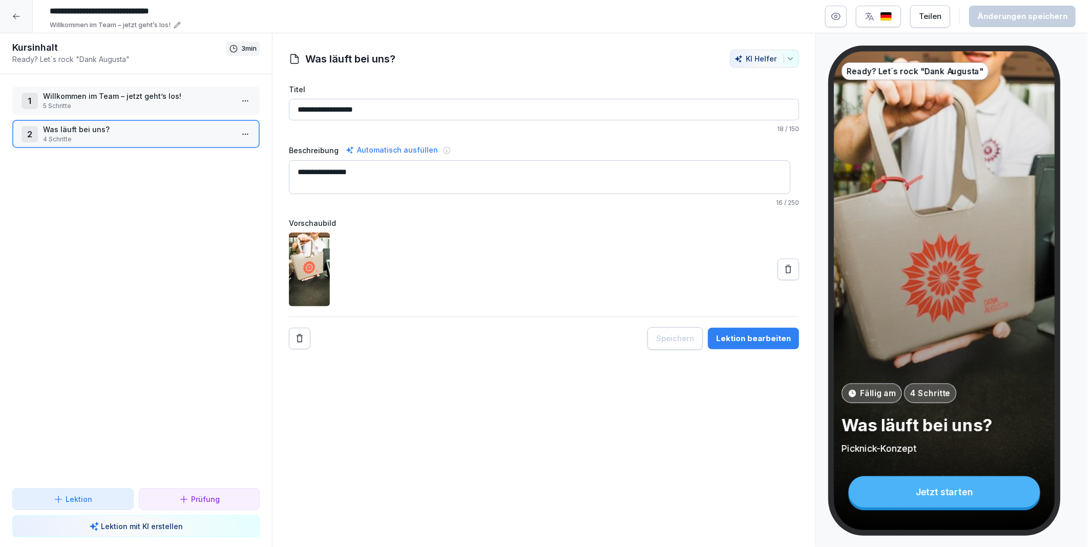
click at [465, 442] on div "**********" at bounding box center [544, 290] width 544 height 514
click at [136, 101] on p "5 Schritte" at bounding box center [138, 105] width 190 height 9
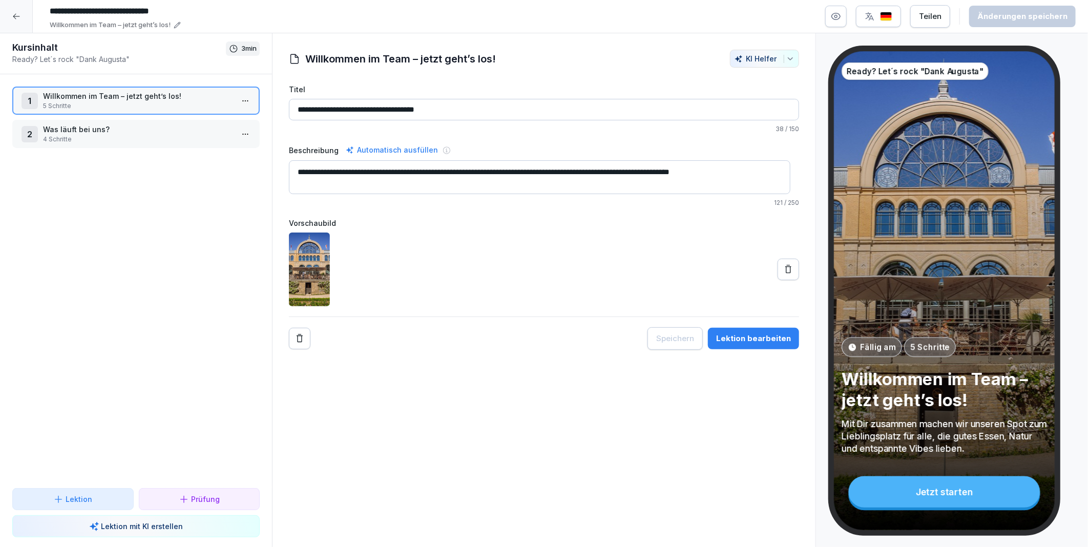
click at [838, 18] on icon "button" at bounding box center [836, 16] width 10 height 10
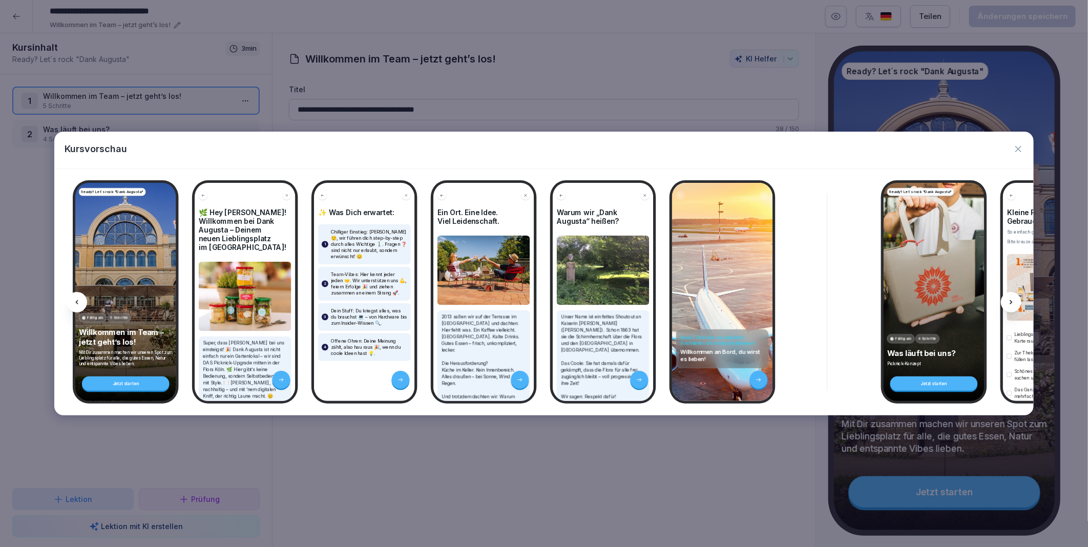
click at [1009, 303] on icon at bounding box center [1011, 302] width 8 height 8
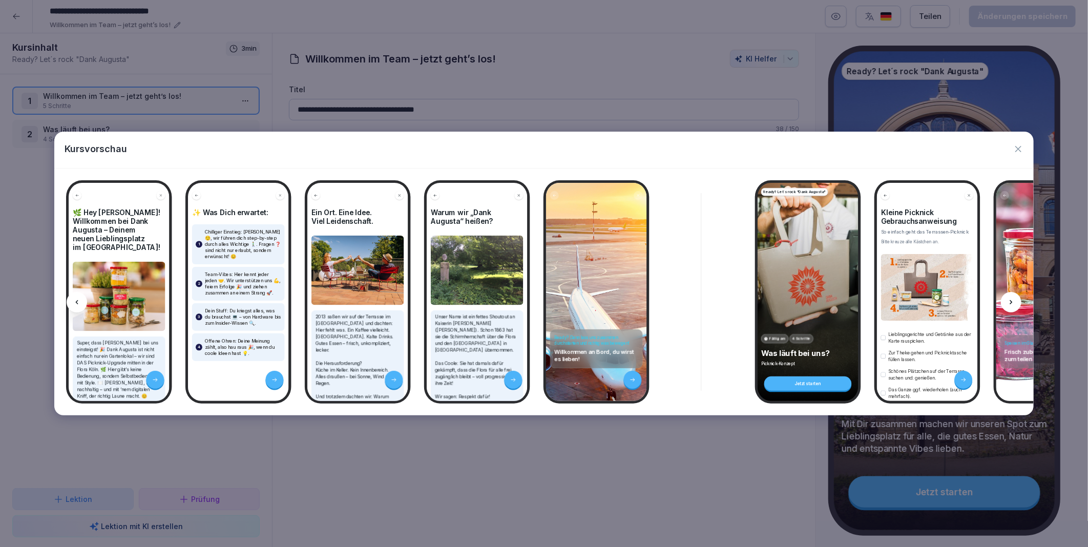
click at [1009, 303] on icon at bounding box center [1011, 302] width 8 height 8
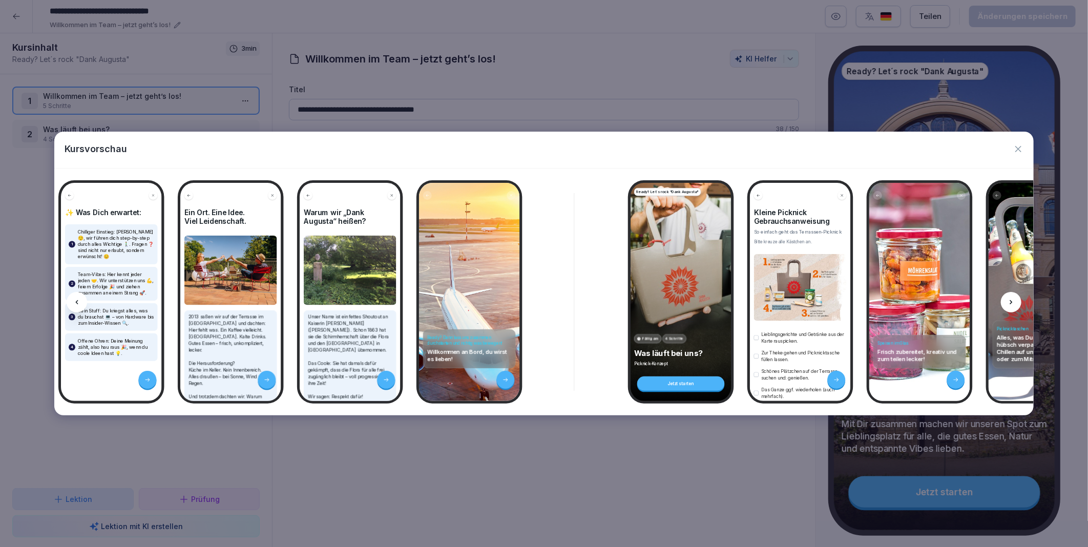
click at [1009, 303] on icon at bounding box center [1011, 302] width 8 height 8
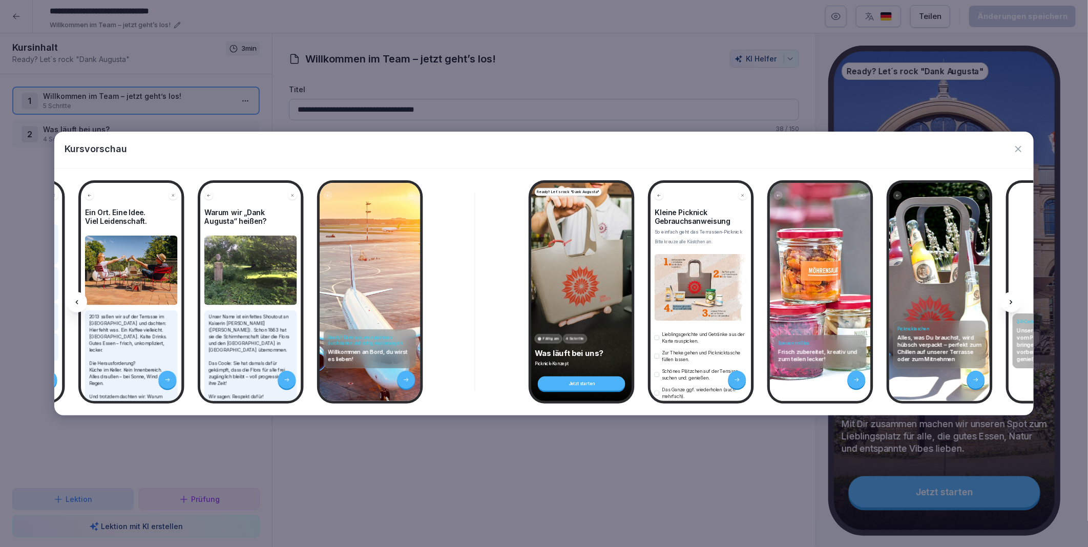
click at [1009, 303] on icon at bounding box center [1011, 302] width 8 height 8
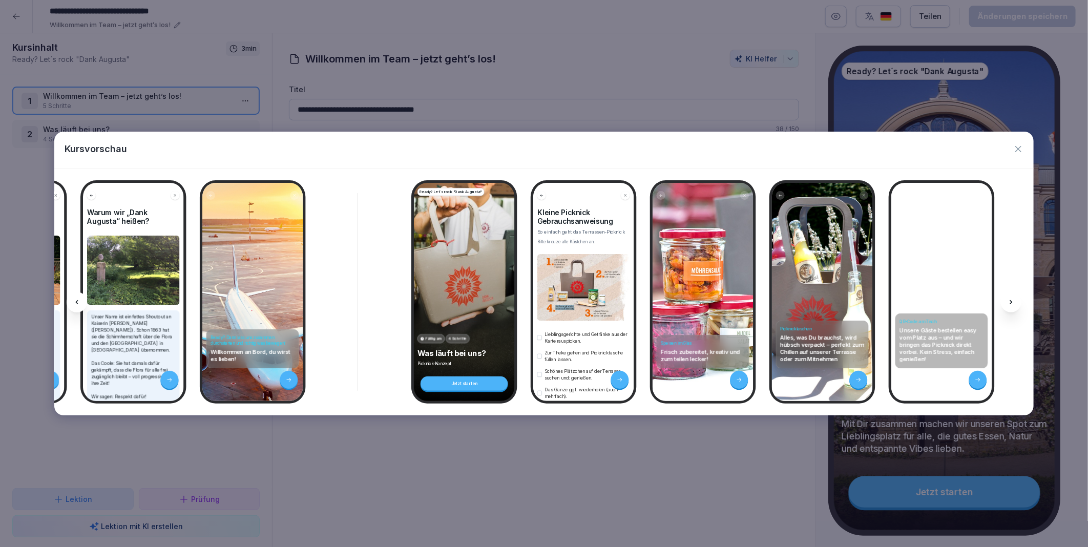
click at [1009, 303] on icon at bounding box center [1011, 302] width 8 height 8
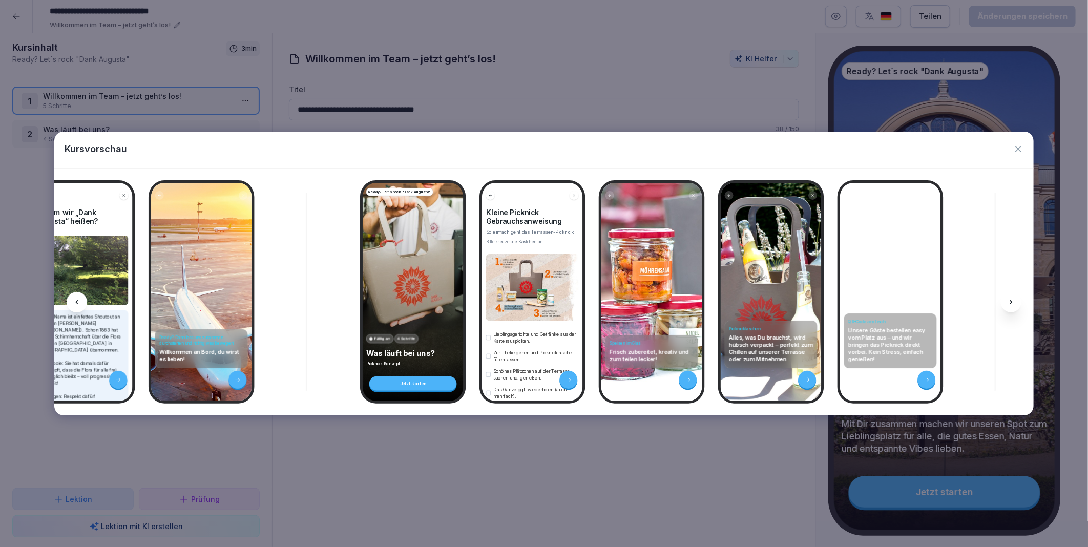
scroll to position [0, 540]
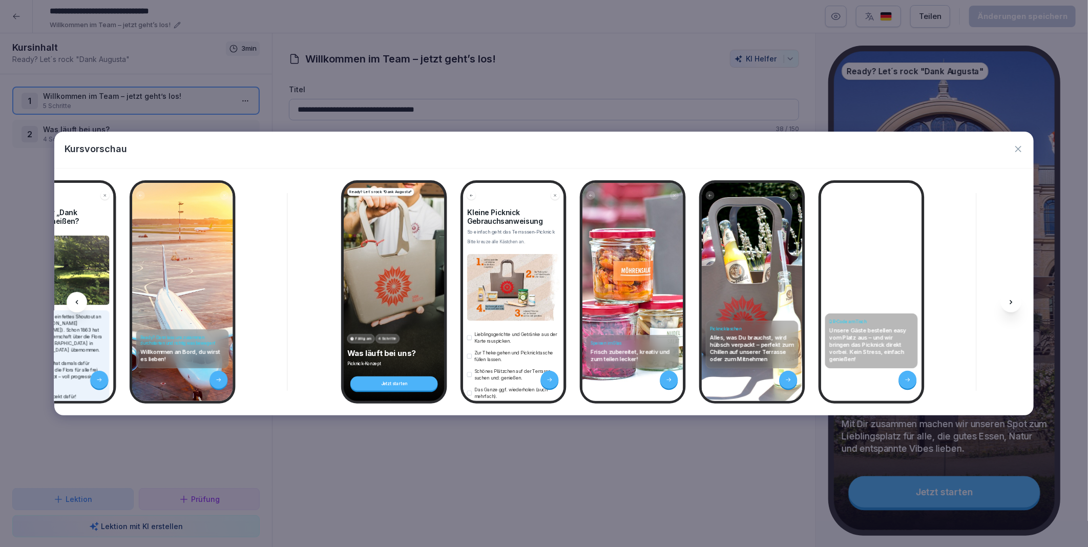
click at [1009, 303] on icon at bounding box center [1011, 302] width 8 height 8
drag, startPoint x: 1009, startPoint y: 303, endPoint x: 1020, endPoint y: 149, distance: 154.5
click at [1020, 149] on icon "button" at bounding box center [1018, 149] width 10 height 10
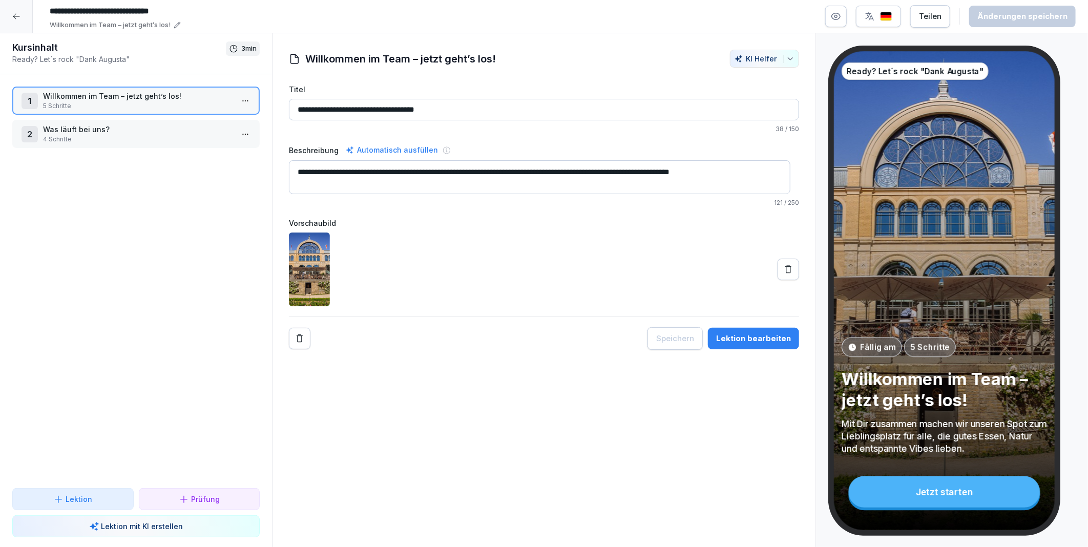
click at [551, 424] on div "**********" at bounding box center [544, 290] width 544 height 514
click at [838, 15] on icon "button" at bounding box center [836, 16] width 10 height 10
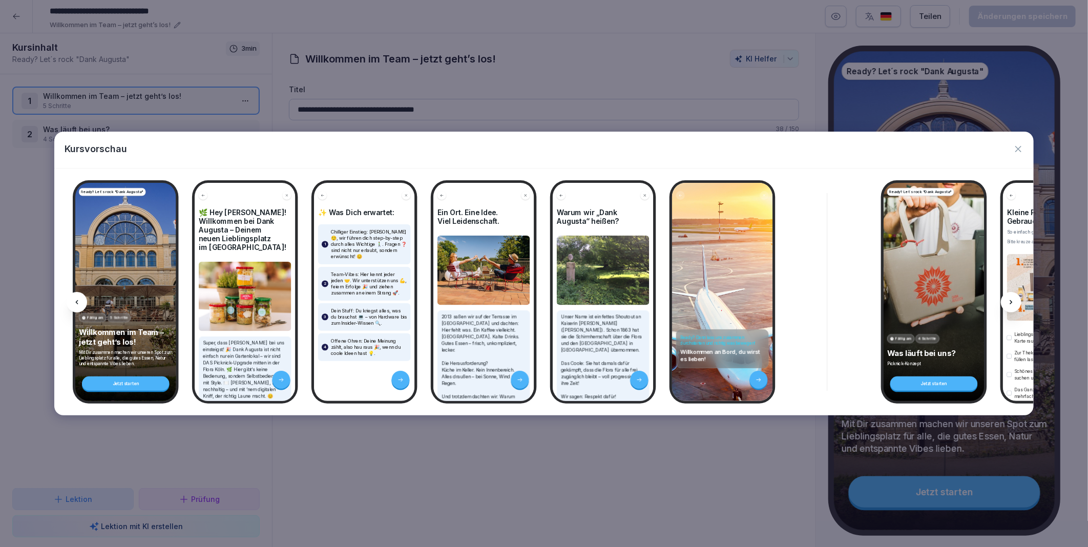
click at [1021, 149] on icon "button" at bounding box center [1018, 149] width 10 height 10
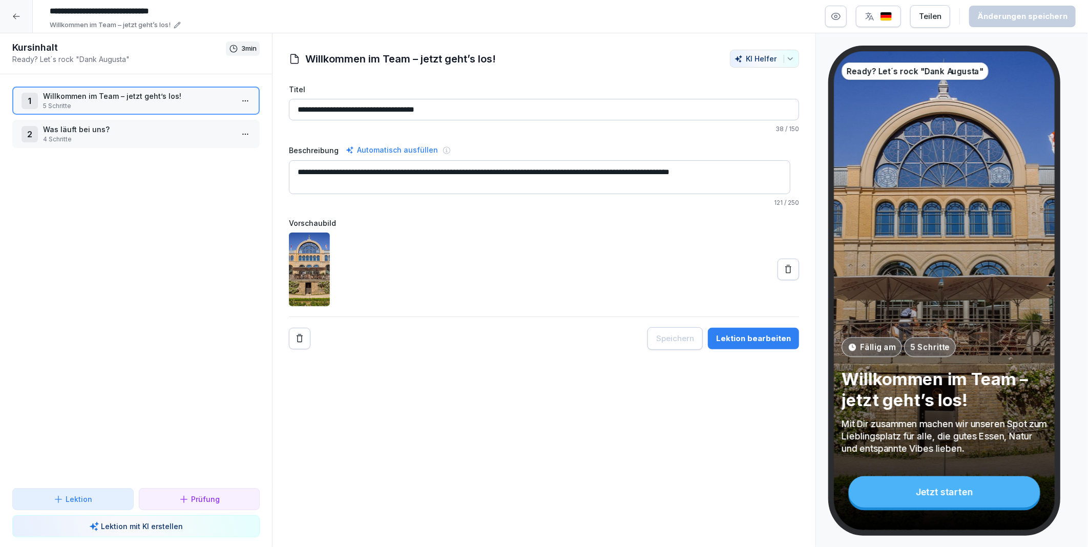
click at [94, 125] on p "Was läuft bei uns?" at bounding box center [138, 129] width 190 height 11
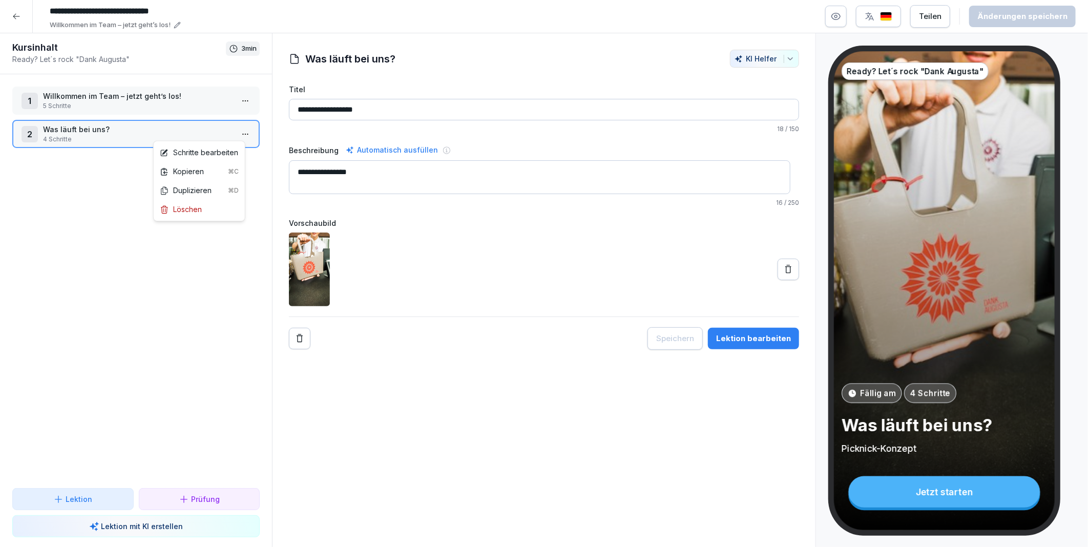
click at [237, 131] on html "**********" at bounding box center [544, 273] width 1088 height 547
click at [213, 149] on div "Schritte bearbeiten" at bounding box center [199, 152] width 78 height 11
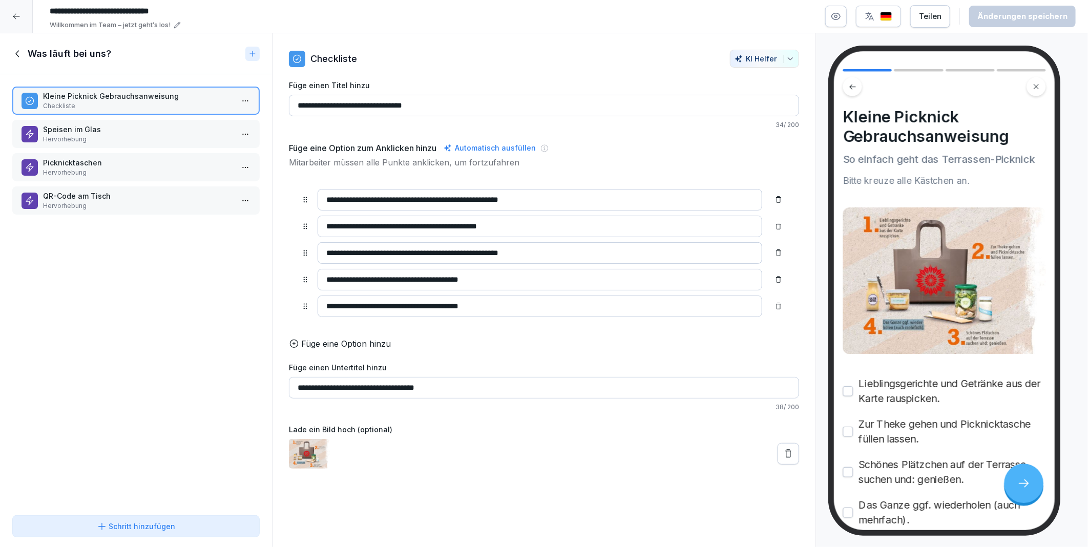
click at [83, 135] on p "Hervorhebung" at bounding box center [138, 139] width 190 height 9
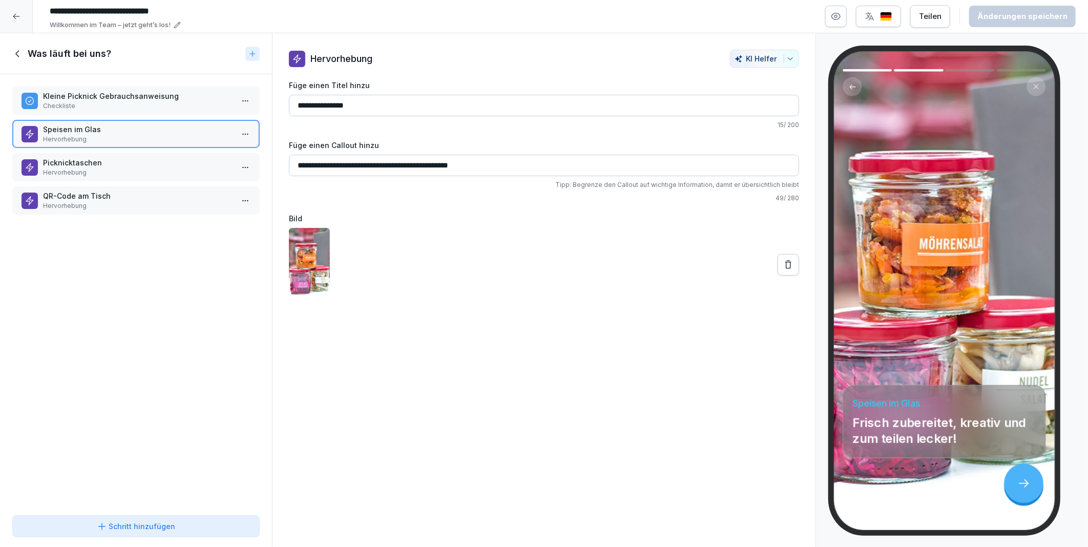
click at [90, 157] on p "Picknicktaschen" at bounding box center [138, 162] width 190 height 11
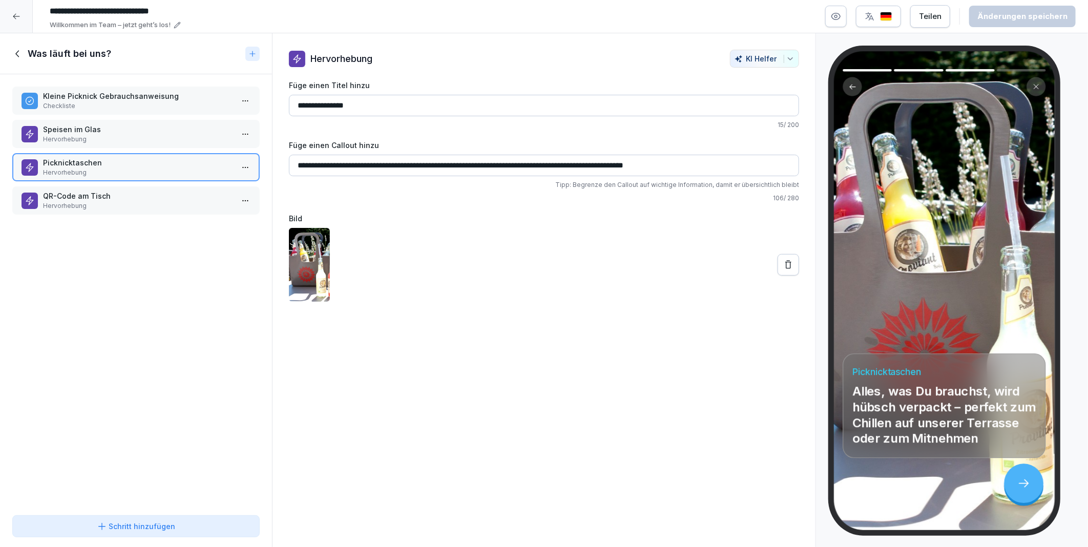
click at [94, 178] on div "Picknicktaschen Hervorhebung" at bounding box center [135, 167] width 247 height 28
click at [94, 196] on p "QR-Code am Tisch" at bounding box center [138, 196] width 190 height 11
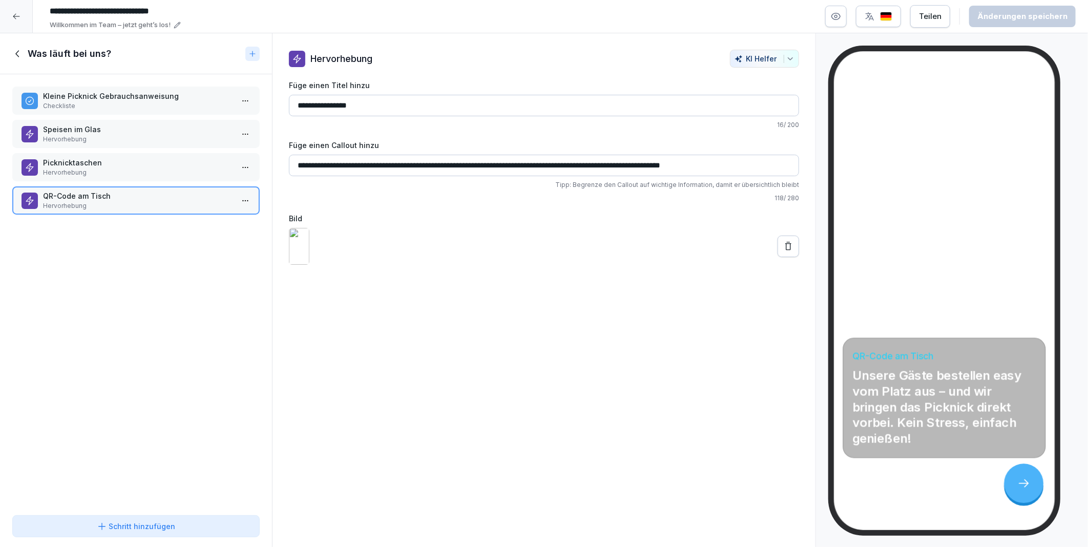
click at [89, 260] on div "Kleine Picknick Gebrauchsanweisung Checkliste Speisen im Glas Hervorhebung Pick…" at bounding box center [136, 292] width 272 height 437
click at [96, 165] on p "Picknicktaschen" at bounding box center [138, 162] width 190 height 11
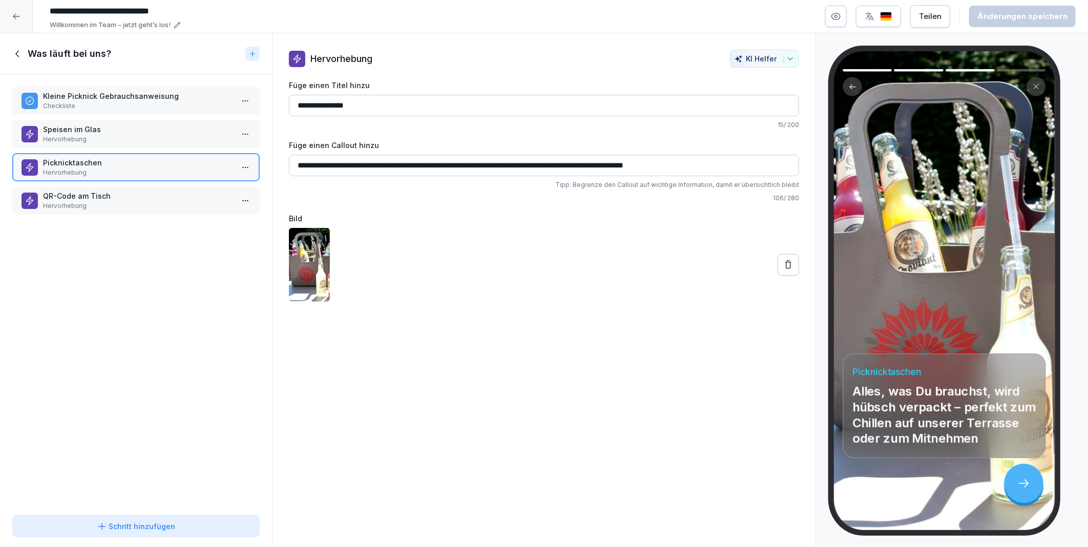
click at [705, 162] on input "**********" at bounding box center [544, 166] width 510 height 22
drag, startPoint x: 705, startPoint y: 163, endPoint x: 623, endPoint y: 163, distance: 82.5
click at [623, 163] on input "**********" at bounding box center [544, 166] width 510 height 22
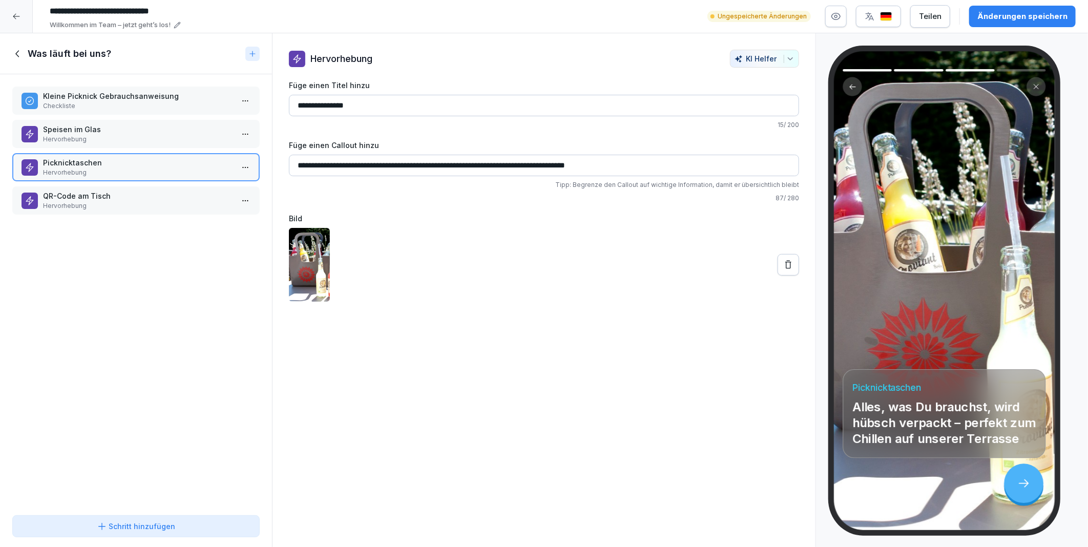
click at [346, 167] on input "**********" at bounding box center [544, 166] width 510 height 22
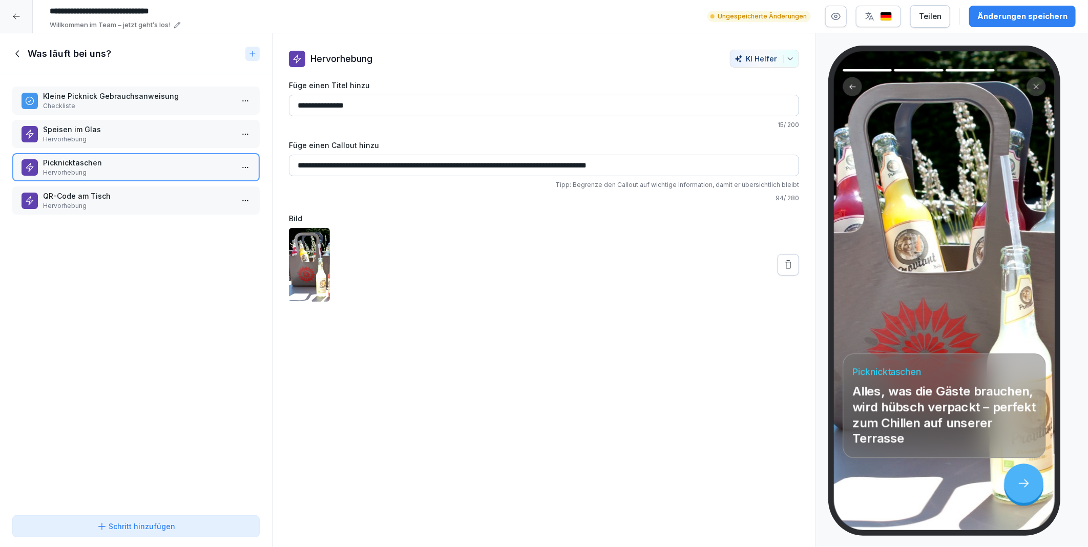
type input "**********"
click at [551, 386] on div "**********" at bounding box center [544, 290] width 544 height 514
click at [82, 128] on p "Speisen im Glas" at bounding box center [138, 129] width 190 height 11
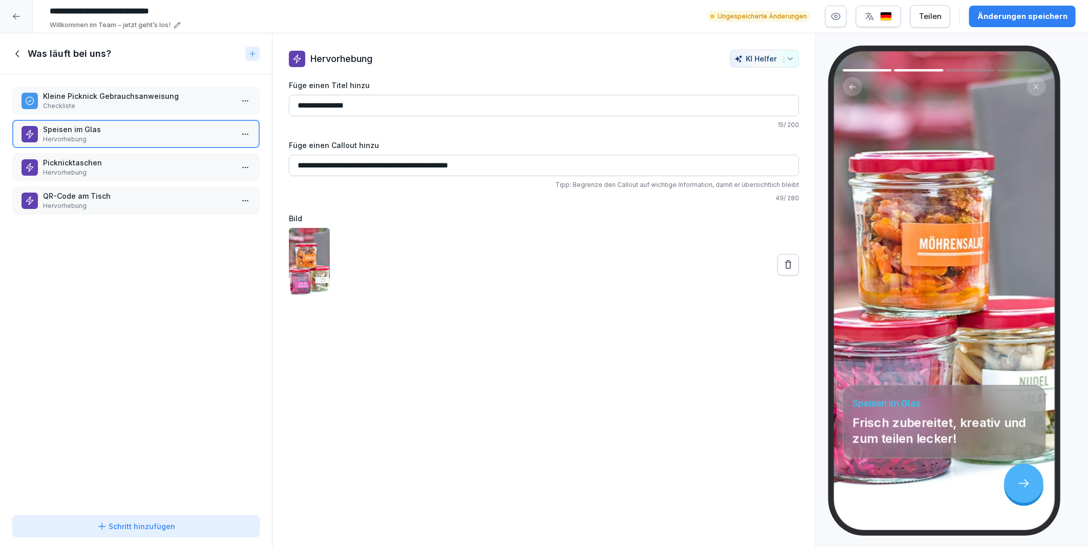
click at [83, 157] on p "Picknicktaschen" at bounding box center [138, 162] width 190 height 11
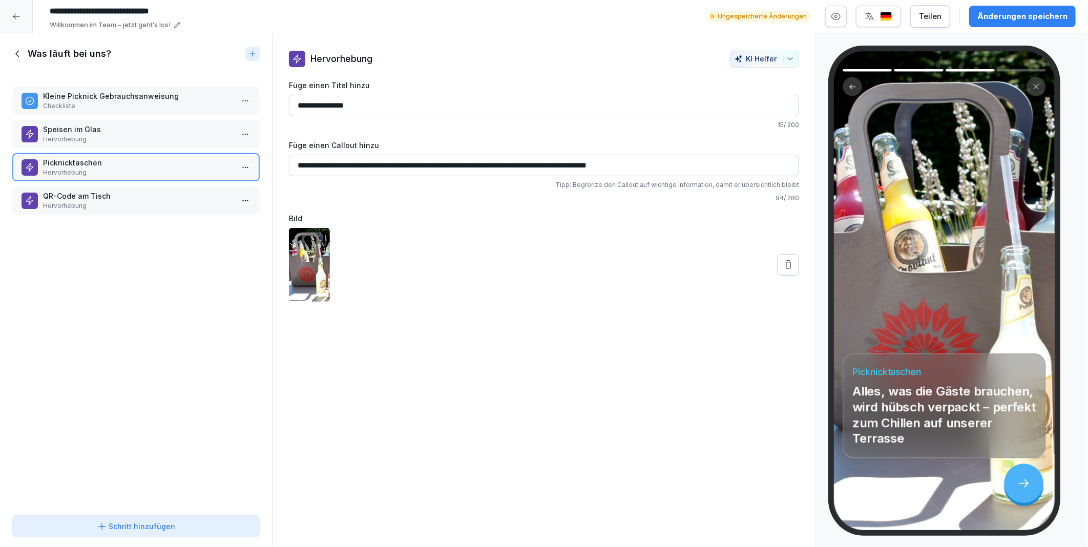
click at [83, 206] on p "Hervorhebung" at bounding box center [138, 205] width 190 height 9
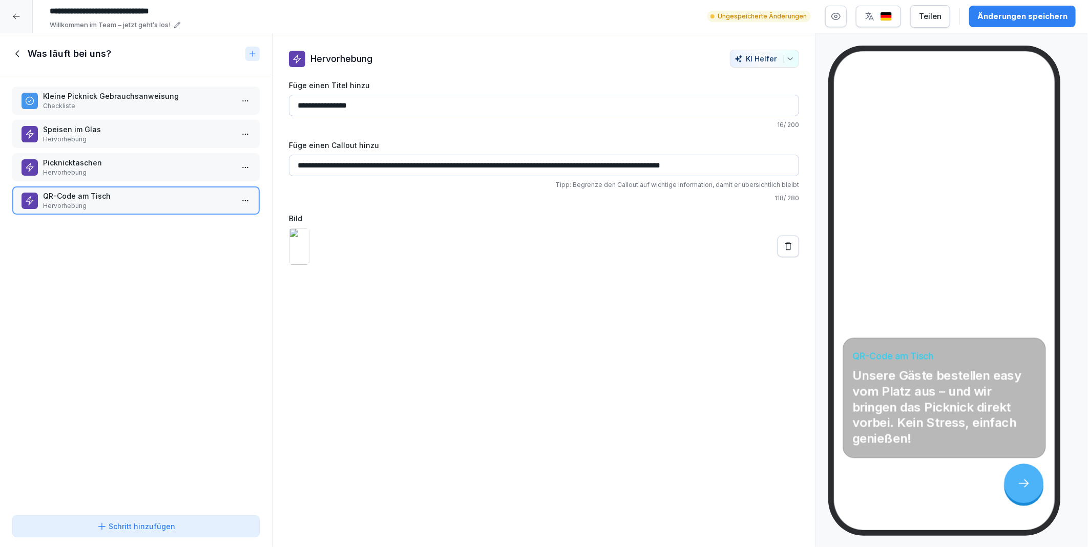
click at [88, 124] on p "Speisen im Glas" at bounding box center [138, 129] width 190 height 11
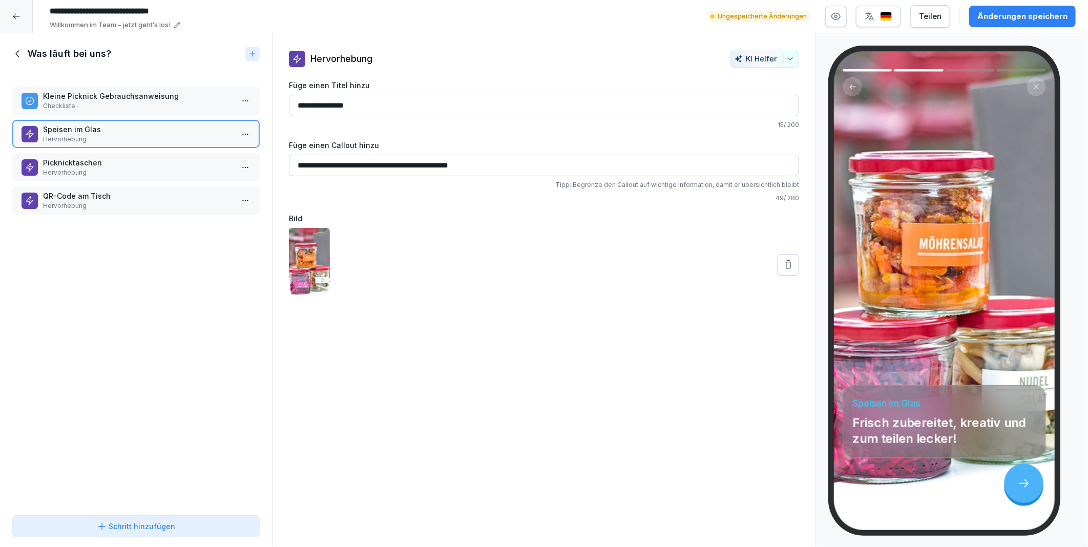
click at [296, 168] on input "**********" at bounding box center [544, 166] width 510 height 22
click at [777, 267] on button at bounding box center [788, 265] width 22 height 22
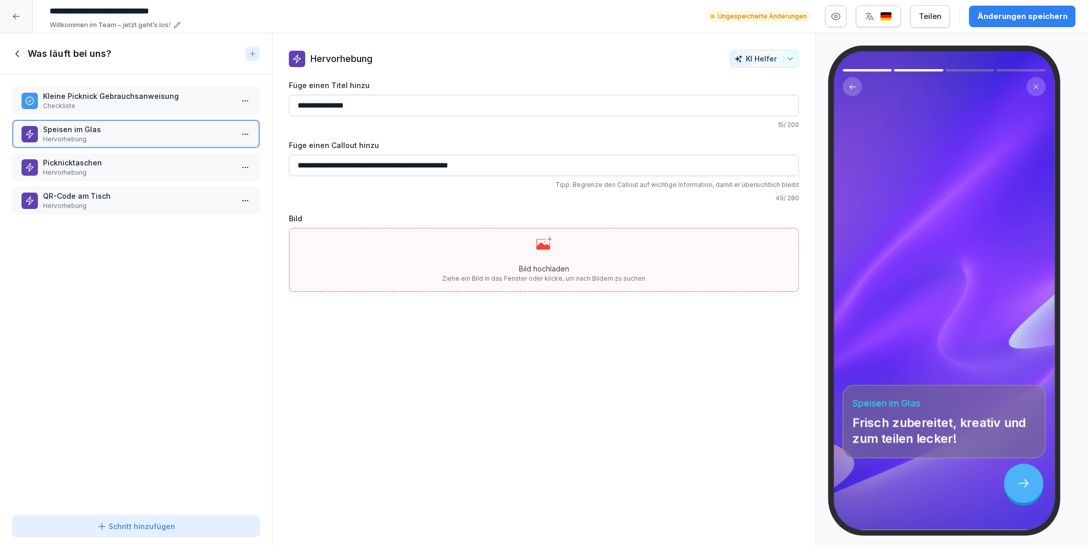
click at [547, 370] on div "**********" at bounding box center [544, 290] width 544 height 514
click at [512, 328] on div "**********" at bounding box center [544, 290] width 544 height 514
click at [534, 262] on div "Bild hochladen Ziehe ein Bild in das Fenster oder klicke, um nach Bildern zu su…" at bounding box center [543, 260] width 203 height 47
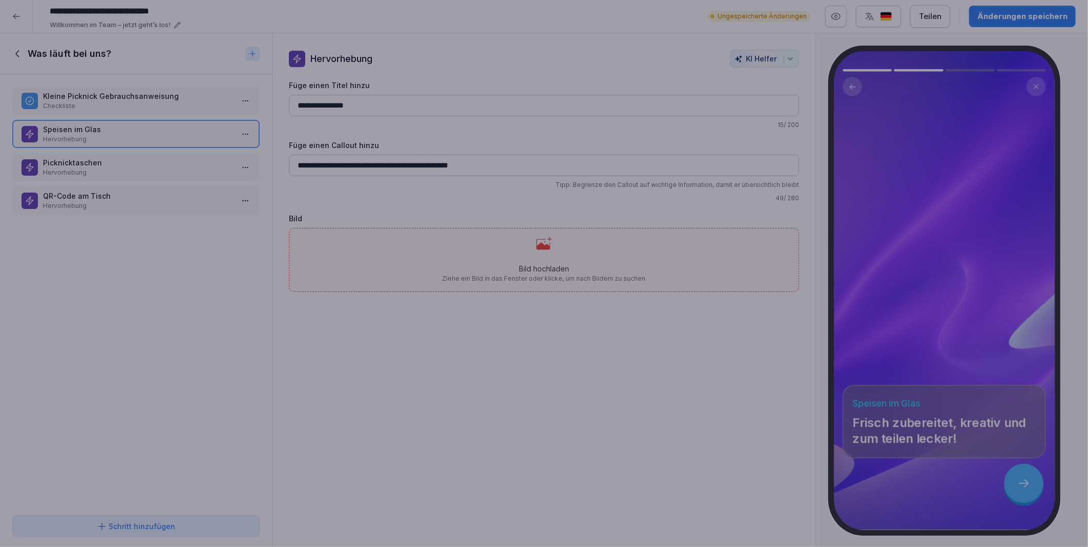
click at [560, 377] on div "[PERSON_NAME] from [GEOGRAPHIC_DATA]" at bounding box center [540, 354] width 92 height 85
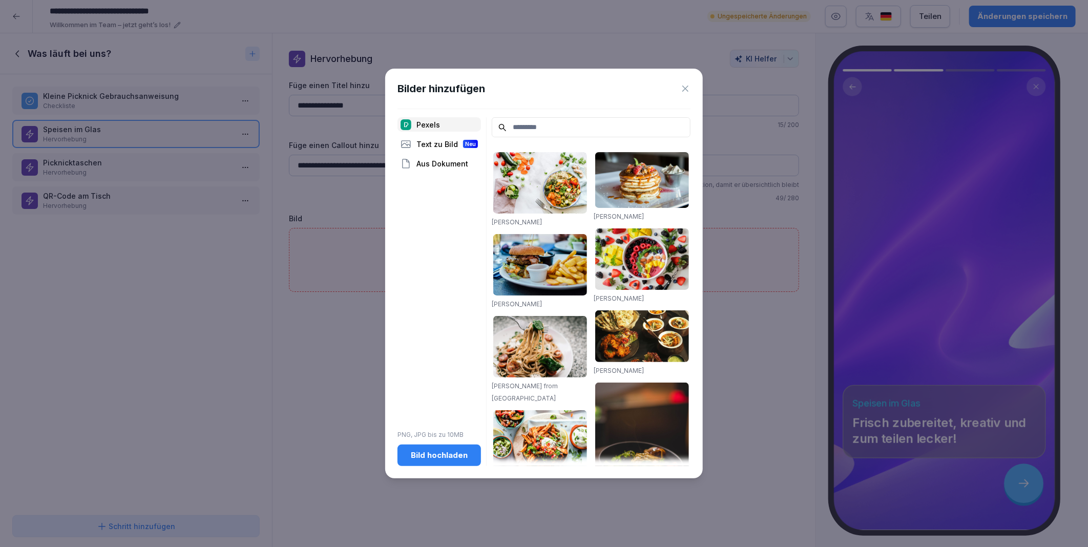
click at [688, 90] on icon at bounding box center [685, 88] width 10 height 10
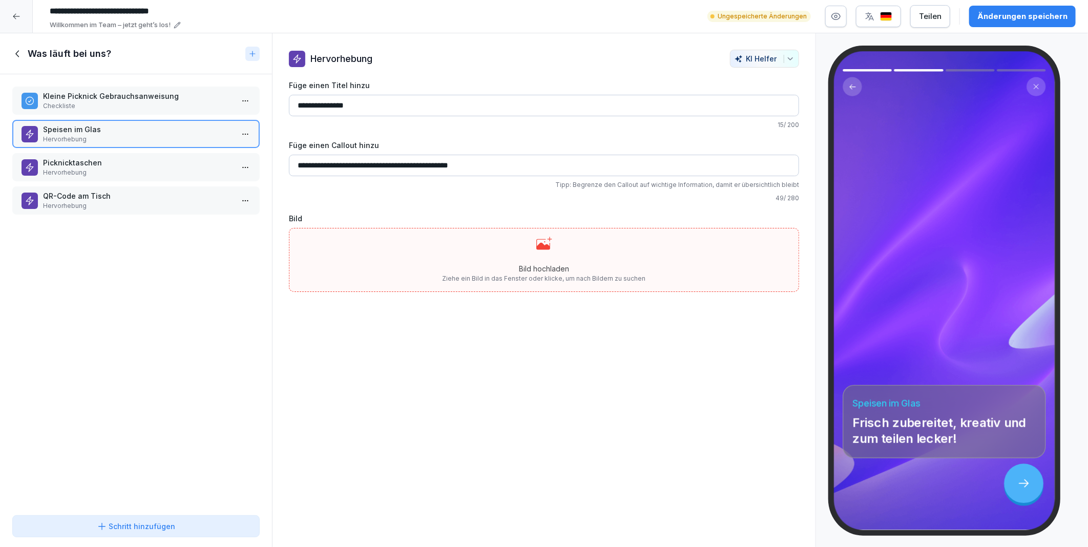
click at [684, 377] on div "**********" at bounding box center [544, 290] width 544 height 514
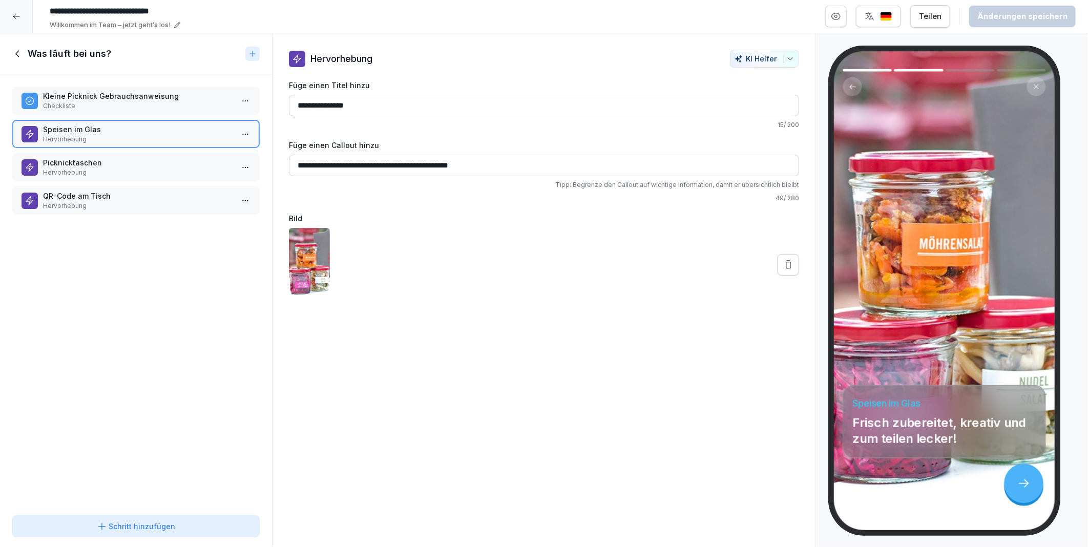
click at [785, 261] on icon at bounding box center [788, 264] width 6 height 8
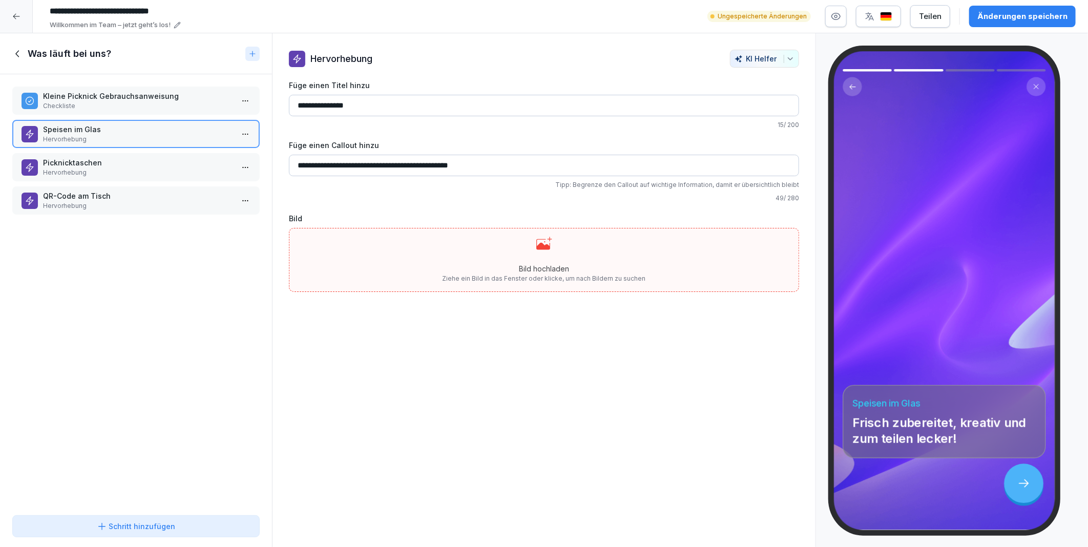
click at [490, 353] on div "**********" at bounding box center [544, 290] width 544 height 514
click at [528, 259] on div "Bild hochladen Ziehe ein Bild in das Fenster oder klicke, um nach Bildern zu su…" at bounding box center [543, 260] width 203 height 47
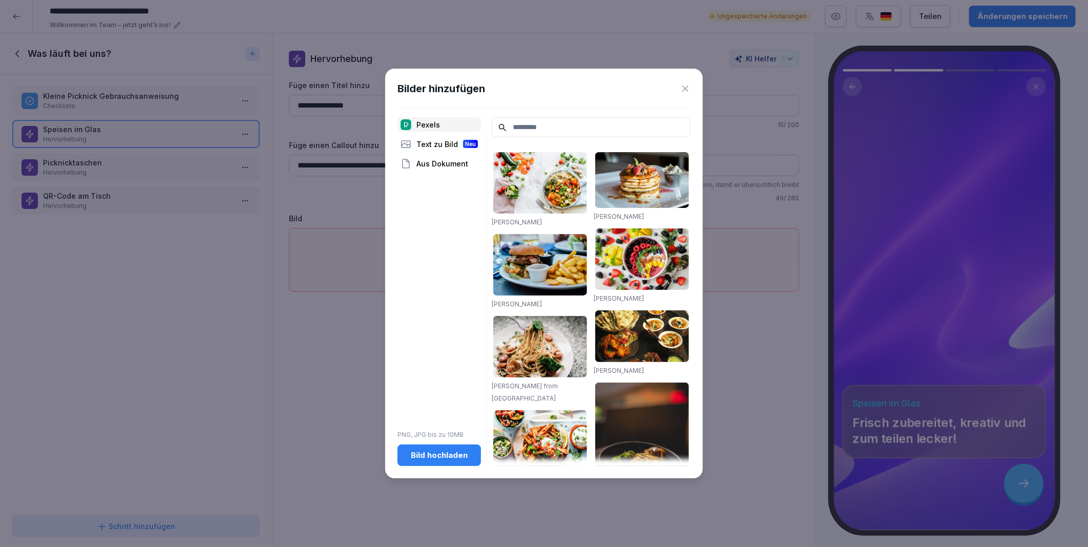
click at [427, 161] on div "Aus Dokument" at bounding box center [438, 163] width 83 height 14
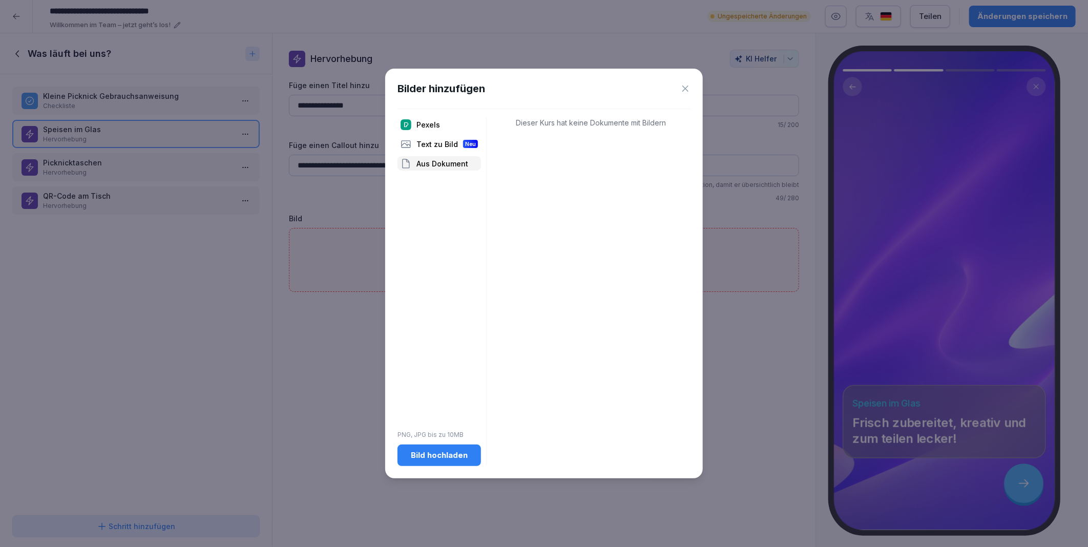
click at [690, 86] on icon at bounding box center [685, 88] width 10 height 10
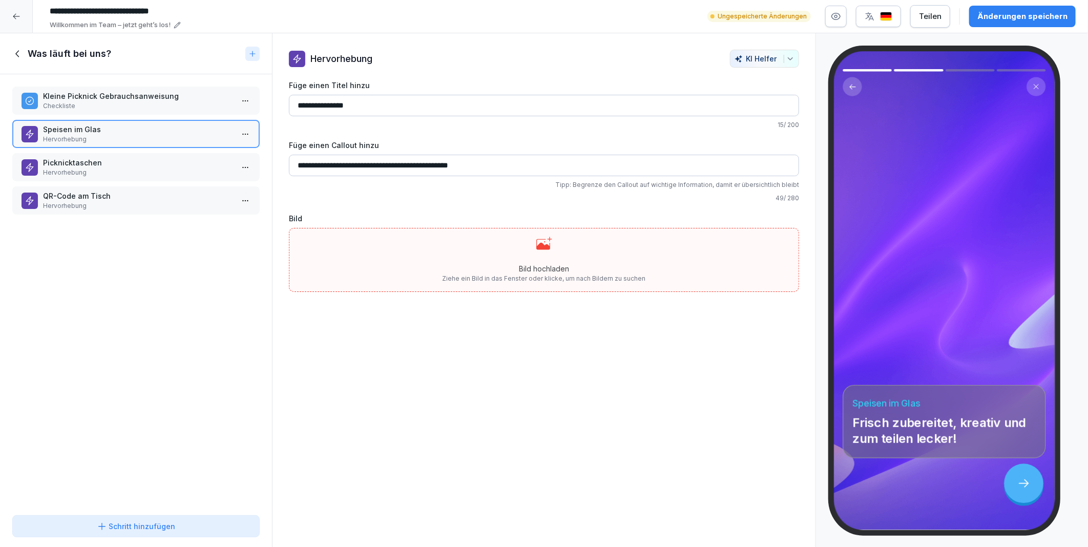
click at [426, 264] on div "Bild hochladen Ziehe ein Bild in das Fenster oder klicke, um nach Bildern zu su…" at bounding box center [544, 260] width 510 height 64
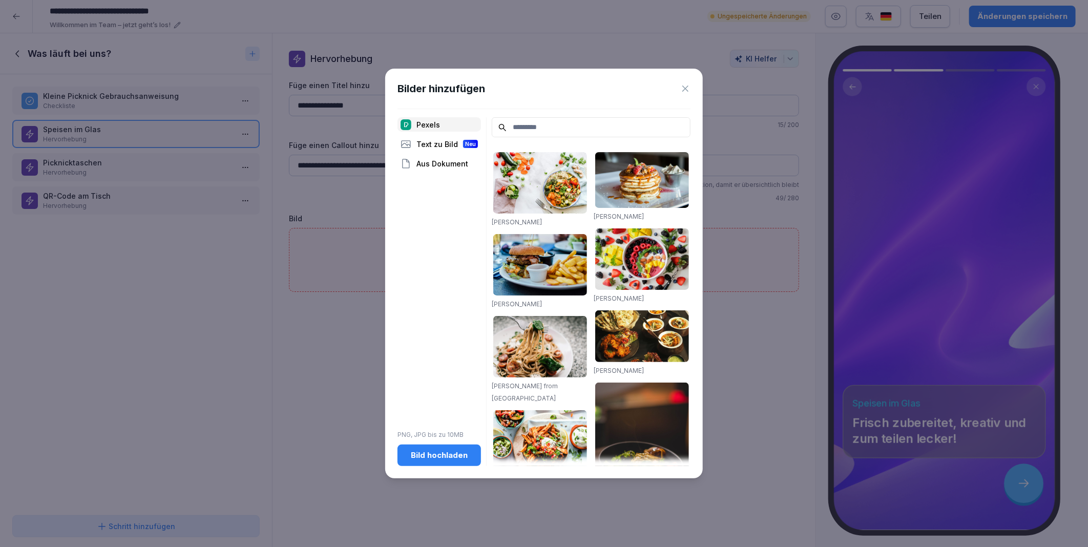
click at [432, 454] on div "Bild hochladen" at bounding box center [439, 455] width 67 height 11
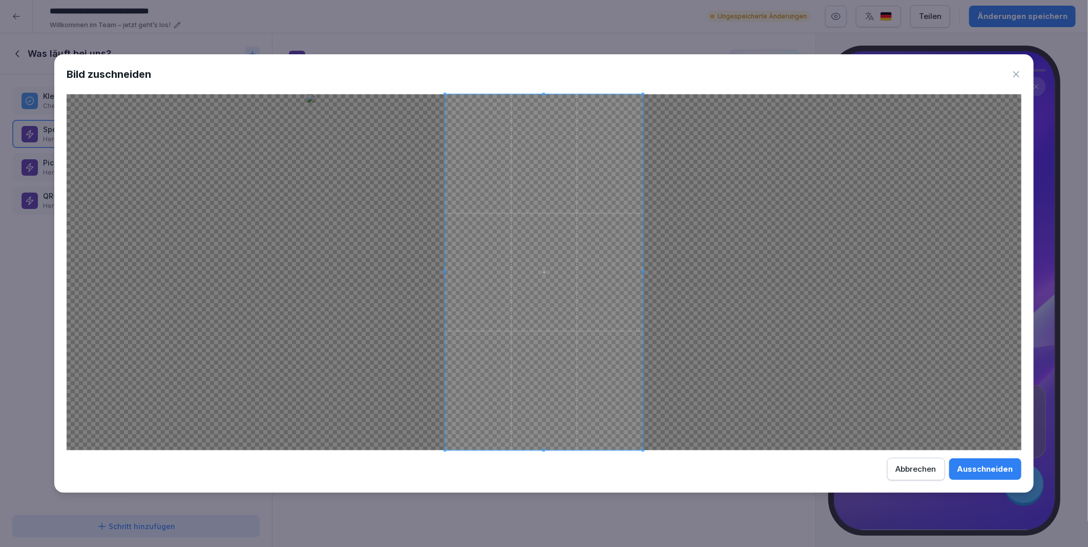
click at [980, 469] on div "Ausschneiden" at bounding box center [985, 468] width 56 height 11
